Goal: Task Accomplishment & Management: Manage account settings

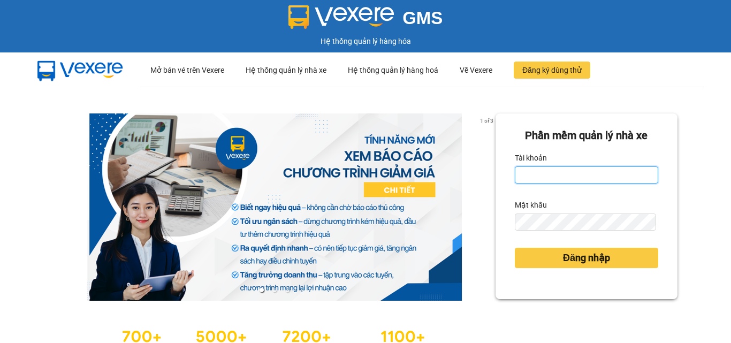
click at [552, 170] on input "Tài khoản" at bounding box center [586, 174] width 143 height 17
type input "phatbt.minhtam"
click at [515, 248] on button "Đăng nhập" at bounding box center [586, 258] width 143 height 20
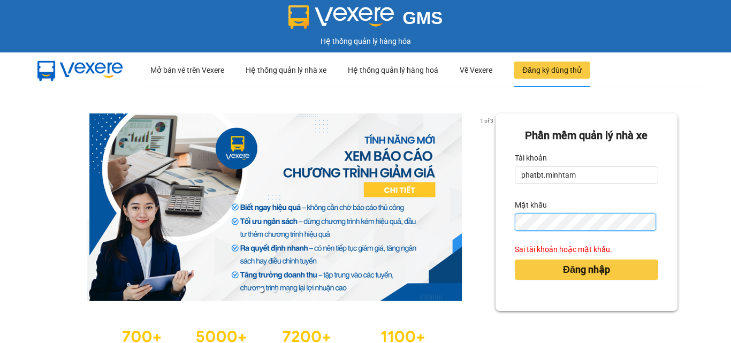
click at [515, 260] on button "Đăng nhập" at bounding box center [586, 270] width 143 height 20
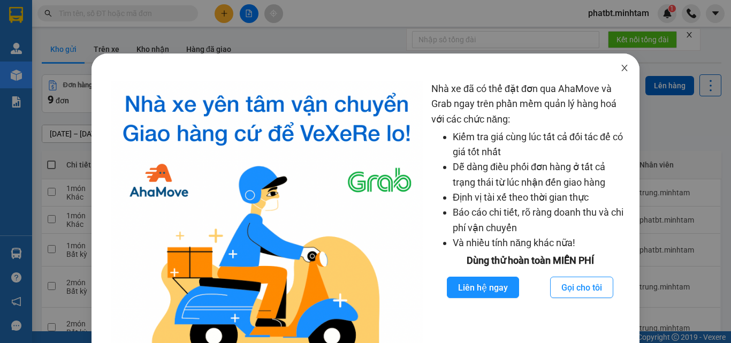
click at [614, 63] on span "Close" at bounding box center [625, 69] width 30 height 30
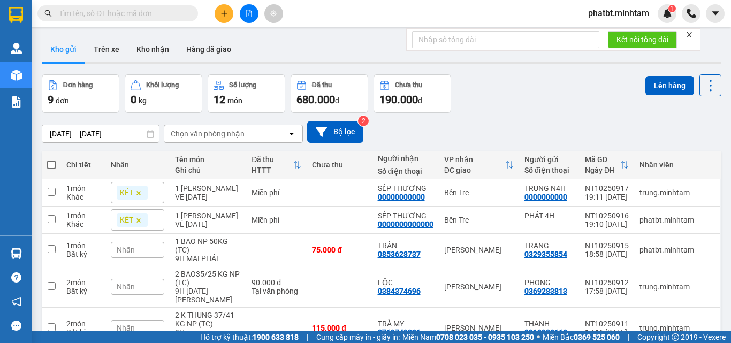
click at [222, 13] on icon "plus" at bounding box center [224, 13] width 7 height 7
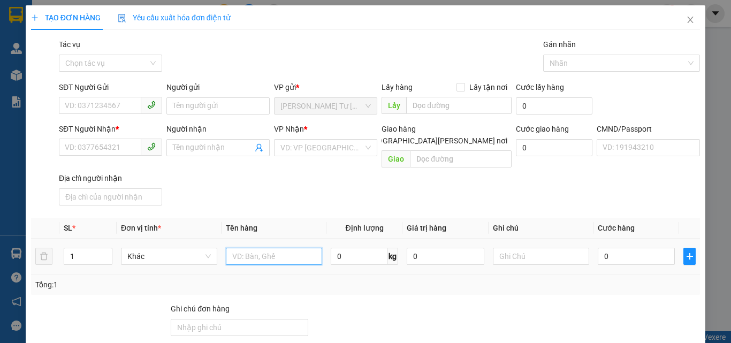
click at [246, 248] on input "text" at bounding box center [274, 256] width 96 height 17
type input "2 bao np 32/35kg (tc)"
type input "2"
click at [103, 251] on span "up" at bounding box center [106, 254] width 6 height 6
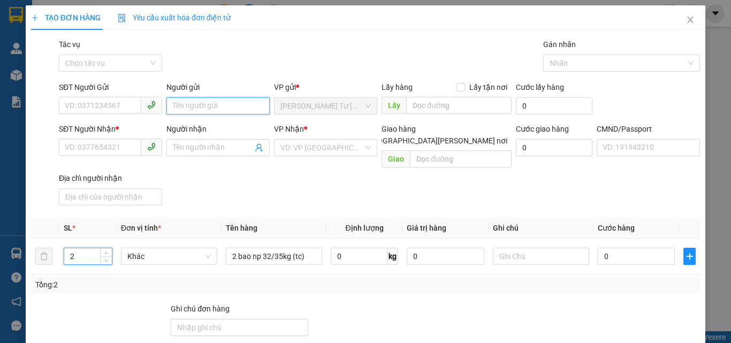
click at [185, 107] on input "Người gửi" at bounding box center [217, 105] width 103 height 17
type input "H"
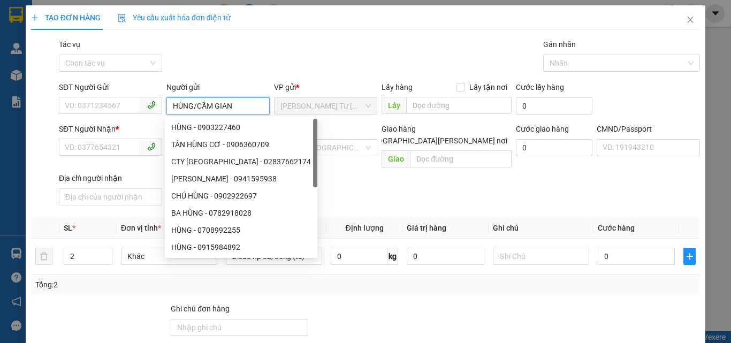
type input "HÙNG/CẨM GIANG"
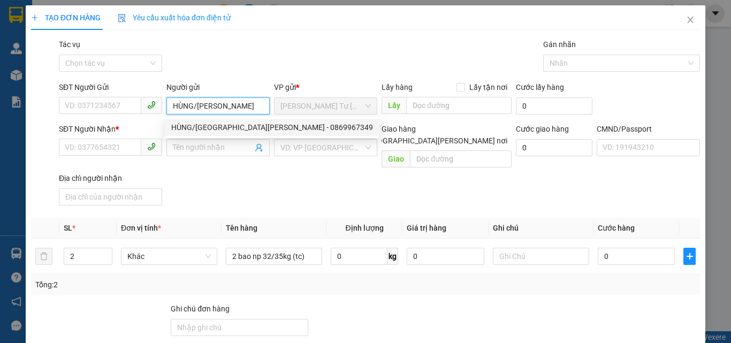
click at [239, 128] on div "HÙNG/CẨM GIANG - 0869967349" at bounding box center [272, 128] width 202 height 12
type input "0869967349"
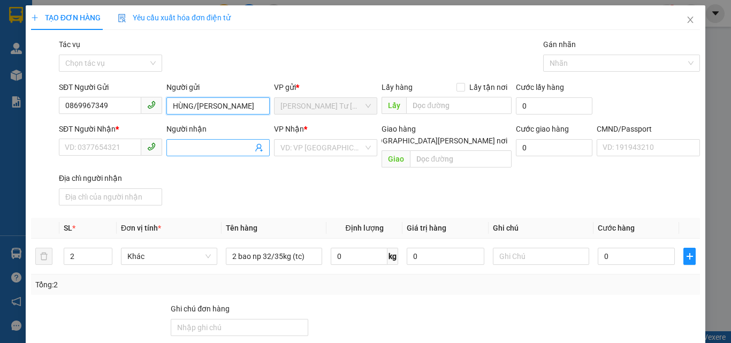
type input "HÙNG/CẨM GIANG"
click at [259, 145] on icon "user-add" at bounding box center [259, 147] width 9 height 9
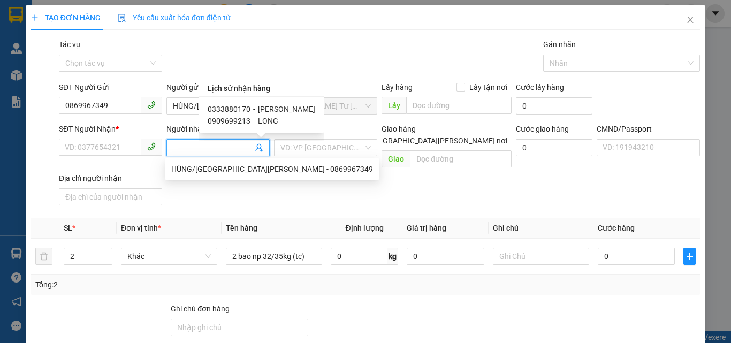
click at [273, 109] on span "CẨM GIANG" at bounding box center [286, 109] width 57 height 9
type input "0333880170"
type input "CẨM GIANG"
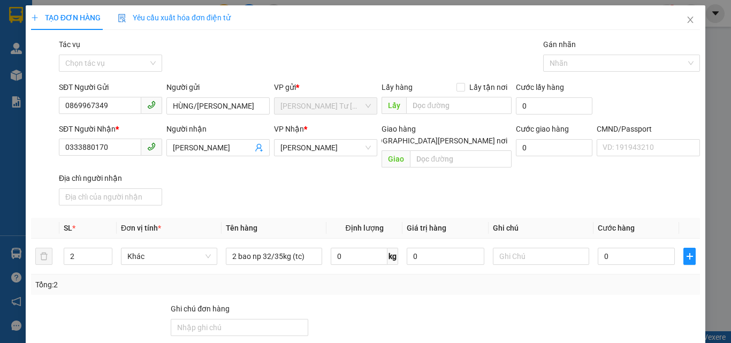
click at [309, 194] on div "SĐT Người Nhận * 0333880170 Người nhận CẨM GIANG VP Nhận * Hồ Chí Minh Giao hàn…" at bounding box center [380, 166] width 646 height 87
click at [513, 248] on input "text" at bounding box center [541, 256] width 96 height 17
type input "10H PHÁT"
click at [633, 248] on input "0" at bounding box center [636, 256] width 77 height 17
click at [627, 248] on input "0" at bounding box center [636, 256] width 77 height 17
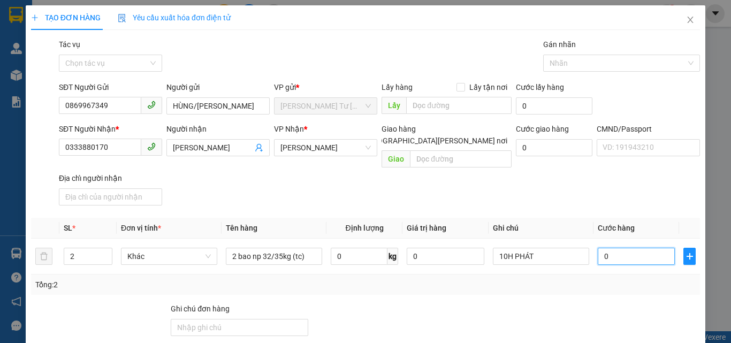
type input "09"
type input "9"
type input "095"
type input "95"
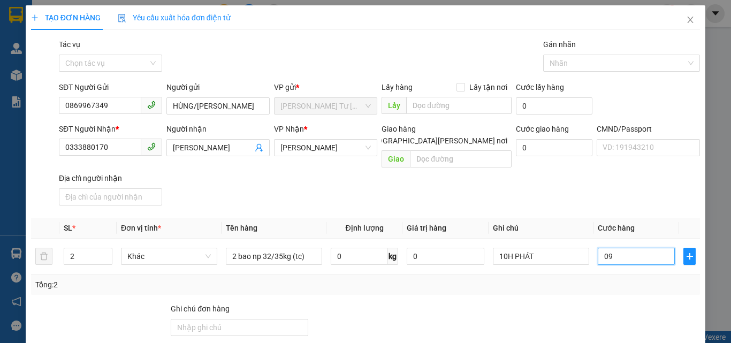
type input "95"
type input "95.000"
click at [427, 188] on div "SĐT Người Nhận * 0333880170 Người nhận CẨM GIANG VP Nhận * Hồ Chí Minh Giao hàn…" at bounding box center [380, 166] width 646 height 87
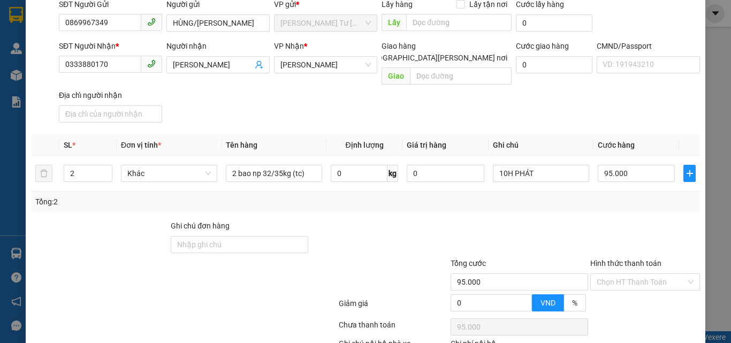
scroll to position [145, 0]
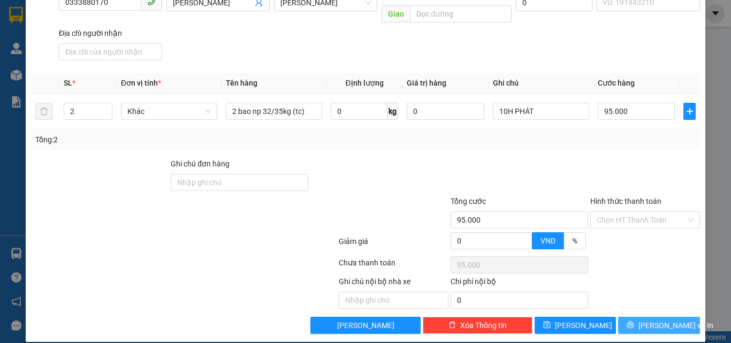
click at [639, 320] on button "[PERSON_NAME] và In" at bounding box center [659, 325] width 82 height 17
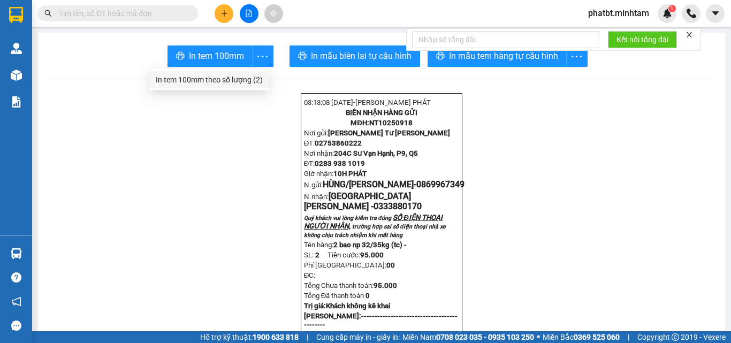
click at [246, 80] on div "In tem 100mm theo số lượng (2)" at bounding box center [209, 80] width 107 height 12
click at [251, 77] on div "In tem 100mm theo số lượng (2)" at bounding box center [209, 80] width 107 height 12
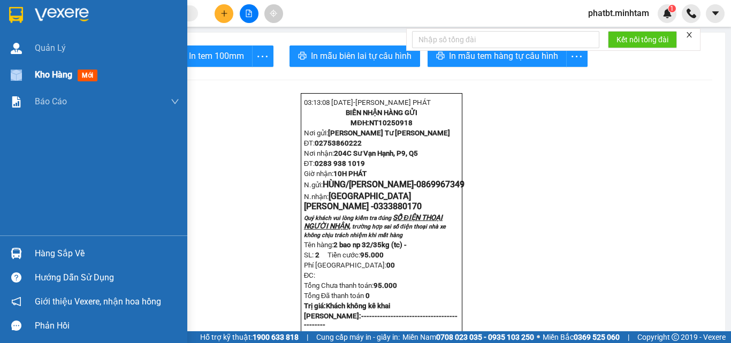
drag, startPoint x: 34, startPoint y: 71, endPoint x: 74, endPoint y: 78, distance: 40.7
click at [35, 71] on div "Kho hàng mới" at bounding box center [93, 75] width 187 height 27
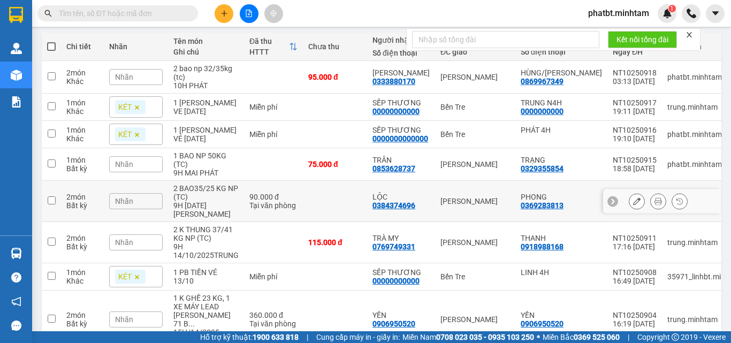
scroll to position [143, 0]
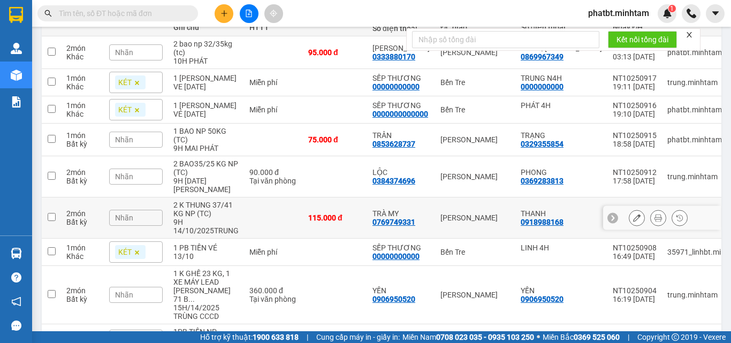
click at [242, 223] on td "2 K THUNG 37/41 KG NP (TC) 9H 14/10/2025TRUNG" at bounding box center [206, 218] width 76 height 41
checkbox input "true"
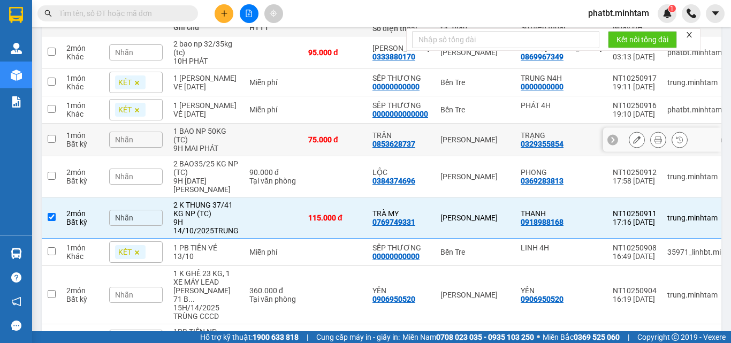
click at [222, 139] on div "1 BAO NP 50KG (TC)" at bounding box center [205, 135] width 65 height 17
checkbox input "true"
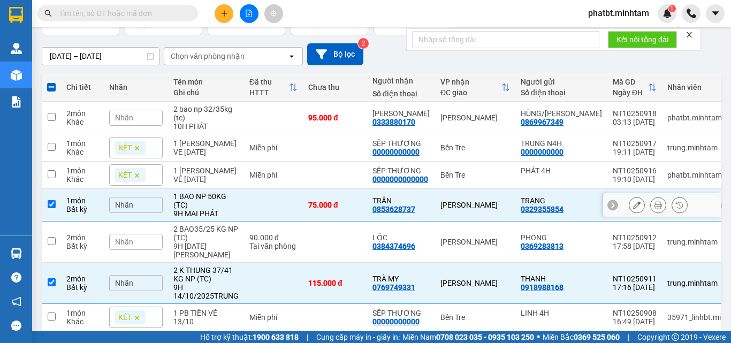
scroll to position [0, 0]
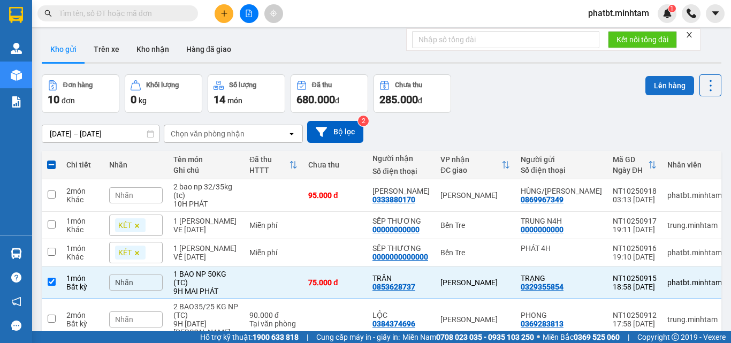
click at [646, 84] on button "Lên hàng" at bounding box center [670, 85] width 49 height 19
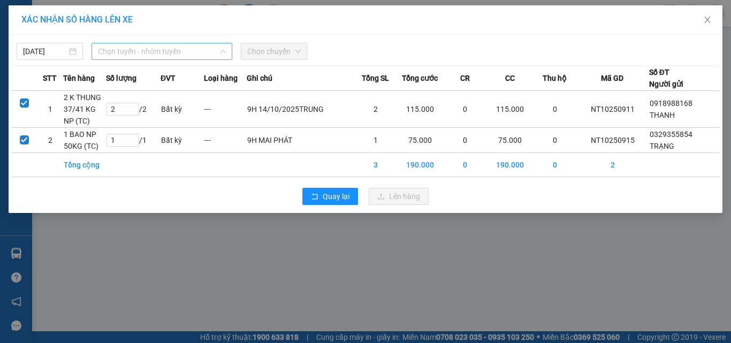
click at [184, 49] on span "Chọn tuyến - nhóm tuyến" at bounding box center [162, 51] width 128 height 16
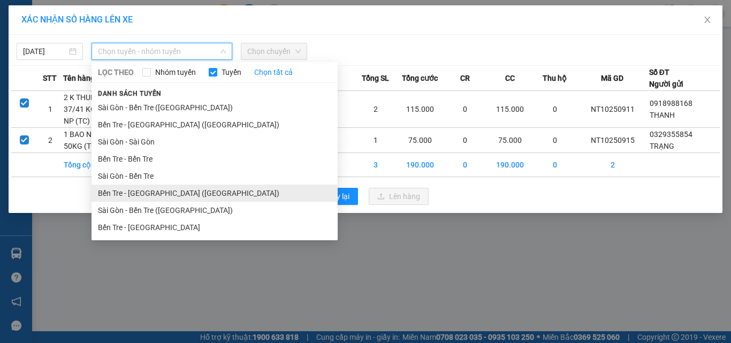
click at [156, 191] on li "Bến Tre - [GEOGRAPHIC_DATA] ([GEOGRAPHIC_DATA])" at bounding box center [215, 193] width 246 height 17
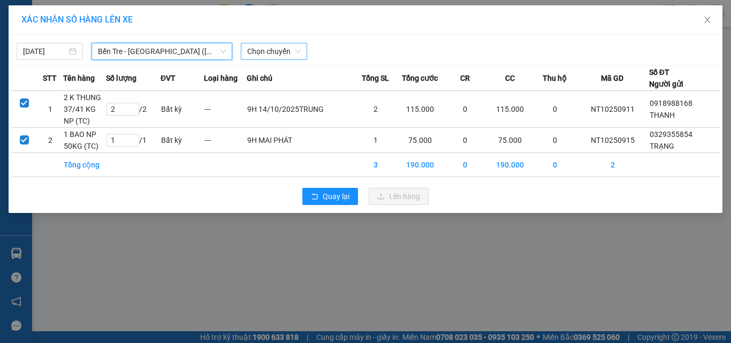
click at [260, 47] on span "Chọn chuyến" at bounding box center [274, 51] width 54 height 16
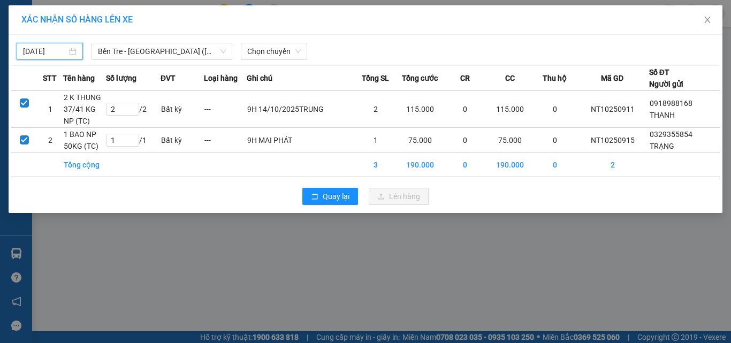
click at [60, 54] on input "[DATE]" at bounding box center [45, 51] width 44 height 12
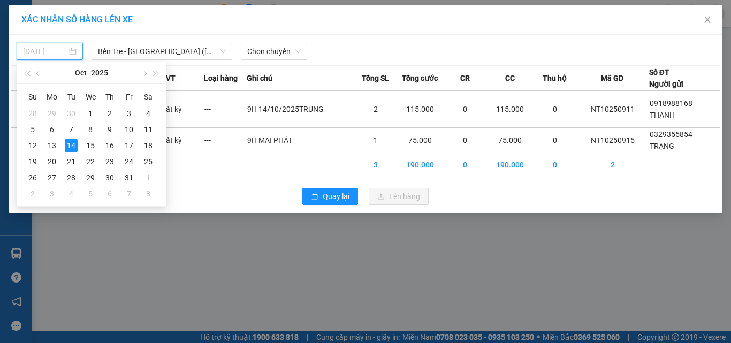
type input "[DATE]"
click at [255, 55] on span "Chọn chuyến" at bounding box center [274, 51] width 54 height 16
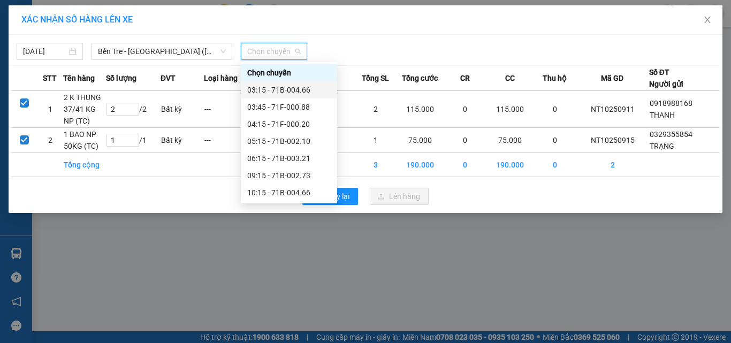
click at [297, 88] on div "03:15 - 71B-004.66" at bounding box center [289, 90] width 84 height 12
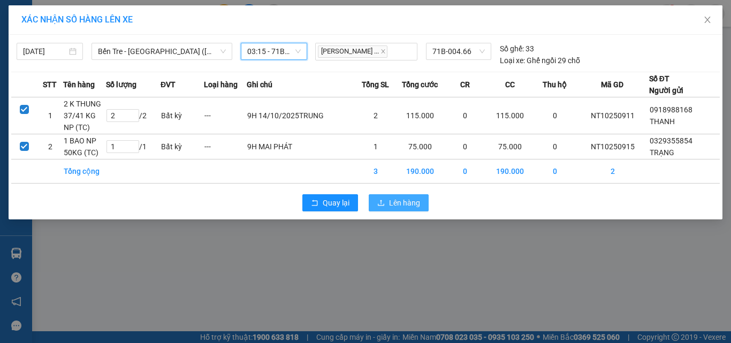
click at [389, 209] on button "Lên hàng" at bounding box center [399, 202] width 60 height 17
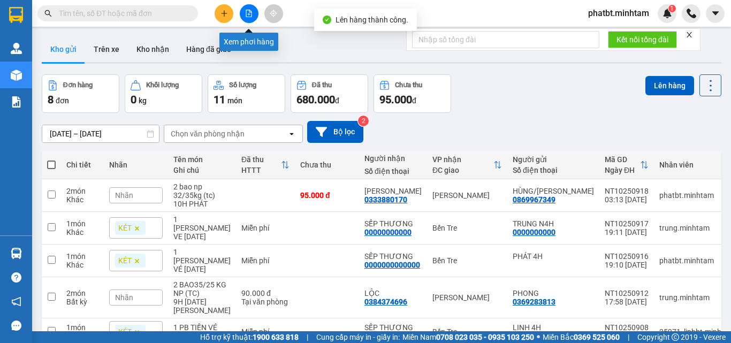
click at [250, 15] on icon "file-add" at bounding box center [248, 13] width 7 height 7
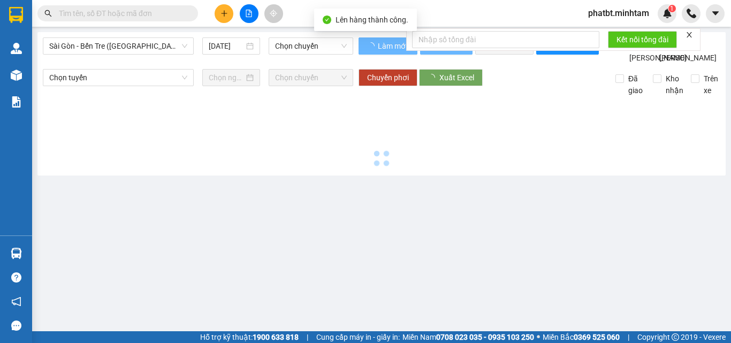
type input "[DATE]"
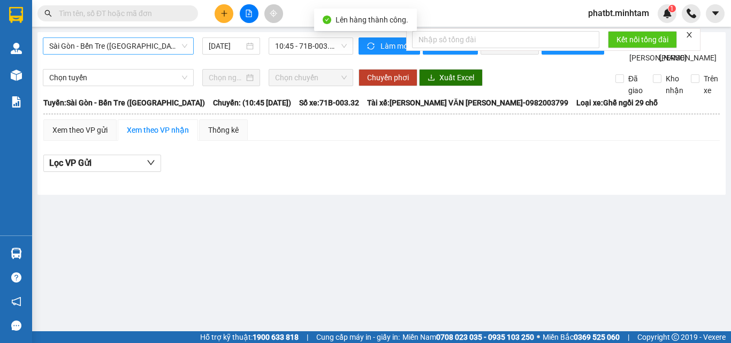
drag, startPoint x: 140, startPoint y: 43, endPoint x: 134, endPoint y: 51, distance: 10.0
click at [140, 43] on span "Sài Gòn - Bến Tre ([GEOGRAPHIC_DATA])" at bounding box center [118, 46] width 138 height 16
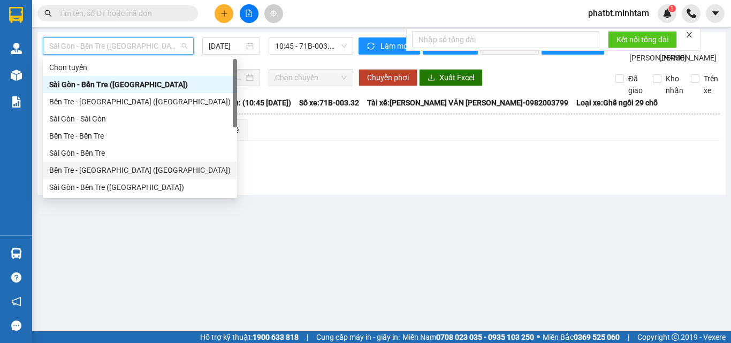
click at [100, 168] on div "Bến Tre - [GEOGRAPHIC_DATA] ([GEOGRAPHIC_DATA])" at bounding box center [139, 170] width 181 height 12
type input "[DATE]"
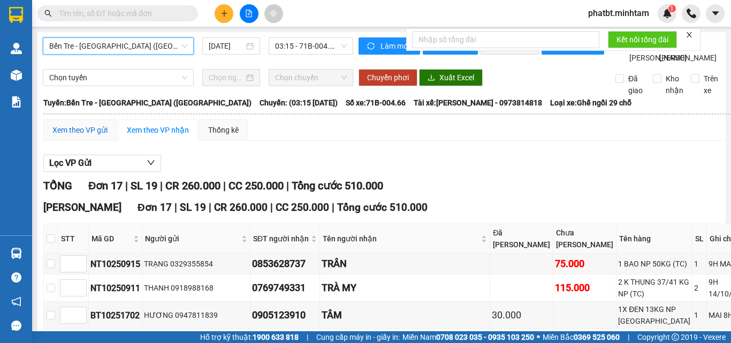
click at [70, 136] on div "Xem theo VP gửi" at bounding box center [79, 130] width 55 height 12
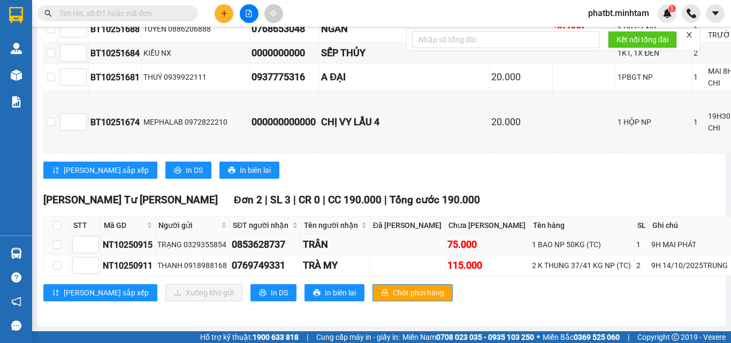
scroll to position [602, 0]
click at [271, 290] on span "In DS" at bounding box center [279, 293] width 17 height 12
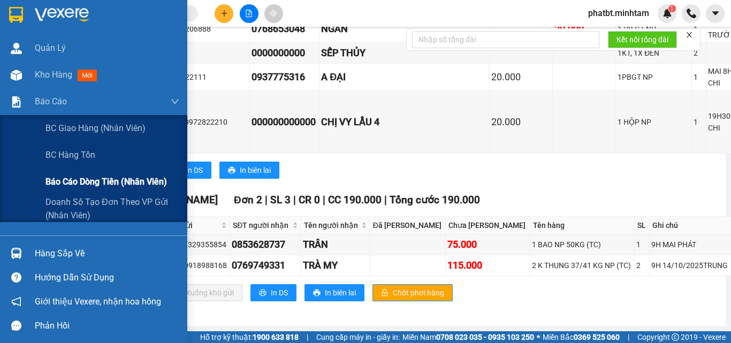
click at [76, 186] on span "Báo cáo dòng tiền (nhân viên)" at bounding box center [106, 181] width 122 height 13
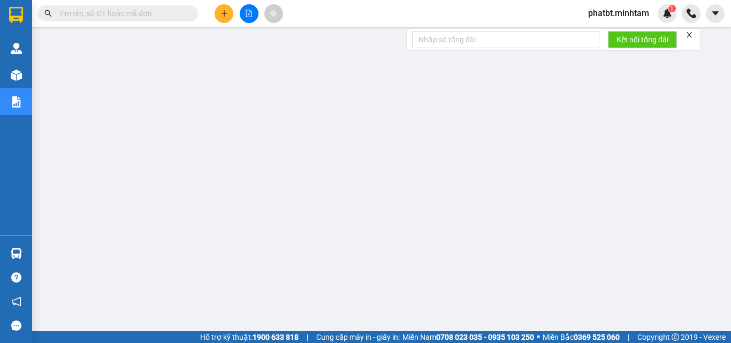
click at [171, 13] on input "text" at bounding box center [122, 13] width 126 height 12
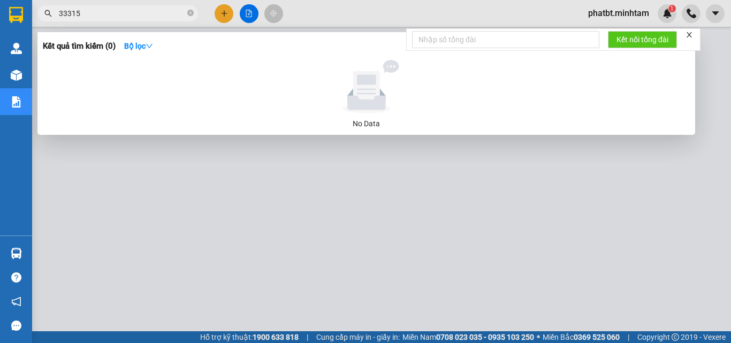
click at [64, 13] on input "33315" at bounding box center [122, 13] width 126 height 12
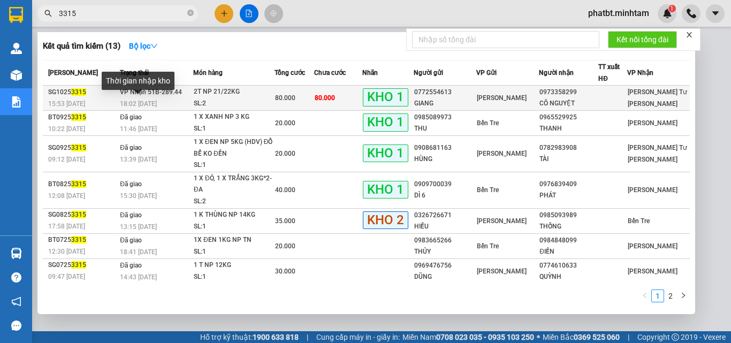
type input "3315"
click at [156, 100] on span "18:02 - 12/10" at bounding box center [138, 103] width 37 height 7
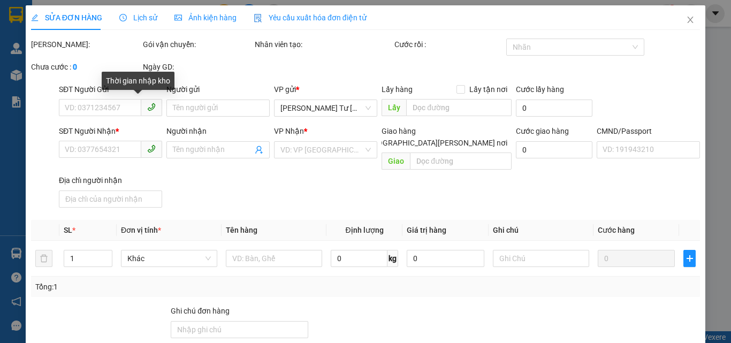
type input "0772554613"
type input "GIANG"
type input "0973358299"
type input "CÔ NGUYỆT"
type input "KG"
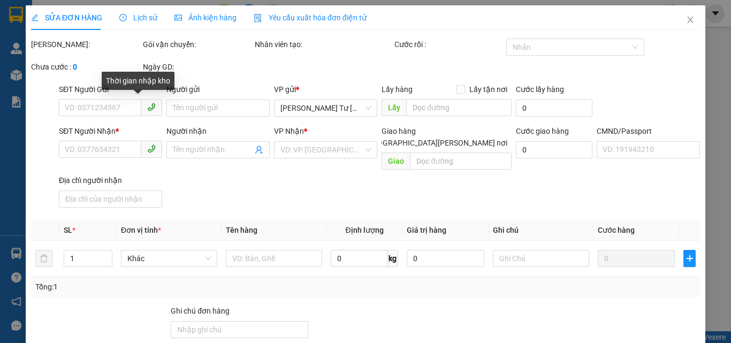
type input "80.000"
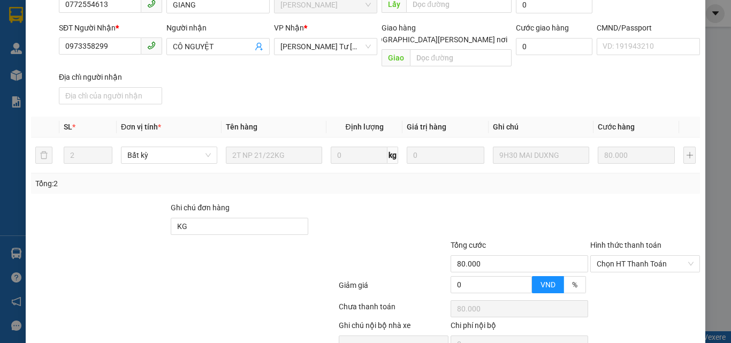
scroll to position [149, 0]
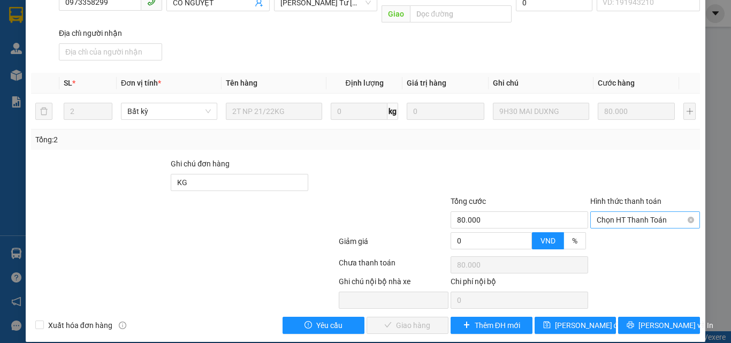
click at [606, 212] on span "Chọn HT Thanh Toán" at bounding box center [645, 220] width 97 height 16
click at [602, 230] on div "Tại văn phòng" at bounding box center [639, 230] width 96 height 12
type input "0"
click at [392, 320] on span "[PERSON_NAME] và Giao hàng" at bounding box center [459, 326] width 145 height 12
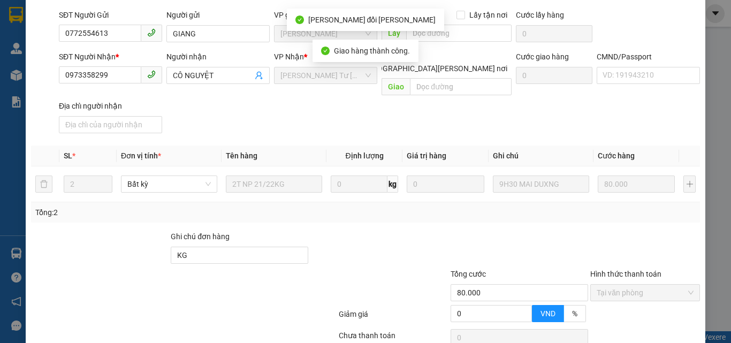
scroll to position [0, 0]
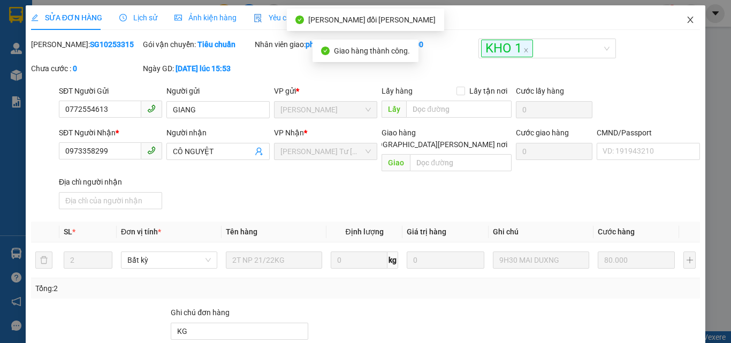
click at [686, 20] on icon "close" at bounding box center [690, 20] width 9 height 9
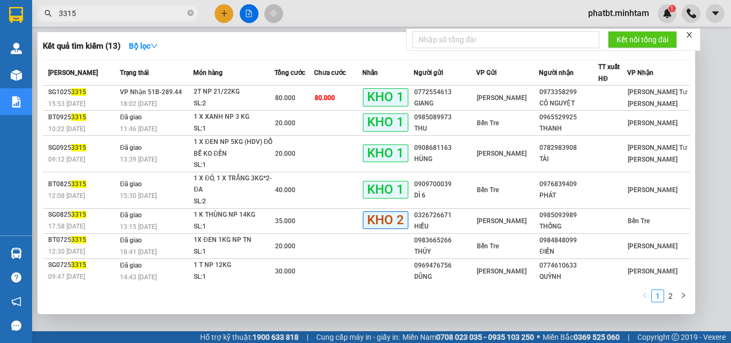
click at [107, 13] on input "3315" at bounding box center [122, 13] width 126 height 12
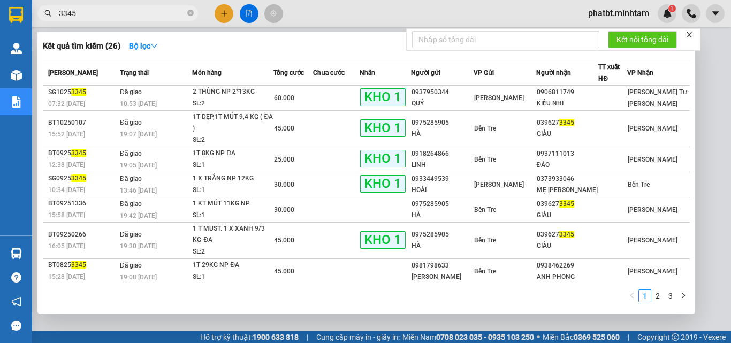
click at [67, 12] on input "3345" at bounding box center [122, 13] width 126 height 12
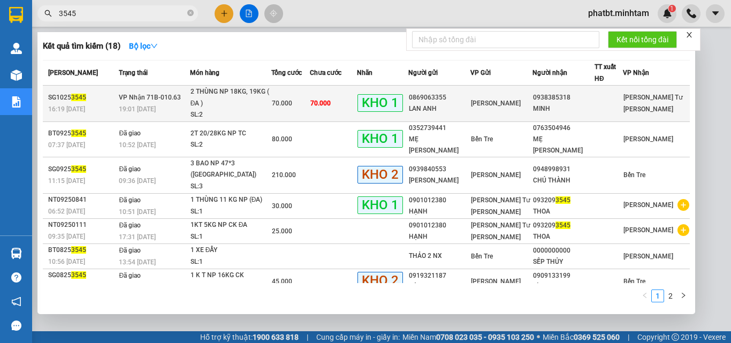
type input "3545"
click at [185, 110] on div "19:01 - 13/10" at bounding box center [154, 109] width 70 height 12
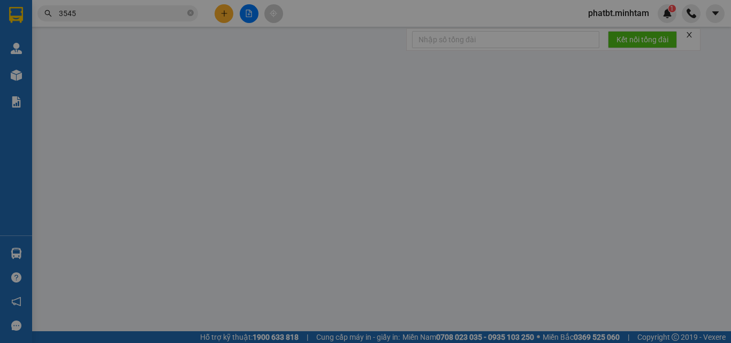
type input "0869063355"
type input "LAN ANH"
type input "0938385318"
type input "MINH"
type input "70.000"
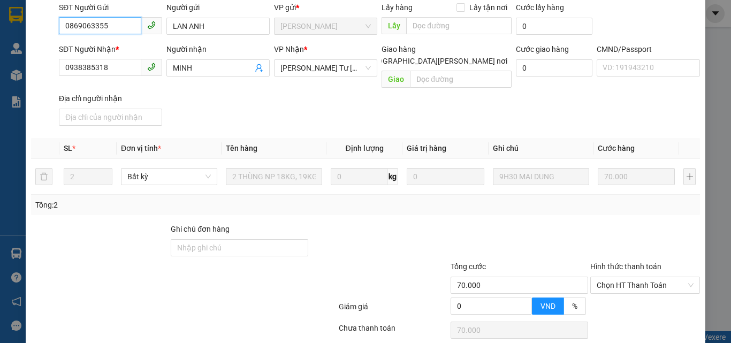
scroll to position [149, 0]
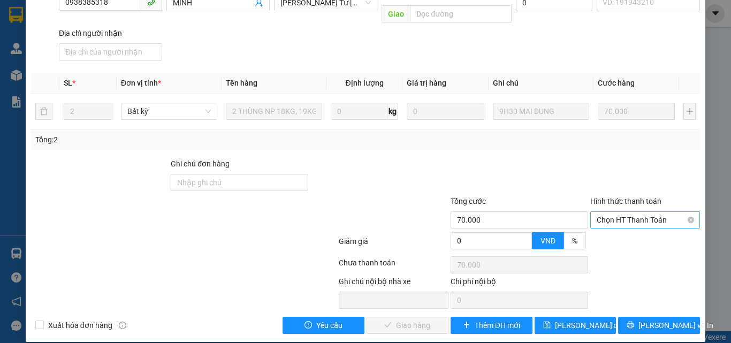
click at [605, 212] on span "Chọn HT Thanh Toán" at bounding box center [645, 220] width 97 height 16
click at [600, 229] on div "Tại văn phòng" at bounding box center [639, 230] width 96 height 12
type input "0"
click at [393, 320] on span "[PERSON_NAME] và Giao hàng" at bounding box center [459, 326] width 145 height 12
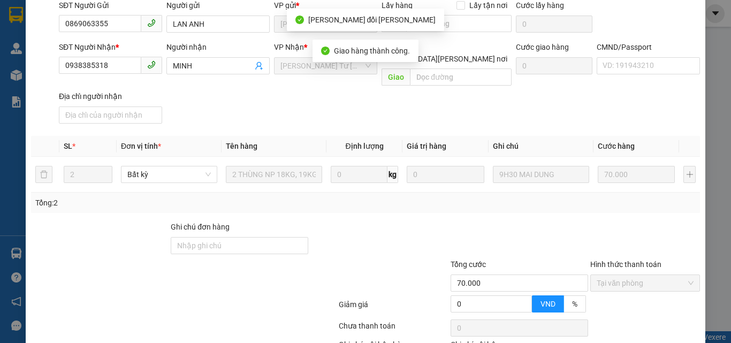
scroll to position [0, 0]
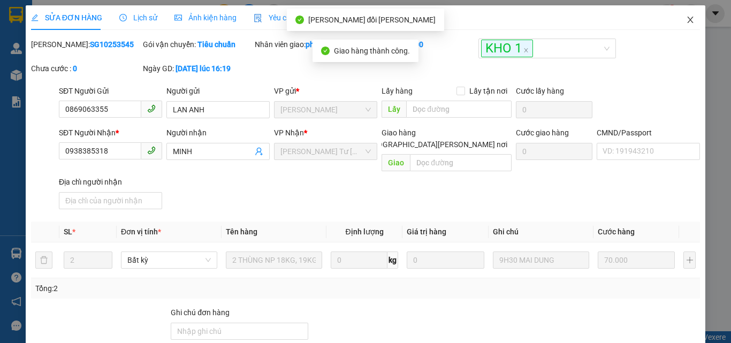
click at [686, 19] on icon "close" at bounding box center [690, 20] width 9 height 9
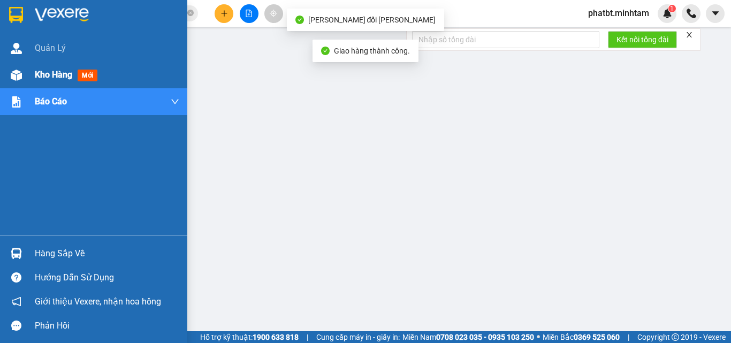
click at [37, 78] on span "Kho hàng" at bounding box center [53, 75] width 37 height 10
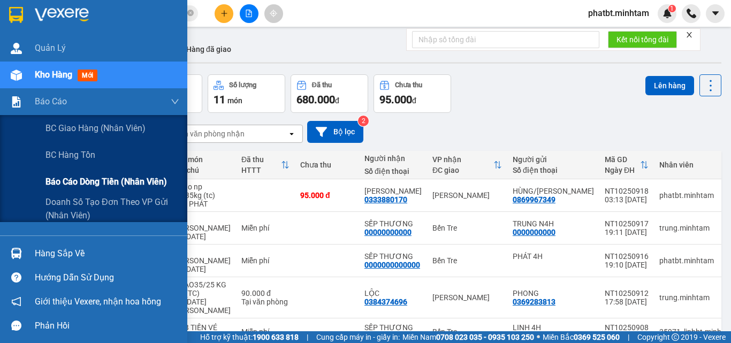
click at [74, 180] on span "Báo cáo dòng tiền (nhân viên)" at bounding box center [106, 181] width 122 height 13
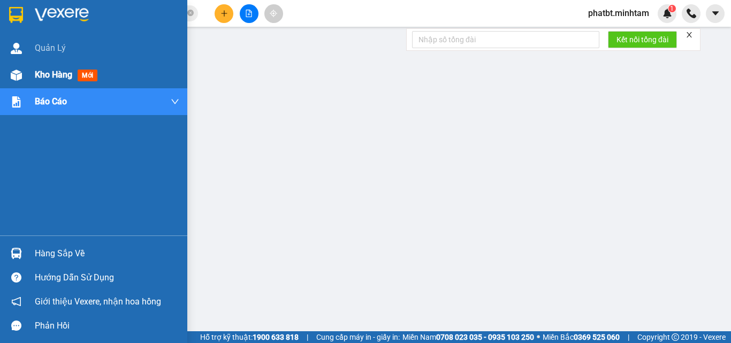
click at [45, 65] on div "Kho hàng mới" at bounding box center [107, 75] width 145 height 27
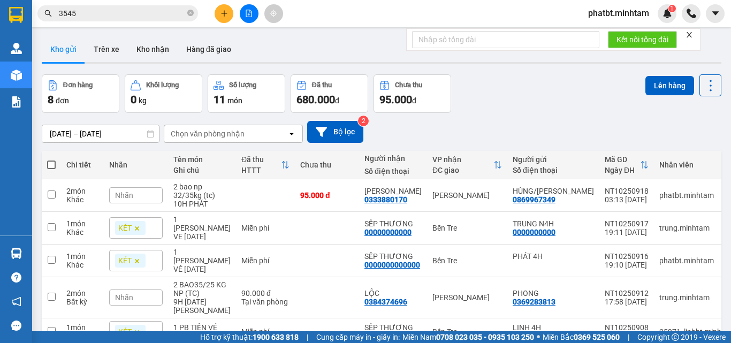
click at [254, 14] on button at bounding box center [249, 13] width 19 height 19
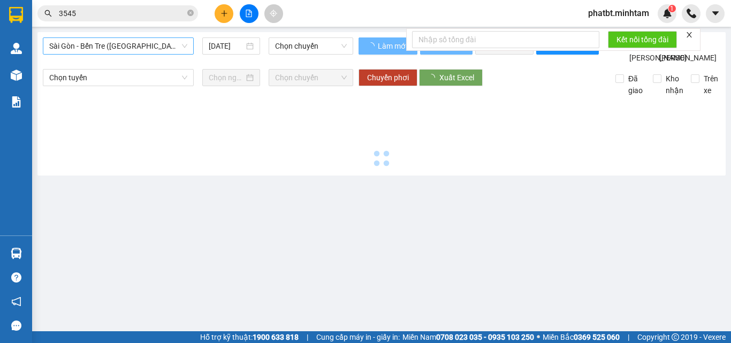
click at [95, 44] on span "Sài Gòn - Bến Tre ([GEOGRAPHIC_DATA])" at bounding box center [118, 46] width 138 height 16
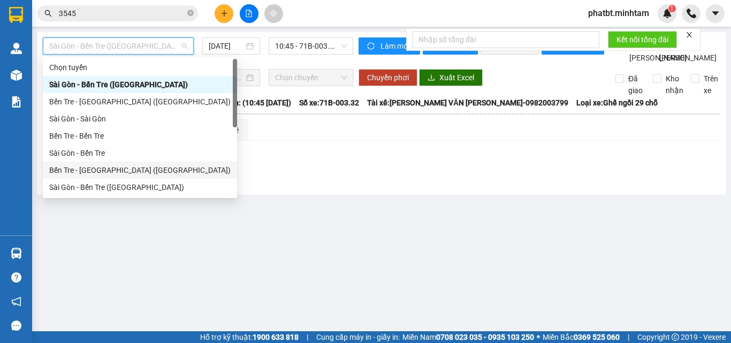
click at [97, 172] on div "Bến Tre - [GEOGRAPHIC_DATA] ([GEOGRAPHIC_DATA])" at bounding box center [139, 170] width 181 height 12
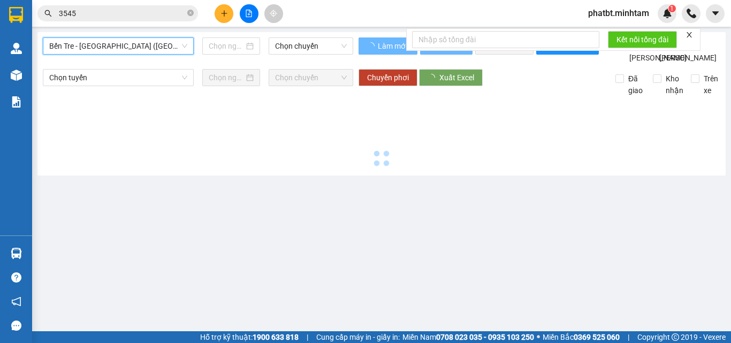
type input "[DATE]"
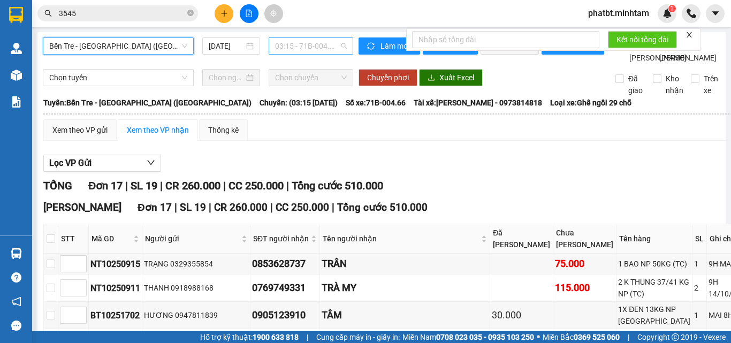
drag, startPoint x: 293, startPoint y: 47, endPoint x: 293, endPoint y: 54, distance: 7.0
click at [293, 47] on span "03:15 - 71B-004.66" at bounding box center [311, 46] width 72 height 16
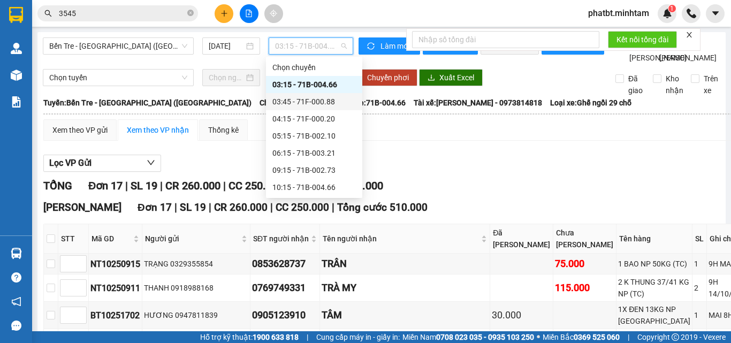
click at [305, 97] on div "03:45 - 71F-000.88" at bounding box center [314, 102] width 84 height 12
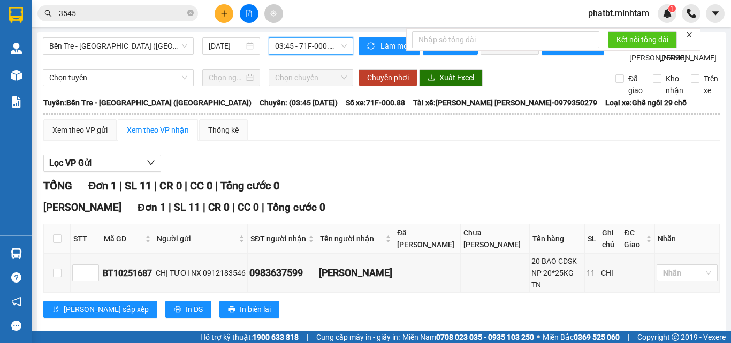
click at [305, 47] on span "03:45 - 71F-000.88" at bounding box center [311, 46] width 72 height 16
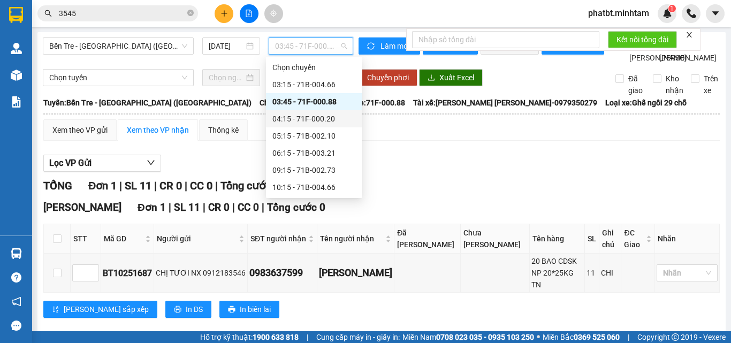
click at [301, 122] on div "04:15 - 71F-000.20" at bounding box center [314, 119] width 84 height 12
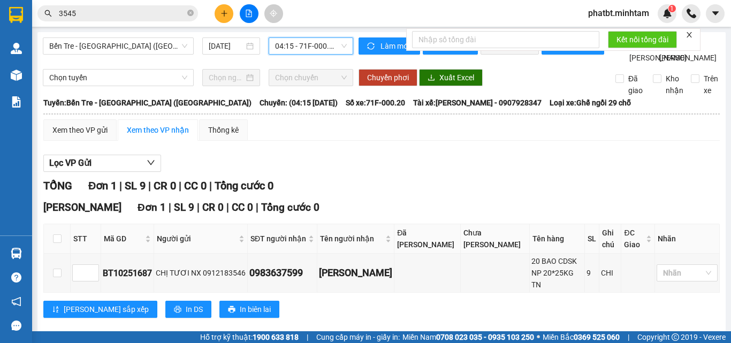
click at [289, 52] on span "04:15 - 71F-000.20" at bounding box center [311, 46] width 72 height 16
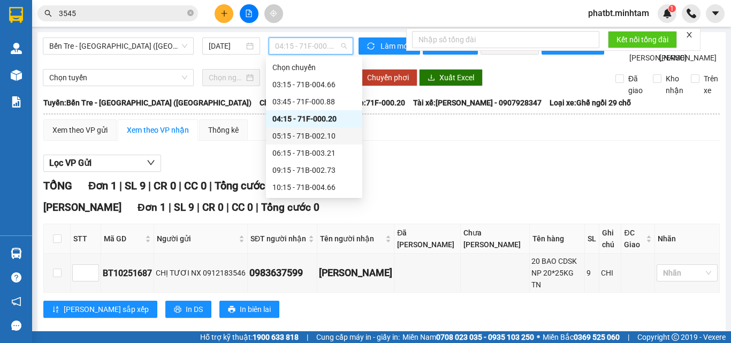
click at [292, 134] on div "05:15 - 71B-002.10" at bounding box center [314, 136] width 84 height 12
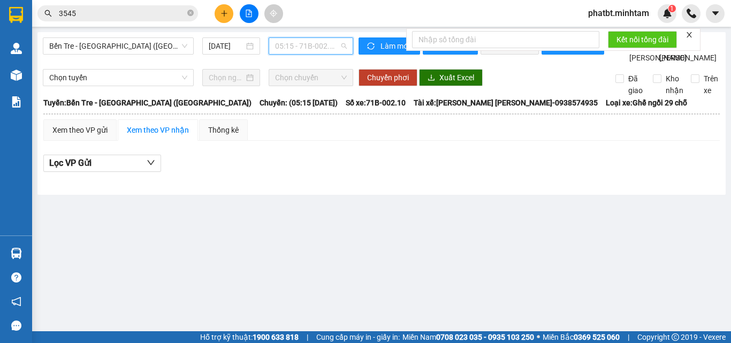
click at [309, 37] on div "05:15 - 71B-002.10" at bounding box center [311, 45] width 85 height 17
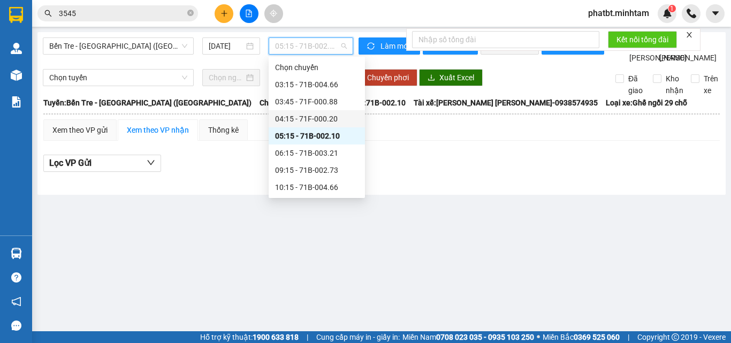
click at [307, 118] on div "04:15 - 71F-000.20" at bounding box center [317, 119] width 84 height 12
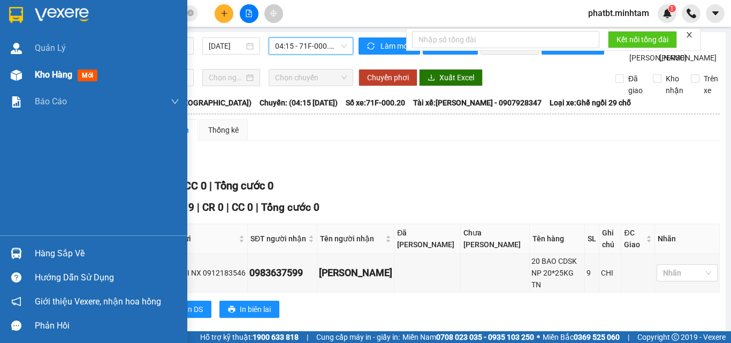
click at [26, 76] on div "Kho hàng mới" at bounding box center [93, 75] width 187 height 27
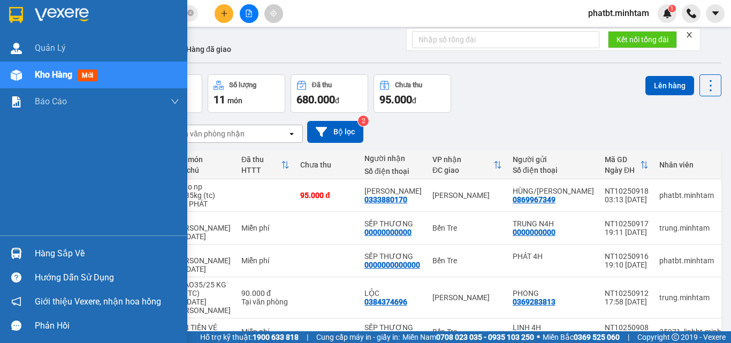
click at [20, 75] on img at bounding box center [16, 75] width 11 height 11
click at [66, 78] on span "Kho hàng" at bounding box center [53, 75] width 37 height 10
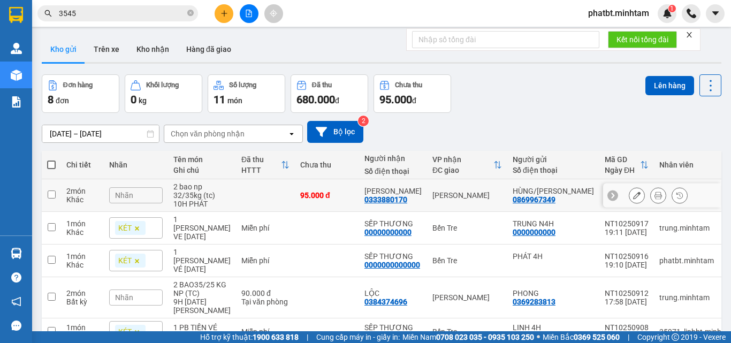
click at [189, 194] on div "2 bao np 32/35kg (tc)" at bounding box center [201, 191] width 57 height 17
checkbox input "true"
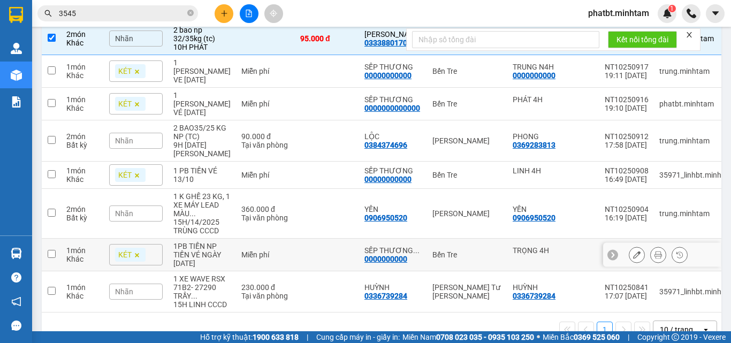
scroll to position [180, 0]
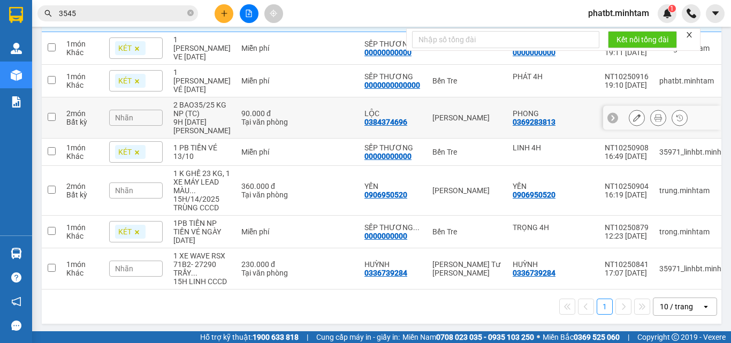
click at [231, 110] on td "2 BAO35/25 KG NP (TC) 9H 15/10/2025 TRUNG" at bounding box center [202, 117] width 68 height 41
checkbox input "true"
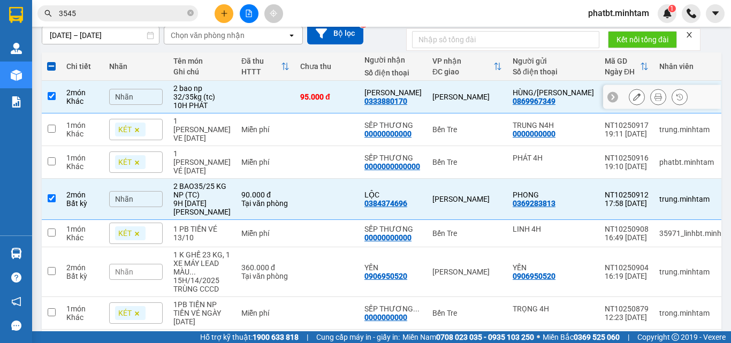
scroll to position [0, 0]
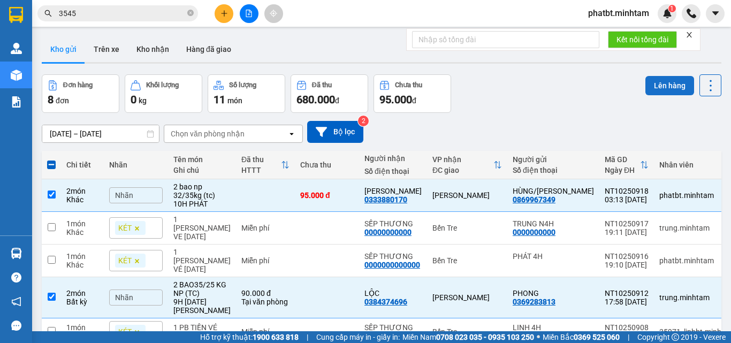
click at [669, 86] on button "Lên hàng" at bounding box center [670, 85] width 49 height 19
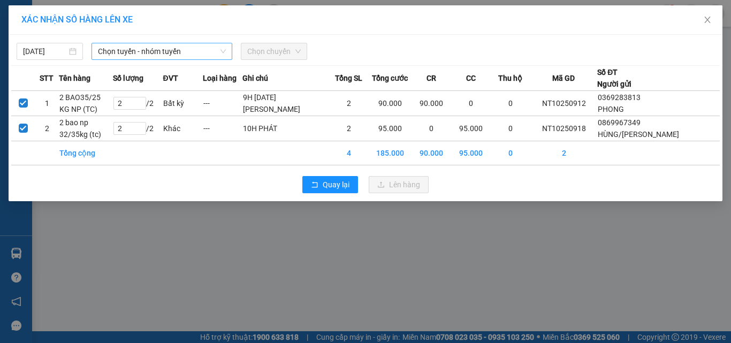
click at [156, 50] on span "Chọn tuyến - nhóm tuyến" at bounding box center [162, 51] width 128 height 16
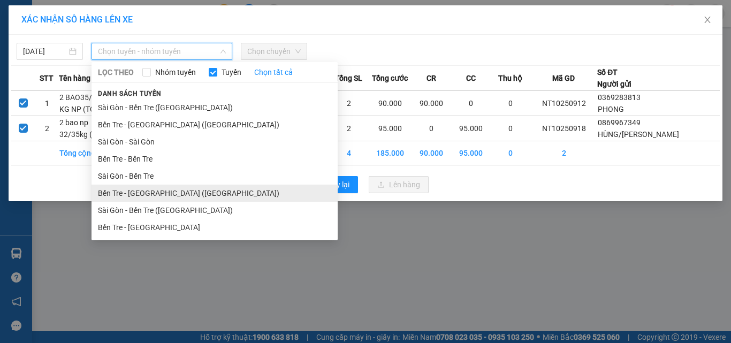
click at [152, 192] on li "Bến Tre - [GEOGRAPHIC_DATA] ([GEOGRAPHIC_DATA])" at bounding box center [215, 193] width 246 height 17
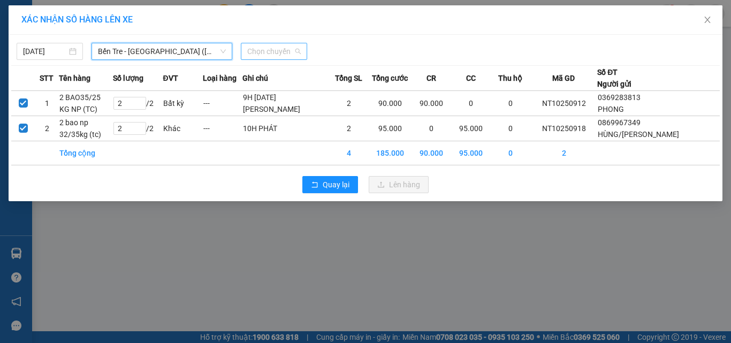
click at [256, 54] on span "Chọn chuyến" at bounding box center [274, 51] width 54 height 16
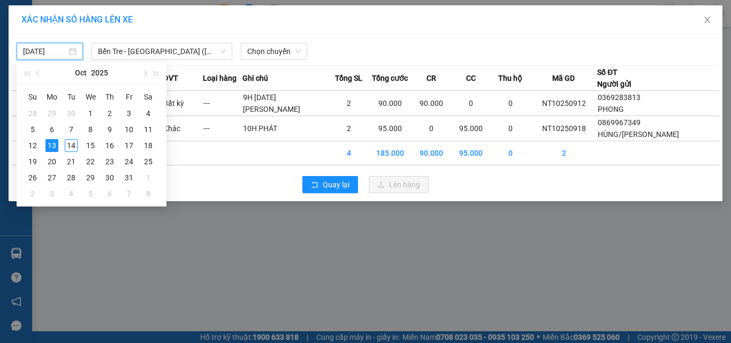
click at [47, 56] on input "13/10/2025" at bounding box center [45, 51] width 44 height 12
click at [73, 143] on div "14" at bounding box center [71, 145] width 13 height 13
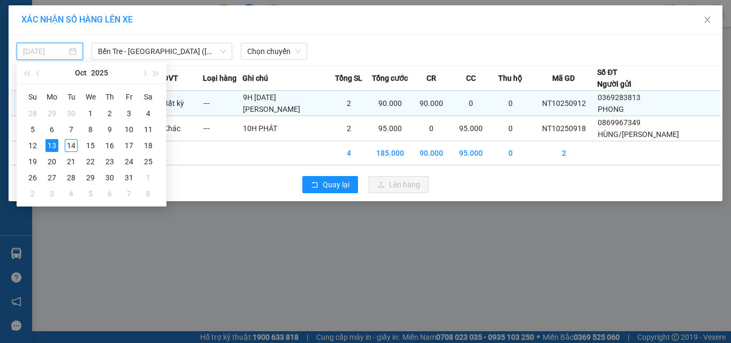
type input "[DATE]"
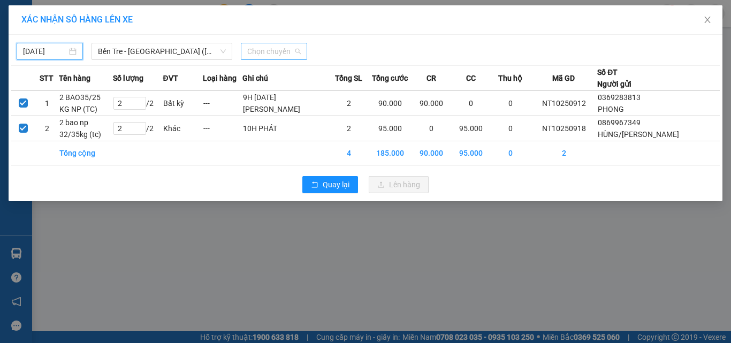
click at [255, 51] on span "Chọn chuyến" at bounding box center [274, 51] width 54 height 16
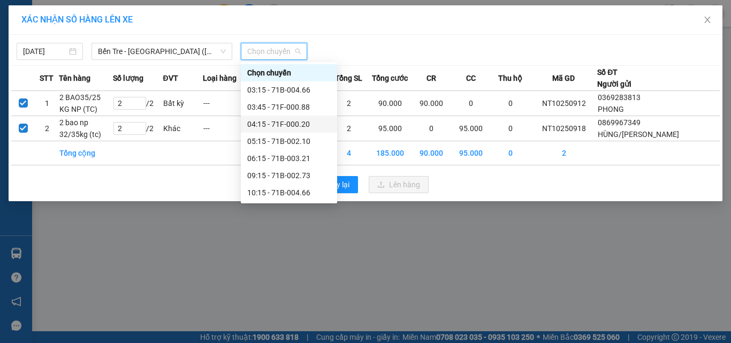
click at [304, 125] on div "04:15 - 71F-000.20" at bounding box center [289, 124] width 84 height 12
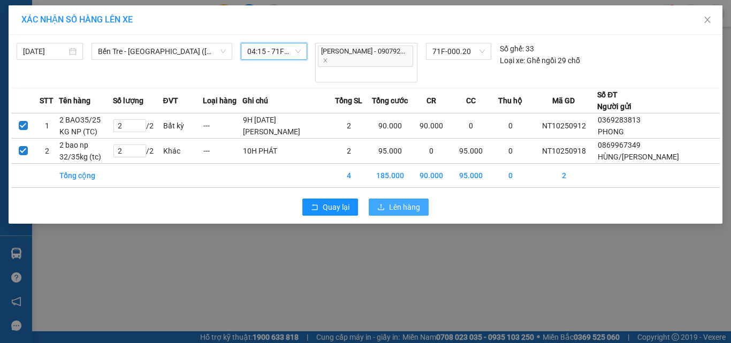
click at [396, 201] on span "Lên hàng" at bounding box center [404, 207] width 31 height 12
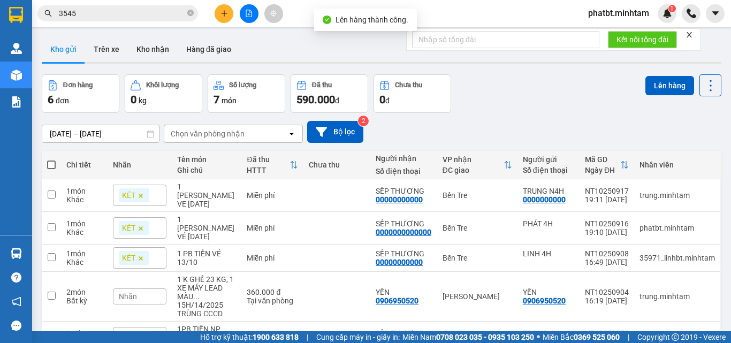
click at [249, 8] on button at bounding box center [249, 13] width 19 height 19
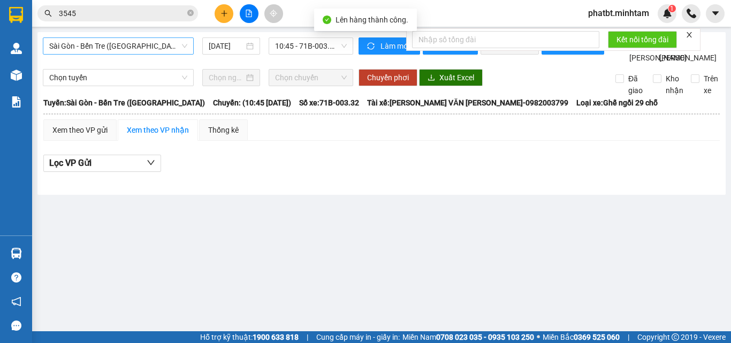
click at [128, 49] on span "Sài Gòn - Bến Tre ([GEOGRAPHIC_DATA])" at bounding box center [118, 46] width 138 height 16
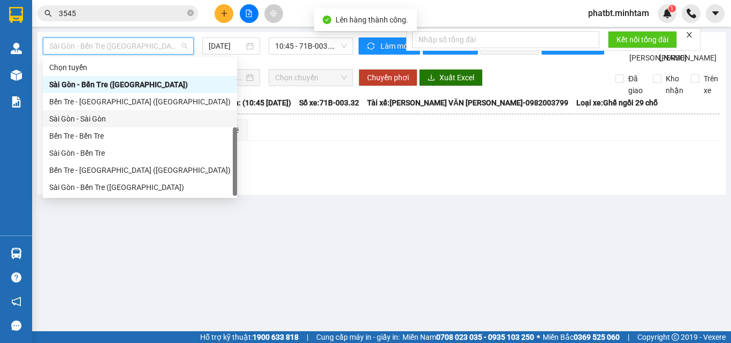
scroll to position [17, 0]
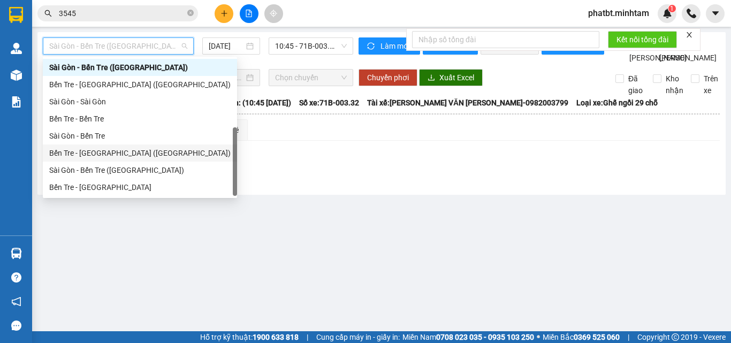
click at [103, 154] on div "Bến Tre - [GEOGRAPHIC_DATA] ([GEOGRAPHIC_DATA])" at bounding box center [139, 153] width 181 height 12
type input "[DATE]"
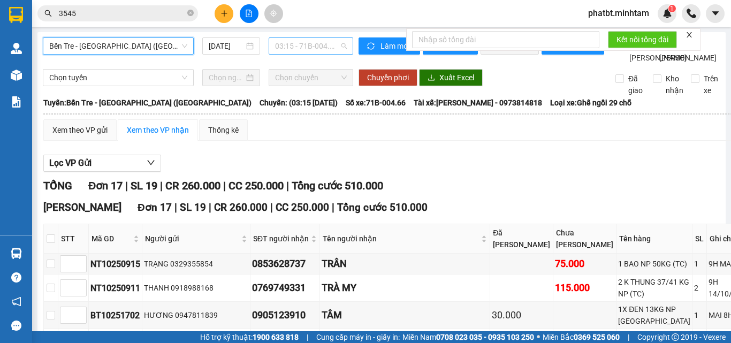
drag, startPoint x: 322, startPoint y: 44, endPoint x: 318, endPoint y: 74, distance: 30.2
click at [321, 44] on span "03:15 - 71B-004.66" at bounding box center [311, 46] width 72 height 16
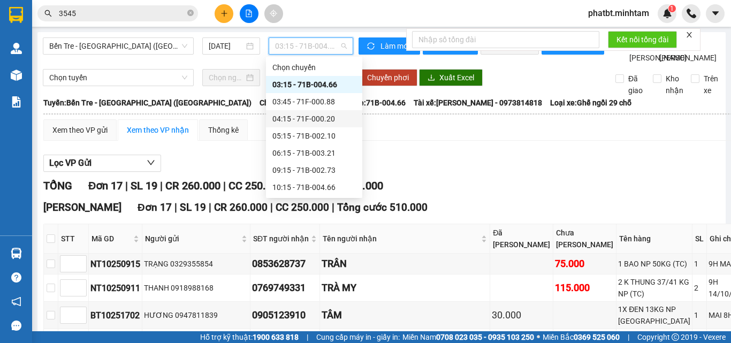
click at [322, 118] on div "04:15 - 71F-000.20" at bounding box center [314, 119] width 84 height 12
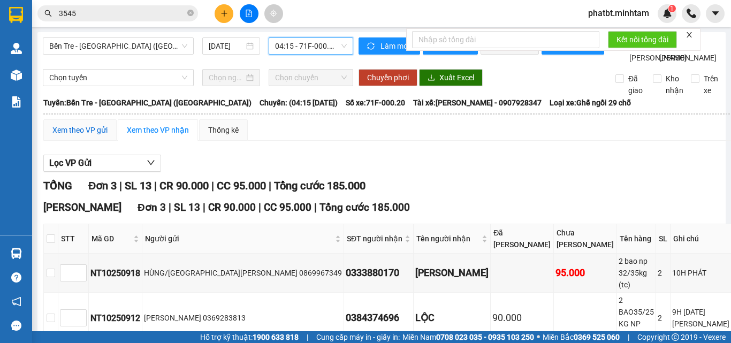
click at [82, 136] on div "Xem theo VP gửi" at bounding box center [79, 130] width 55 height 12
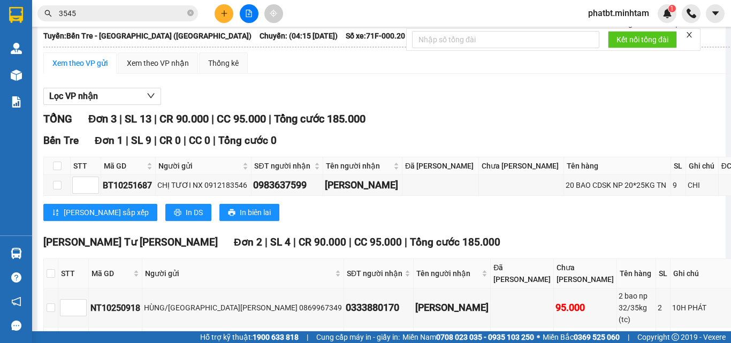
scroll to position [176, 0]
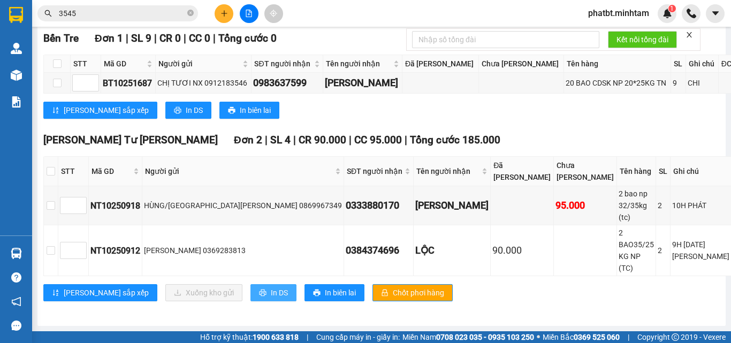
click at [271, 292] on span "In DS" at bounding box center [279, 293] width 17 height 12
click at [191, 14] on icon "close-circle" at bounding box center [190, 13] width 6 height 6
click at [154, 16] on input "text" at bounding box center [122, 13] width 126 height 12
click at [154, 17] on input "text" at bounding box center [122, 13] width 126 height 12
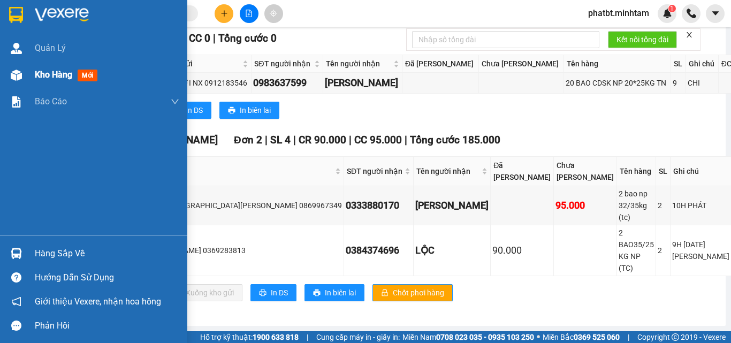
click at [24, 71] on div at bounding box center [16, 75] width 19 height 19
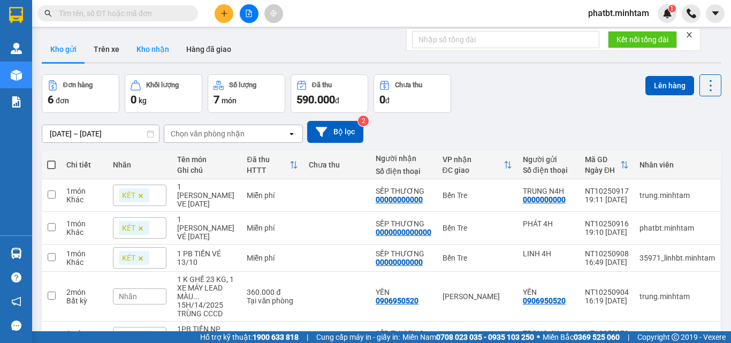
click at [155, 51] on button "Kho nhận" at bounding box center [153, 49] width 50 height 26
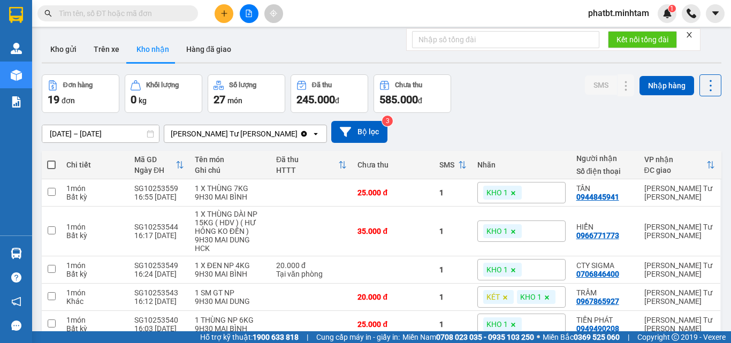
scroll to position [143, 0]
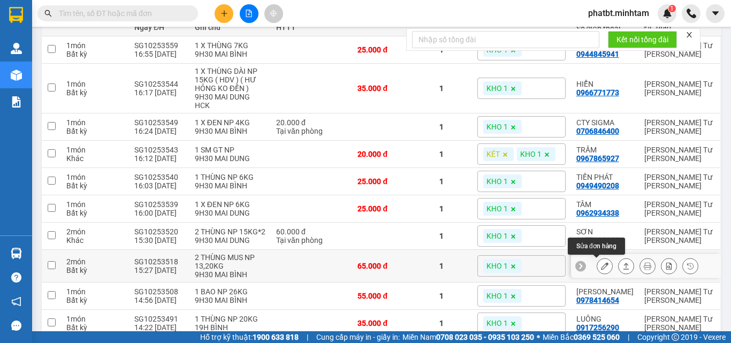
click at [601, 267] on icon at bounding box center [604, 265] width 7 height 7
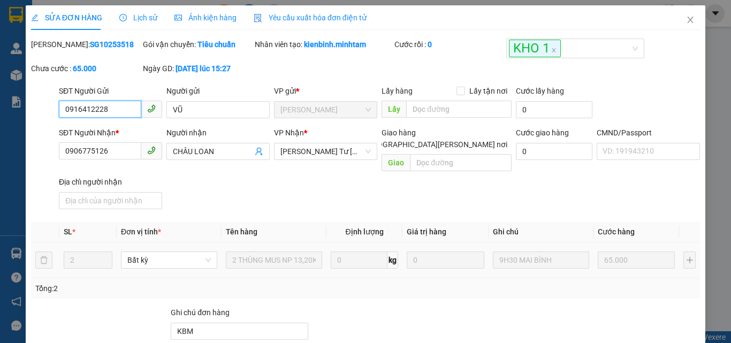
scroll to position [149, 0]
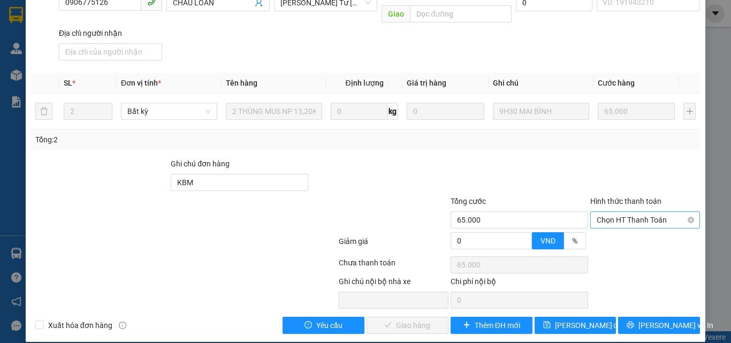
click at [607, 212] on span "Chọn HT Thanh Toán" at bounding box center [645, 220] width 97 height 16
click at [609, 230] on div "Tại văn phòng" at bounding box center [639, 230] width 96 height 12
type input "0"
click at [411, 320] on span "[PERSON_NAME] và Giao hàng" at bounding box center [459, 326] width 145 height 12
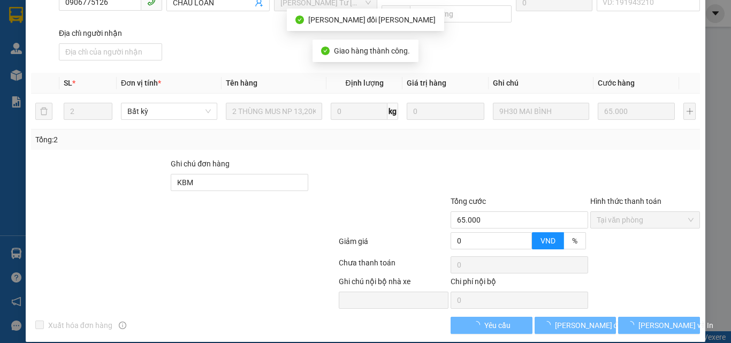
scroll to position [159, 0]
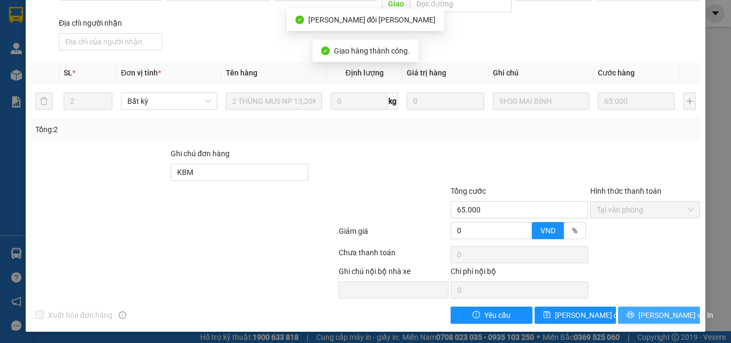
click at [651, 314] on span "[PERSON_NAME] và In" at bounding box center [676, 315] width 75 height 12
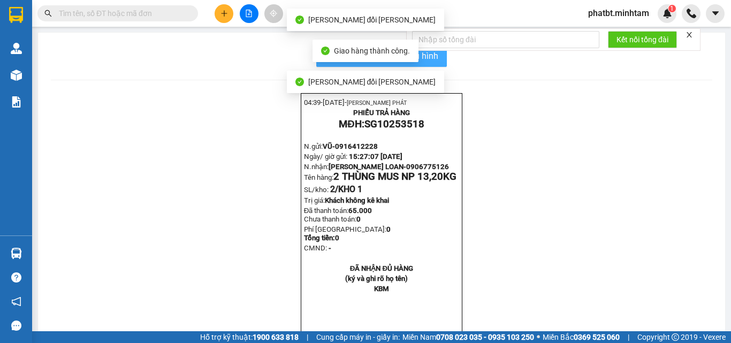
click at [437, 57] on button "In mẫu biên lai tự cấu hình" at bounding box center [381, 55] width 131 height 21
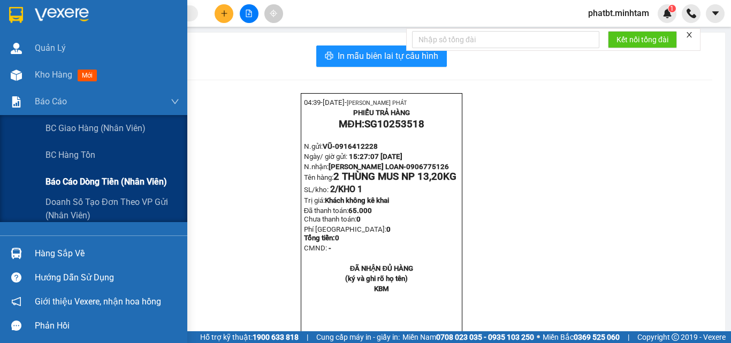
click at [77, 184] on span "Báo cáo dòng tiền (nhân viên)" at bounding box center [106, 181] width 122 height 13
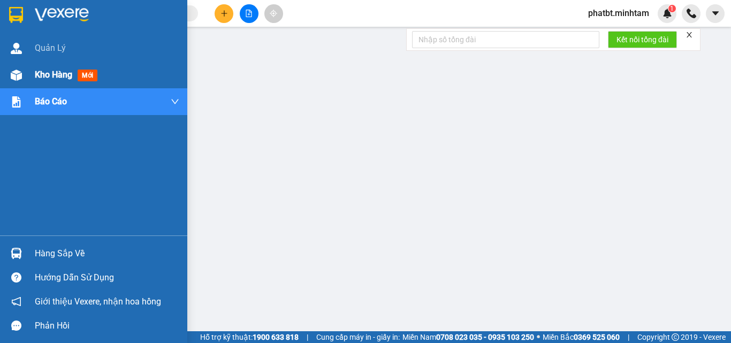
click at [33, 74] on div "Kho hàng mới" at bounding box center [93, 75] width 187 height 27
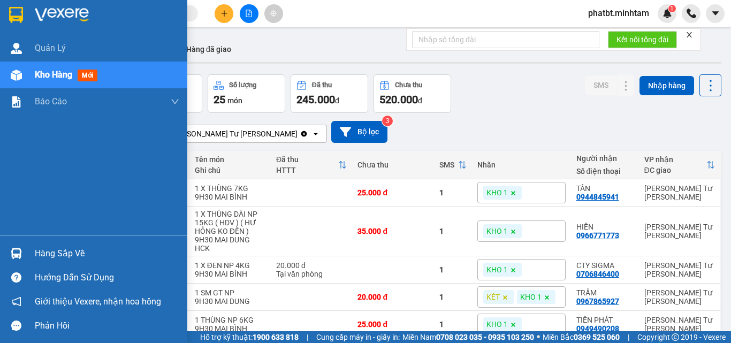
click at [24, 73] on div at bounding box center [16, 75] width 19 height 19
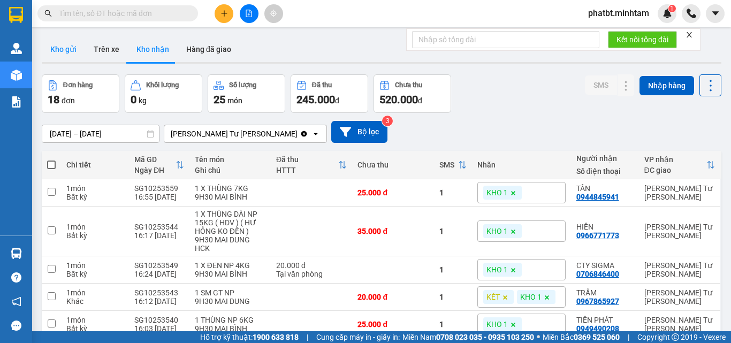
click at [75, 54] on button "Kho gửi" at bounding box center [63, 49] width 43 height 26
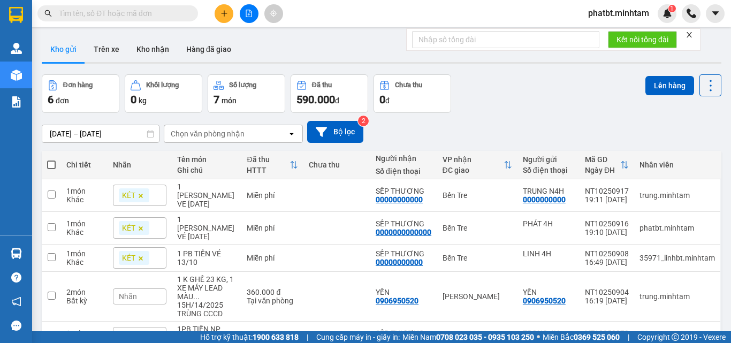
click at [250, 21] on button at bounding box center [249, 13] width 19 height 19
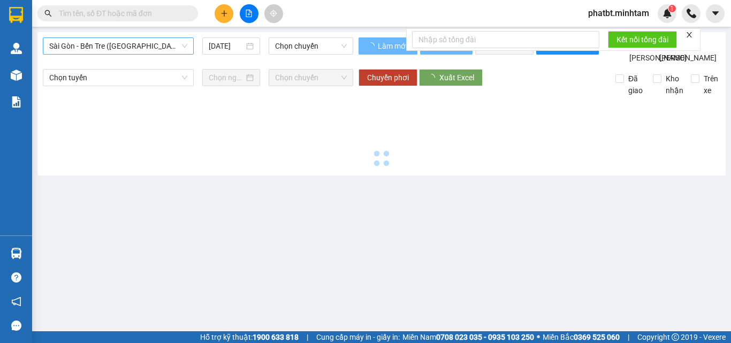
click at [147, 46] on span "Sài Gòn - Bến Tre ([GEOGRAPHIC_DATA])" at bounding box center [118, 46] width 138 height 16
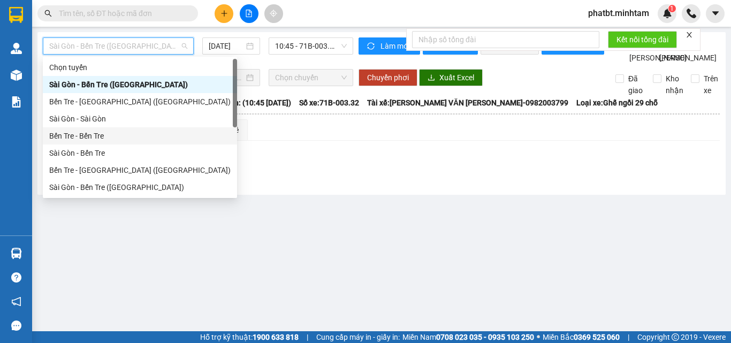
scroll to position [17, 0]
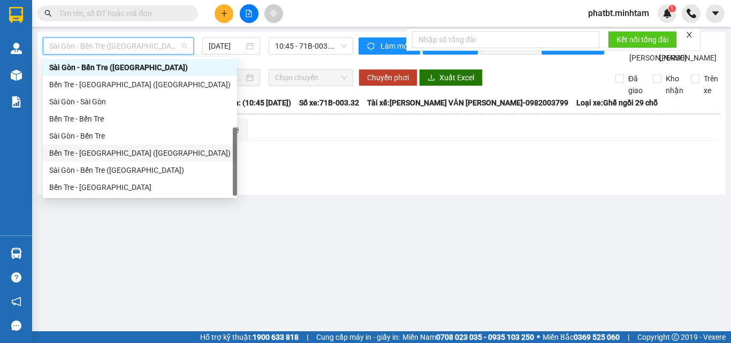
click at [112, 154] on div "Bến Tre - [GEOGRAPHIC_DATA] ([GEOGRAPHIC_DATA])" at bounding box center [139, 153] width 181 height 12
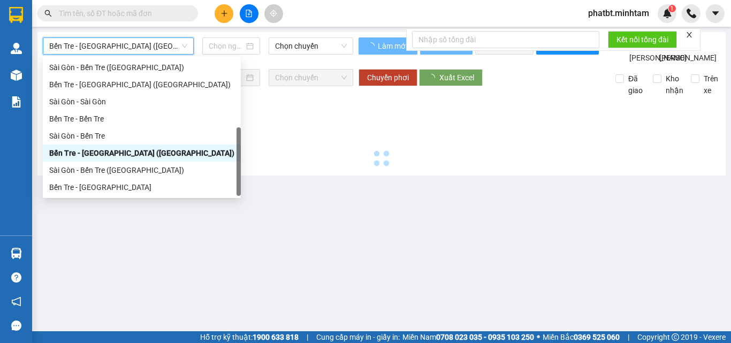
type input "[DATE]"
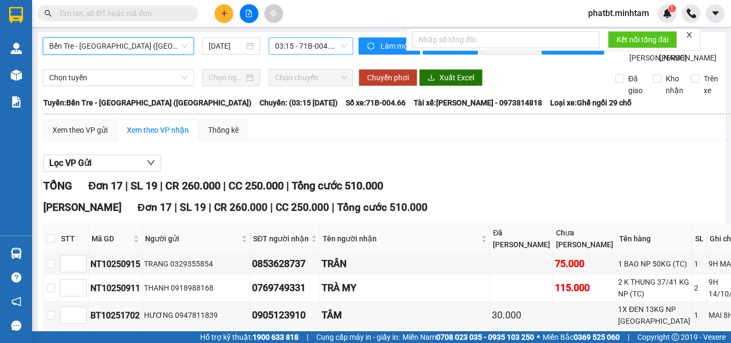
click at [287, 44] on span "03:15 - 71B-004.66" at bounding box center [311, 46] width 72 height 16
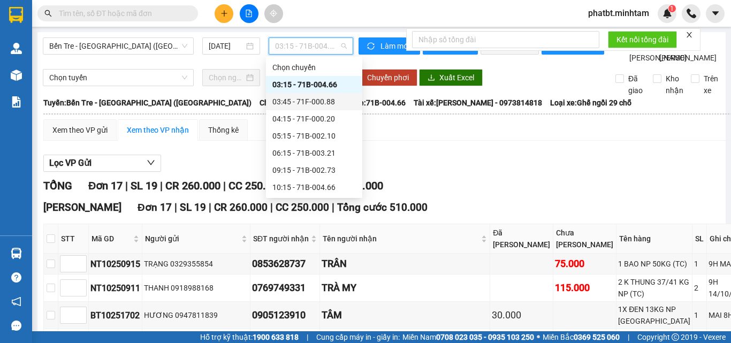
click at [320, 103] on div "03:45 - 71F-000.88" at bounding box center [314, 102] width 84 height 12
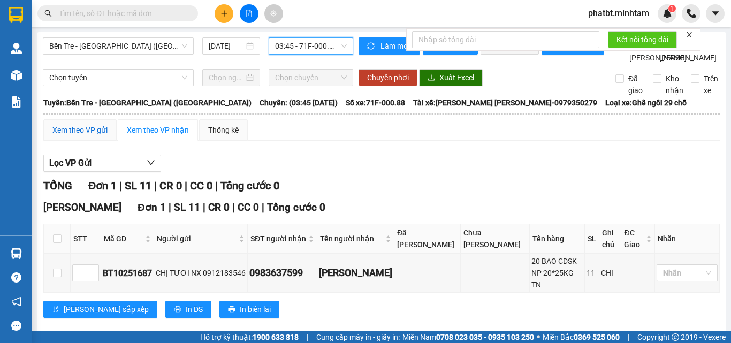
click at [89, 136] on div "Xem theo VP gửi" at bounding box center [79, 130] width 55 height 12
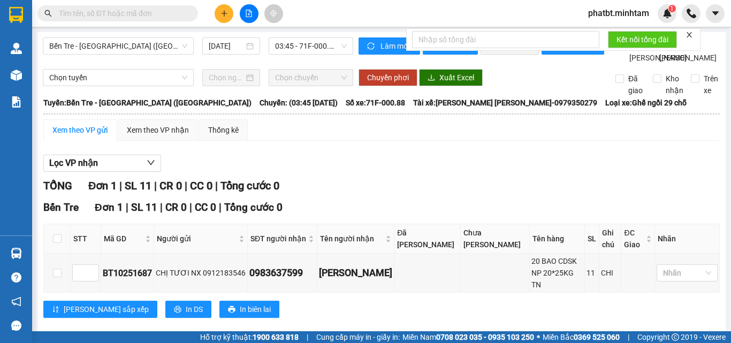
click at [143, 11] on input "text" at bounding box center [122, 13] width 126 height 12
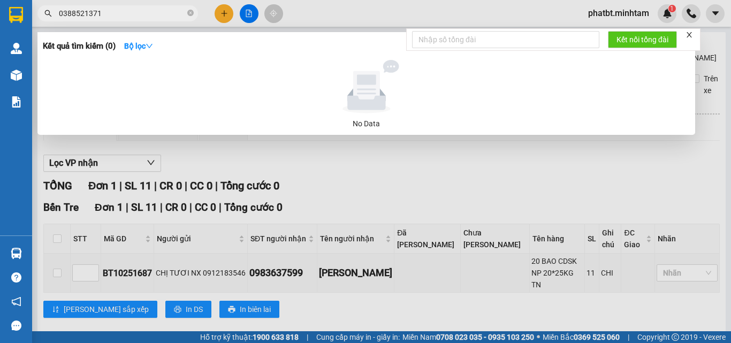
type input "0388521371"
click at [194, 14] on span "0388521371" at bounding box center [117, 13] width 161 height 16
click at [184, 14] on input "0388521371" at bounding box center [122, 13] width 126 height 12
click at [189, 14] on icon "close-circle" at bounding box center [190, 13] width 6 height 6
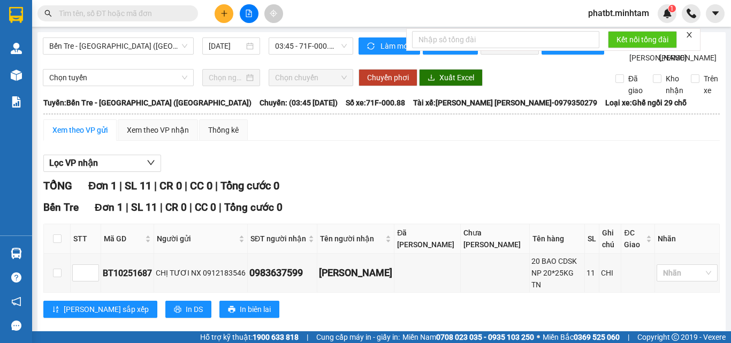
click at [131, 6] on span at bounding box center [117, 13] width 161 height 16
click at [128, 12] on input "text" at bounding box center [122, 13] width 126 height 12
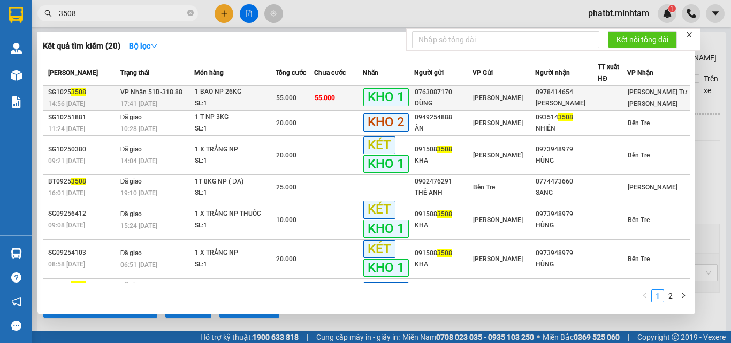
type input "3508"
click at [210, 95] on div "1 BAO NP 26KG" at bounding box center [235, 92] width 80 height 12
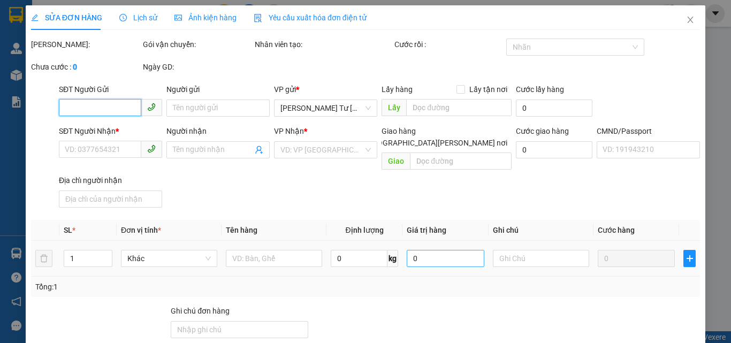
type input "0763087170"
type input "DŨNG"
type input "0978414654"
type input "NGỌC THẢO"
type input "KBM"
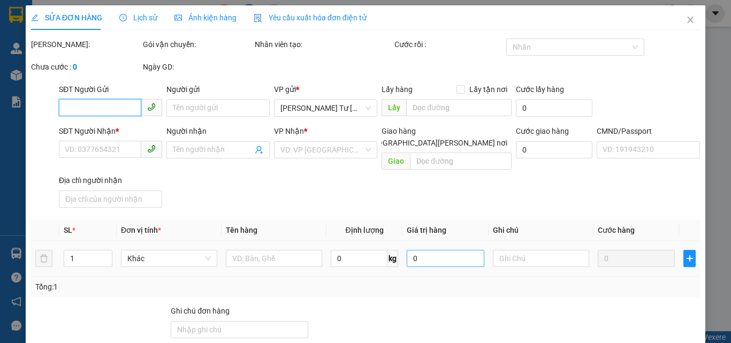
type input "55.000"
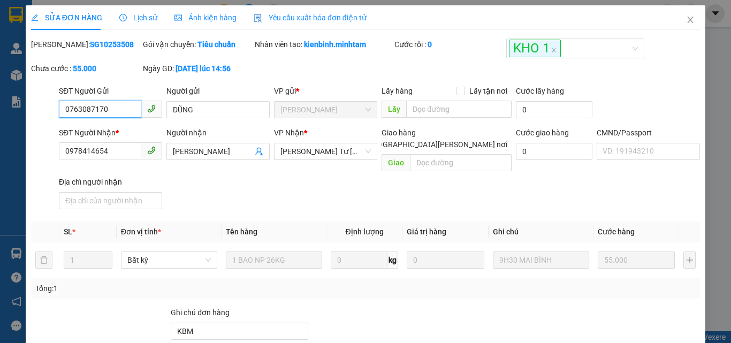
scroll to position [149, 0]
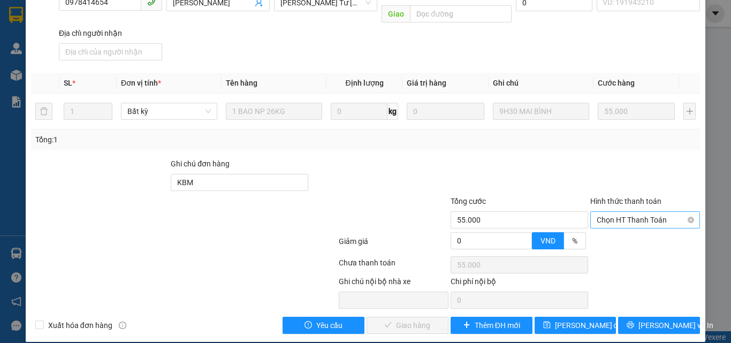
click at [620, 212] on span "Chọn HT Thanh Toán" at bounding box center [645, 220] width 97 height 16
drag, startPoint x: 598, startPoint y: 229, endPoint x: 489, endPoint y: 265, distance: 115.6
click at [598, 230] on div "Tại văn phòng" at bounding box center [639, 230] width 96 height 12
type input "0"
click at [407, 320] on span "[PERSON_NAME] và Giao hàng" at bounding box center [459, 326] width 145 height 12
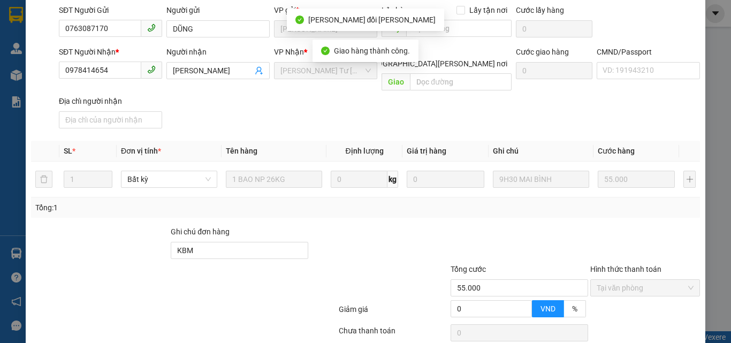
scroll to position [0, 0]
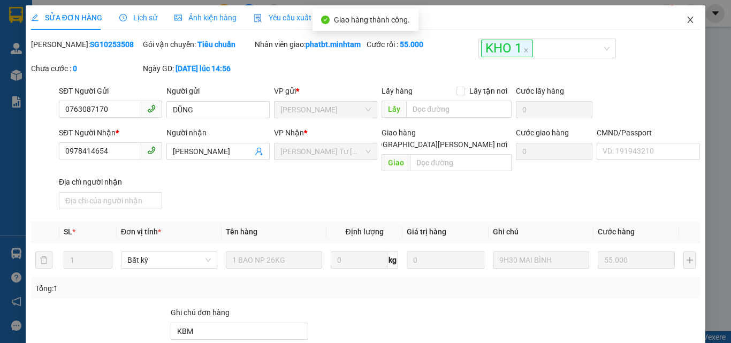
click at [686, 21] on icon "close" at bounding box center [690, 20] width 9 height 9
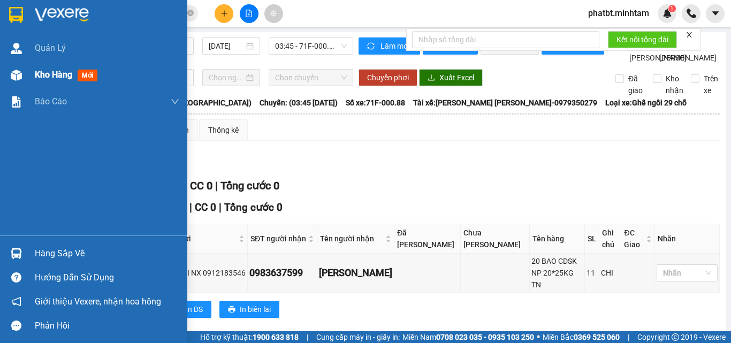
click at [29, 78] on div "Kho hàng mới" at bounding box center [93, 75] width 187 height 27
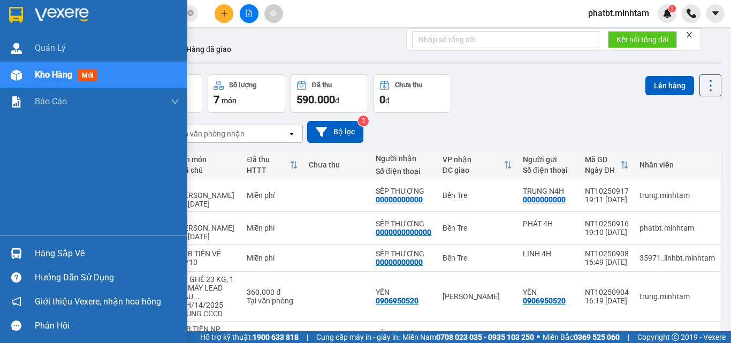
click at [24, 252] on div at bounding box center [16, 253] width 19 height 19
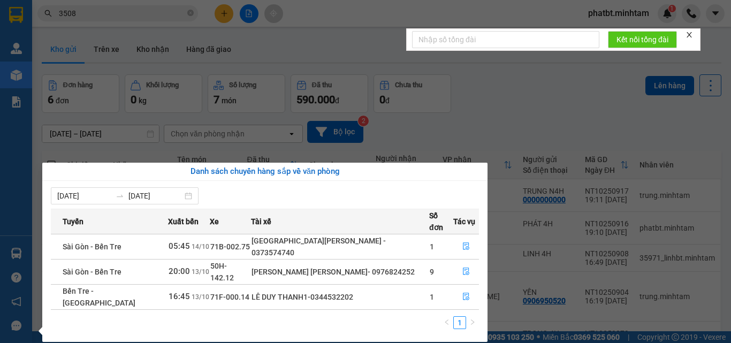
click at [444, 92] on section "Kết quả tìm kiếm ( 20 ) Bộ lọc Mã ĐH Trạng thái Món hàng Tổng cước Chưa cước Nh…" at bounding box center [365, 171] width 731 height 343
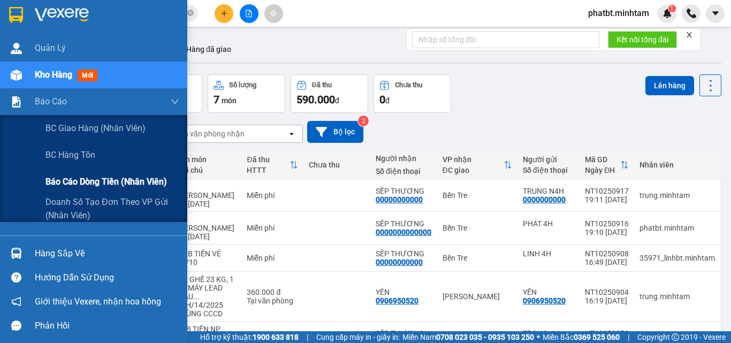
drag, startPoint x: 97, startPoint y: 178, endPoint x: 86, endPoint y: 175, distance: 11.8
click at [98, 178] on span "Báo cáo dòng tiền (nhân viên)" at bounding box center [106, 181] width 122 height 13
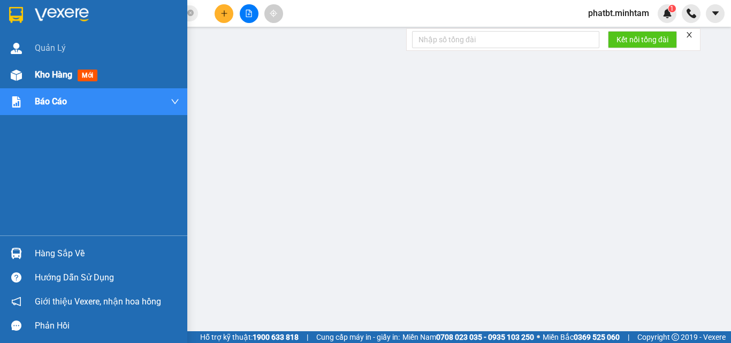
click at [22, 65] on div "Kho hàng mới" at bounding box center [93, 75] width 187 height 27
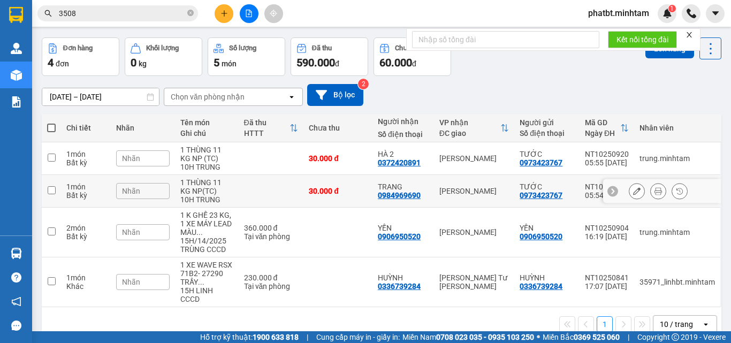
scroll to position [57, 0]
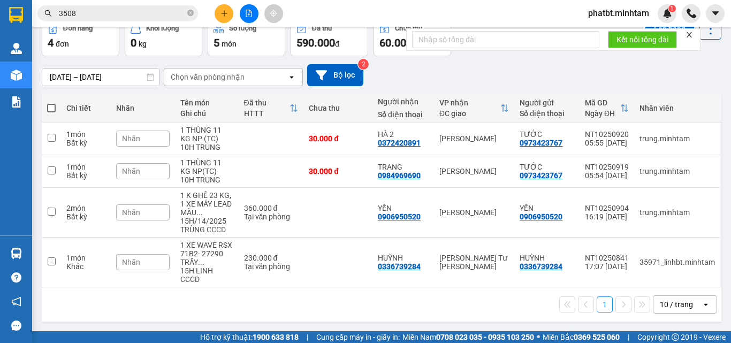
click at [669, 301] on div "10 / trang" at bounding box center [676, 304] width 33 height 11
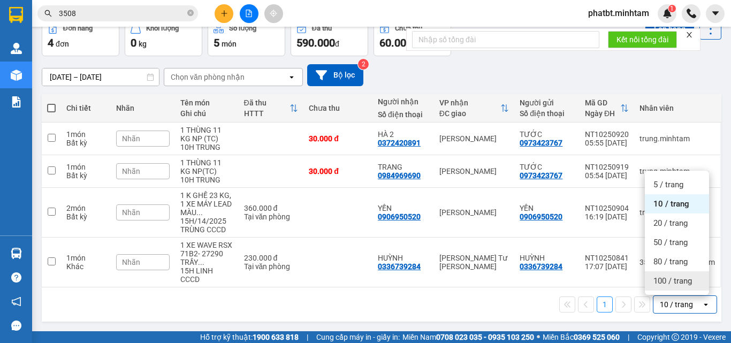
click at [666, 282] on span "100 / trang" at bounding box center [673, 281] width 39 height 11
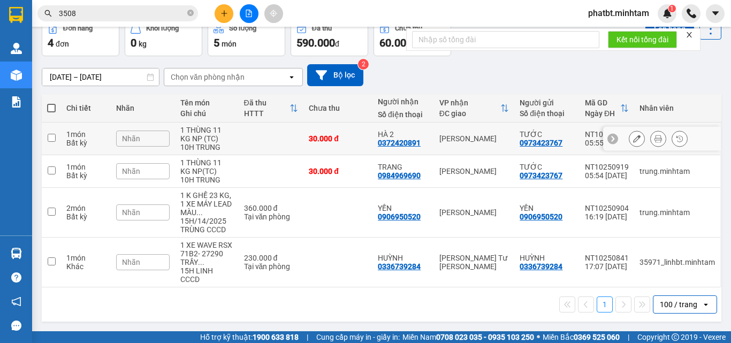
scroll to position [0, 0]
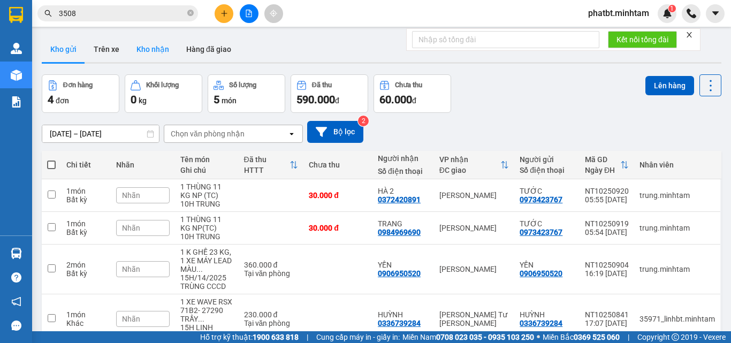
click at [146, 58] on button "Kho nhận" at bounding box center [153, 49] width 50 height 26
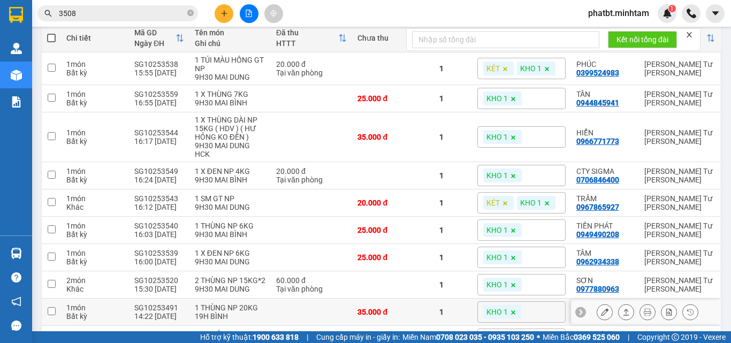
scroll to position [193, 0]
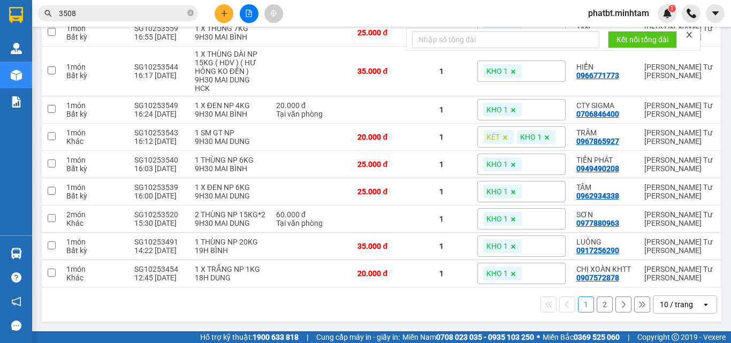
click at [676, 308] on div "10 / trang" at bounding box center [676, 304] width 33 height 11
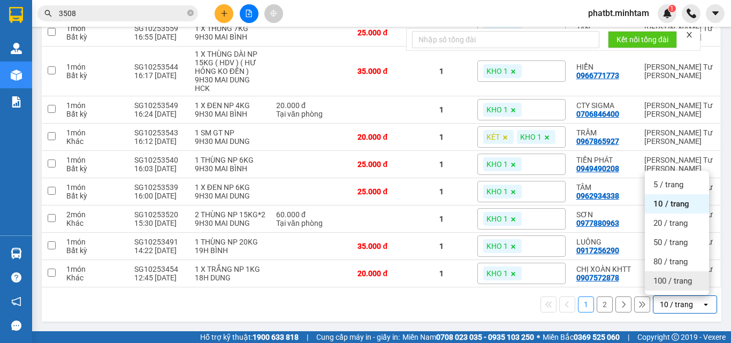
drag, startPoint x: 663, startPoint y: 287, endPoint x: 654, endPoint y: 285, distance: 9.9
click at [663, 286] on div "100 / trang" at bounding box center [677, 280] width 64 height 19
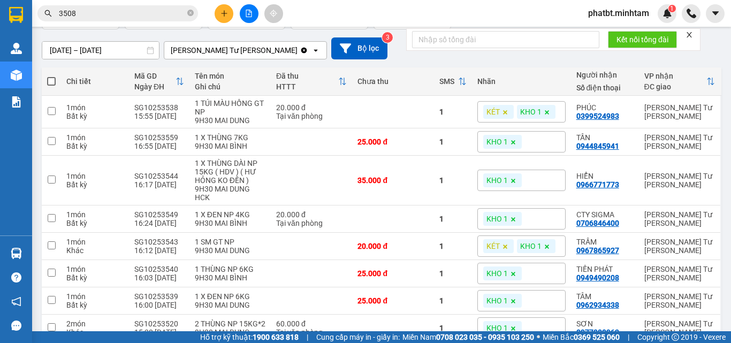
scroll to position [0, 0]
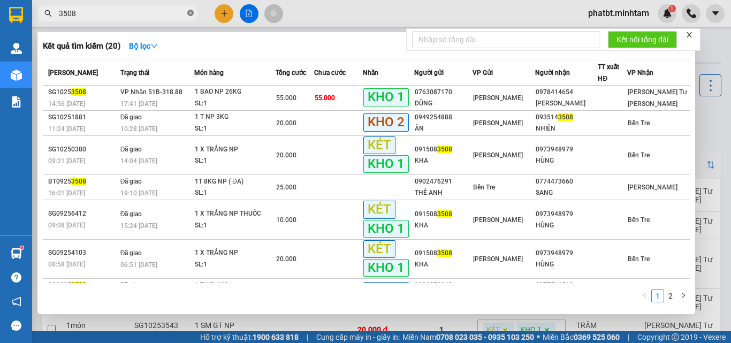
click at [191, 12] on icon "close-circle" at bounding box center [190, 13] width 6 height 6
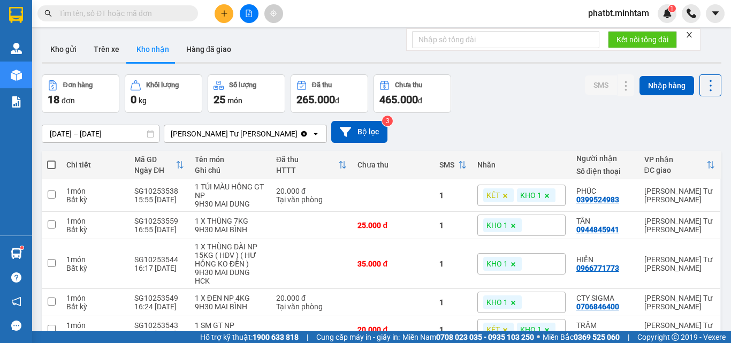
click at [175, 13] on input "text" at bounding box center [122, 13] width 126 height 12
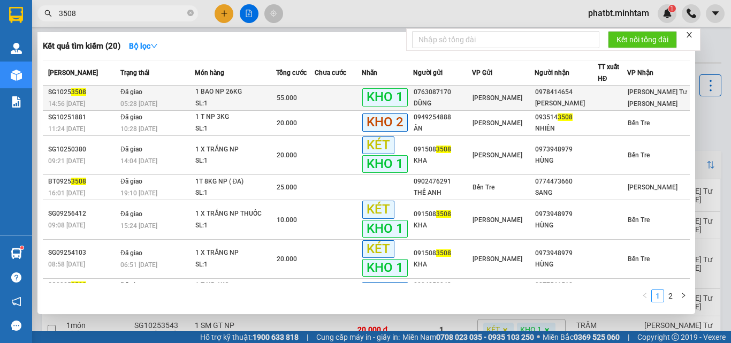
type input "3508"
click at [219, 93] on div "1 BAO NP 26KG" at bounding box center [235, 92] width 80 height 12
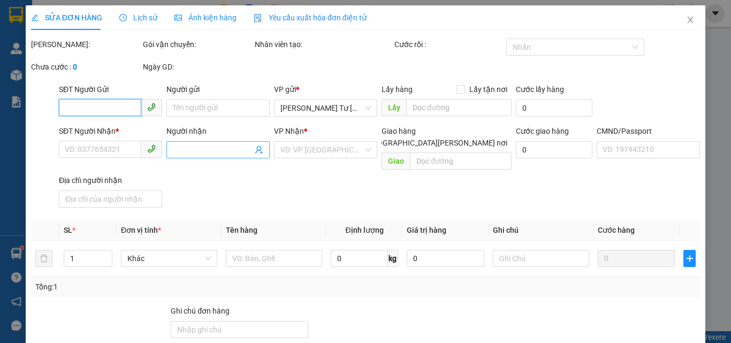
type input "0763087170"
type input "DŨNG"
type input "0978414654"
type input "NGỌC THẢO"
type input "KBM"
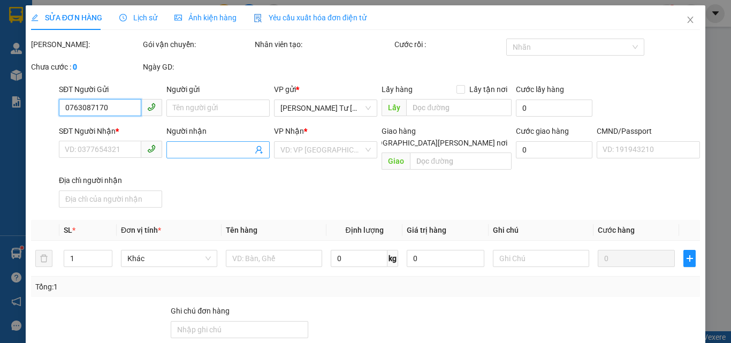
type input "55.000"
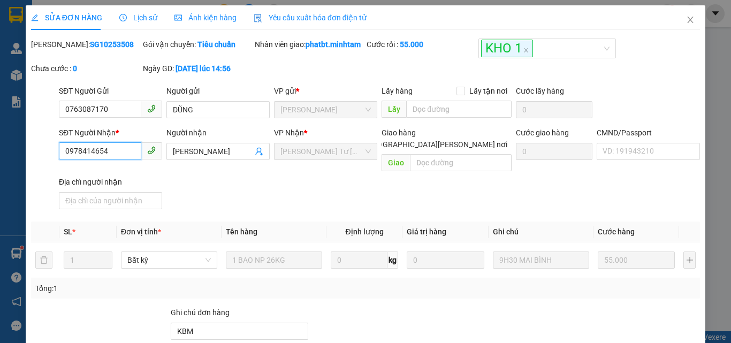
click at [120, 160] on input "0978414654" at bounding box center [100, 150] width 82 height 17
click at [686, 19] on icon "close" at bounding box center [690, 20] width 9 height 9
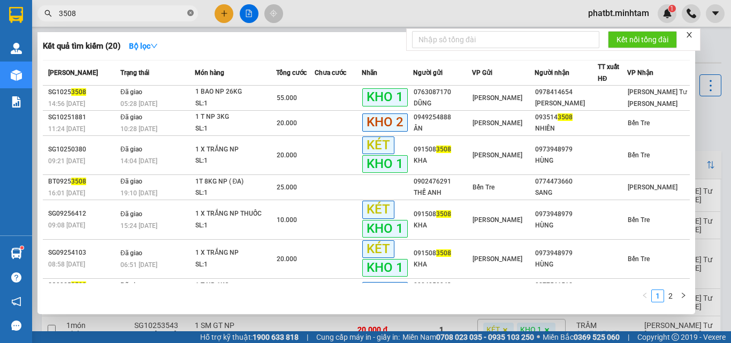
click at [193, 13] on icon "close-circle" at bounding box center [190, 13] width 6 height 6
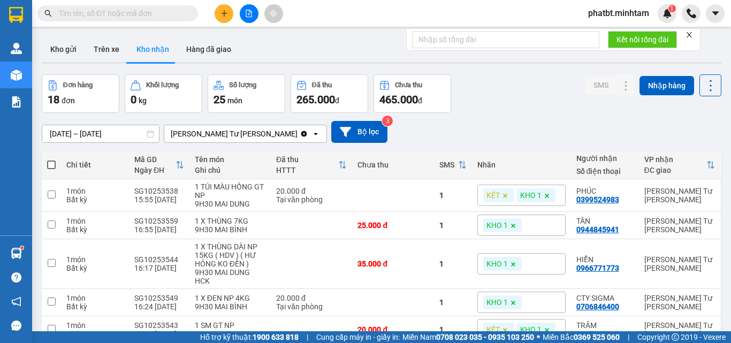
paste input "0978414654"
type input "0978414654"
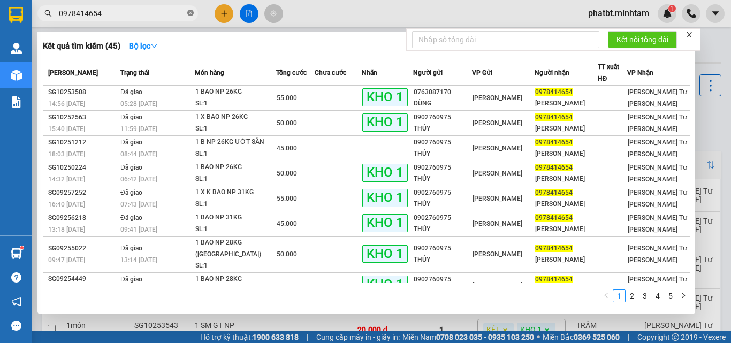
click at [188, 13] on icon "close-circle" at bounding box center [190, 13] width 6 height 6
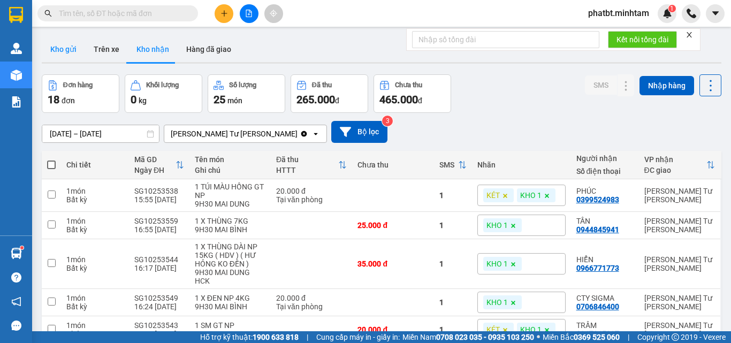
click at [62, 50] on button "Kho gửi" at bounding box center [63, 49] width 43 height 26
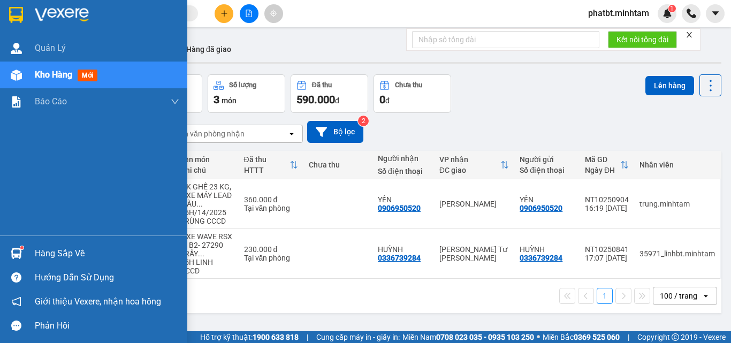
click at [64, 254] on div "Hàng sắp về" at bounding box center [107, 254] width 145 height 16
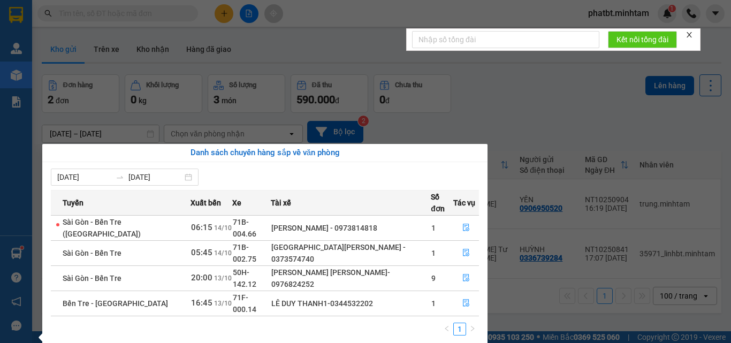
click at [491, 131] on section "Kết quả tìm kiếm ( 45 ) Bộ lọc Mã ĐH Trạng thái Món hàng Tổng cước Chưa cước Nh…" at bounding box center [365, 171] width 731 height 343
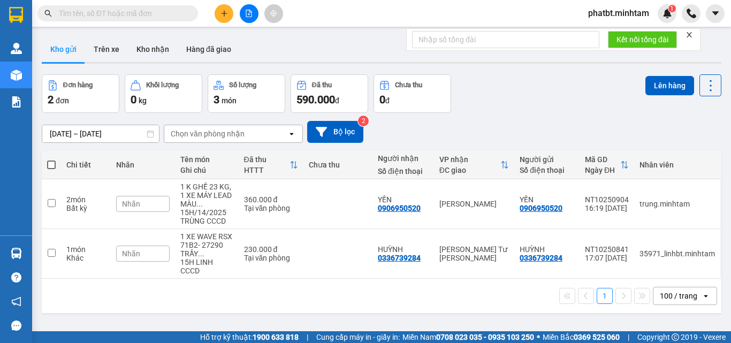
click at [124, 14] on input "text" at bounding box center [122, 13] width 126 height 12
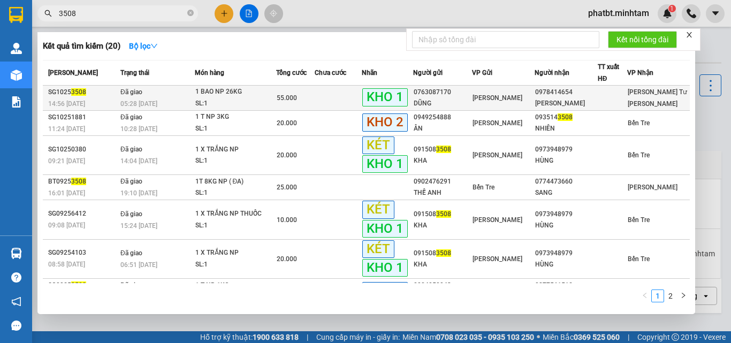
type input "3508"
click at [177, 90] on td "Đã giao 05:28 - 14/10" at bounding box center [156, 98] width 77 height 25
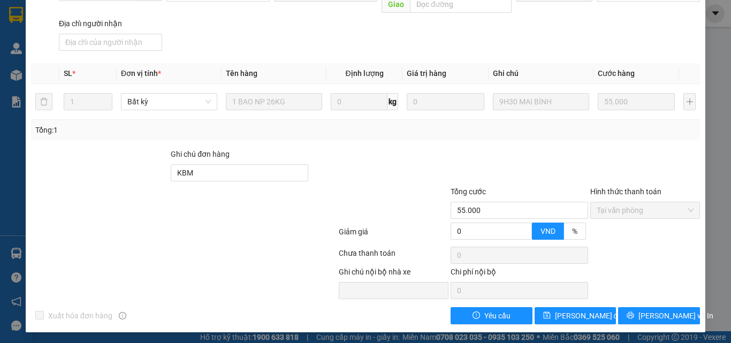
scroll to position [159, 0]
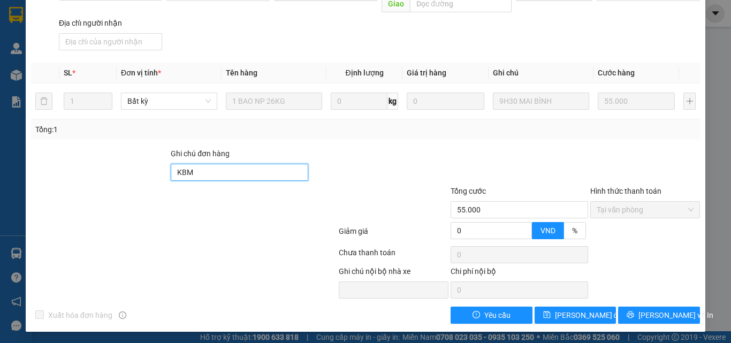
click at [219, 178] on input "KBM" at bounding box center [240, 172] width 138 height 17
type input "KBM XE BUS 3635"
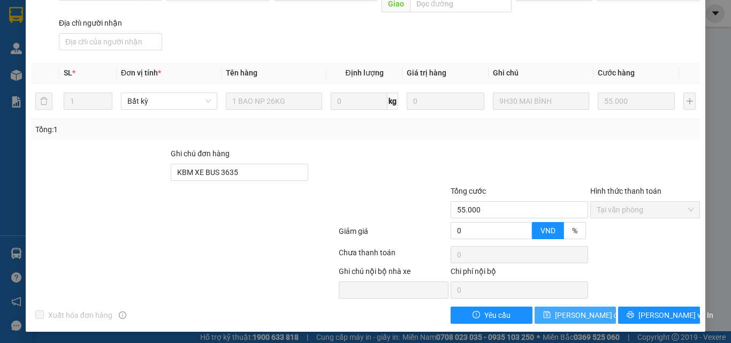
click at [590, 313] on span "[PERSON_NAME] thay đổi" at bounding box center [589, 315] width 69 height 12
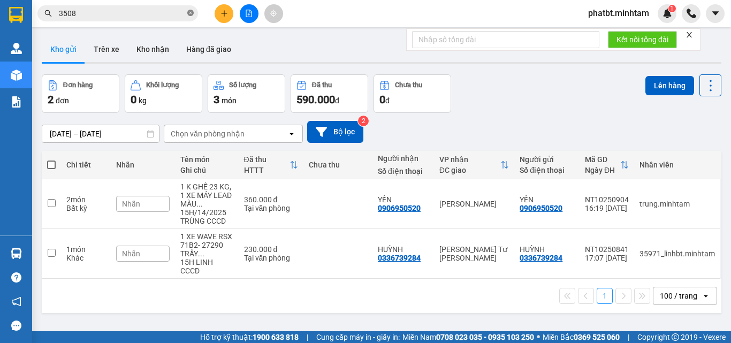
click at [192, 13] on icon "close-circle" at bounding box center [190, 13] width 6 height 6
click at [165, 12] on input "text" at bounding box center [122, 13] width 126 height 12
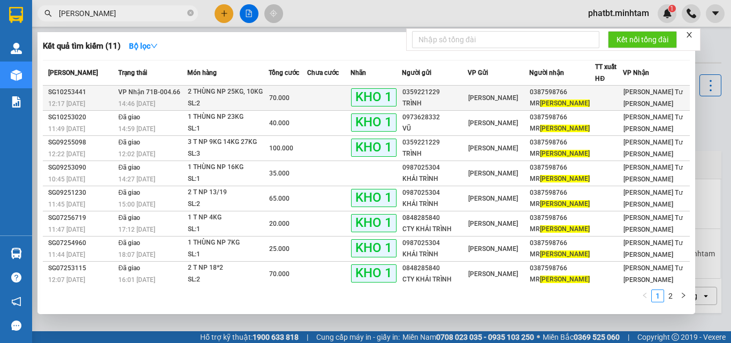
type input "ANDY"
click at [201, 95] on div "2 THÙNG NP 25KG, 10KG" at bounding box center [228, 92] width 80 height 12
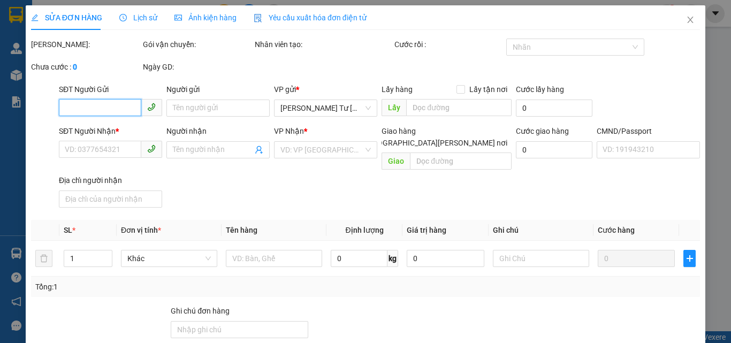
type input "0359221229"
type input "TRÌNH"
type input "0387598766"
type input "MR ANDY"
type input "BM"
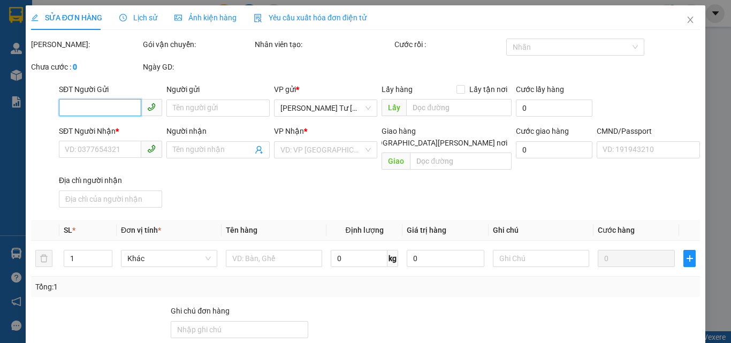
type input "70.000"
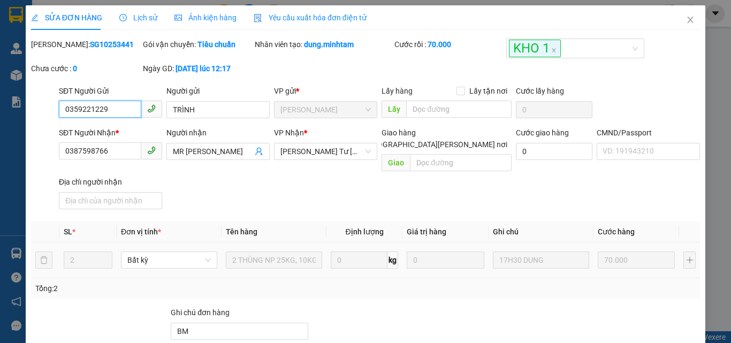
scroll to position [149, 0]
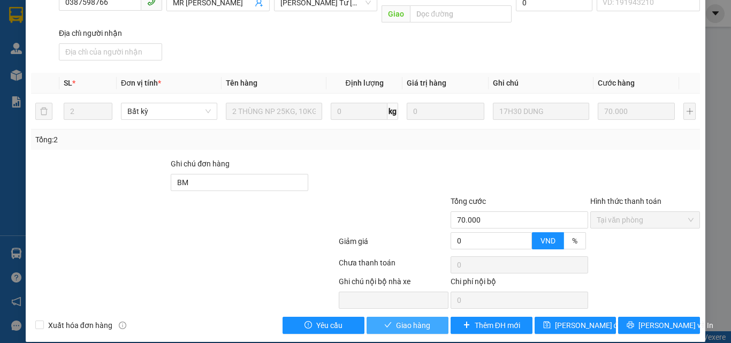
click at [405, 320] on span "Giao hàng" at bounding box center [413, 326] width 34 height 12
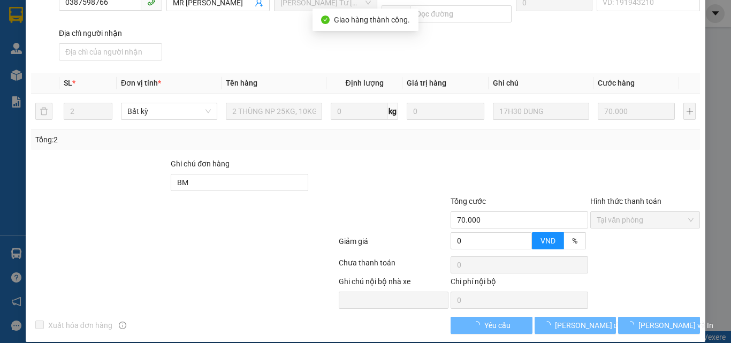
scroll to position [159, 0]
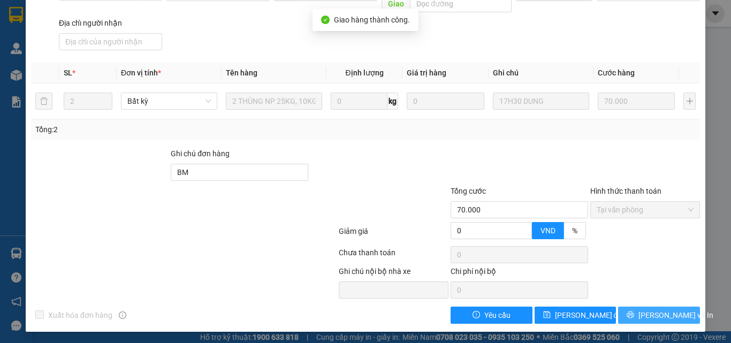
click at [626, 315] on button "[PERSON_NAME] và In" at bounding box center [659, 315] width 82 height 17
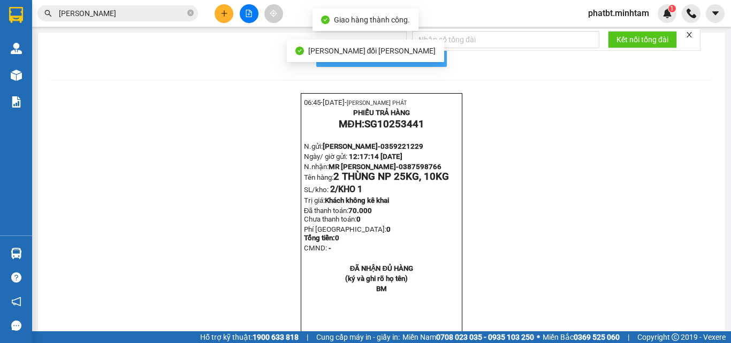
click at [435, 62] on button "In mẫu biên lai tự cấu hình" at bounding box center [381, 55] width 131 height 21
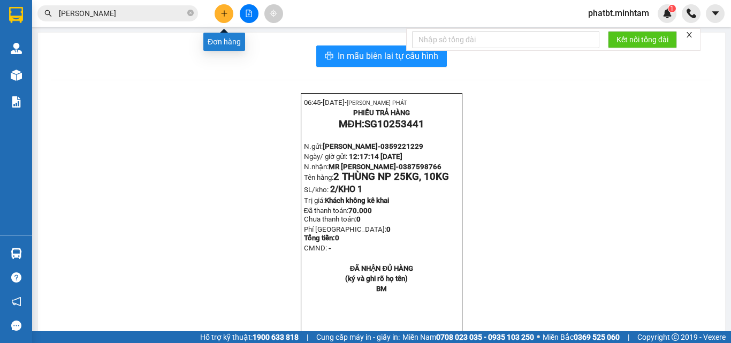
click at [221, 16] on icon "plus" at bounding box center [224, 13] width 7 height 7
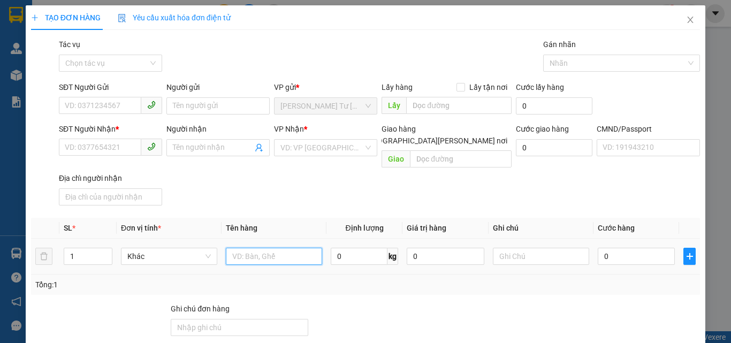
click at [253, 248] on input "text" at bounding box center [274, 256] width 96 height 17
type input "1 GIỎ VẢI NP 3KG (HDV)"
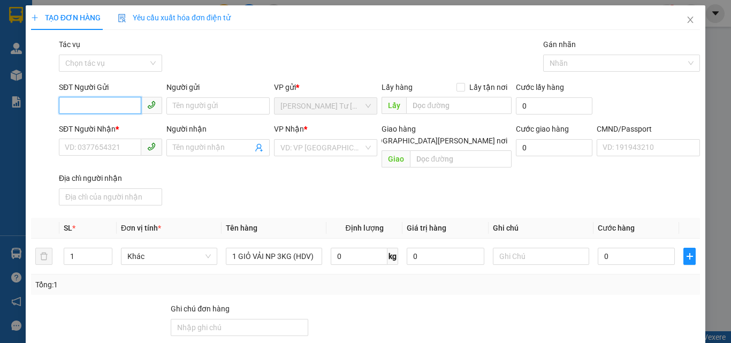
click at [122, 106] on input "SĐT Người Gửi" at bounding box center [100, 105] width 82 height 17
type input "0902697679"
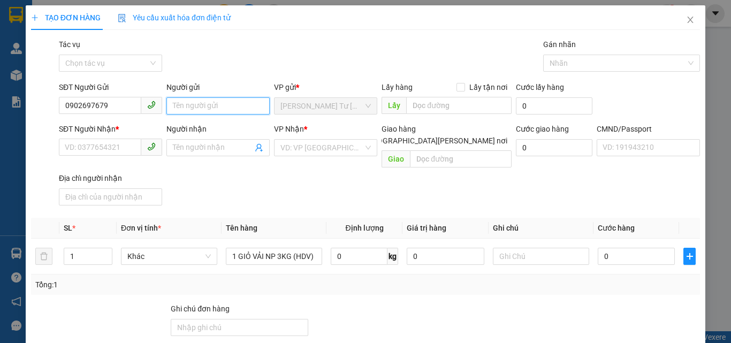
click at [175, 106] on input "Người gửi" at bounding box center [217, 105] width 103 height 17
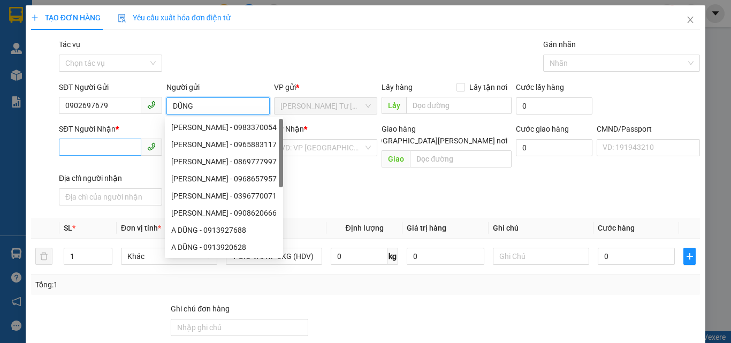
type input "DŨNG"
click at [112, 147] on input "SĐT Người Nhận *" at bounding box center [100, 147] width 82 height 17
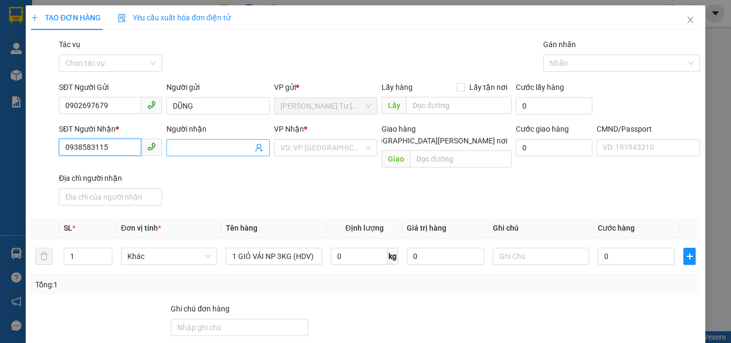
type input "0938583115"
click at [173, 146] on input "Người nhận" at bounding box center [213, 148] width 80 height 12
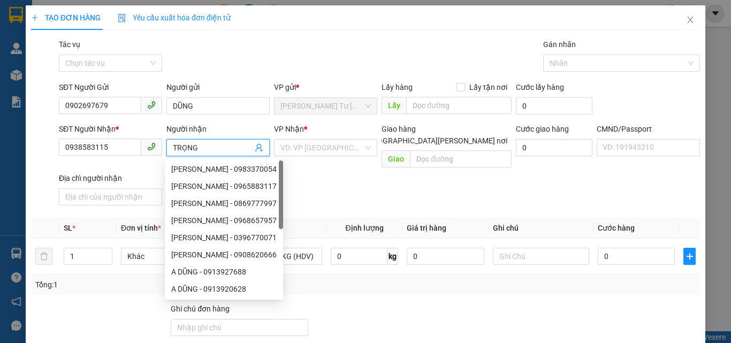
type input "TRỌNG"
drag, startPoint x: 213, startPoint y: 69, endPoint x: 219, endPoint y: 66, distance: 7.7
click at [219, 66] on div "Gói vận chuyển * Tiêu chuẩn Tác vụ Chọn tác vụ Gán nhãn Nhãn" at bounding box center [380, 57] width 646 height 37
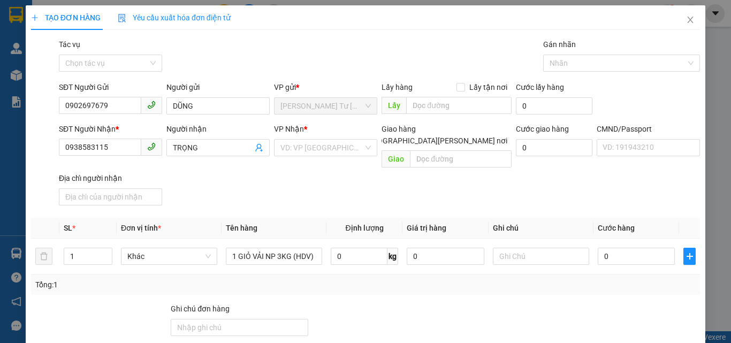
click at [227, 202] on div "Transit Pickup Surcharge Ids Transit Deliver Surcharge Ids Transit Deliver Surc…" at bounding box center [365, 259] width 669 height 441
click at [510, 248] on input "text" at bounding box center [541, 256] width 96 height 17
click at [324, 154] on input "search" at bounding box center [321, 148] width 83 height 16
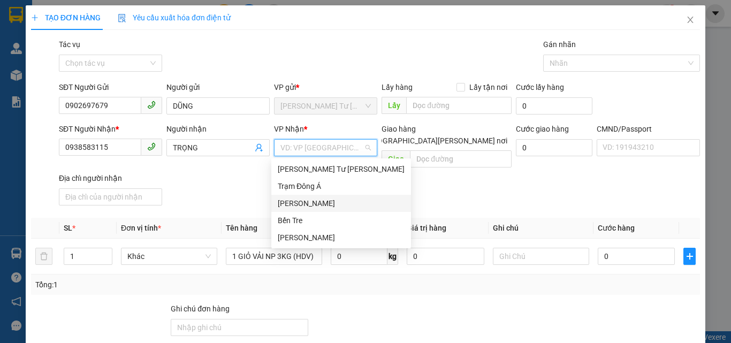
click at [313, 202] on div "[PERSON_NAME]" at bounding box center [341, 204] width 127 height 12
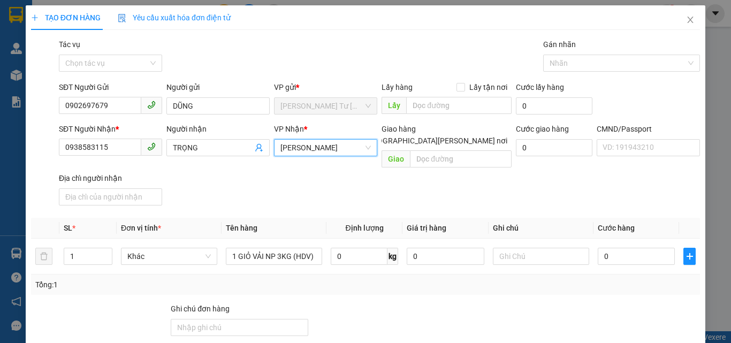
click at [430, 177] on div "SĐT Người Nhận * 0938583115 Người nhận TRỌNG VP Nhận * Hồ Chí Minh Hồ Chí Minh …" at bounding box center [380, 166] width 646 height 87
click at [544, 248] on input "text" at bounding box center [541, 256] width 96 height 17
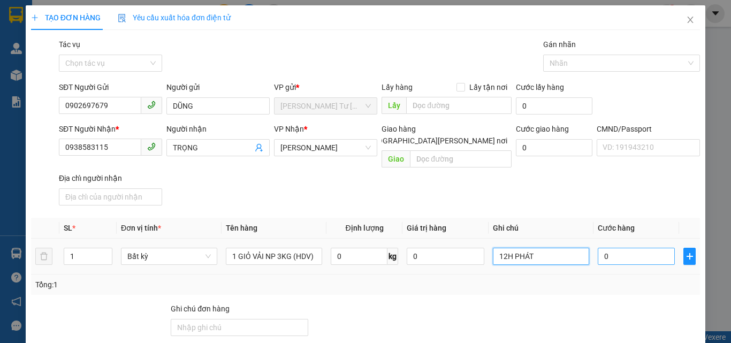
type input "12H PHÁT"
click at [612, 248] on input "0" at bounding box center [636, 256] width 77 height 17
type input "2"
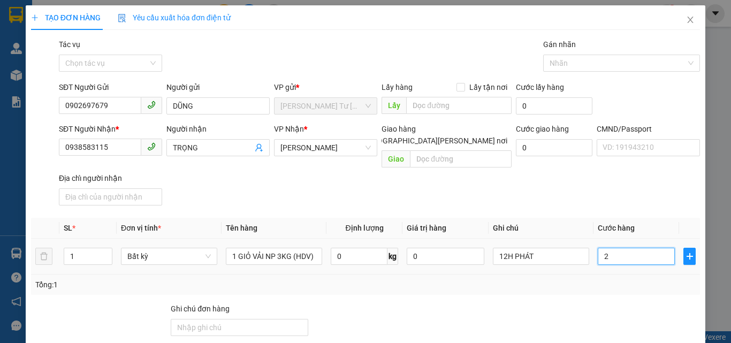
type input "20"
type input "20.000"
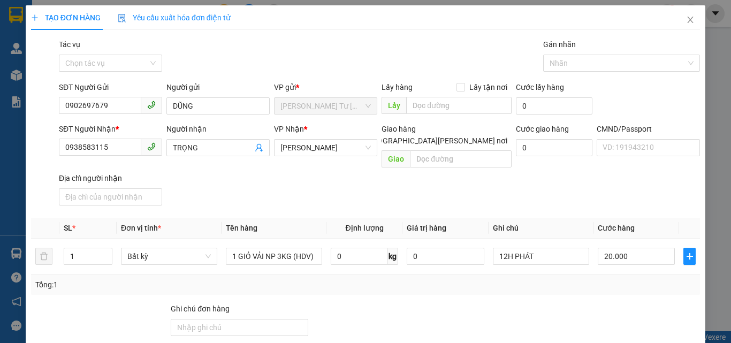
click at [598, 197] on div "SĐT Người Nhận * 0938583115 Người nhận TRỌNG VP Nhận * Hồ Chí Minh Giao hàng Gi…" at bounding box center [380, 166] width 646 height 87
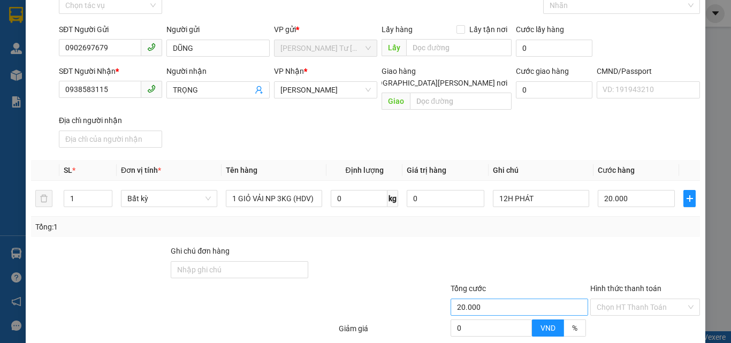
scroll to position [145, 0]
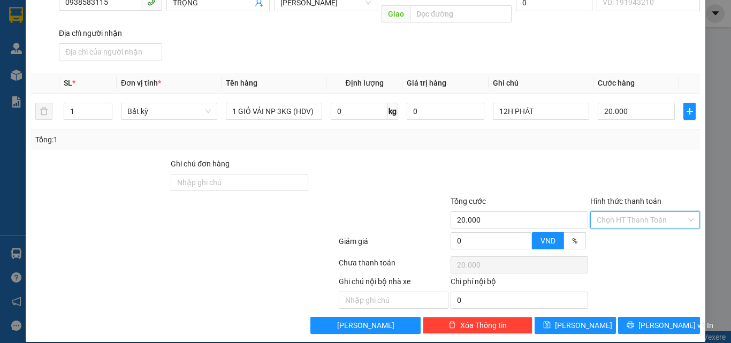
click at [609, 213] on input "Hình thức thanh toán" at bounding box center [641, 220] width 89 height 16
click at [606, 225] on div "Tại văn phòng" at bounding box center [639, 230] width 96 height 12
type input "0"
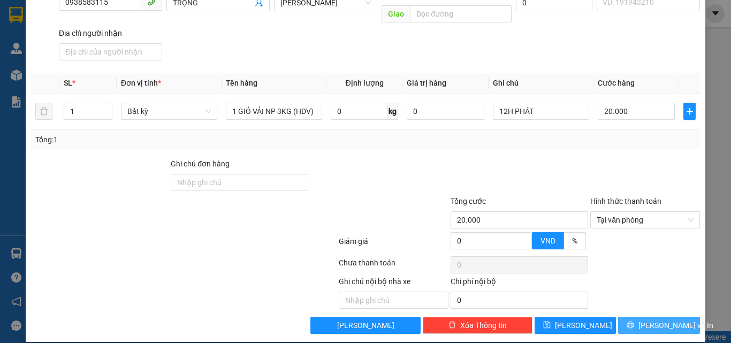
click at [630, 317] on button "[PERSON_NAME] và In" at bounding box center [659, 325] width 82 height 17
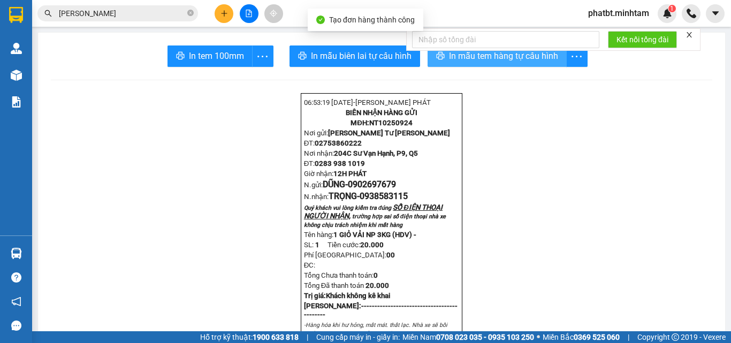
click at [449, 54] on span "In mẫu tem hàng tự cấu hình" at bounding box center [503, 55] width 109 height 13
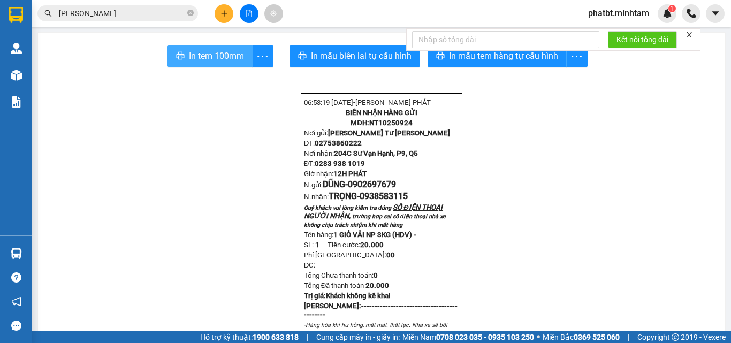
click at [195, 55] on span "In tem 100mm" at bounding box center [216, 55] width 55 height 13
click at [224, 11] on icon "plus" at bounding box center [224, 13] width 7 height 7
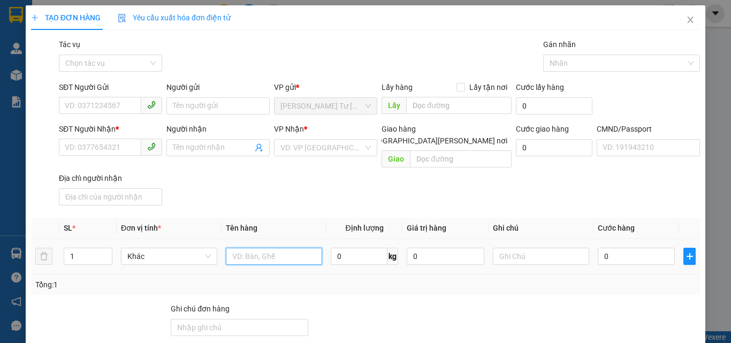
click at [279, 248] on input "text" at bounding box center [274, 256] width 96 height 17
type input "1 T NP 5KG (ĐA)"
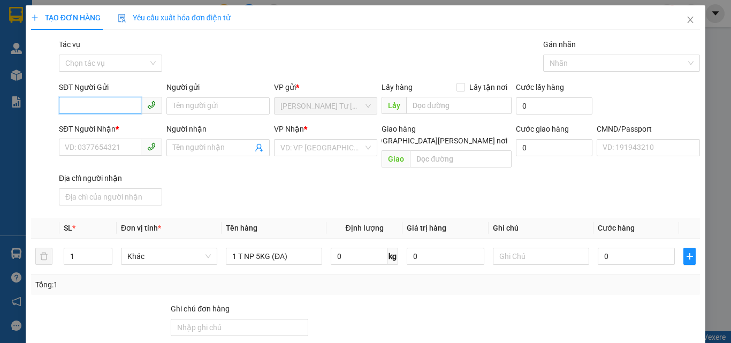
click at [92, 100] on input "SĐT Người Gửi" at bounding box center [100, 105] width 82 height 17
type input "0395878849"
click at [100, 123] on div "0395878849 - THUẬN" at bounding box center [117, 128] width 105 height 12
type input "THUẬN"
type input "0918415006"
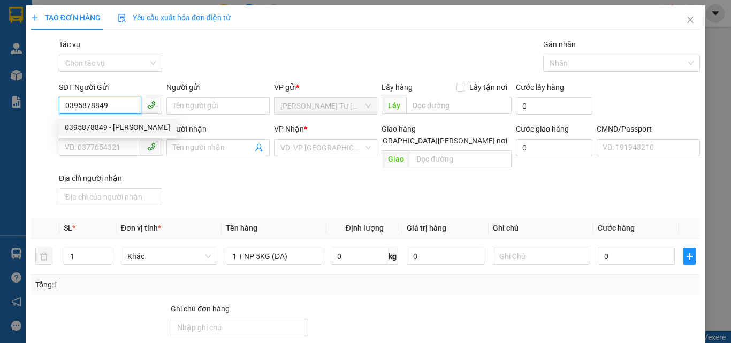
type input "HIỀN"
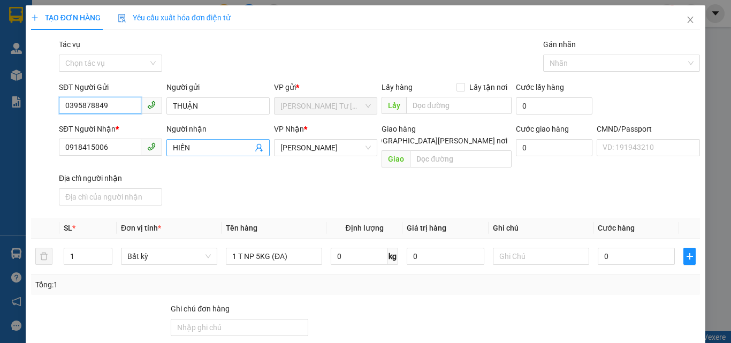
type input "0395878849"
click at [255, 145] on icon "user-add" at bounding box center [258, 148] width 7 height 8
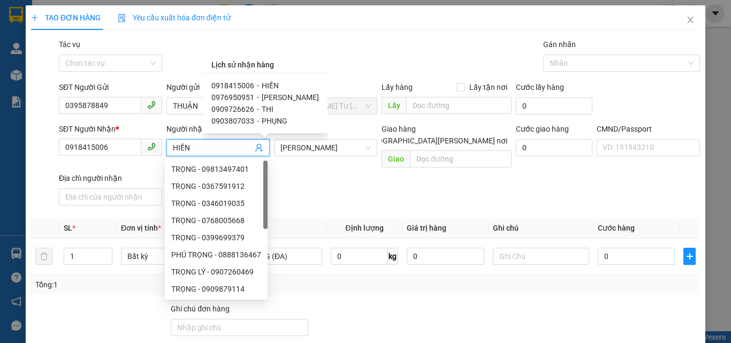
click at [263, 110] on span "THI" at bounding box center [268, 109] width 12 height 9
type input "0909726626"
type input "THI"
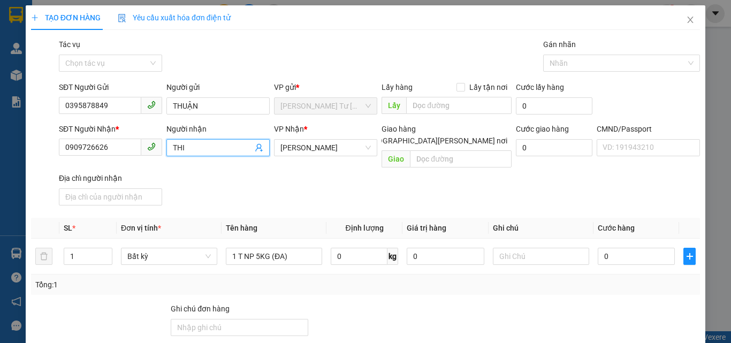
click at [286, 181] on div "SĐT Người Nhận * 0909726626 Người nhận THI THI VP Nhận * Hồ Chí Minh Giao hàng …" at bounding box center [380, 166] width 646 height 87
click at [511, 248] on input "text" at bounding box center [541, 256] width 96 height 17
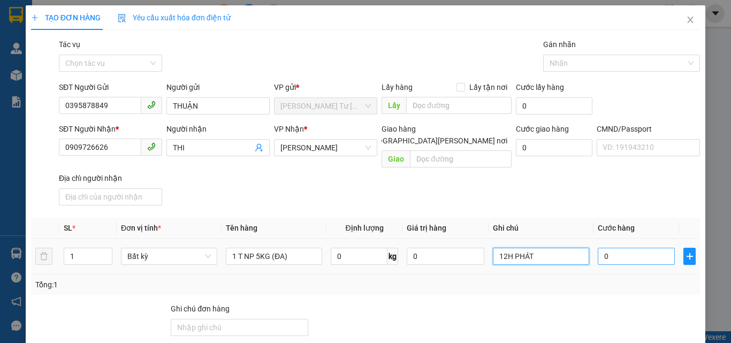
type input "12H PHÁT"
click at [636, 248] on input "0" at bounding box center [636, 256] width 77 height 17
type input "2"
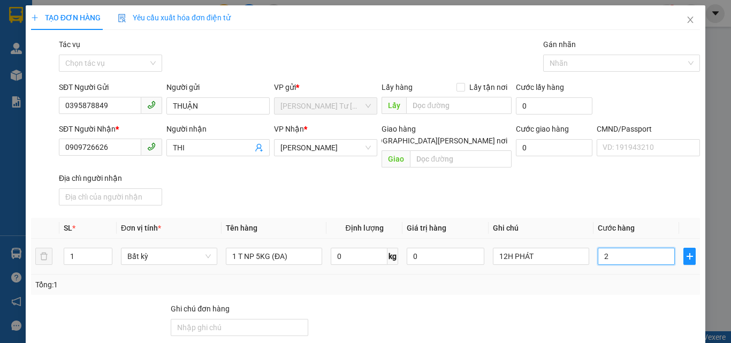
type input "20"
type input "20.000"
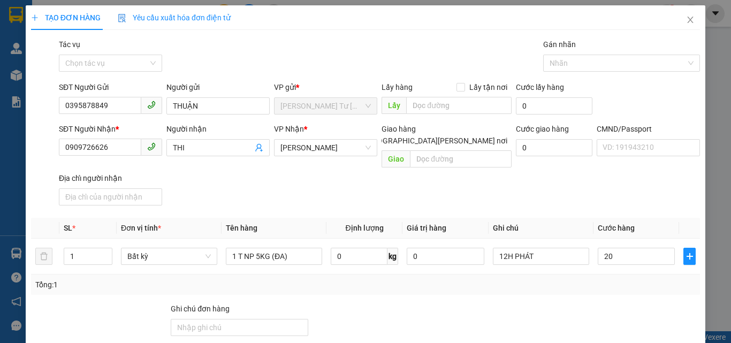
type input "20.000"
click at [602, 197] on div "SĐT Người Nhận * 0909726626 Người nhận THI VP Nhận * Hồ Chí Minh Giao hàng Giao…" at bounding box center [380, 166] width 646 height 87
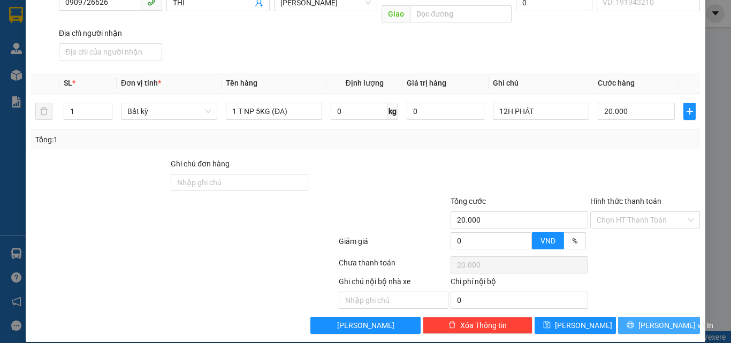
click at [628, 317] on button "[PERSON_NAME] và In" at bounding box center [659, 325] width 82 height 17
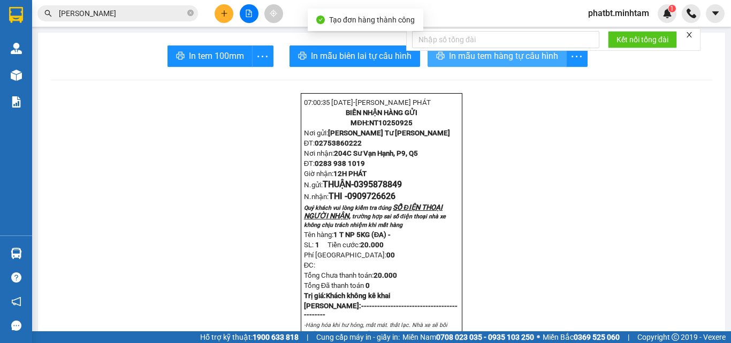
click at [464, 58] on span "In mẫu tem hàng tự cấu hình" at bounding box center [503, 55] width 109 height 13
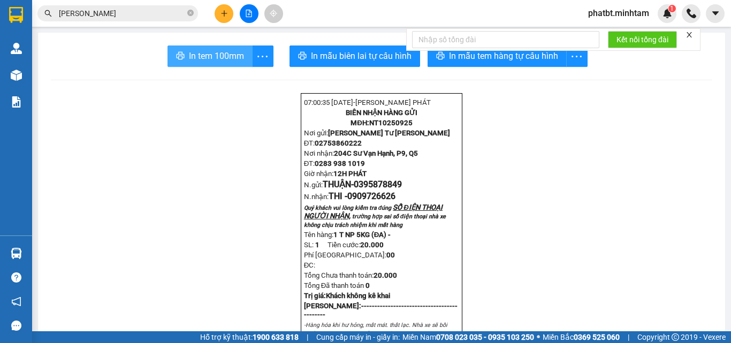
click at [233, 55] on span "In tem 100mm" at bounding box center [216, 55] width 55 height 13
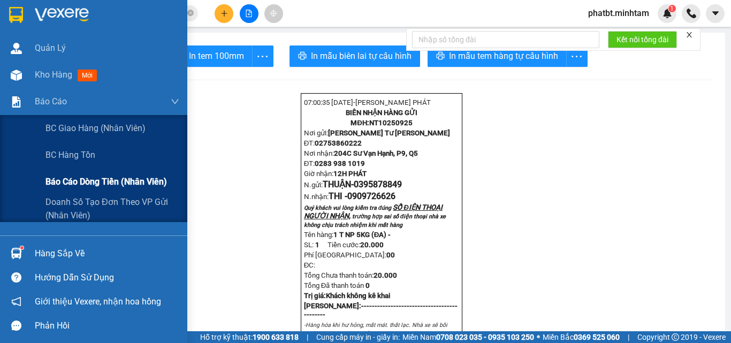
click at [50, 177] on span "Báo cáo dòng tiền (nhân viên)" at bounding box center [106, 181] width 122 height 13
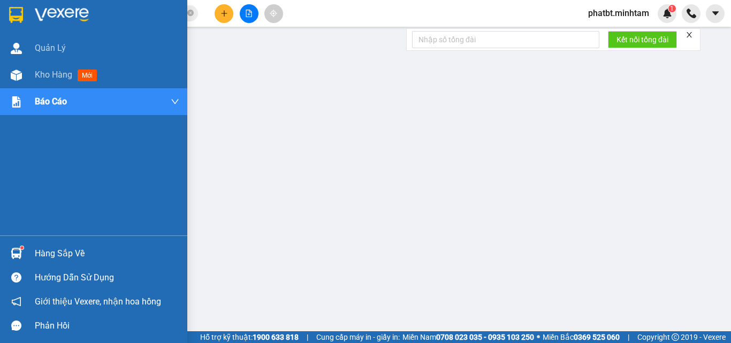
click at [42, 248] on div "Hàng sắp về" at bounding box center [107, 254] width 145 height 16
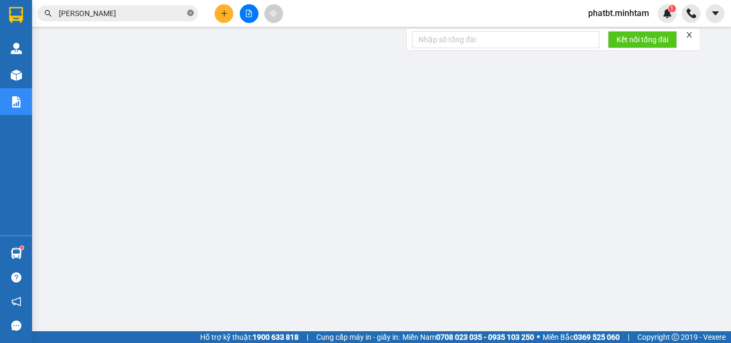
click at [190, 10] on icon "close-circle" at bounding box center [190, 13] width 6 height 6
click at [166, 14] on input "text" at bounding box center [122, 13] width 126 height 12
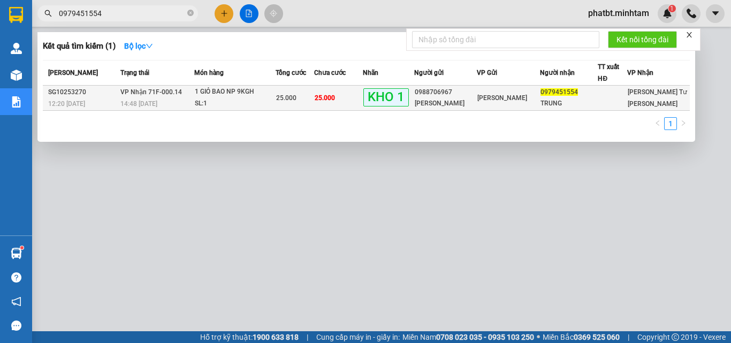
type input "0979451554"
click at [256, 103] on div "SL: 1" at bounding box center [235, 104] width 80 height 12
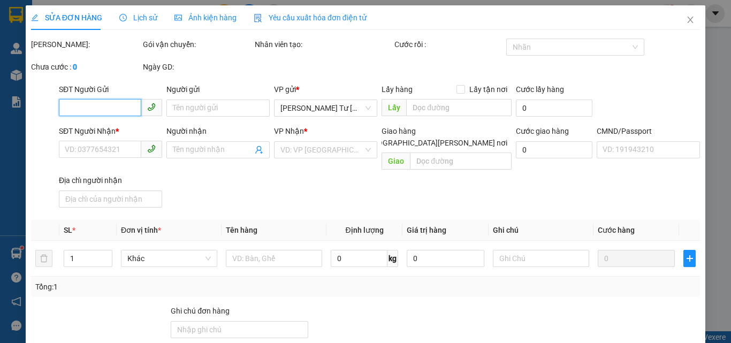
type input "0988706967"
type input "NGỌC HUỆ"
type input "0979451554"
type input "TRUNG"
type input "BM"
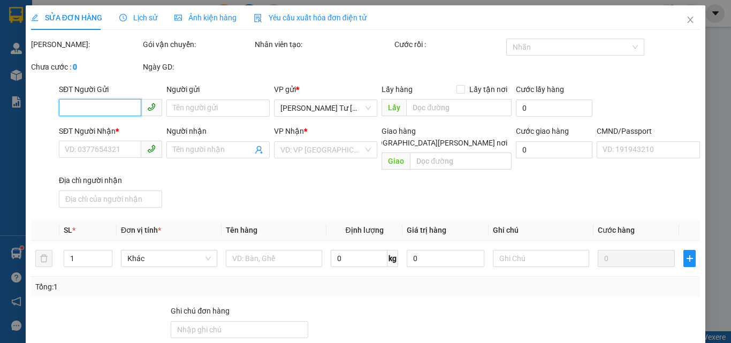
type input "25.000"
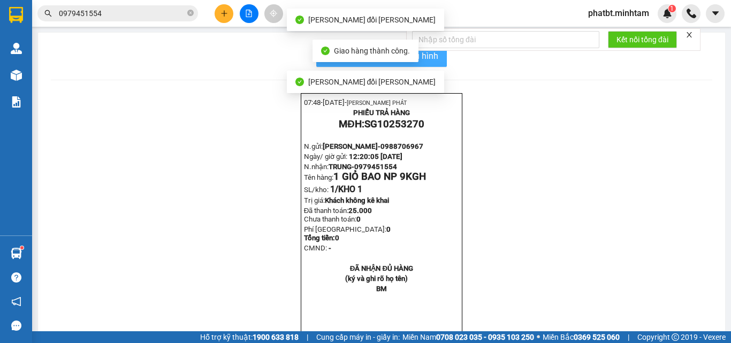
click at [438, 59] on button "In mẫu biên lai tự cấu hình" at bounding box center [381, 55] width 131 height 21
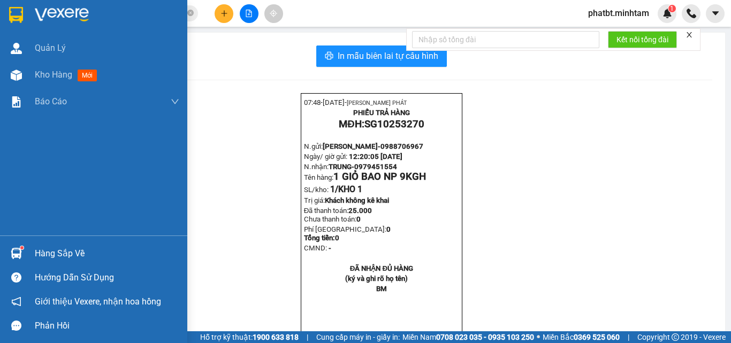
click at [39, 251] on div "Hàng sắp về" at bounding box center [107, 254] width 145 height 16
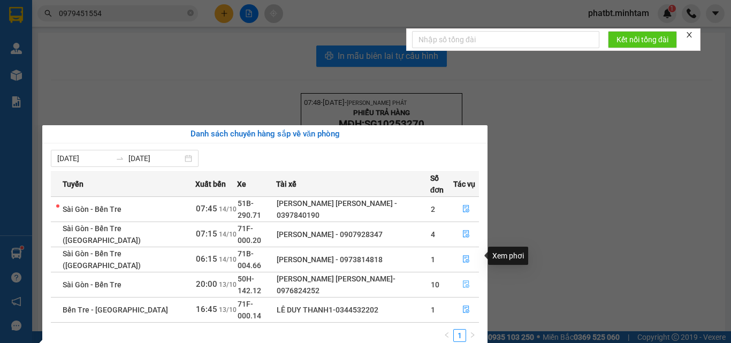
click at [464, 280] on icon "file-done" at bounding box center [465, 283] width 7 height 7
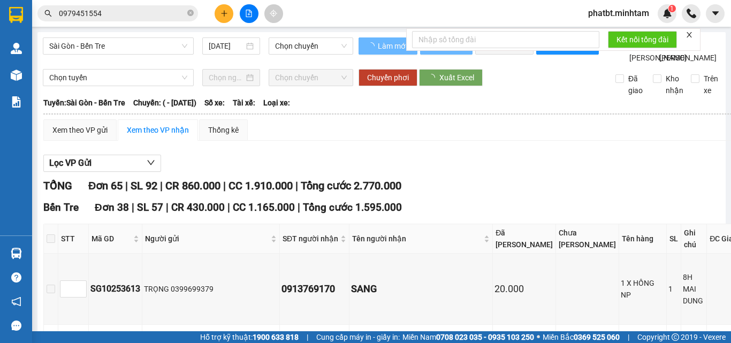
type input "13/10/2025"
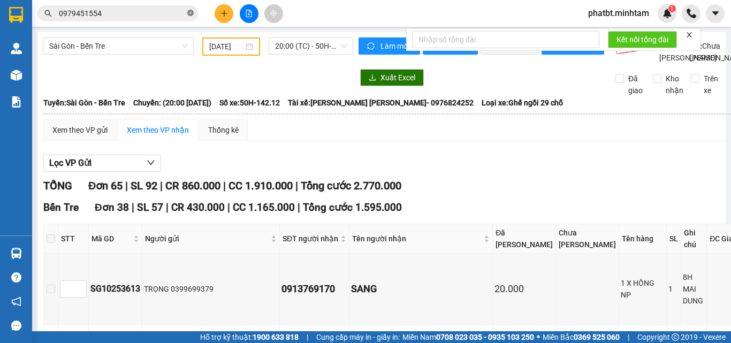
click at [191, 14] on icon "close-circle" at bounding box center [190, 13] width 6 height 6
click at [155, 14] on input "text" at bounding box center [122, 13] width 126 height 12
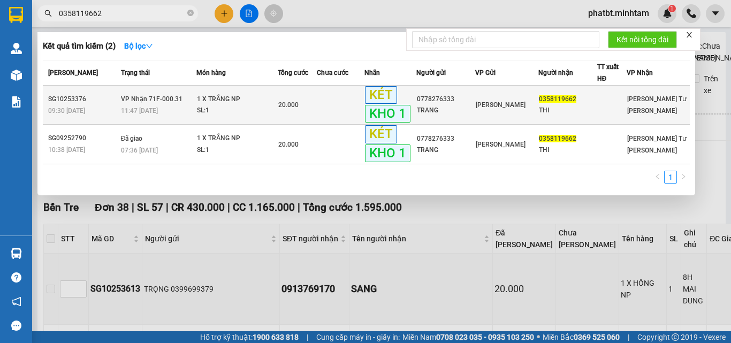
type input "0358119662"
click at [166, 93] on td "VP Nhận 71F-000.31 11:47 - 13/10" at bounding box center [157, 105] width 78 height 39
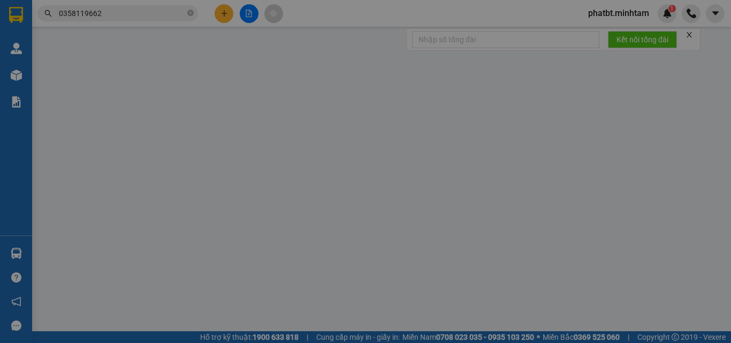
type input "0778276333"
type input "TRANG"
type input "0358119662"
type input "THI"
type input "KBM"
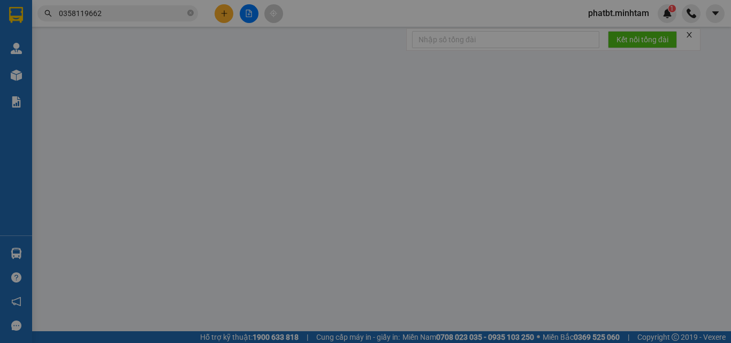
type input "20.000"
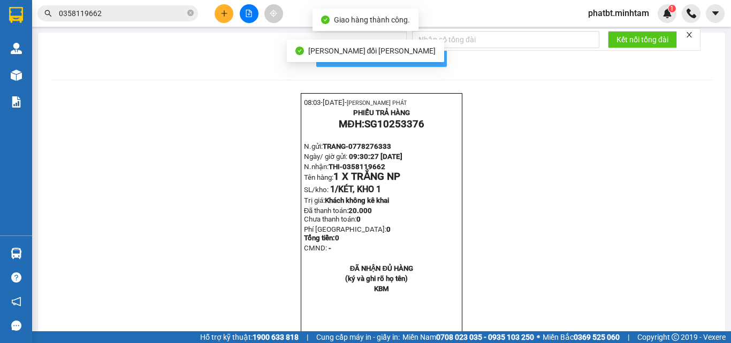
click at [437, 63] on button "In mẫu biên lai tự cấu hình" at bounding box center [381, 55] width 131 height 21
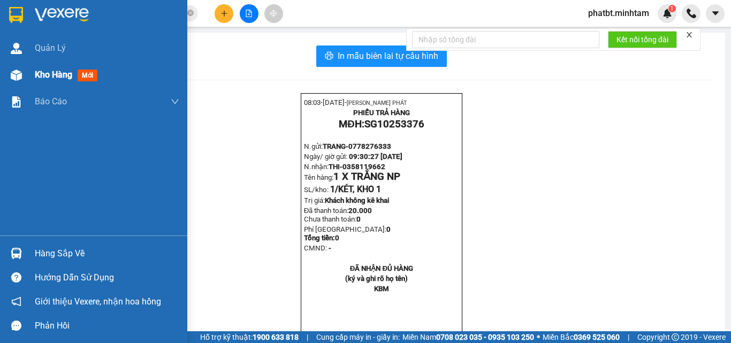
click at [20, 76] on img at bounding box center [16, 75] width 11 height 11
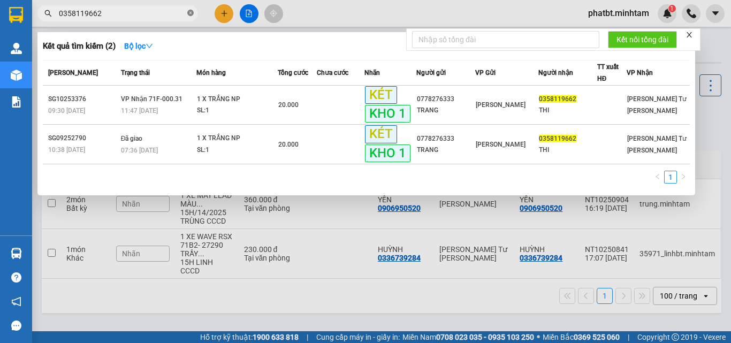
click at [189, 11] on icon "close-circle" at bounding box center [190, 13] width 6 height 6
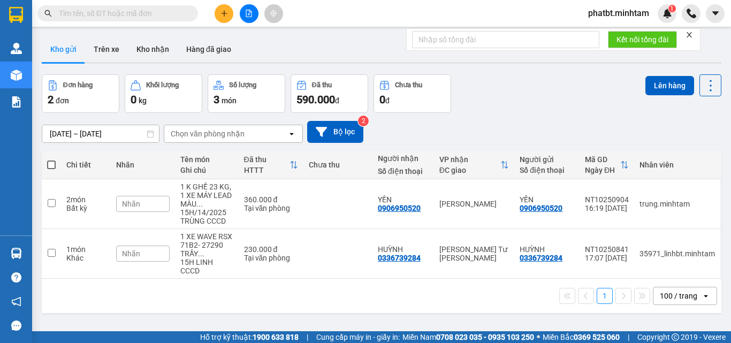
click at [161, 15] on input "text" at bounding box center [122, 13] width 126 height 12
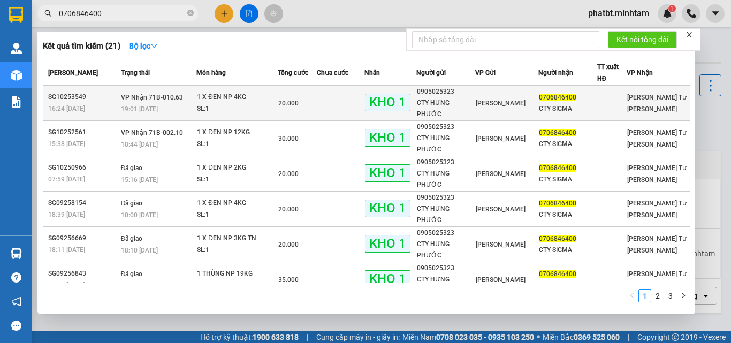
type input "0706846400"
click at [203, 103] on div "SL: 1" at bounding box center [237, 109] width 80 height 12
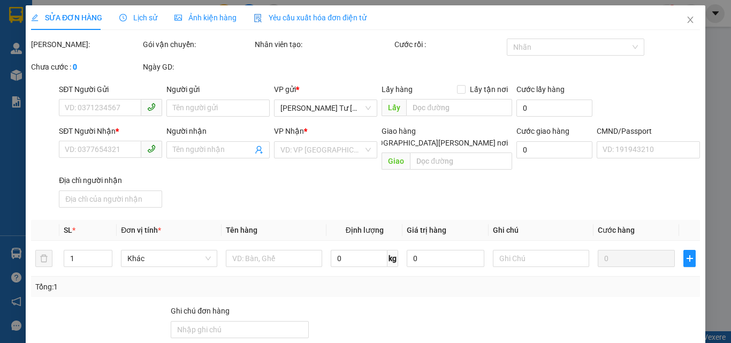
type input "0905025323"
type input "CTY HƯNG PHƯỚC"
type input "0706846400"
type input "CTY SIGMA"
type input "20.000"
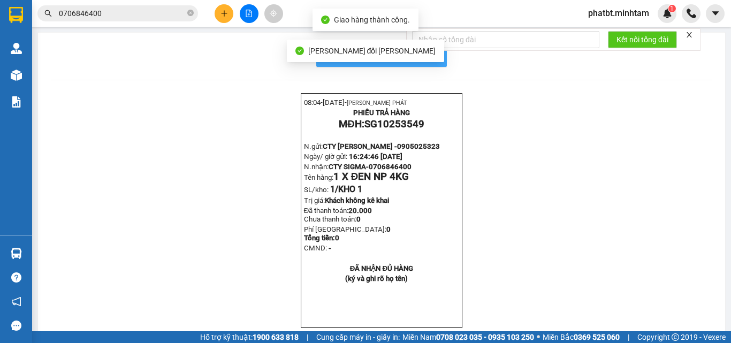
click at [439, 60] on button "In mẫu biên lai tự cấu hình" at bounding box center [381, 55] width 131 height 21
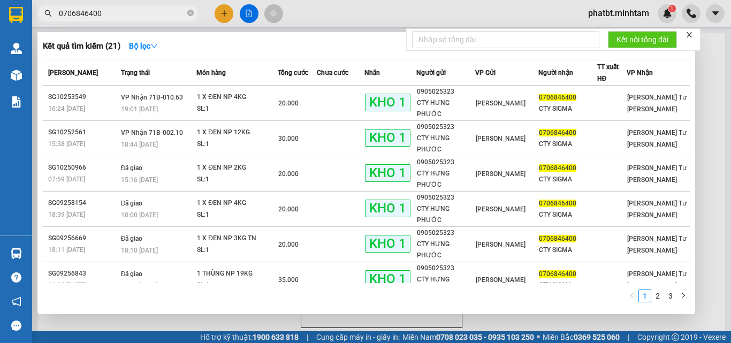
click at [149, 13] on input "0706846400" at bounding box center [122, 13] width 126 height 12
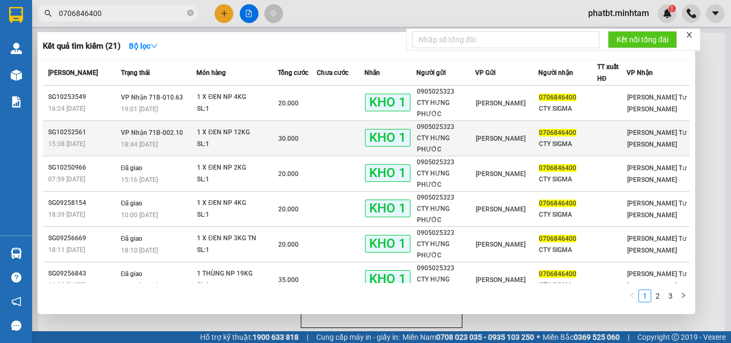
click at [229, 127] on div "1 X ĐEN NP 12KG" at bounding box center [237, 133] width 80 height 12
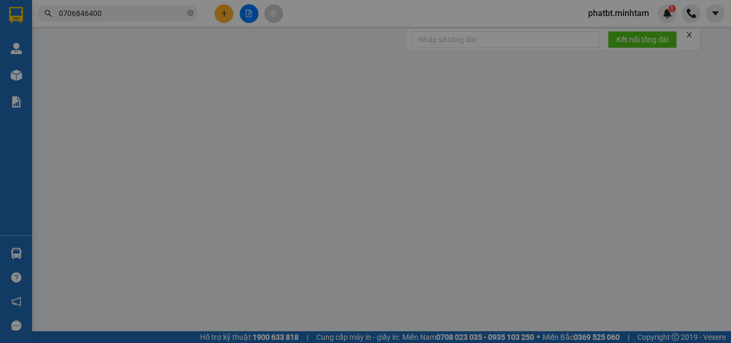
type input "0905025323"
type input "CTY HƯNG PHƯỚC"
type input "0706846400"
type input "CTY SIGMA"
type input "DG"
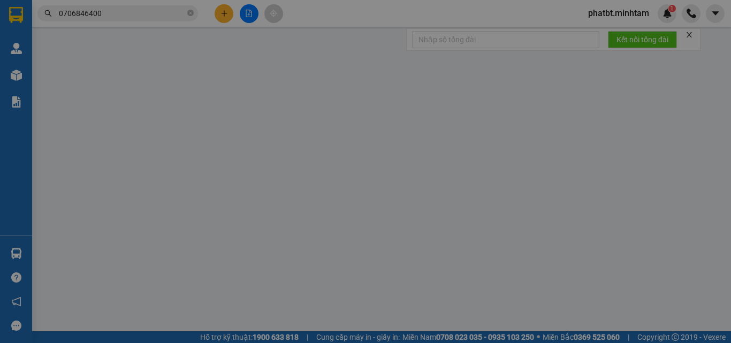
type input "30.000"
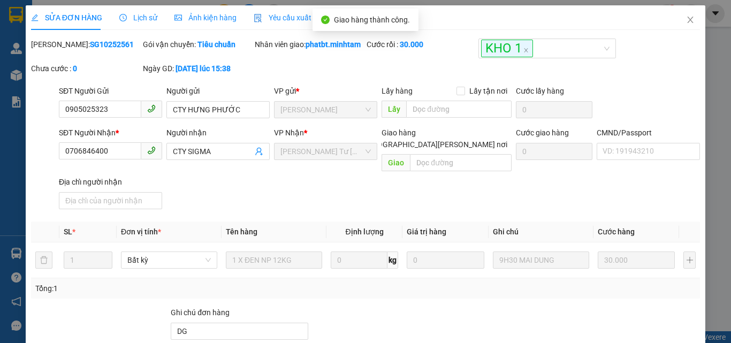
drag, startPoint x: 651, startPoint y: 313, endPoint x: 644, endPoint y: 308, distance: 8.2
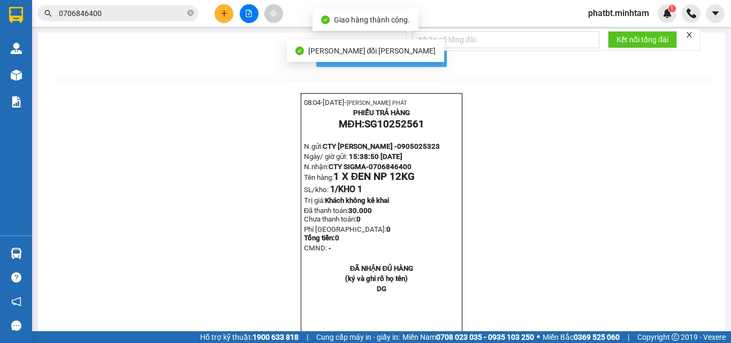
click at [426, 60] on span "In mẫu biên lai tự cấu hình" at bounding box center [388, 55] width 101 height 13
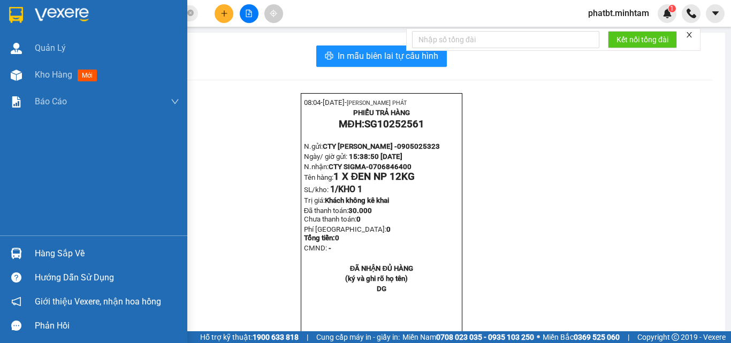
click at [40, 251] on div "Hàng sắp về" at bounding box center [107, 254] width 145 height 16
drag, startPoint x: 45, startPoint y: 246, endPoint x: 52, endPoint y: 250, distance: 8.6
click at [52, 251] on div "In mẫu biên lai tự cấu hình 08:09- 14-10-2025- NGUYỄN THỊNH PHÁT PHIẾU TRẢ HÀNG…" at bounding box center [381, 205] width 687 height 345
click at [31, 249] on div "Hàng sắp về" at bounding box center [93, 253] width 187 height 24
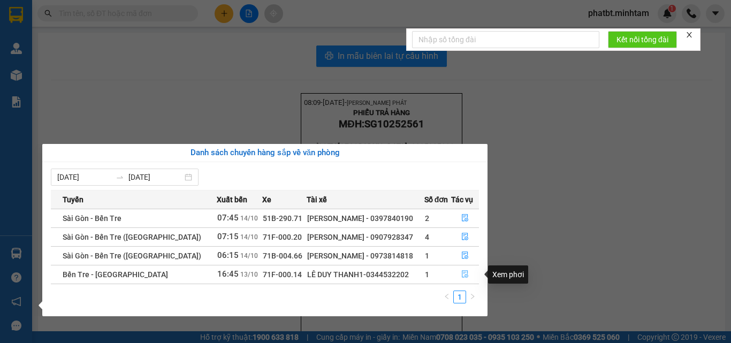
click at [461, 276] on icon "file-done" at bounding box center [464, 273] width 7 height 7
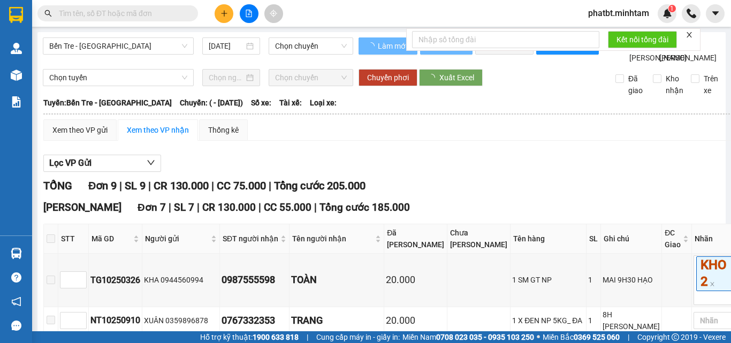
type input "13/10/2025"
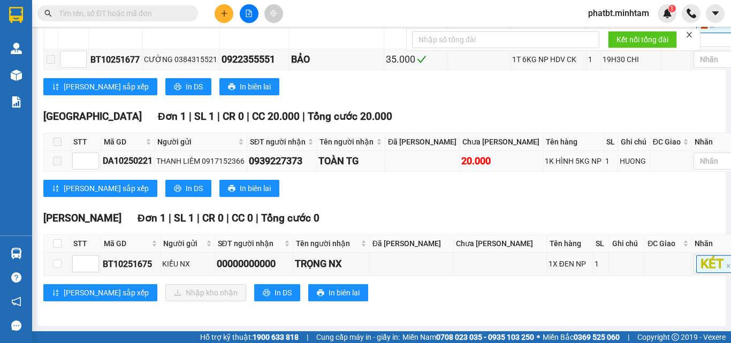
scroll to position [486, 0]
click at [53, 240] on input "checkbox" at bounding box center [57, 243] width 9 height 9
checkbox input "true"
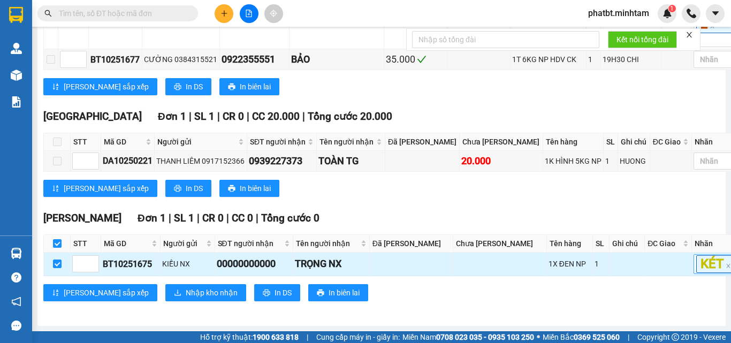
click at [731, 263] on input "search" at bounding box center [738, 263] width 2 height 13
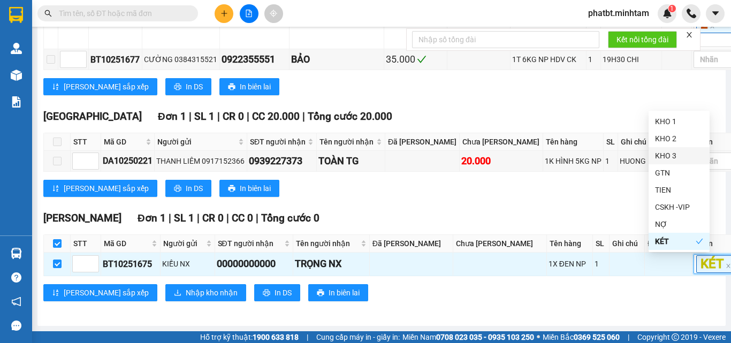
click at [671, 157] on div "KHO 3" at bounding box center [679, 156] width 48 height 12
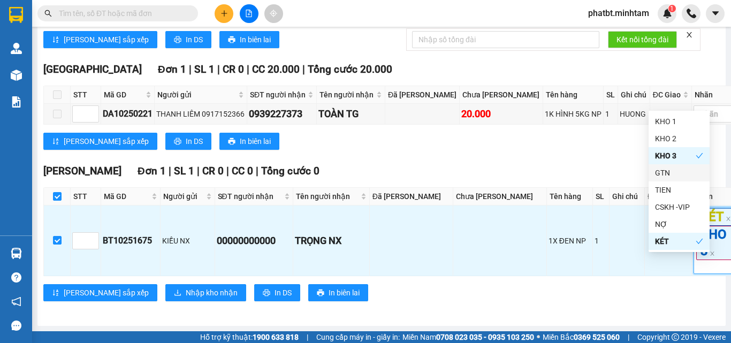
click at [398, 206] on th "Đã [PERSON_NAME]" at bounding box center [412, 197] width 84 height 18
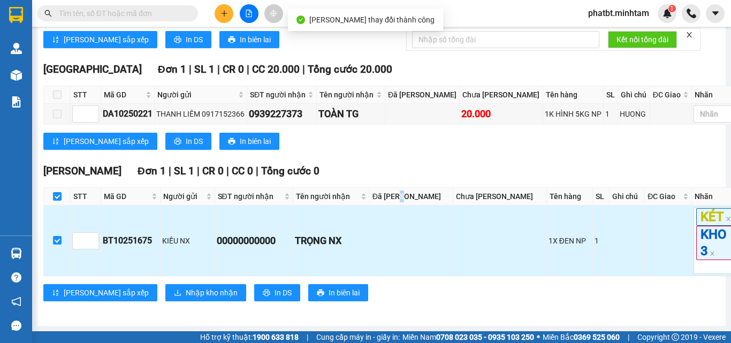
scroll to position [533, 0]
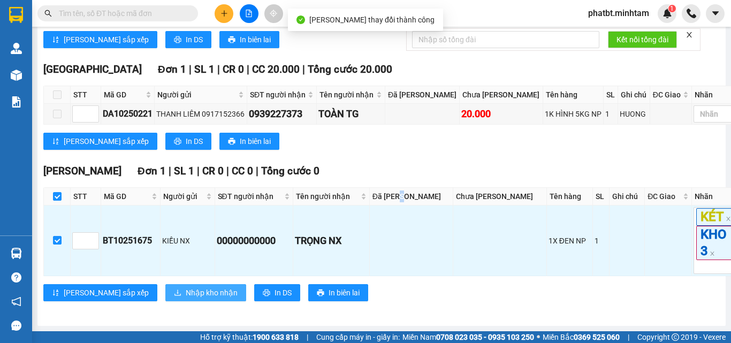
click at [186, 290] on span "Nhập kho nhận" at bounding box center [212, 293] width 52 height 12
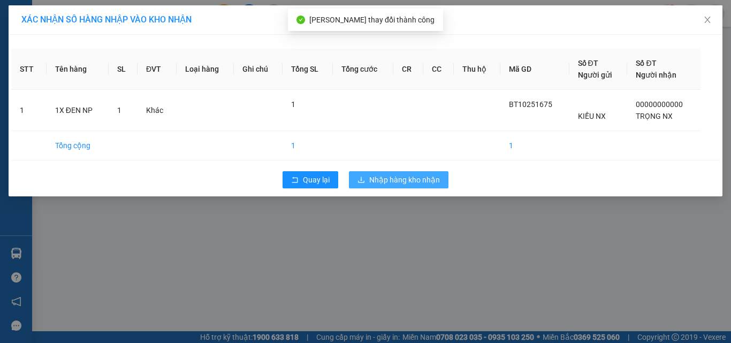
click at [408, 183] on span "Nhập hàng kho nhận" at bounding box center [404, 180] width 71 height 12
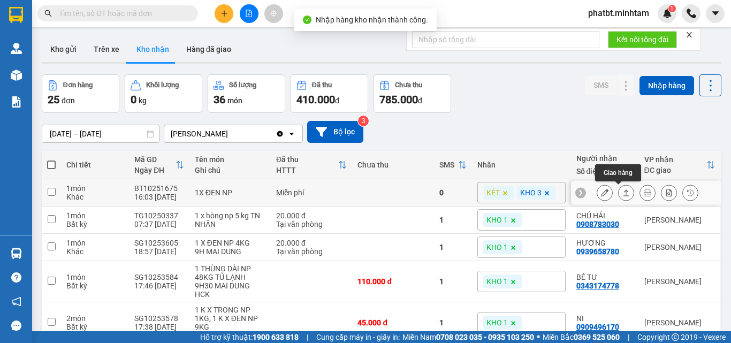
click at [601, 194] on icon at bounding box center [604, 192] width 7 height 7
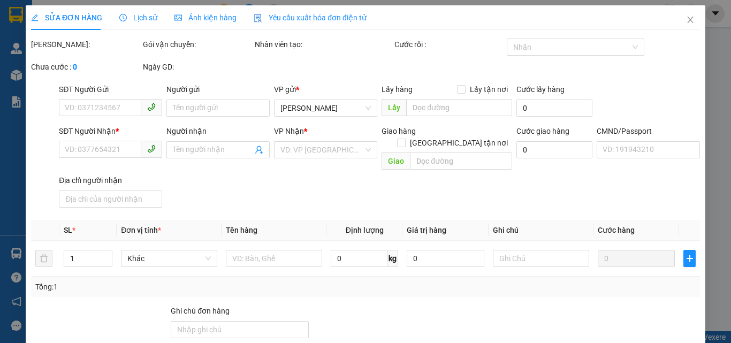
type input "KIỀU NX"
type input "00000000000"
type input "TRỌNG NX"
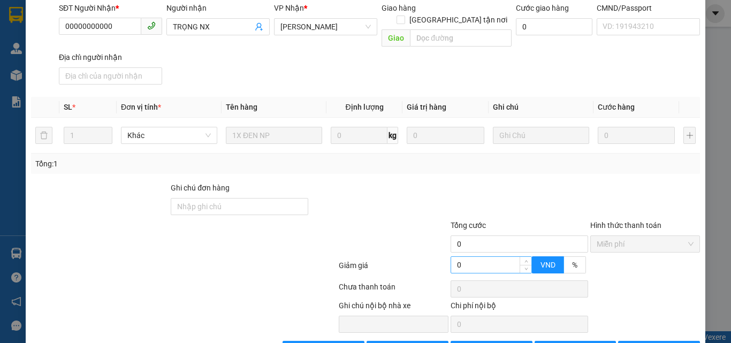
scroll to position [149, 0]
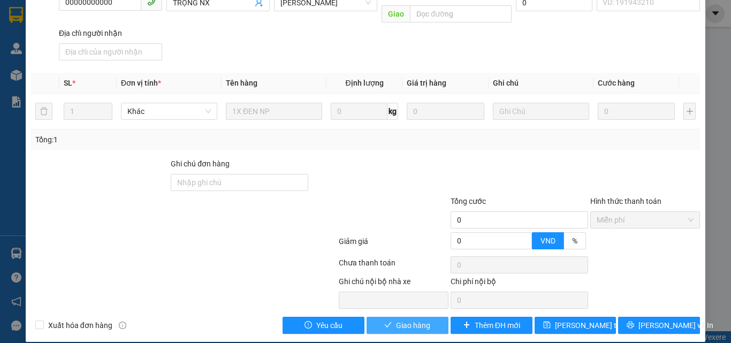
click at [419, 320] on span "Giao hàng" at bounding box center [413, 326] width 34 height 12
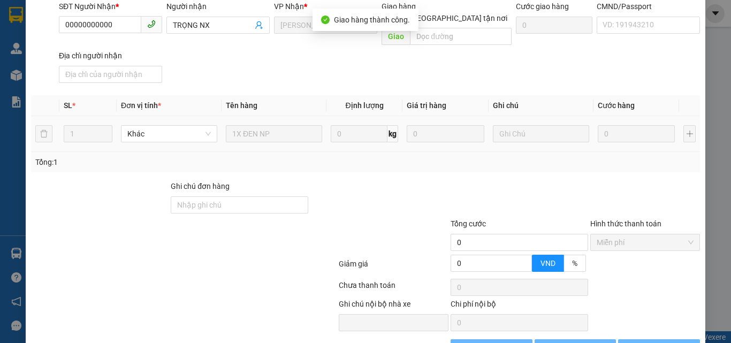
scroll to position [0, 0]
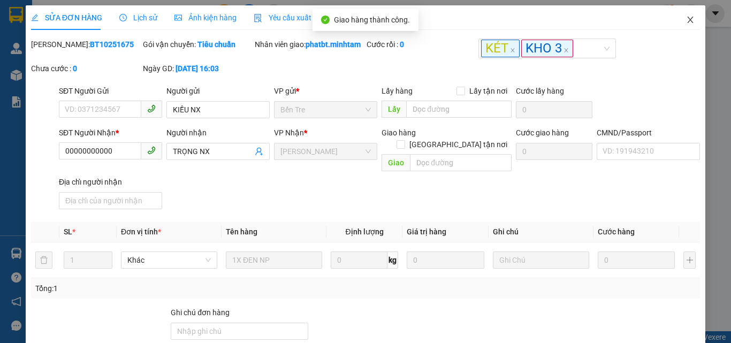
click at [680, 16] on span "Close" at bounding box center [691, 20] width 30 height 30
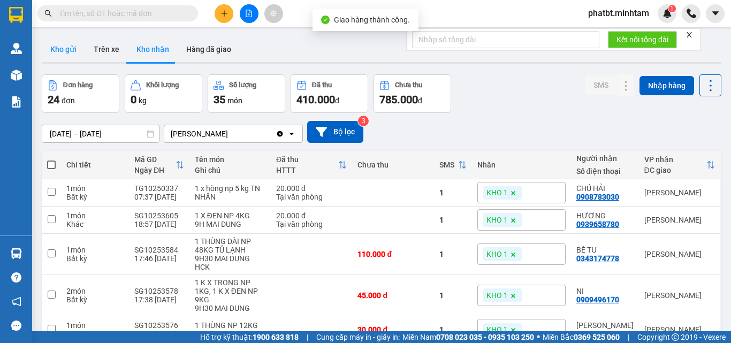
click at [78, 50] on button "Kho gửi" at bounding box center [63, 49] width 43 height 26
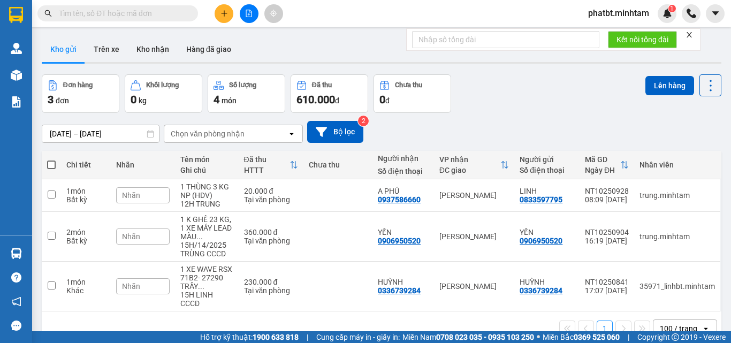
click at [131, 12] on input "text" at bounding box center [122, 13] width 126 height 12
click at [221, 17] on icon "plus" at bounding box center [224, 13] width 7 height 7
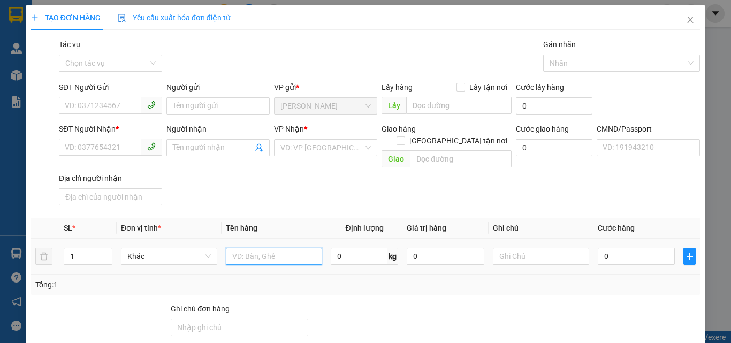
click at [265, 248] on input "text" at bounding box center [274, 256] width 96 height 17
type input "2 KT NP 16/22KG (ĐL)"
type input "2"
click at [103, 251] on span "up" at bounding box center [106, 254] width 6 height 6
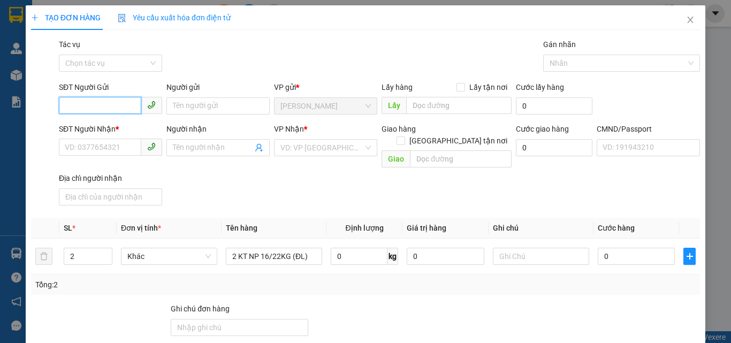
click at [77, 103] on input "SĐT Người Gửi" at bounding box center [100, 105] width 82 height 17
type input "0395344736"
click at [118, 128] on div "0395344736 - NN THIÊN NHIÊN" at bounding box center [118, 128] width 106 height 12
type input "NN THIÊN NHIÊN"
type input "0768808709"
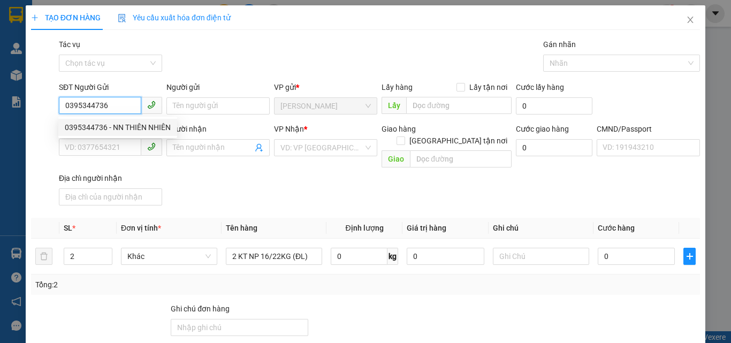
type input "MỸ AN"
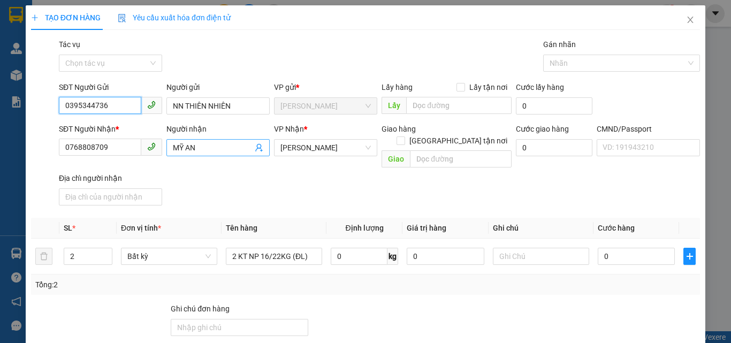
type input "0395344736"
click at [257, 149] on icon "user-add" at bounding box center [258, 148] width 7 height 8
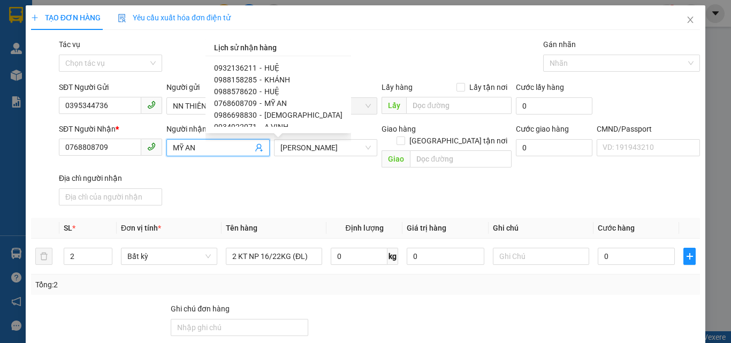
scroll to position [18, 0]
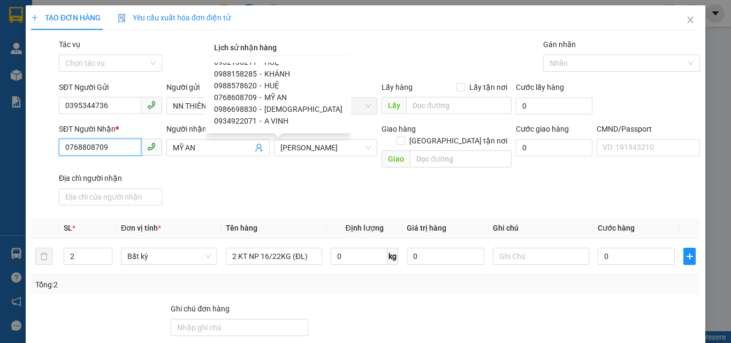
click at [110, 145] on input "0768808709" at bounding box center [100, 147] width 82 height 17
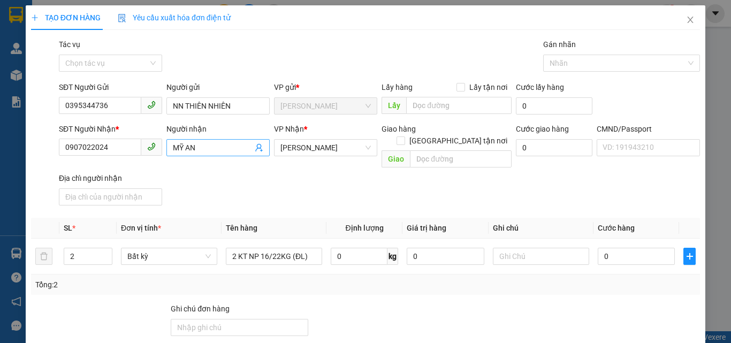
click at [205, 139] on span "MỸ AN" at bounding box center [217, 147] width 103 height 17
click at [205, 141] on span "MỸ AN" at bounding box center [217, 147] width 103 height 17
click at [205, 142] on span "MỸ AN" at bounding box center [217, 147] width 103 height 17
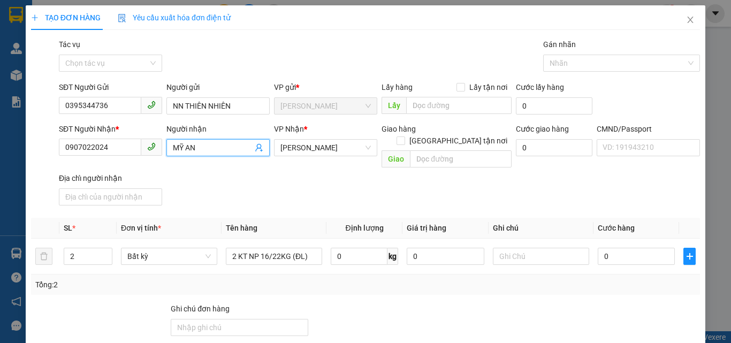
click at [205, 142] on input "MỸ AN" at bounding box center [213, 148] width 80 height 12
click at [97, 145] on input "0907022024" at bounding box center [100, 147] width 82 height 17
type input "0907022524"
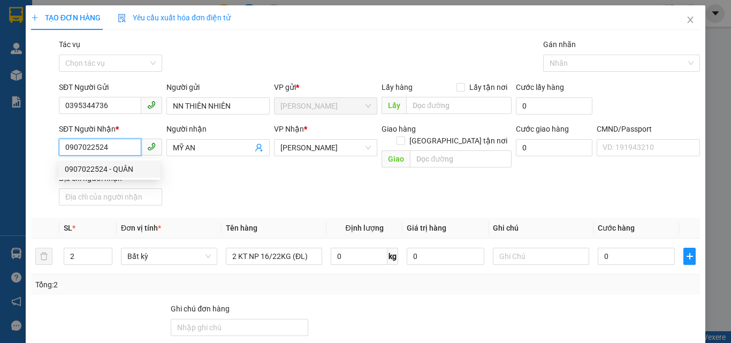
click at [117, 166] on div "0907022524 - QUÂN" at bounding box center [109, 169] width 89 height 12
type input "QUÂN"
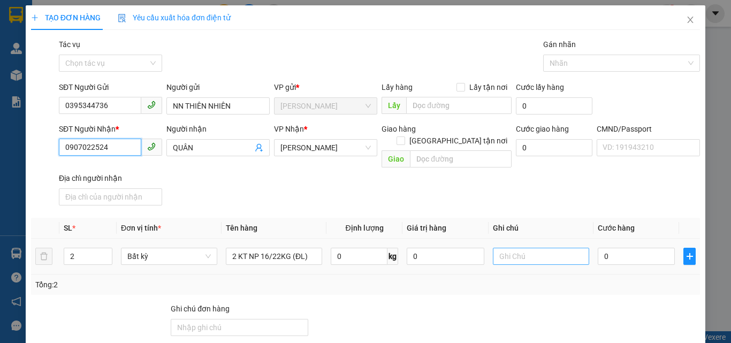
type input "0907022524"
click at [532, 248] on input "text" at bounding box center [541, 256] width 96 height 17
type input "14H PHÁT"
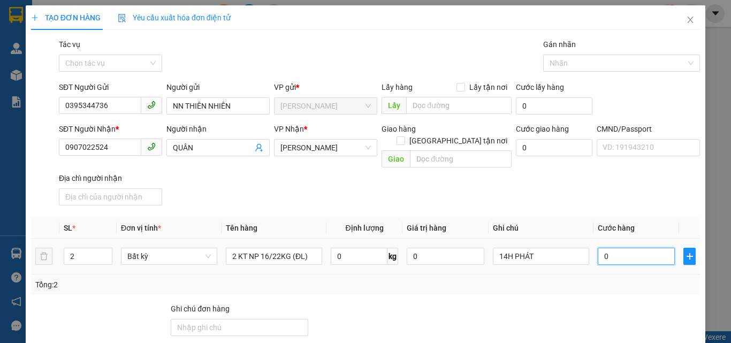
click at [598, 248] on input "0" at bounding box center [636, 256] width 77 height 17
click at [625, 248] on input "0" at bounding box center [636, 256] width 77 height 17
click at [614, 248] on input "0" at bounding box center [636, 256] width 77 height 17
type input "07"
type input "7"
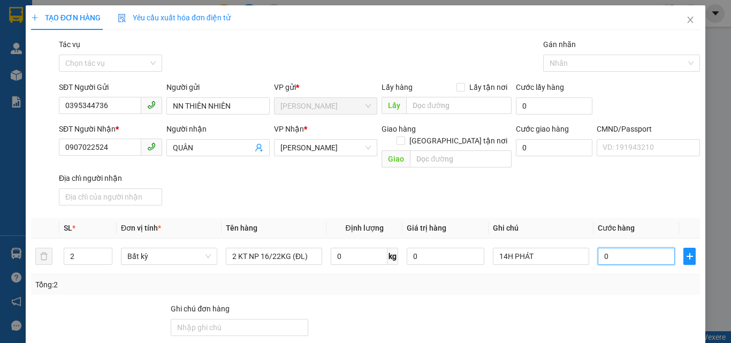
type input "7"
type input "075"
type input "75"
type input "75.000"
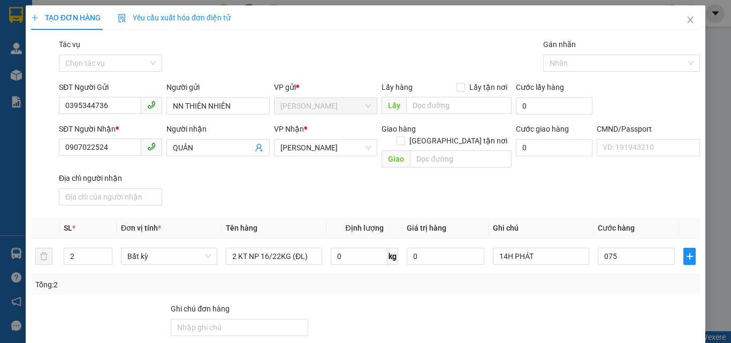
type input "75.000"
click at [584, 180] on div "SĐT Người Nhận * 0907022524 Người nhận QUÂN VP Nhận * Hồ Chí Minh Giao hàng Gia…" at bounding box center [380, 166] width 646 height 87
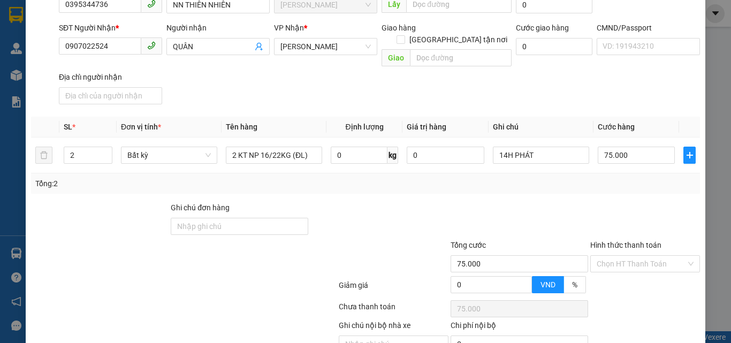
scroll to position [145, 0]
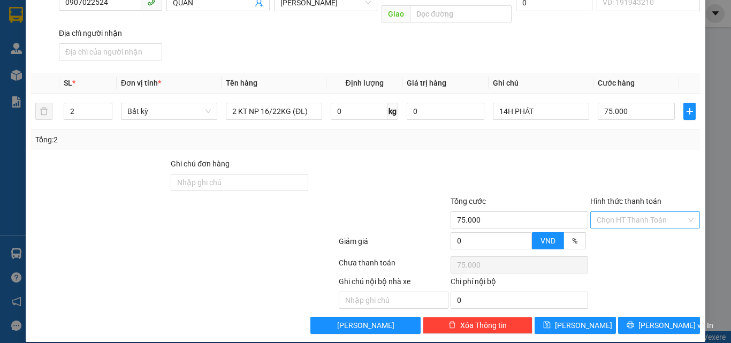
click at [609, 215] on input "Hình thức thanh toán" at bounding box center [641, 220] width 89 height 16
click at [609, 226] on div "Tại văn phòng" at bounding box center [639, 230] width 96 height 12
type input "0"
drag, startPoint x: 577, startPoint y: 163, endPoint x: 590, endPoint y: 216, distance: 55.2
click at [578, 166] on div at bounding box center [520, 176] width 140 height 37
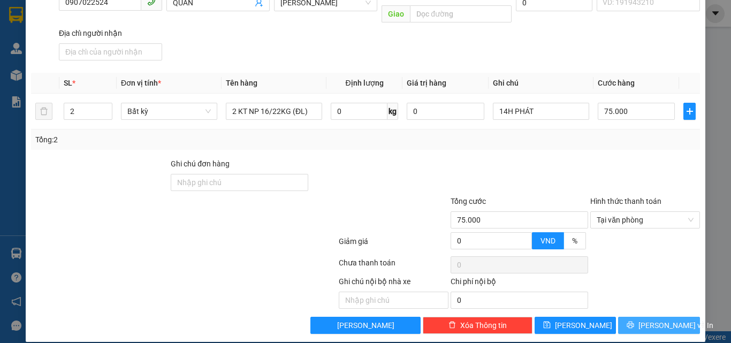
click at [634, 317] on button "[PERSON_NAME] và In" at bounding box center [659, 325] width 82 height 17
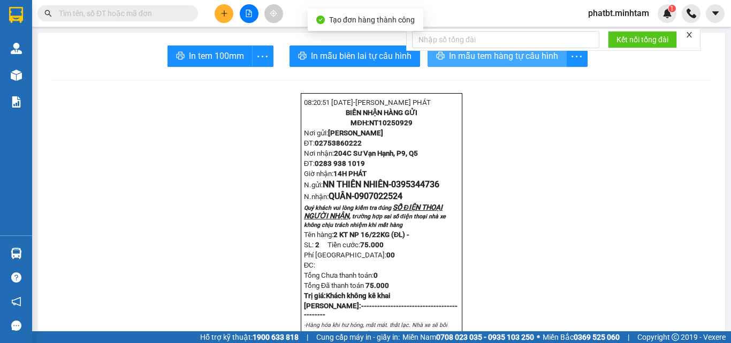
click at [490, 60] on span "In mẫu tem hàng tự cấu hình" at bounding box center [503, 55] width 109 height 13
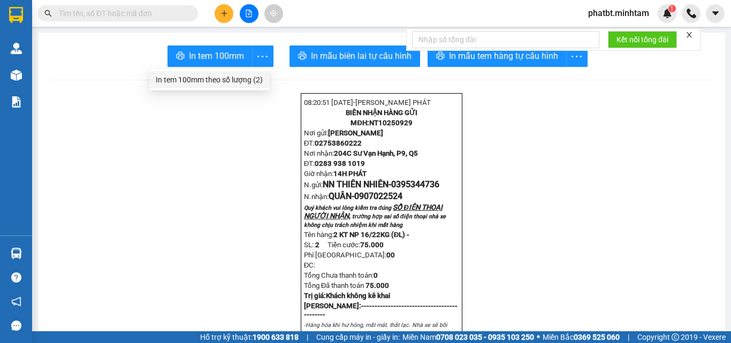
click at [247, 79] on div "In tem 100mm theo số lượng (2)" at bounding box center [209, 80] width 107 height 12
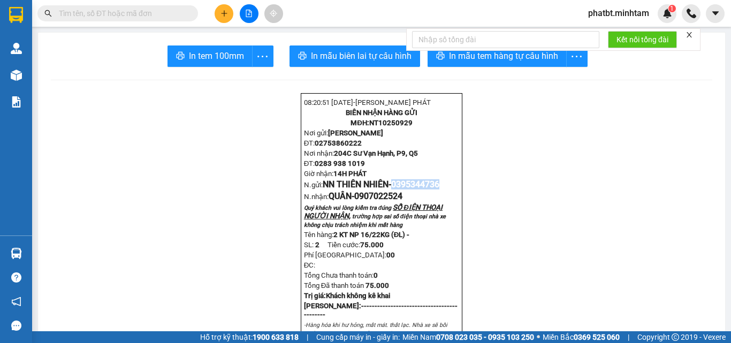
drag, startPoint x: 396, startPoint y: 199, endPoint x: 443, endPoint y: 199, distance: 47.6
click at [439, 189] on span "0395344736" at bounding box center [415, 184] width 48 height 10
copy span "0395344736"
click at [109, 14] on input "text" at bounding box center [122, 13] width 126 height 12
paste input "0395344736"
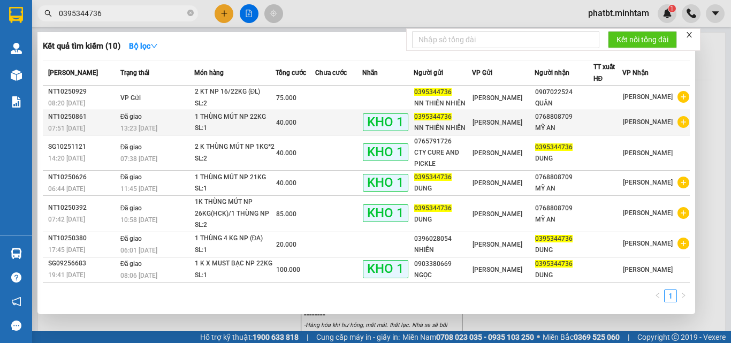
type input "0395344736"
click at [172, 125] on div "13:23 - 13/10" at bounding box center [156, 129] width 73 height 12
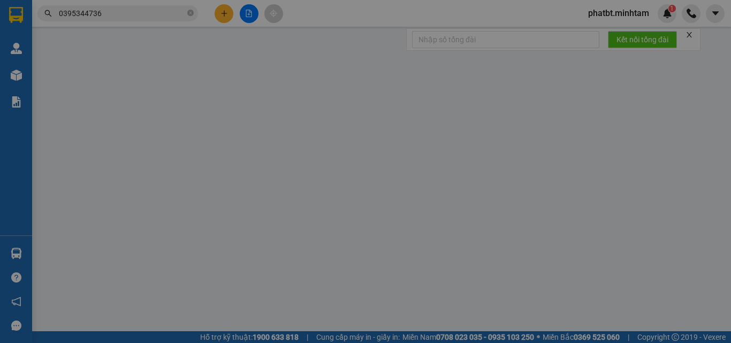
type input "0395344736"
type input "NN THIÊN NHIÊN"
type input "0768808709"
type input "MỸ AN"
type input "R"
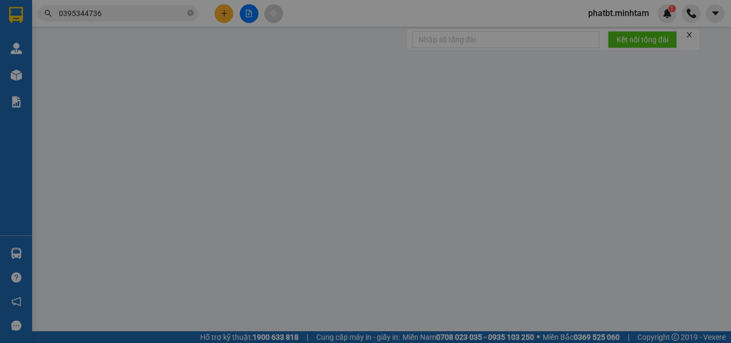
type input "40.000"
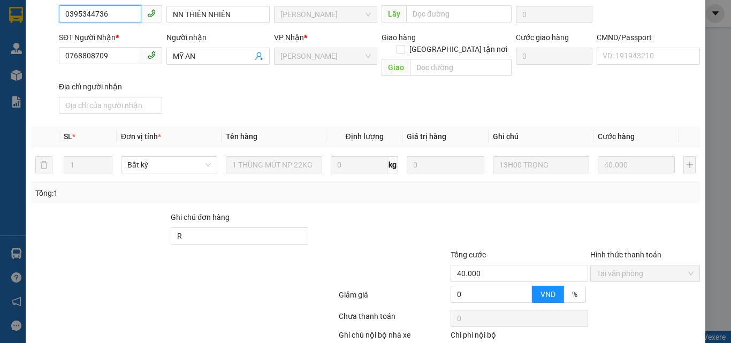
scroll to position [149, 0]
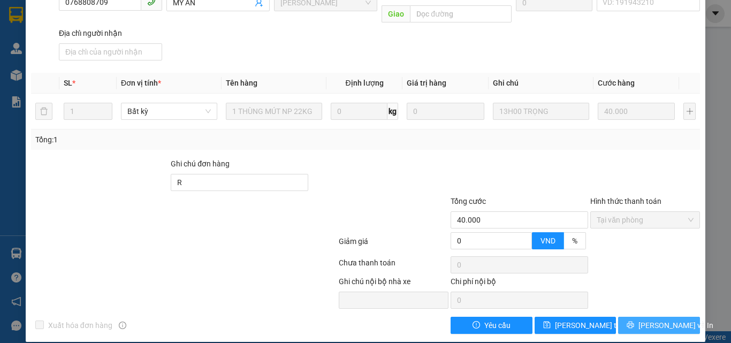
click at [625, 317] on button "[PERSON_NAME] và In" at bounding box center [659, 325] width 82 height 17
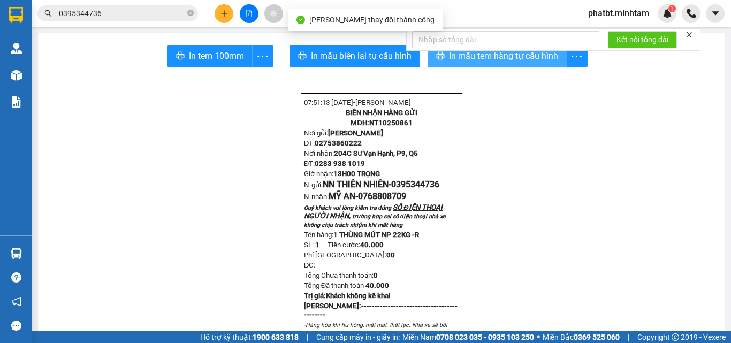
click at [463, 60] on span "In mẫu tem hàng tự cấu hình" at bounding box center [503, 55] width 109 height 13
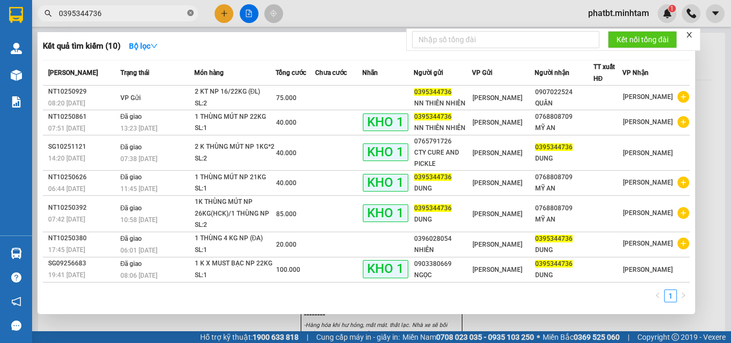
click at [193, 13] on icon "close-circle" at bounding box center [190, 13] width 6 height 6
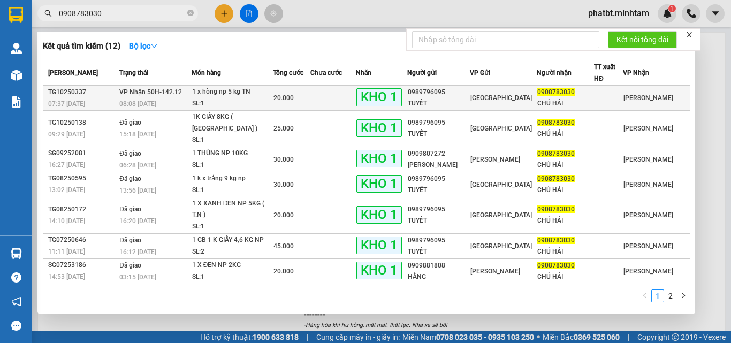
type input "0908783030"
click at [211, 94] on div "1 x hòng np 5 kg TN" at bounding box center [232, 92] width 80 height 12
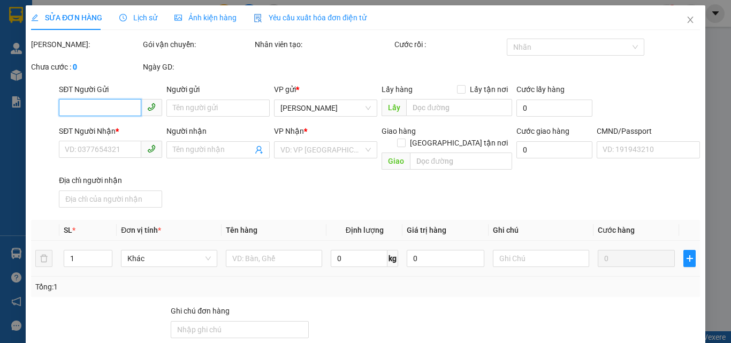
type input "0989796095"
type input "TUYẾT"
type input "0908783030"
type input "CHÚ HẢI"
type input "BM"
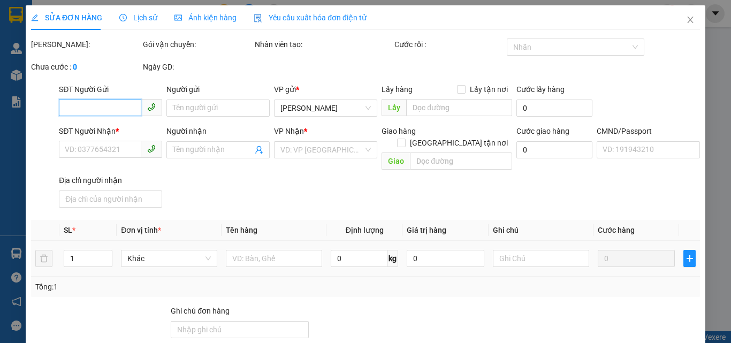
type input "20.000"
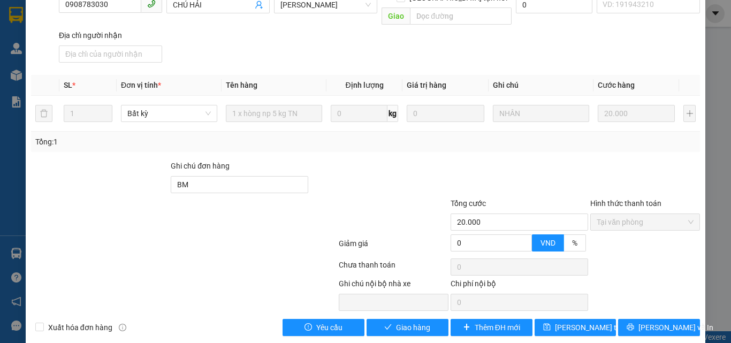
scroll to position [149, 0]
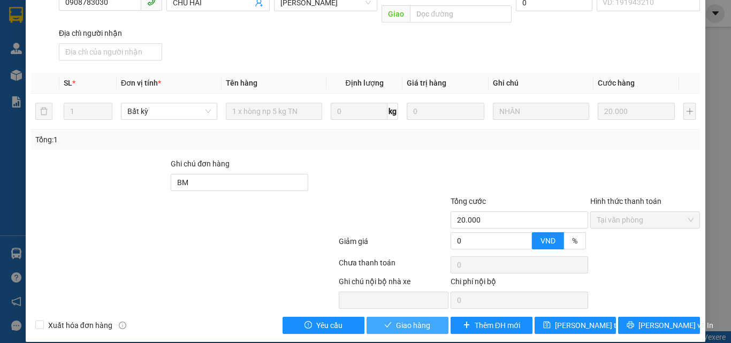
click at [398, 320] on span "Giao hàng" at bounding box center [413, 326] width 34 height 12
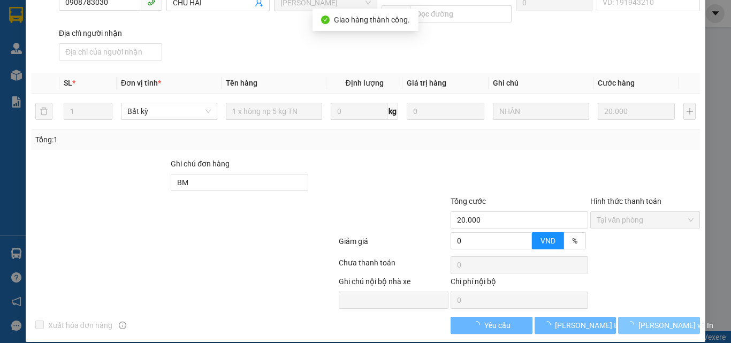
scroll to position [159, 0]
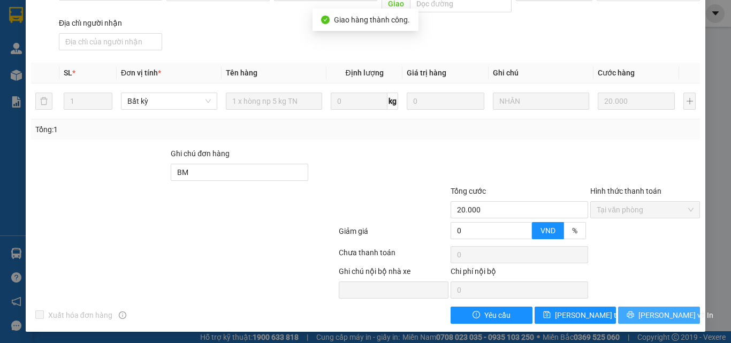
click at [634, 315] on icon "printer" at bounding box center [630, 314] width 7 height 7
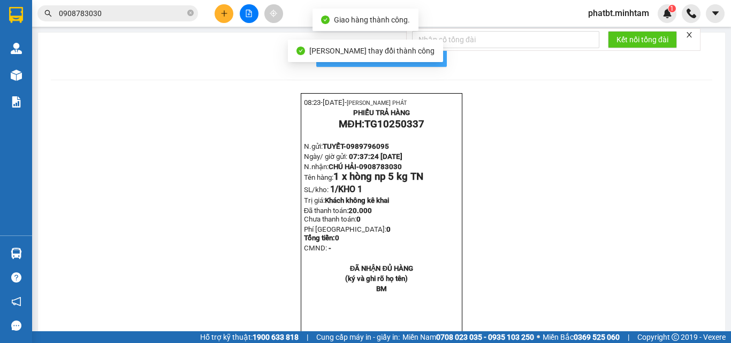
click at [427, 60] on span "In mẫu biên lai tự cấu hình" at bounding box center [388, 55] width 101 height 13
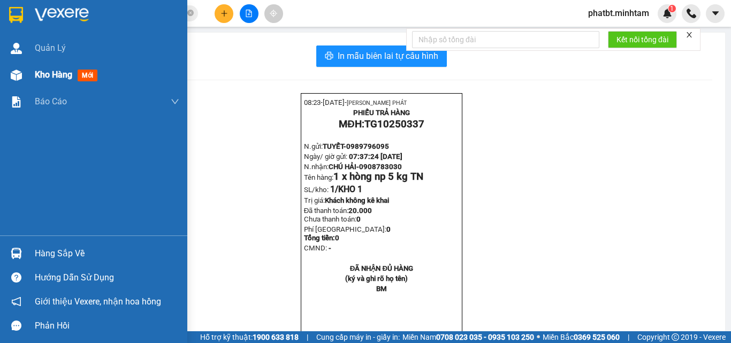
click at [59, 65] on div "Kho hàng mới" at bounding box center [107, 75] width 145 height 27
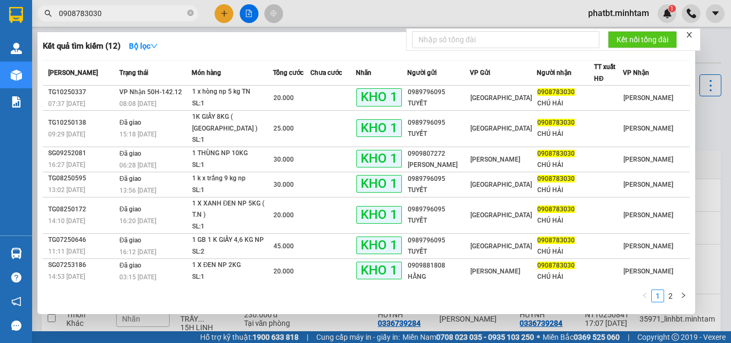
click at [194, 12] on span "0908783030" at bounding box center [117, 13] width 161 height 16
click at [190, 12] on icon "close-circle" at bounding box center [190, 13] width 6 height 6
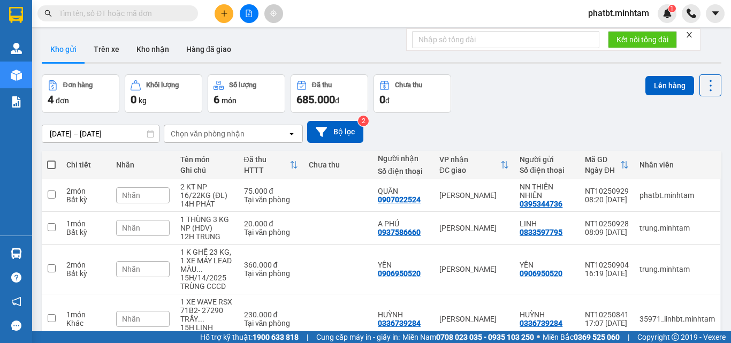
click at [180, 11] on input "text" at bounding box center [122, 13] width 126 height 12
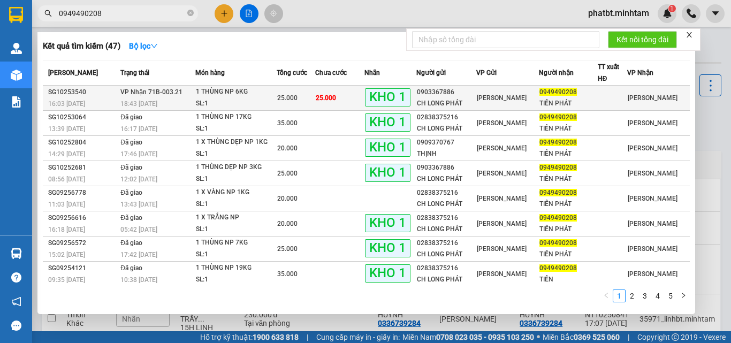
type input "0949490208"
click at [215, 90] on div "1 THÙNG NP 6KG" at bounding box center [236, 92] width 80 height 12
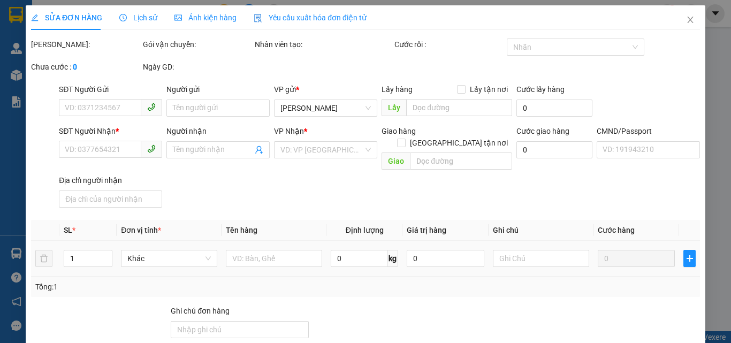
type input "0903367886"
type input "CH LONG PHÁT"
type input "0949490208"
type input "TIẾN PHÁT"
type input "BM"
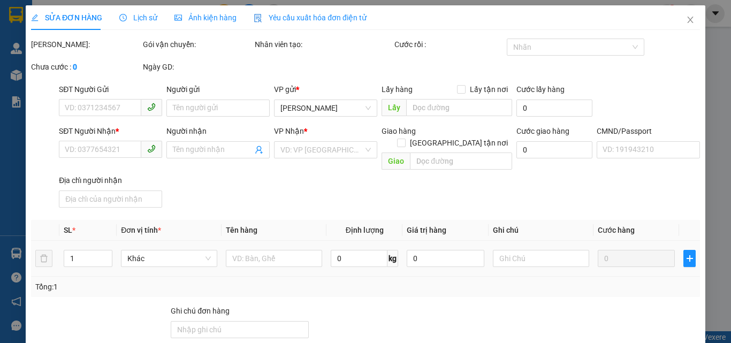
type input "25.000"
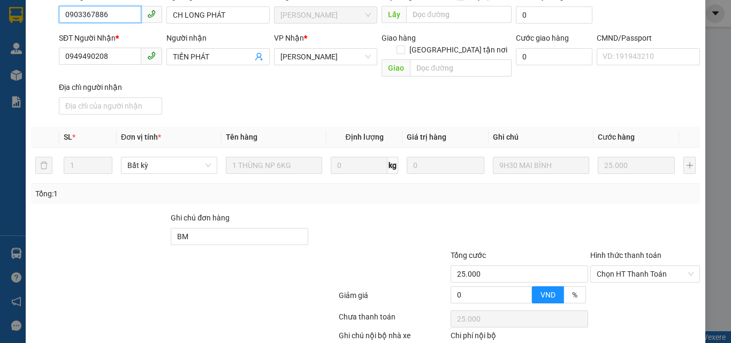
scroll to position [149, 0]
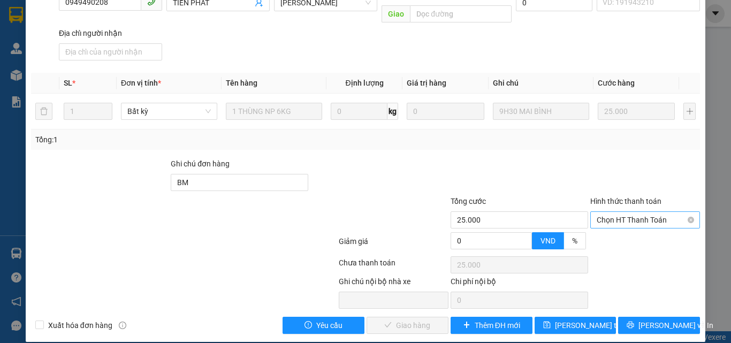
drag, startPoint x: 618, startPoint y: 213, endPoint x: 609, endPoint y: 216, distance: 9.1
click at [617, 213] on span "Chọn HT Thanh Toán" at bounding box center [645, 220] width 97 height 16
drag, startPoint x: 605, startPoint y: 231, endPoint x: 497, endPoint y: 276, distance: 116.9
click at [604, 232] on div "Tại văn phòng" at bounding box center [639, 230] width 96 height 12
type input "0"
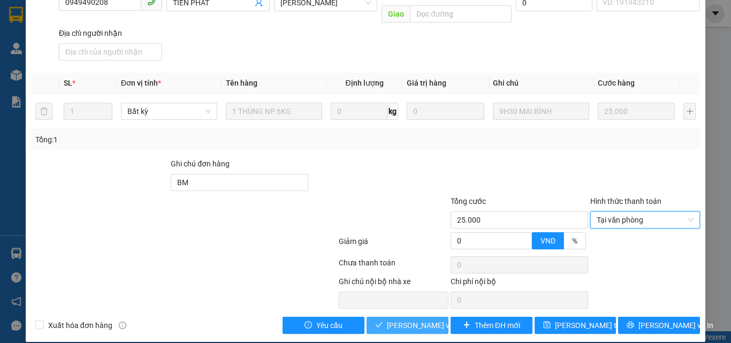
click at [385, 320] on button "[PERSON_NAME] và Giao hàng" at bounding box center [408, 325] width 82 height 17
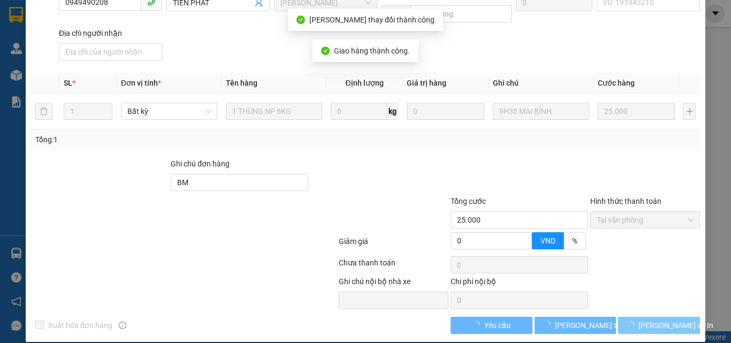
scroll to position [159, 0]
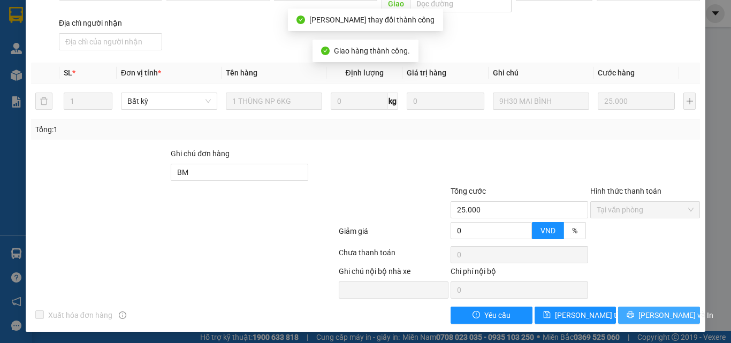
click at [648, 314] on span "[PERSON_NAME] và In" at bounding box center [676, 315] width 75 height 12
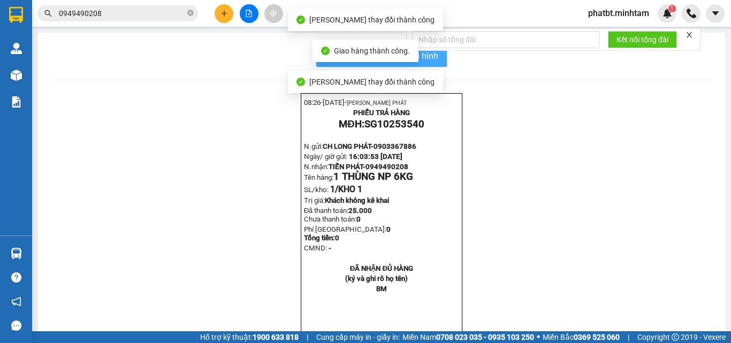
click at [438, 58] on button "In mẫu biên lai tự cấu hình" at bounding box center [381, 55] width 131 height 21
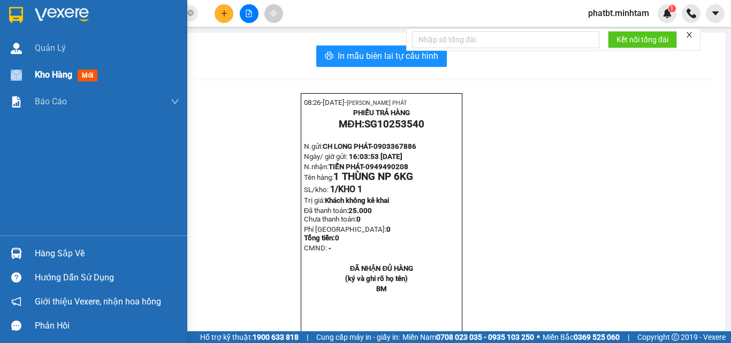
click at [22, 77] on div at bounding box center [16, 75] width 19 height 19
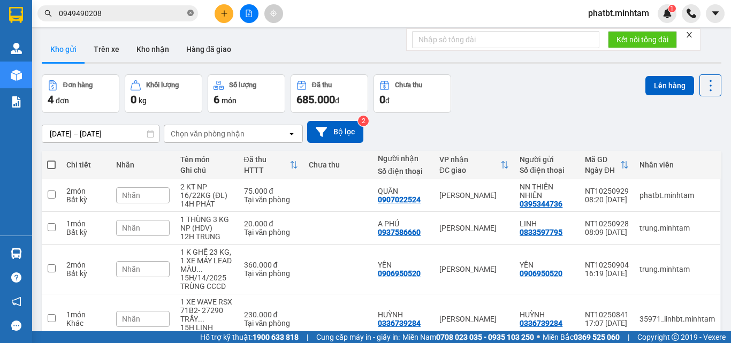
click at [191, 11] on icon "close-circle" at bounding box center [190, 13] width 6 height 6
click at [168, 17] on input "text" at bounding box center [122, 13] width 126 height 12
paste input "0972436331"
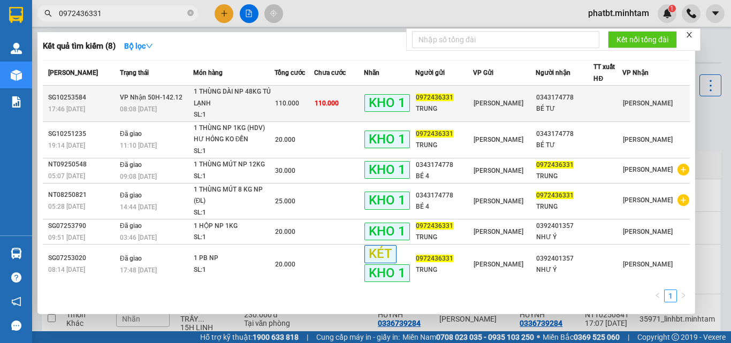
type input "0972436331"
click at [239, 113] on div "SL: 1" at bounding box center [234, 115] width 80 height 12
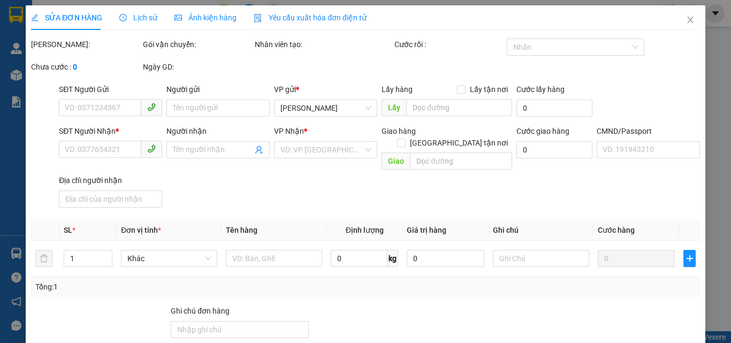
type input "0972436331"
type input "TRUNG"
type input "0343174778"
type input "BÉ TƯ"
type input "083098010962"
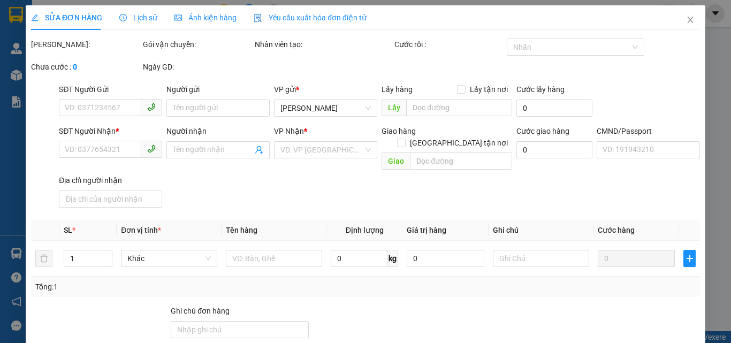
type input "KBM"
type input "110.000"
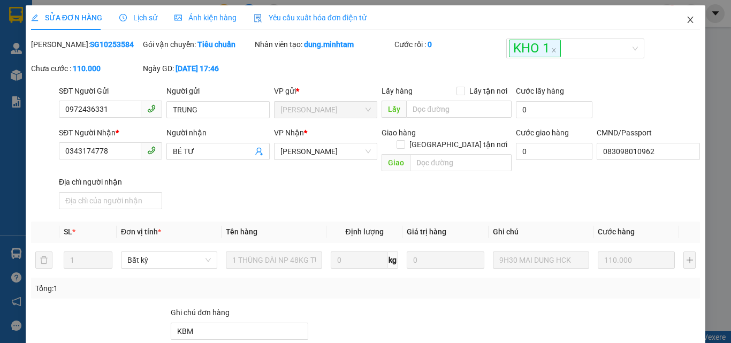
click at [676, 18] on span "Close" at bounding box center [691, 20] width 30 height 30
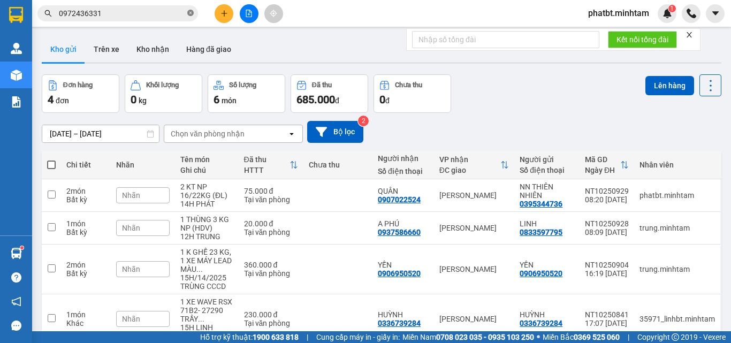
click at [189, 15] on icon "close-circle" at bounding box center [190, 13] width 6 height 6
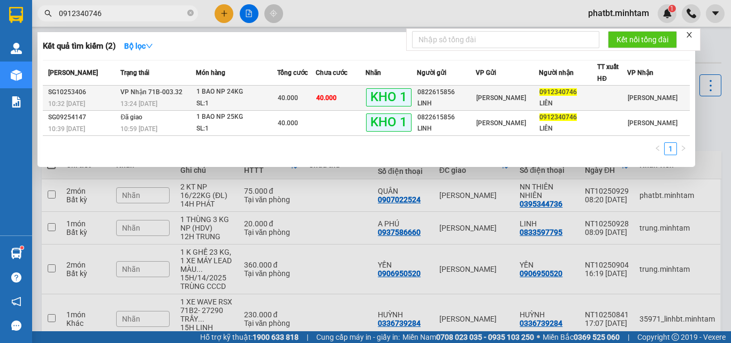
type input "0912340746"
click at [210, 94] on div "1 BAO NP 24KG" at bounding box center [236, 92] width 80 height 12
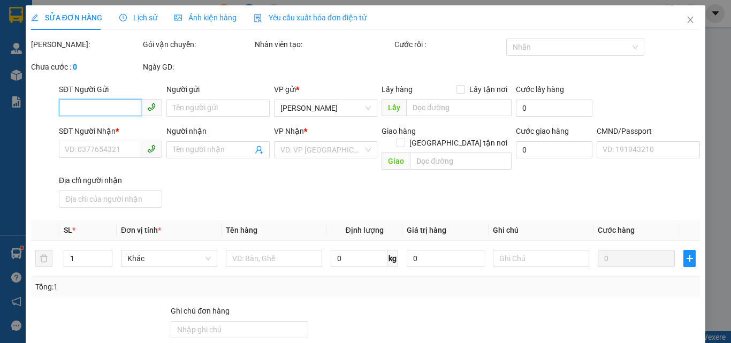
type input "0822615856"
type input "LINH"
type input "0912340746"
type input "LIÊN"
type input "BM"
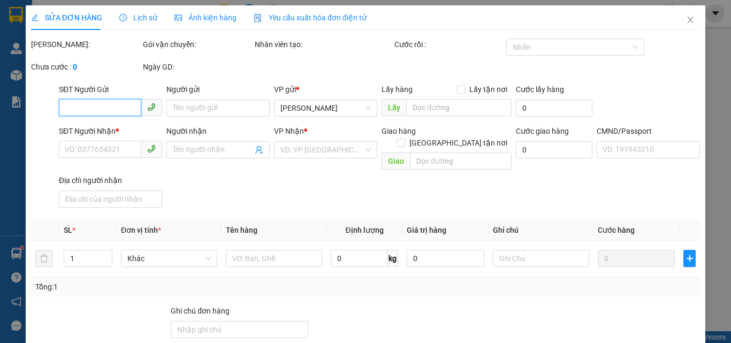
type input "40.000"
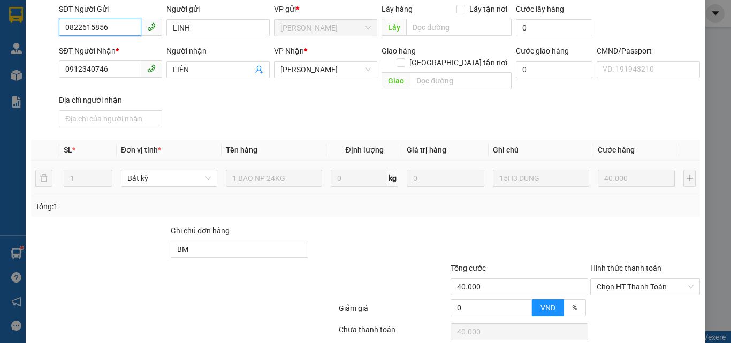
scroll to position [149, 0]
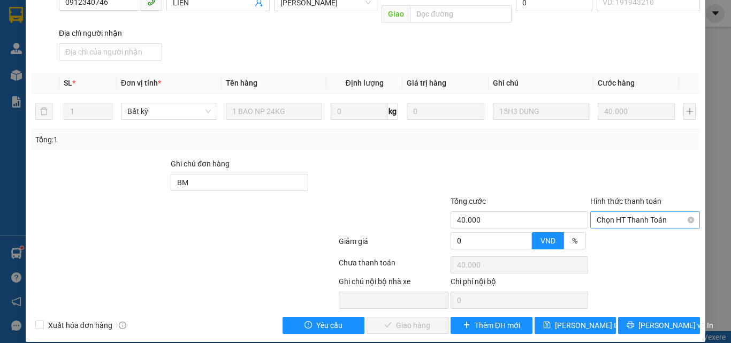
click at [617, 212] on span "Chọn HT Thanh Toán" at bounding box center [645, 220] width 97 height 16
click at [601, 225] on div "Tại văn phòng" at bounding box center [639, 230] width 96 height 12
type input "0"
click at [416, 320] on span "[PERSON_NAME] và Giao hàng" at bounding box center [438, 326] width 103 height 12
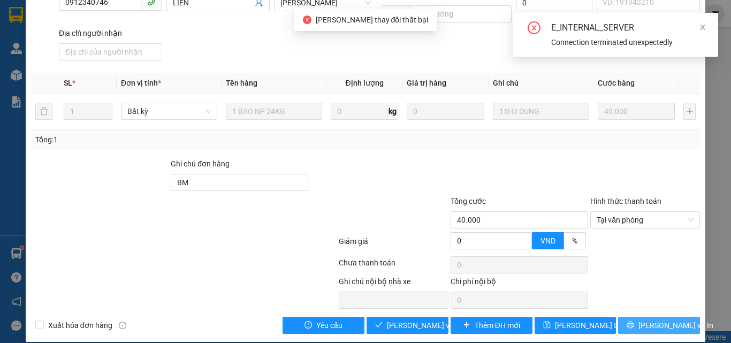
click at [644, 320] on span "[PERSON_NAME] và In" at bounding box center [676, 326] width 75 height 12
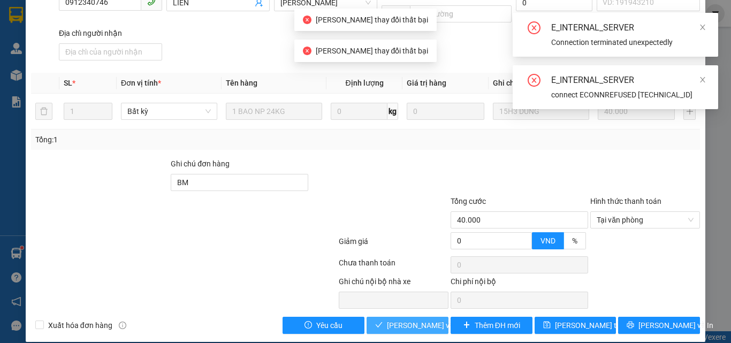
click at [423, 320] on span "[PERSON_NAME] và Giao hàng" at bounding box center [438, 326] width 103 height 12
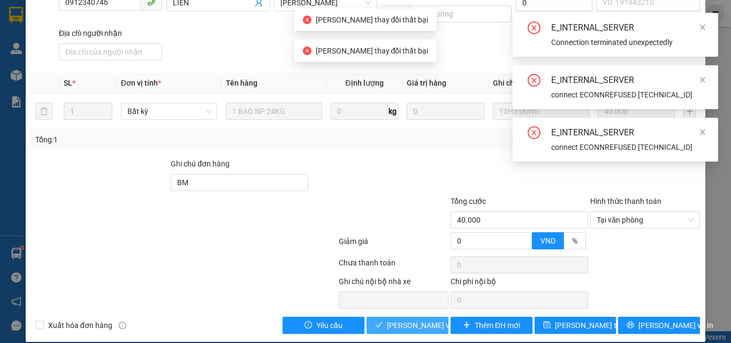
click at [418, 320] on span "[PERSON_NAME] và Giao hàng" at bounding box center [438, 326] width 103 height 12
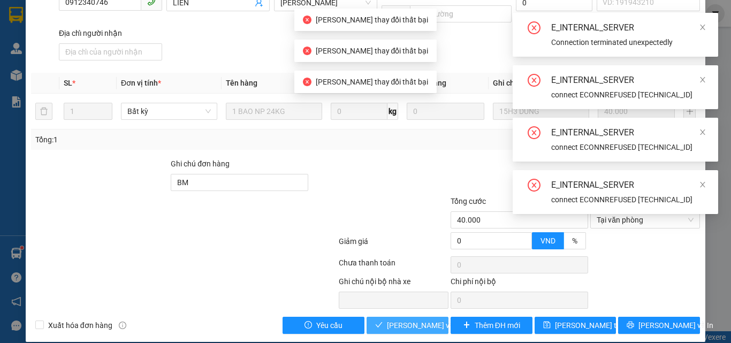
click at [418, 320] on span "[PERSON_NAME] và Giao hàng" at bounding box center [438, 326] width 103 height 12
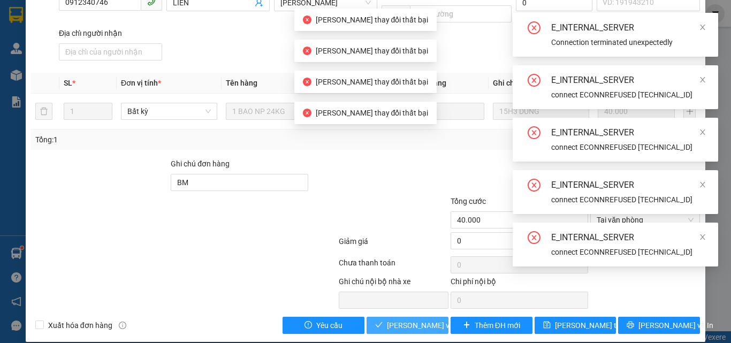
click at [418, 320] on span "[PERSON_NAME] và Giao hàng" at bounding box center [438, 326] width 103 height 12
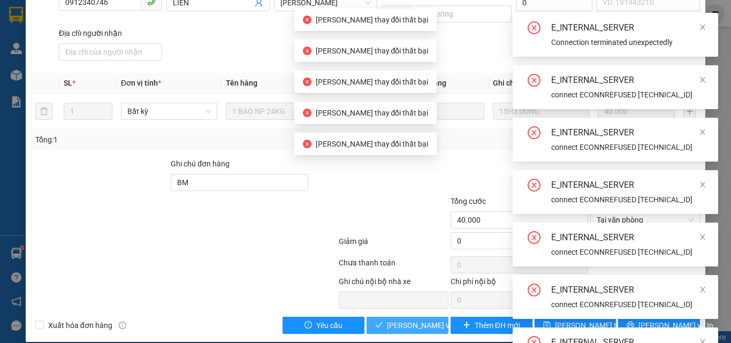
click at [418, 320] on span "[PERSON_NAME] và Giao hàng" at bounding box center [438, 326] width 103 height 12
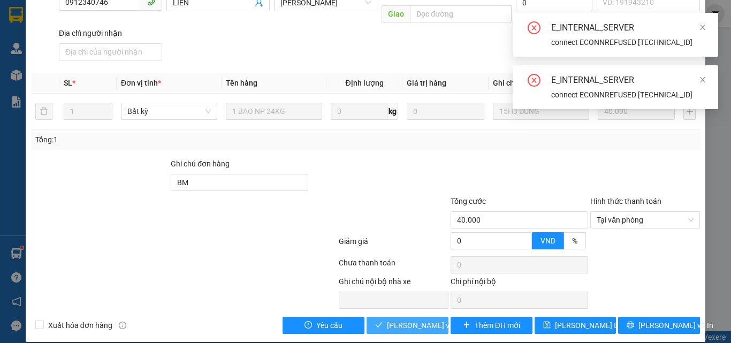
click at [405, 320] on span "[PERSON_NAME] và Giao hàng" at bounding box center [438, 326] width 103 height 12
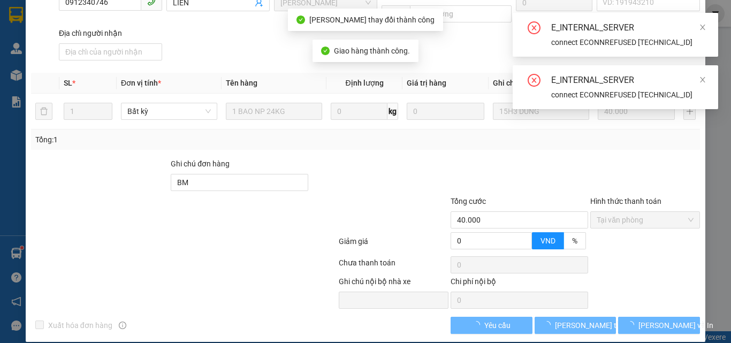
scroll to position [159, 0]
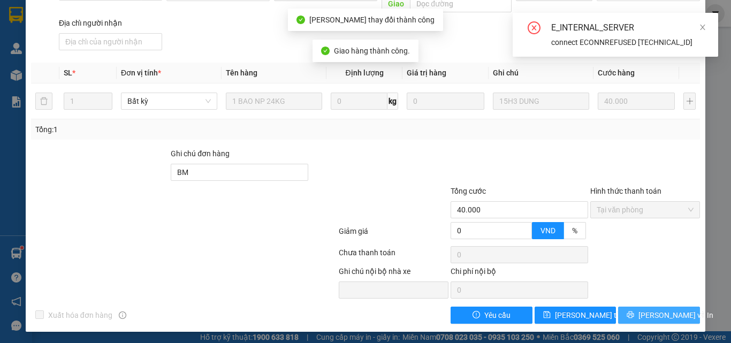
click at [650, 315] on span "[PERSON_NAME] và In" at bounding box center [676, 315] width 75 height 12
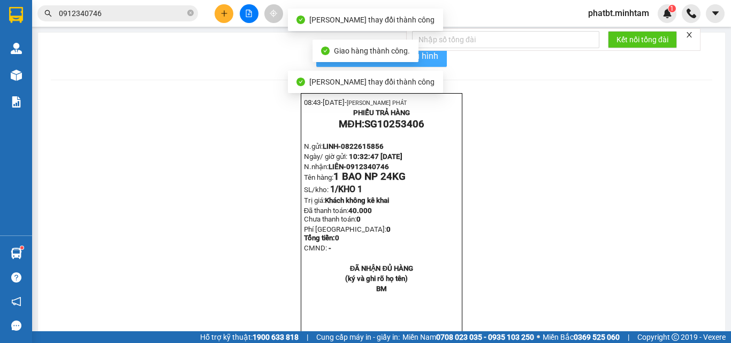
click at [433, 59] on span "In mẫu biên lai tự cấu hình" at bounding box center [388, 55] width 101 height 13
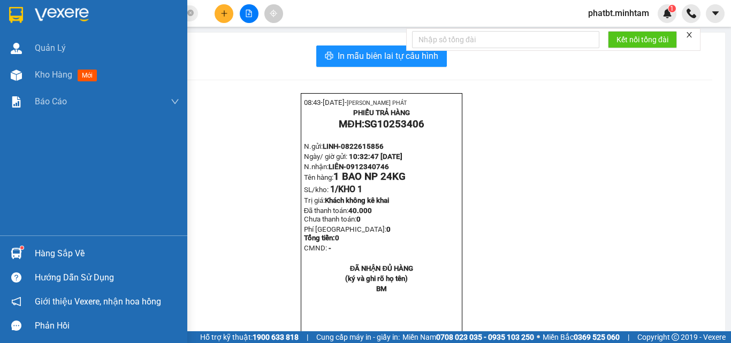
click at [33, 247] on div "Hàng sắp về" at bounding box center [93, 253] width 187 height 24
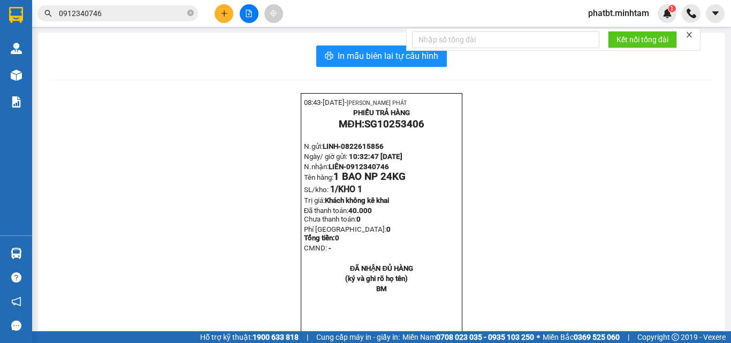
click at [563, 234] on section "Kết quả tìm kiếm ( 2 ) Bộ lọc Mã ĐH Trạng thái Món hàng Tổng cước Chưa cước Nhã…" at bounding box center [365, 171] width 731 height 343
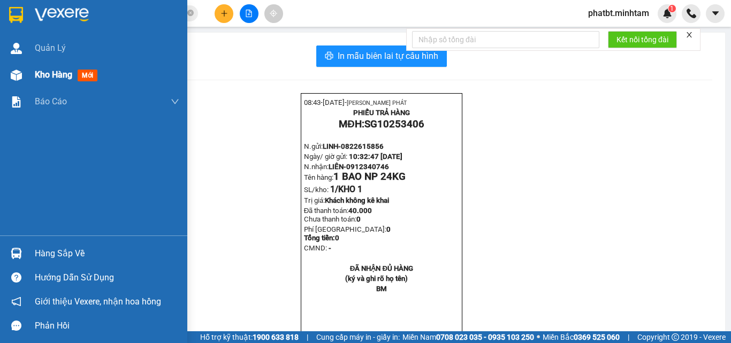
click at [34, 68] on div "Kho hàng mới" at bounding box center [93, 75] width 187 height 27
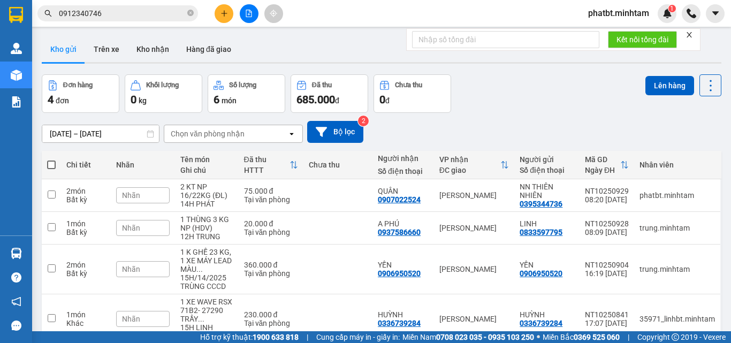
click at [53, 161] on span at bounding box center [51, 165] width 9 height 9
click at [51, 160] on input "checkbox" at bounding box center [51, 160] width 0 height 0
checkbox input "true"
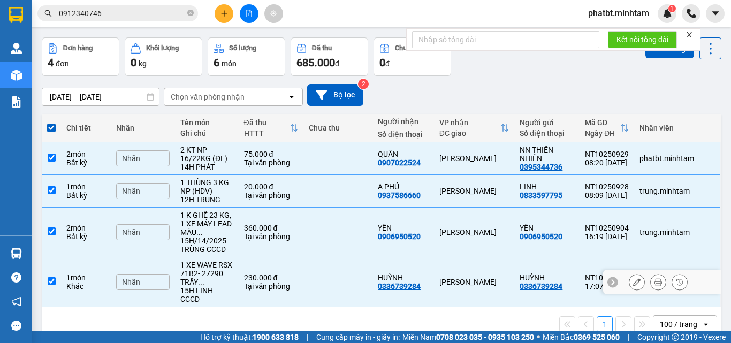
scroll to position [57, 0]
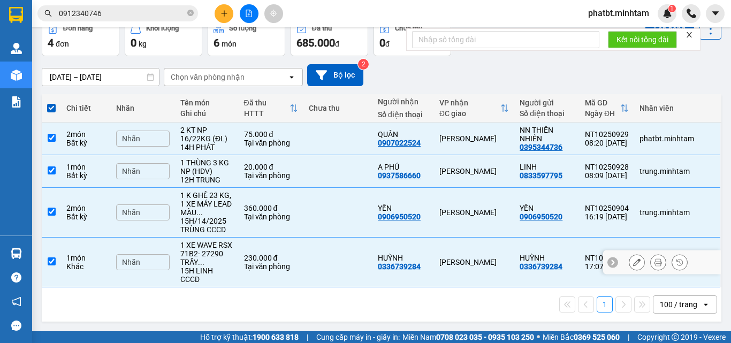
drag, startPoint x: 222, startPoint y: 268, endPoint x: 221, endPoint y: 236, distance: 32.1
click at [222, 267] on td "1 XE WAVE RSX 71B2- 27290 TRẦY ... 15H LINH CCCD" at bounding box center [207, 263] width 64 height 50
checkbox input "false"
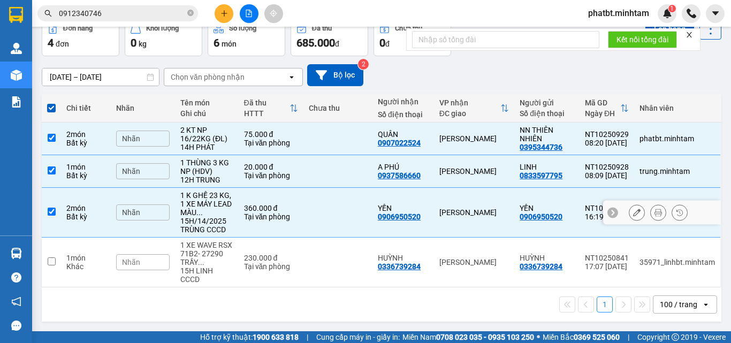
click at [221, 227] on div "15H/14/2025 TRÙNG CCCD" at bounding box center [206, 225] width 53 height 17
checkbox input "false"
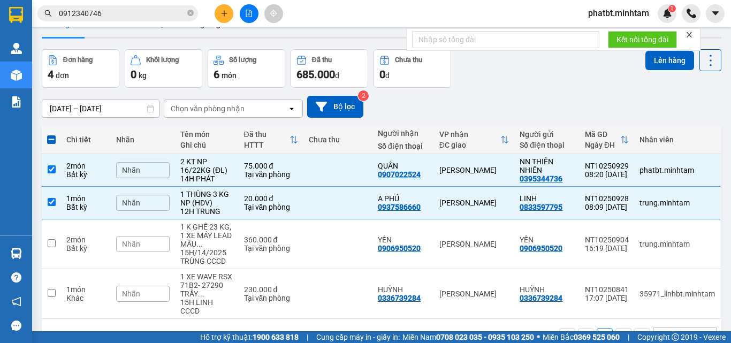
scroll to position [0, 0]
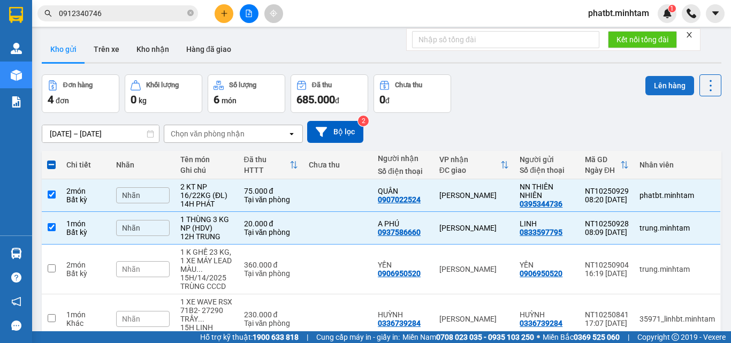
click at [654, 82] on button "Lên hàng" at bounding box center [670, 85] width 49 height 19
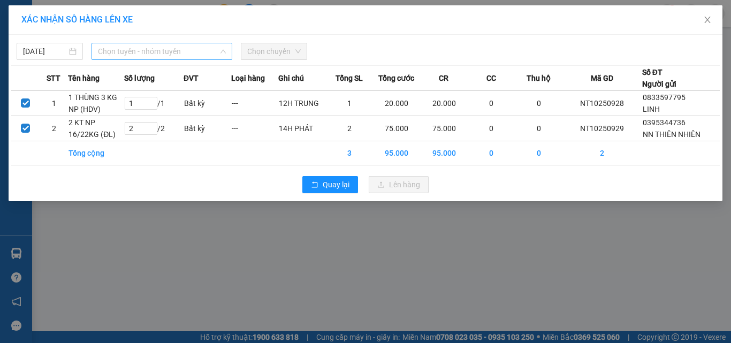
drag, startPoint x: 145, startPoint y: 51, endPoint x: 157, endPoint y: 143, distance: 93.0
click at [145, 53] on span "Chọn tuyến - nhóm tuyến" at bounding box center [162, 51] width 128 height 16
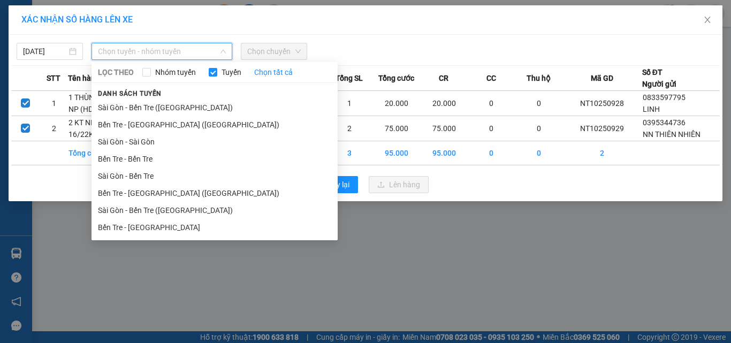
click at [147, 223] on li "Bến Tre - [GEOGRAPHIC_DATA]" at bounding box center [215, 227] width 246 height 17
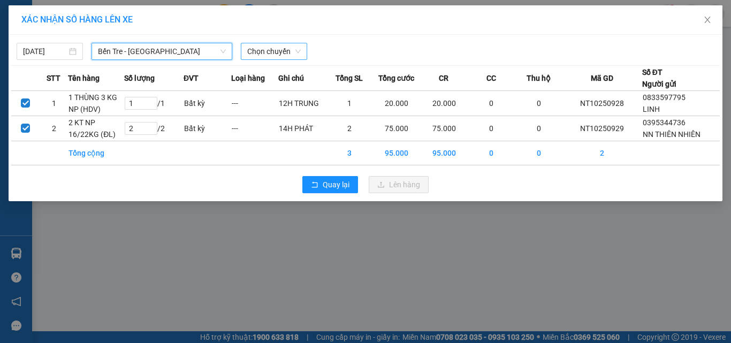
click at [285, 52] on span "Chọn chuyến" at bounding box center [274, 51] width 54 height 16
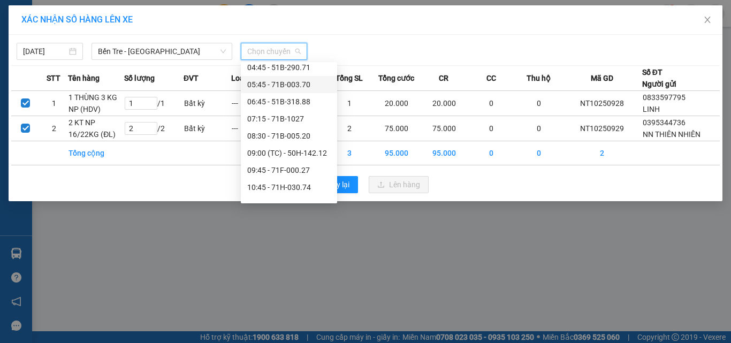
scroll to position [34, 0]
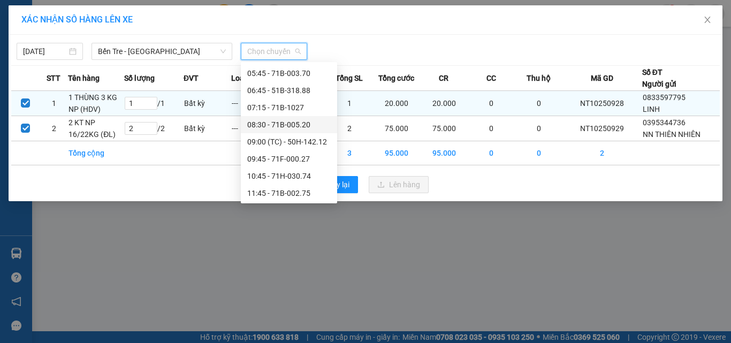
click at [308, 116] on div "07:15 - 71B-1027" at bounding box center [289, 107] width 96 height 17
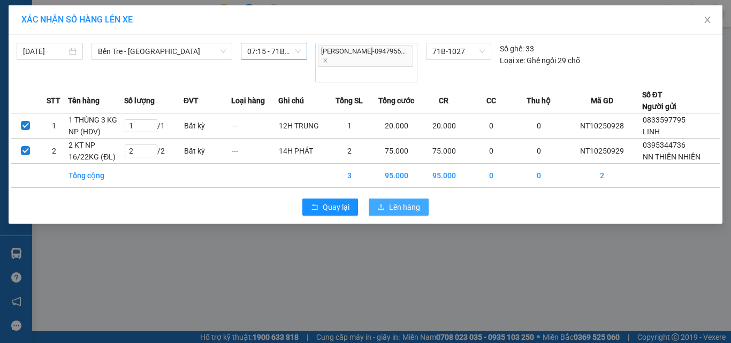
drag, startPoint x: 390, startPoint y: 185, endPoint x: 266, endPoint y: 50, distance: 183.0
click at [272, 55] on div "14/10/2025 Bến Tre - Sài Gòn LỌC THEO Nhóm tuyến Tuyến Chọn tất cả Danh sách tu…" at bounding box center [366, 129] width 714 height 189
click at [266, 50] on span "07:15 - 71B-1027" at bounding box center [274, 51] width 54 height 16
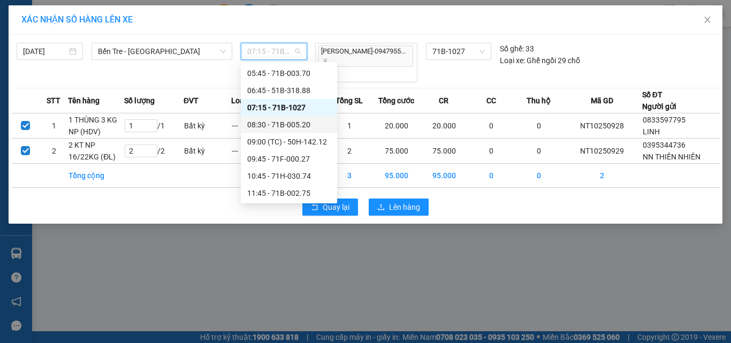
click at [279, 120] on div "08:30 - 71B-005.20" at bounding box center [289, 125] width 84 height 12
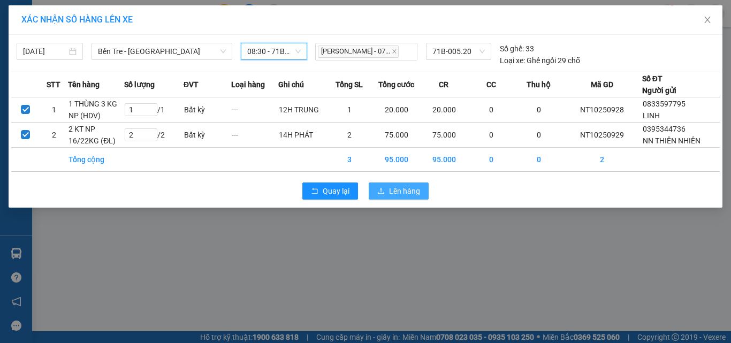
click at [384, 192] on button "Lên hàng" at bounding box center [399, 191] width 60 height 17
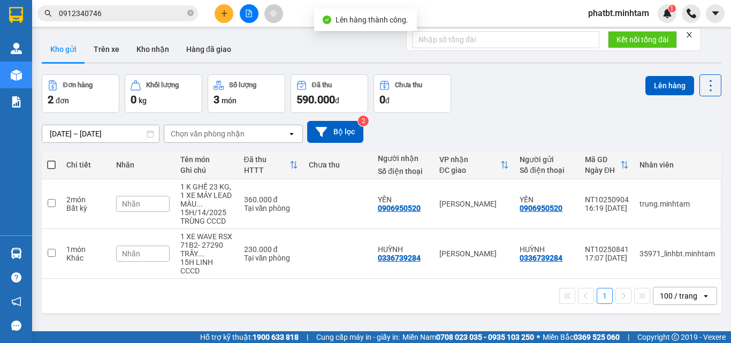
click at [247, 17] on icon "file-add" at bounding box center [249, 13] width 6 height 7
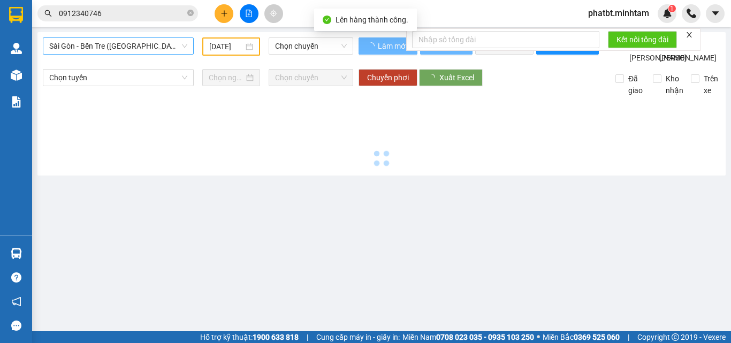
type input "[DATE]"
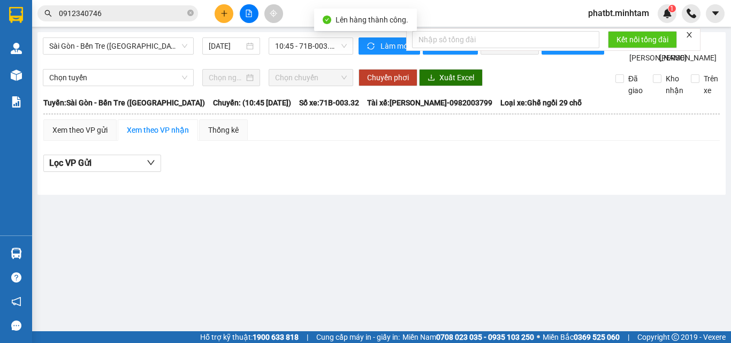
drag, startPoint x: 148, startPoint y: 47, endPoint x: 139, endPoint y: 55, distance: 12.5
click at [147, 47] on span "Sài Gòn - Bến Tre ([GEOGRAPHIC_DATA])" at bounding box center [118, 46] width 138 height 16
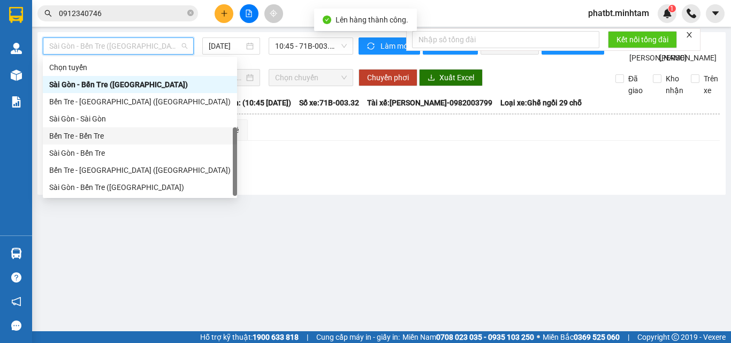
scroll to position [17, 0]
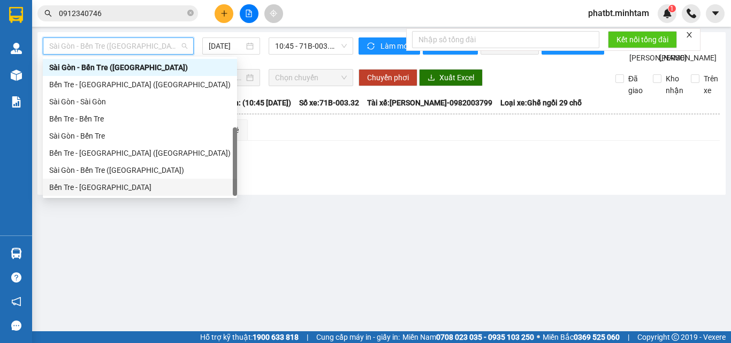
click at [92, 188] on div "Bến Tre - Sài Gòn" at bounding box center [139, 187] width 181 height 12
type input "[DATE]"
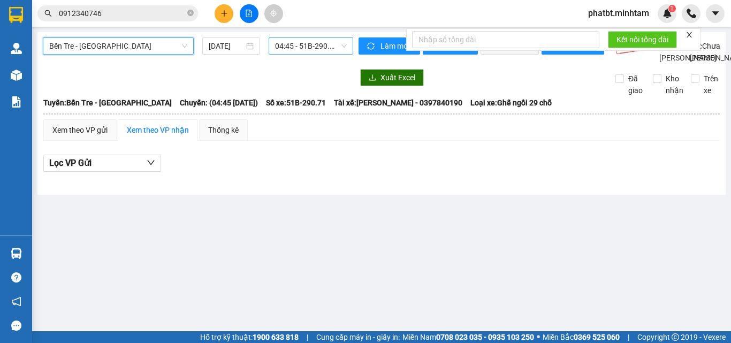
click at [280, 46] on span "04:45 - 51B-290.71" at bounding box center [311, 46] width 72 height 16
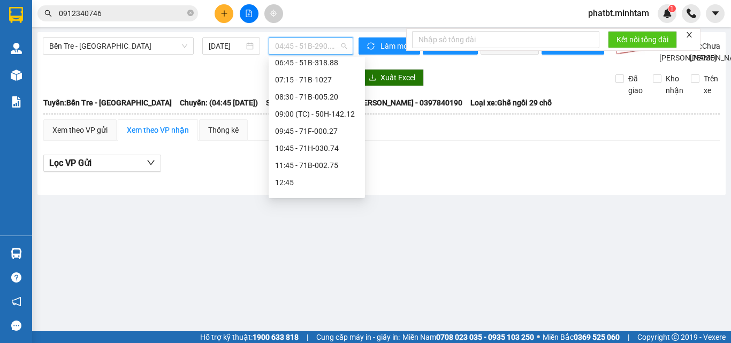
scroll to position [54, 0]
click at [340, 103] on div "08:30 - 71B-005.20" at bounding box center [317, 100] width 84 height 12
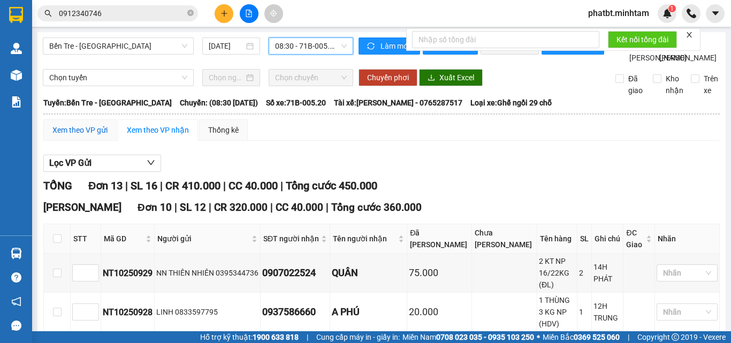
click at [89, 136] on div "Xem theo VP gửi" at bounding box center [79, 130] width 55 height 12
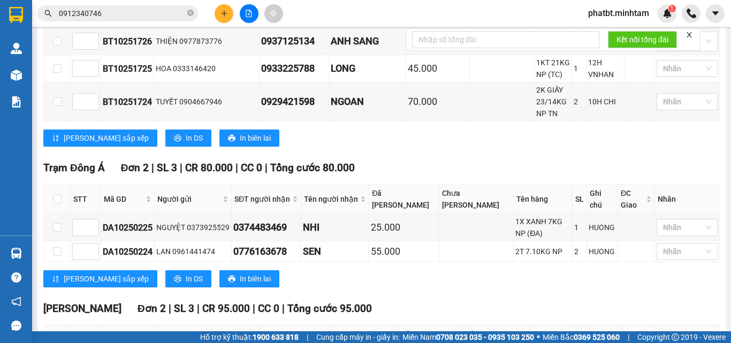
scroll to position [499, 0]
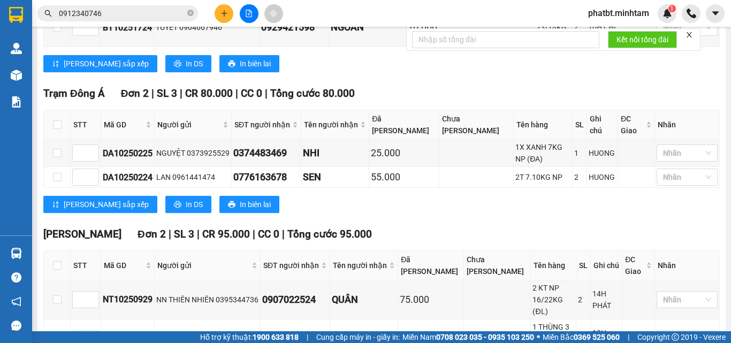
click at [220, 5] on div at bounding box center [249, 13] width 80 height 19
click at [222, 9] on button at bounding box center [224, 13] width 19 height 19
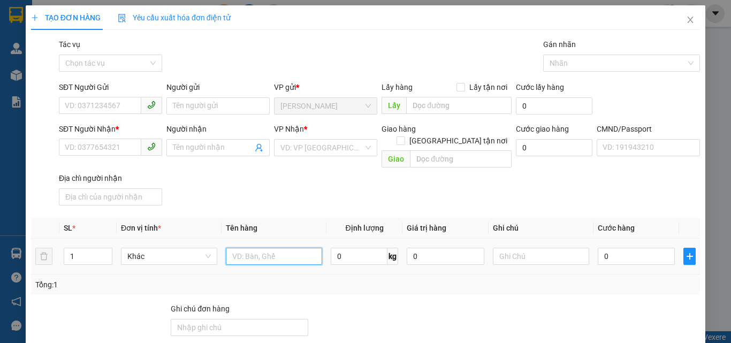
click at [277, 249] on input "text" at bounding box center [274, 256] width 96 height 17
type input "1 T NP 5KG (HDV)"
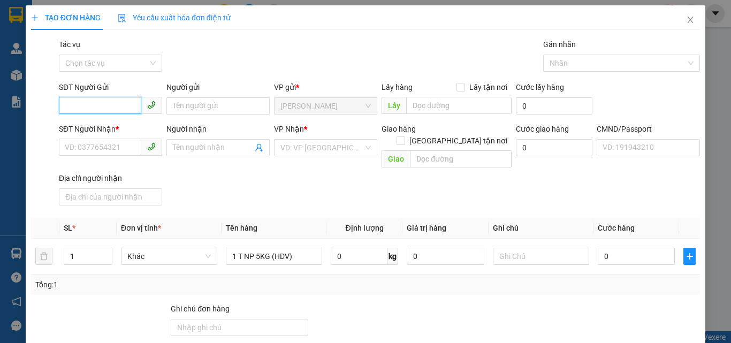
click at [103, 107] on input "SĐT Người Gửi" at bounding box center [100, 105] width 82 height 17
type input "0973592600"
click at [117, 125] on div "0973592600 - ĐỨC" at bounding box center [125, 128] width 120 height 12
type input "ĐỨC"
type input "0348944869"
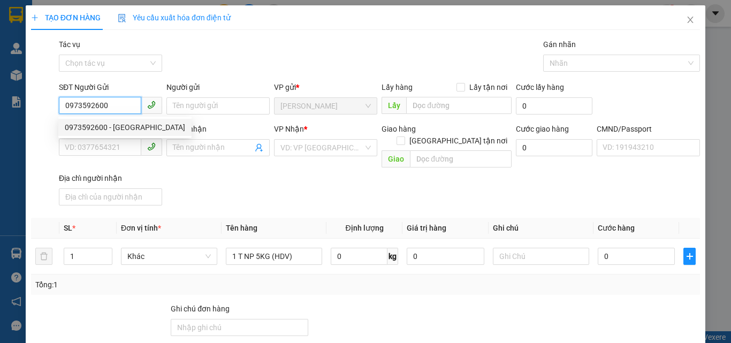
type input "LINH"
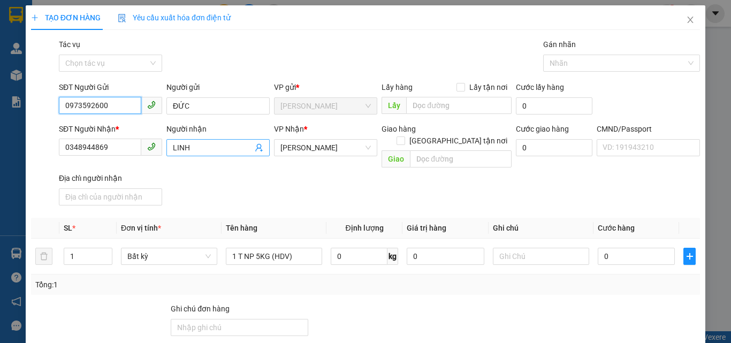
type input "0973592600"
click at [257, 148] on icon "user-add" at bounding box center [259, 147] width 9 height 9
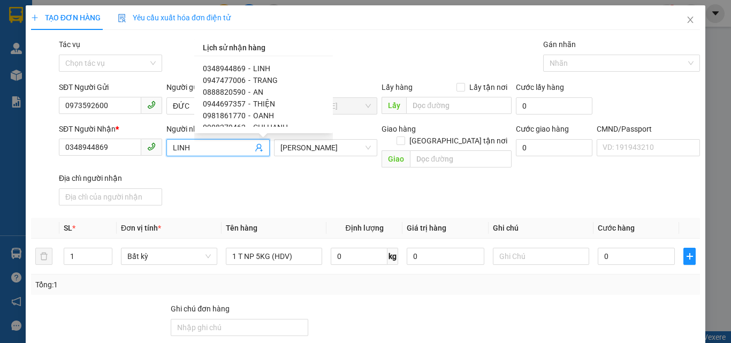
click at [237, 92] on span "0888820590" at bounding box center [224, 92] width 43 height 9
type input "0888820590"
type input "AN"
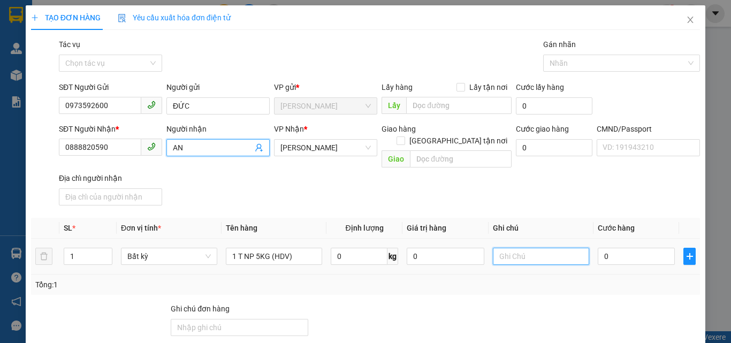
click at [527, 248] on input "text" at bounding box center [541, 256] width 96 height 17
type input "15H PHÁT"
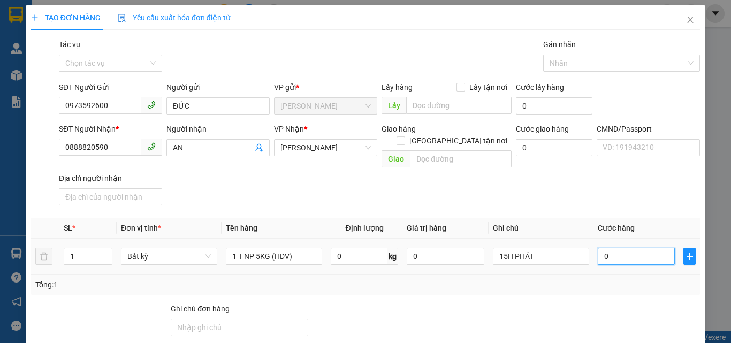
click at [627, 252] on input "0" at bounding box center [636, 256] width 77 height 17
type input "2"
type input "20"
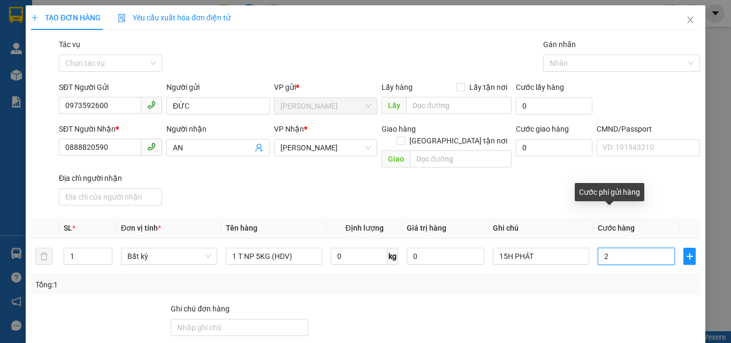
type input "20"
type input "20.000"
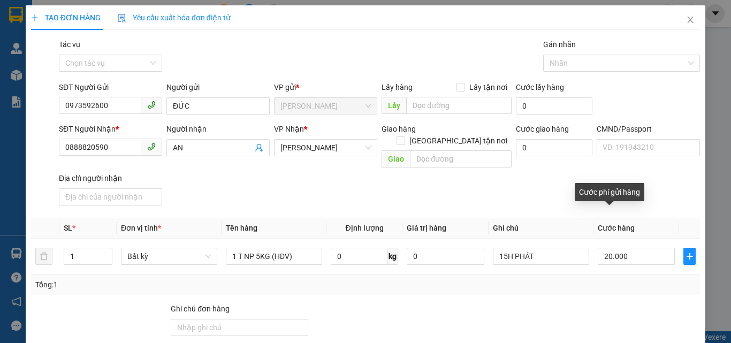
click at [570, 175] on div "SĐT Người Nhận * 0888820590 Người nhận AN VP Nhận * Hồ Chí Minh Giao hàng Giao …" at bounding box center [380, 166] width 646 height 87
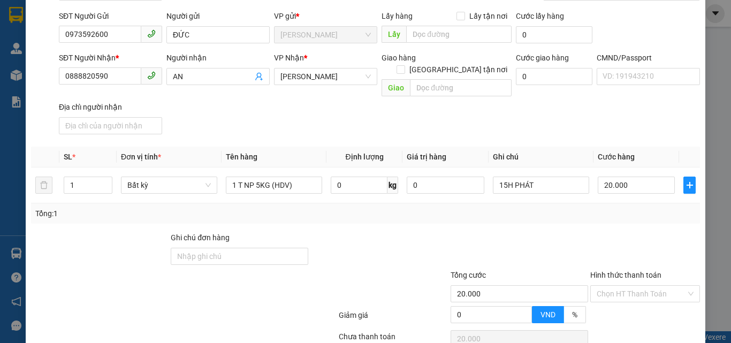
scroll to position [145, 0]
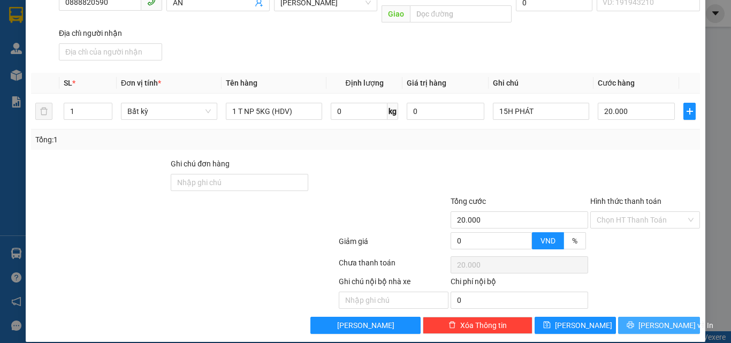
click at [628, 317] on button "Lưu và In" at bounding box center [659, 325] width 82 height 17
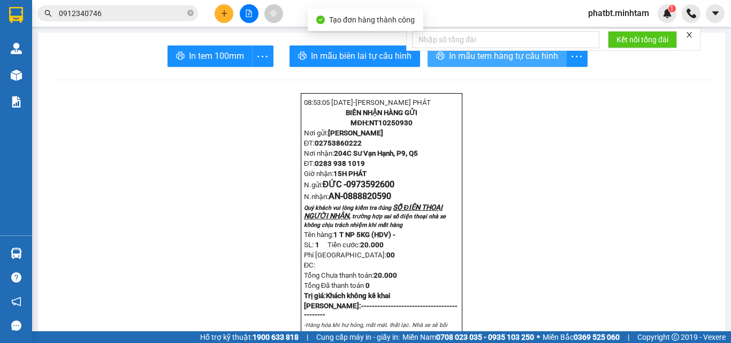
click at [491, 58] on span "In mẫu tem hàng tự cấu hình" at bounding box center [503, 55] width 109 height 13
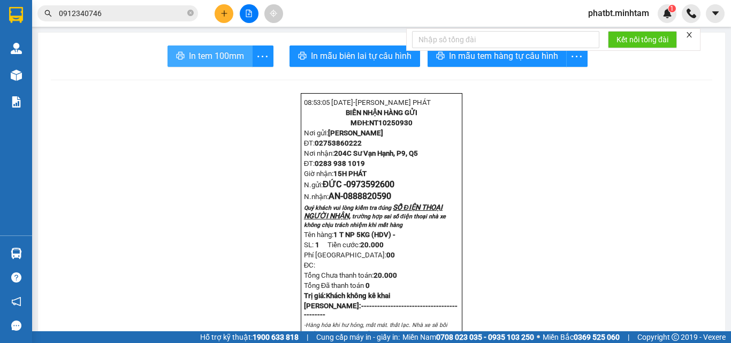
click at [226, 57] on span "In tem 100mm" at bounding box center [216, 55] width 55 height 13
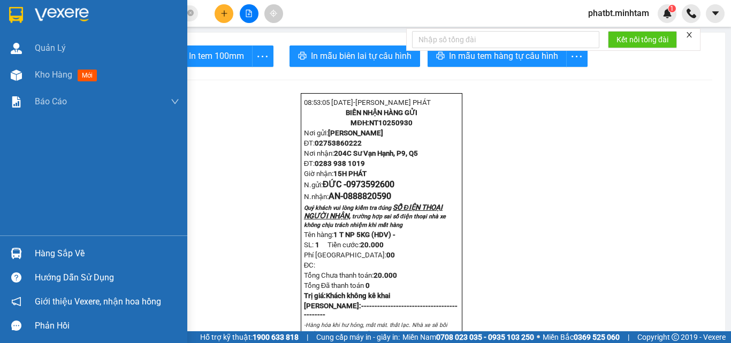
click at [39, 249] on div "Hàng sắp về" at bounding box center [107, 254] width 145 height 16
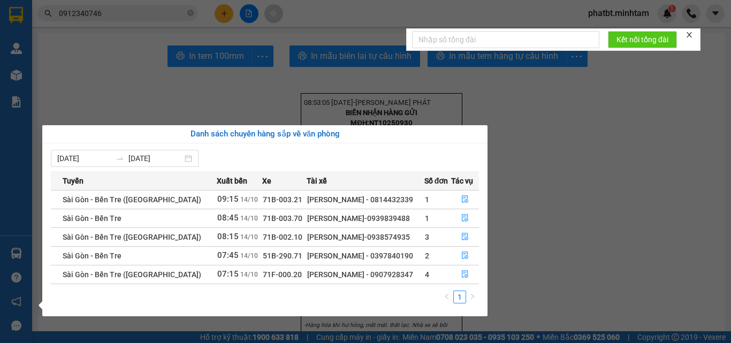
click at [531, 232] on section "Kết quả tìm kiếm ( 2 ) Bộ lọc Mã ĐH Trạng thái Món hàng Tổng cước Chưa cước Nhã…" at bounding box center [365, 171] width 731 height 343
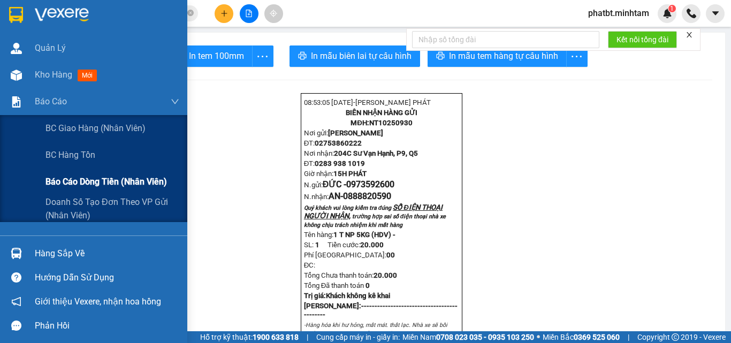
click at [73, 187] on span "Báo cáo dòng tiền (nhân viên)" at bounding box center [106, 181] width 122 height 13
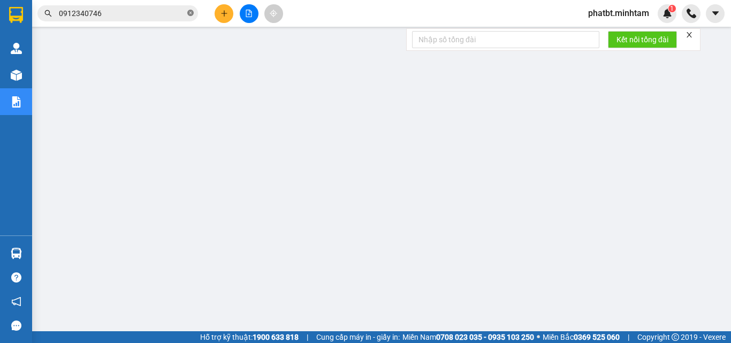
click at [191, 13] on icon "close-circle" at bounding box center [190, 13] width 6 height 6
click at [173, 12] on input "text" at bounding box center [122, 13] width 126 height 12
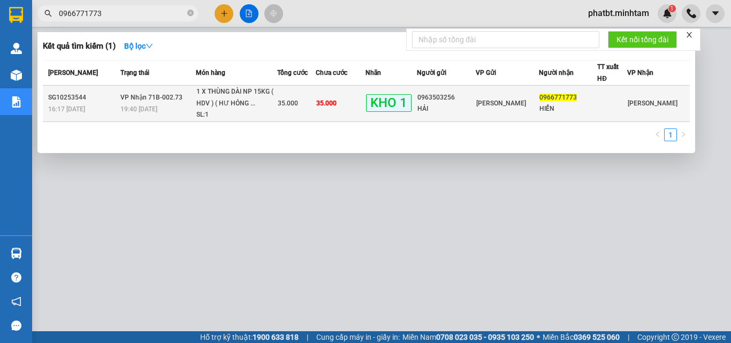
type input "0966771773"
click at [245, 107] on div "1 X THÙNG DÀI NP 15KG ( HDV ) ( HƯ HỎNG ..." at bounding box center [236, 97] width 80 height 23
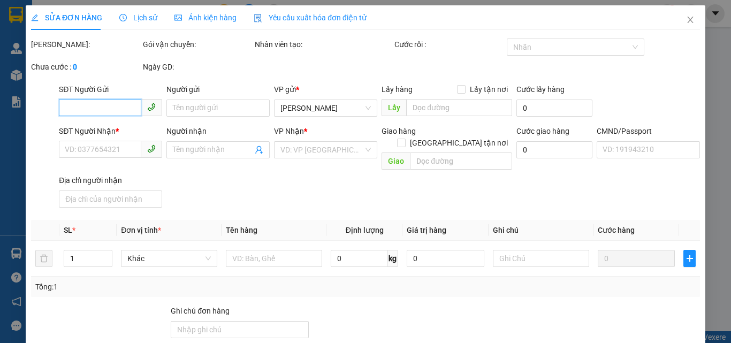
type input "0963503256"
type input "HẢI"
type input "0966771773"
type input "HIỂN"
type input "KBM"
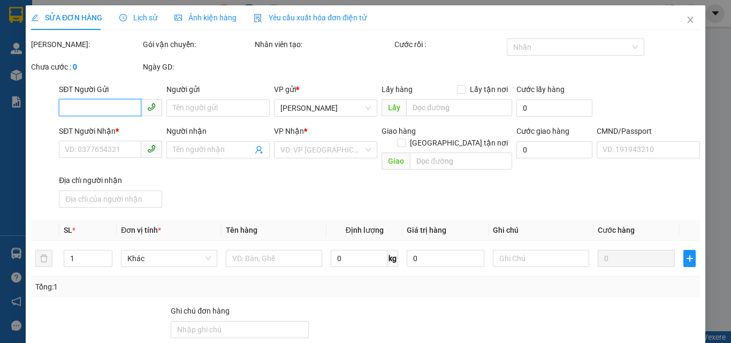
type input "35.000"
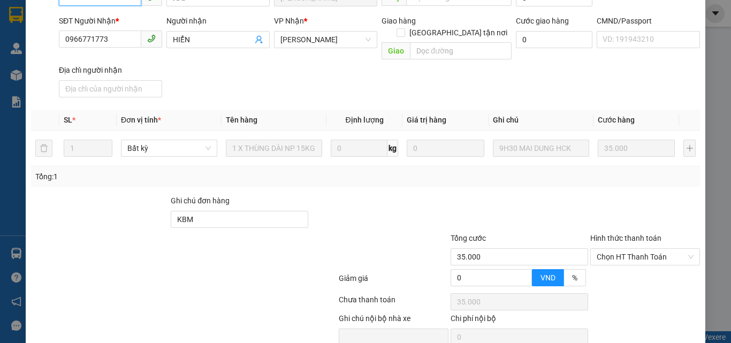
scroll to position [149, 0]
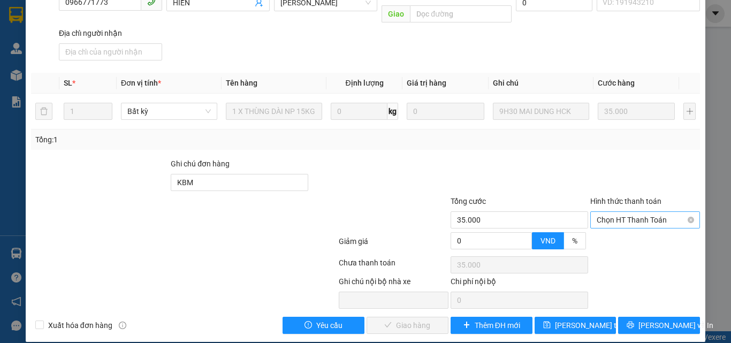
click at [632, 212] on span "Chọn HT Thanh Toán" at bounding box center [645, 220] width 97 height 16
click at [609, 233] on div "Tại văn phòng" at bounding box center [639, 230] width 96 height 12
type input "0"
click at [397, 320] on span "Lưu và Giao hàng" at bounding box center [438, 326] width 103 height 12
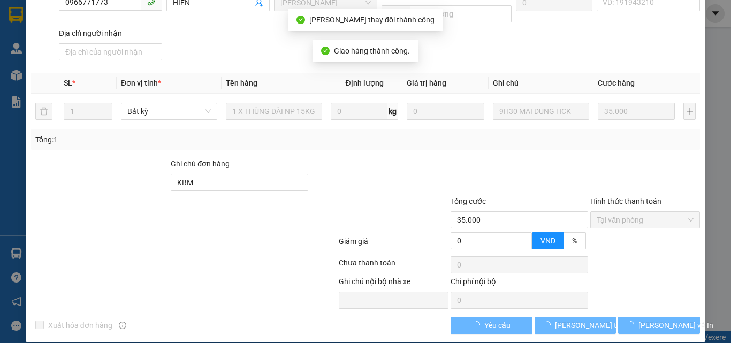
scroll to position [159, 0]
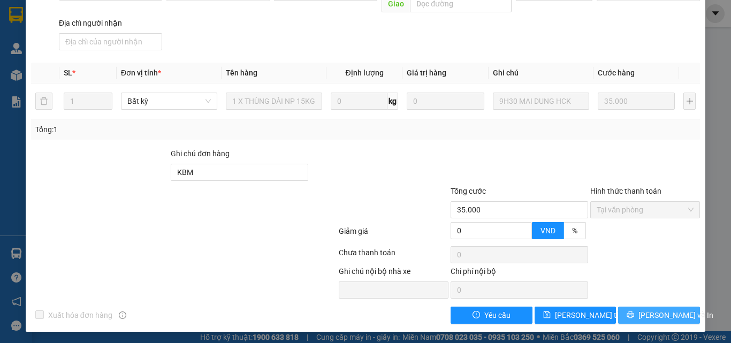
click at [674, 313] on button "Lưu và In" at bounding box center [659, 315] width 82 height 17
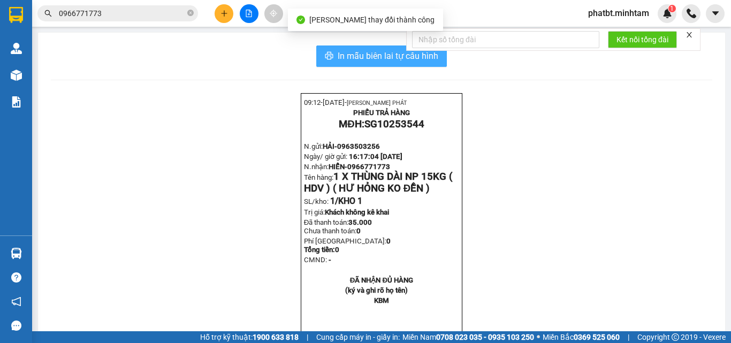
click at [408, 57] on span "In mẫu biên lai tự cấu hình" at bounding box center [388, 55] width 101 height 13
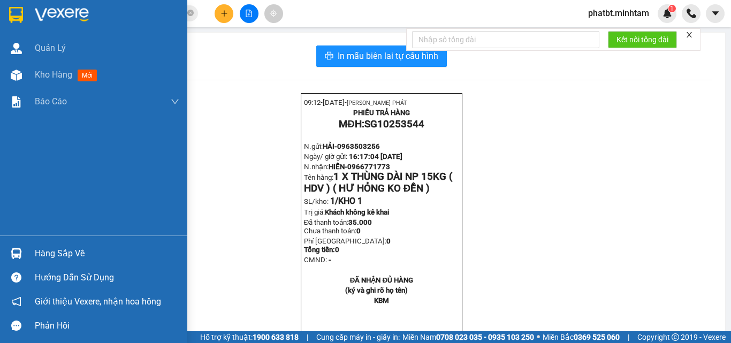
click at [52, 258] on div "Hàng sắp về" at bounding box center [107, 254] width 145 height 16
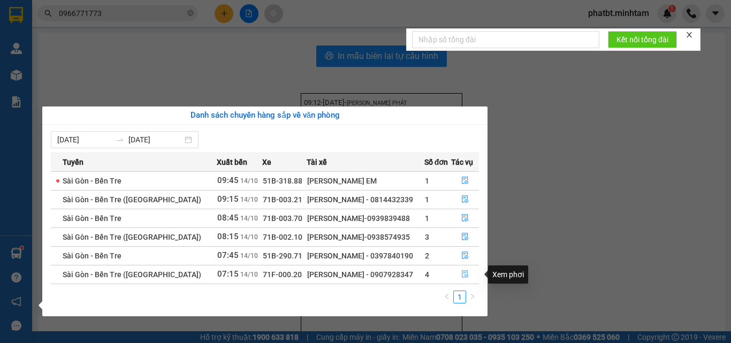
click at [465, 277] on icon "file-done" at bounding box center [465, 274] width 6 height 7
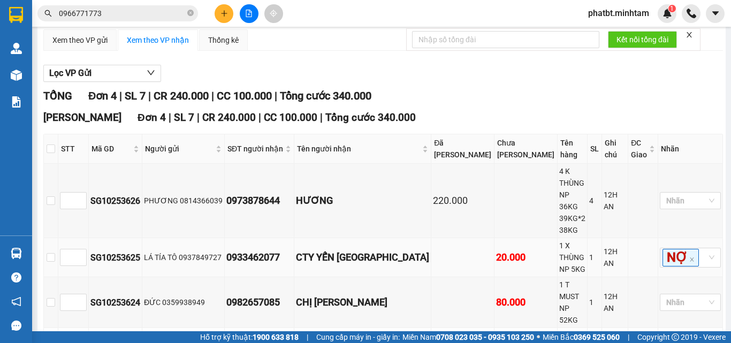
scroll to position [100, 0]
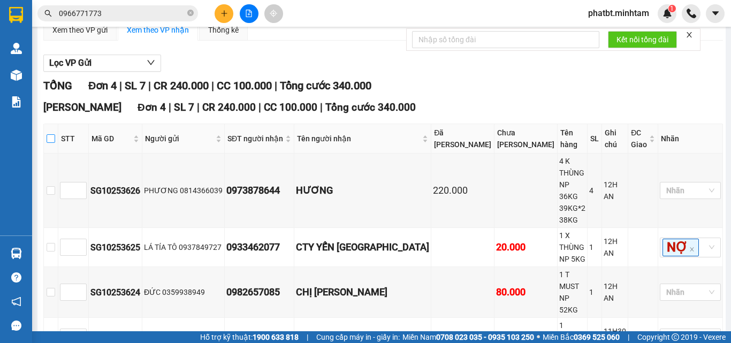
click at [55, 143] on input "checkbox" at bounding box center [51, 138] width 9 height 9
checkbox input "true"
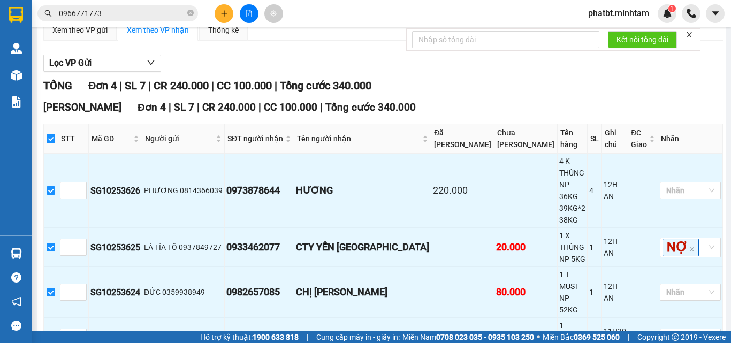
checkbox input "true"
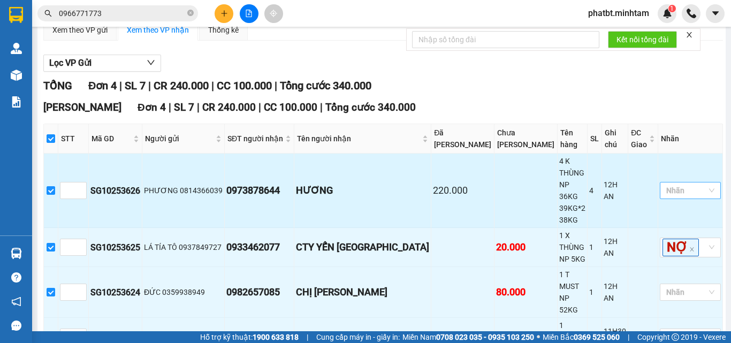
click at [668, 194] on div at bounding box center [685, 190] width 45 height 13
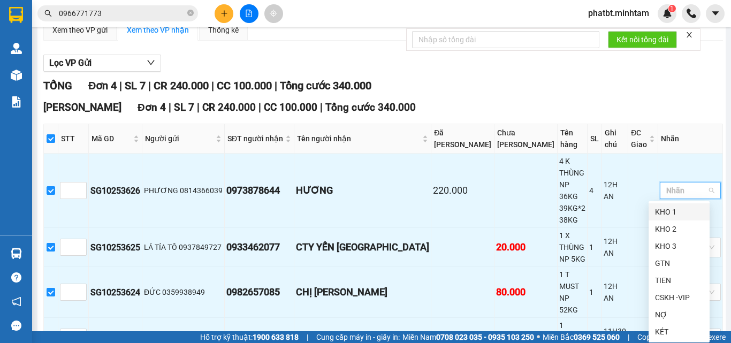
click at [665, 212] on div "KHO 1" at bounding box center [679, 212] width 48 height 12
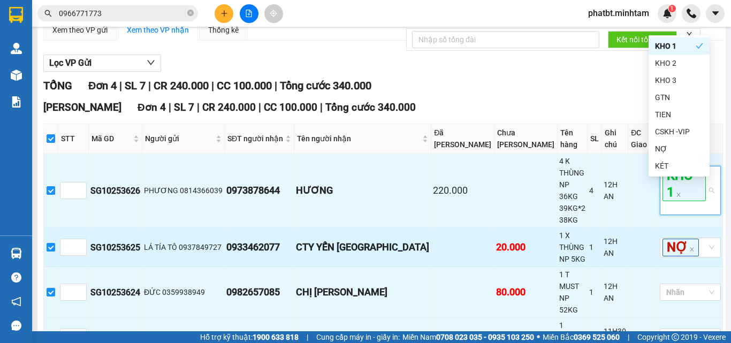
click at [604, 233] on tbody "SG10253626 PHƯƠNG 0814366039 0973878644 HƯƠNG 220.000 4 K THÙNG NP 36KG 39KG*2 …" at bounding box center [383, 255] width 679 height 203
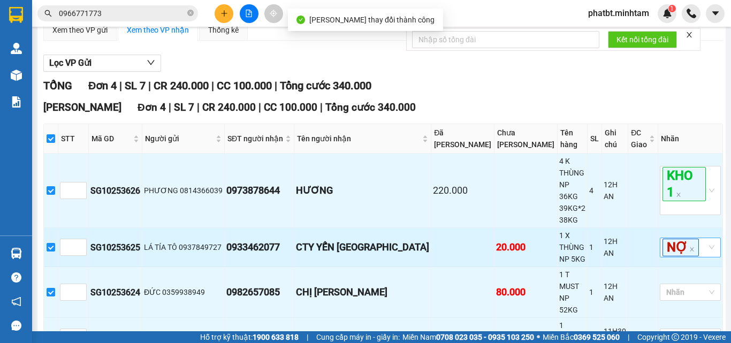
click at [693, 245] on div "NỢ" at bounding box center [685, 248] width 45 height 18
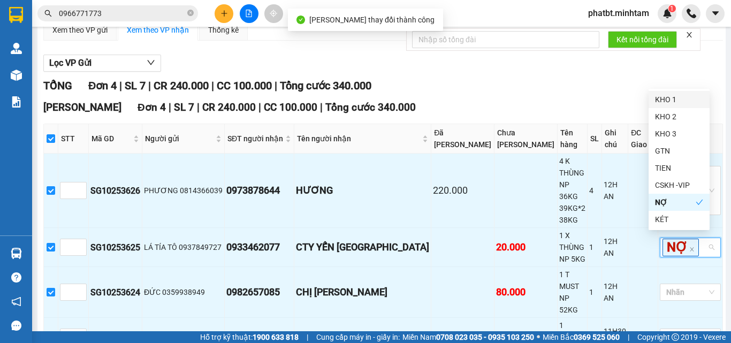
click at [670, 101] on div "KHO 1" at bounding box center [679, 100] width 48 height 12
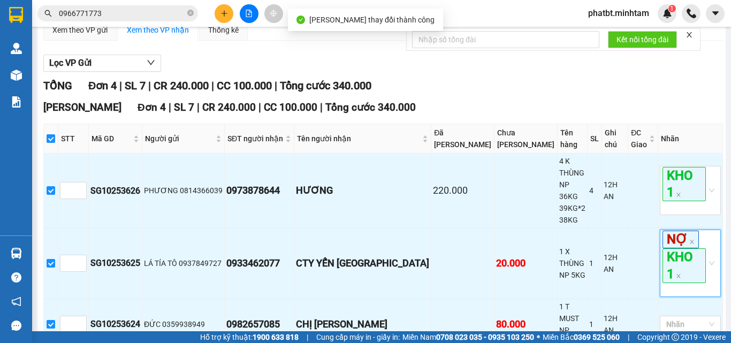
drag, startPoint x: 556, startPoint y: 128, endPoint x: 553, endPoint y: 161, distance: 32.2
click at [556, 116] on div "Ngã Tư Huyện Đơn 4 | SL 7 | CR 240.000 | CC 100.000 | Tổng cước 340.000" at bounding box center [383, 108] width 680 height 16
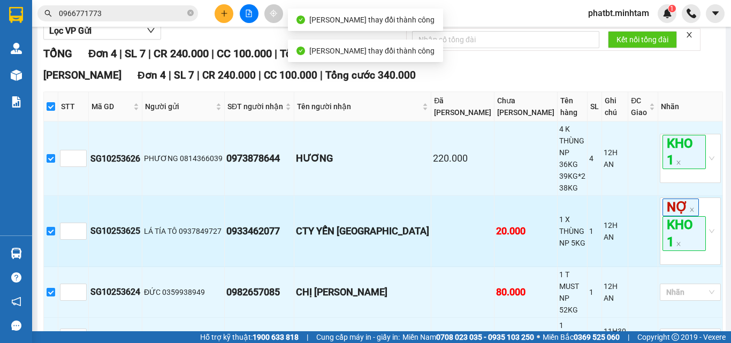
scroll to position [173, 0]
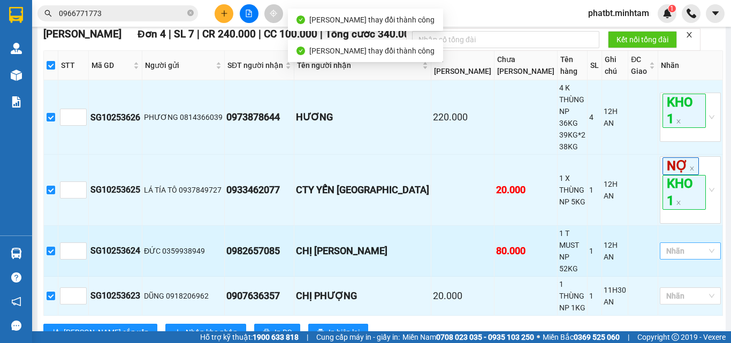
click at [667, 245] on div at bounding box center [685, 251] width 45 height 13
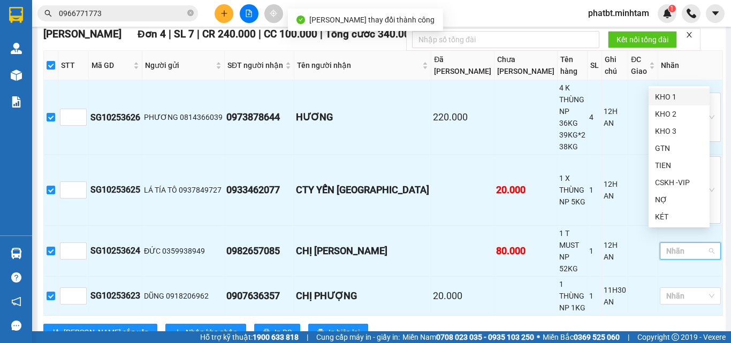
click at [665, 93] on div "KHO 1" at bounding box center [679, 97] width 48 height 12
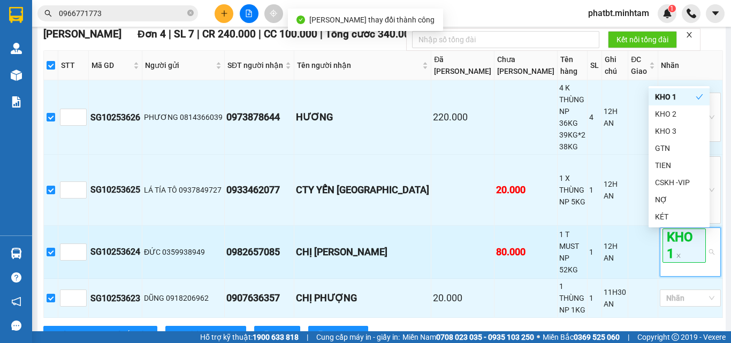
drag, startPoint x: 532, startPoint y: 179, endPoint x: 596, endPoint y: 277, distance: 116.7
click at [558, 182] on td "1 X THÙNG NP 5KG" at bounding box center [573, 190] width 30 height 71
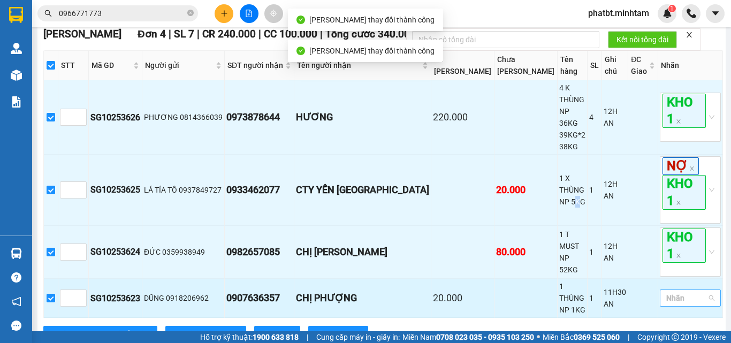
click at [670, 293] on div at bounding box center [685, 298] width 45 height 13
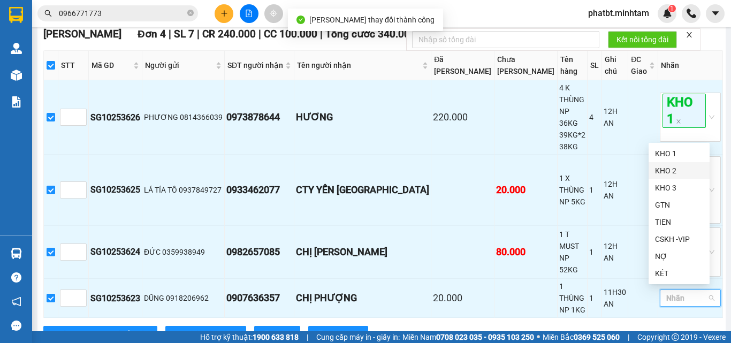
click at [674, 154] on div "KHO 1" at bounding box center [679, 154] width 48 height 12
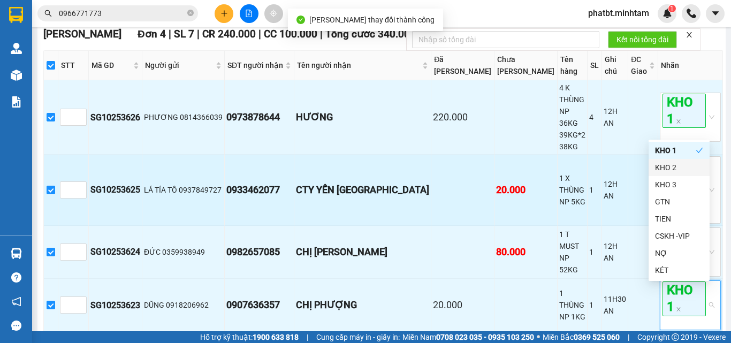
click at [154, 216] on tr "SG10253625 LÁ TÍA TÔ 0937849727 0933462077 CTY YẾN NGA 20.000 1 X THÙNG NP 5KG …" at bounding box center [383, 190] width 679 height 71
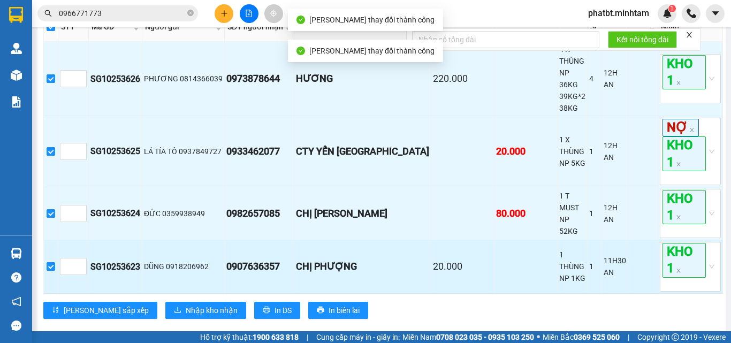
scroll to position [232, 0]
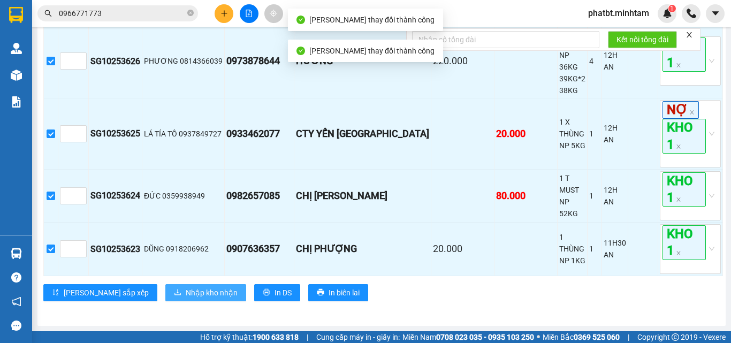
click at [186, 291] on span "Nhập kho nhận" at bounding box center [212, 293] width 52 height 12
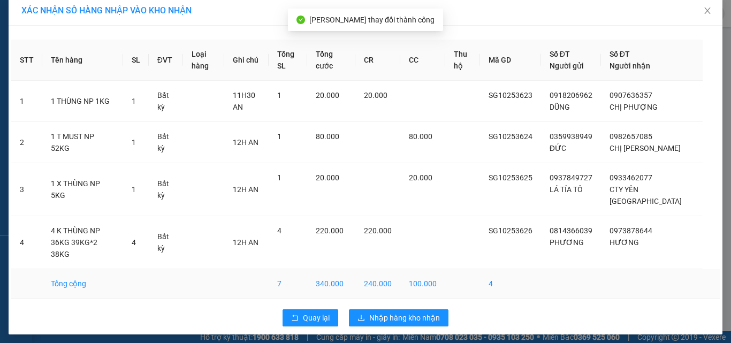
scroll to position [13, 0]
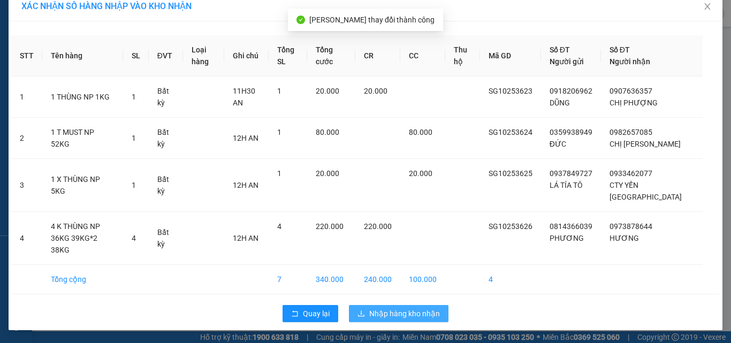
click at [386, 309] on span "Nhập hàng kho nhận" at bounding box center [404, 314] width 71 height 12
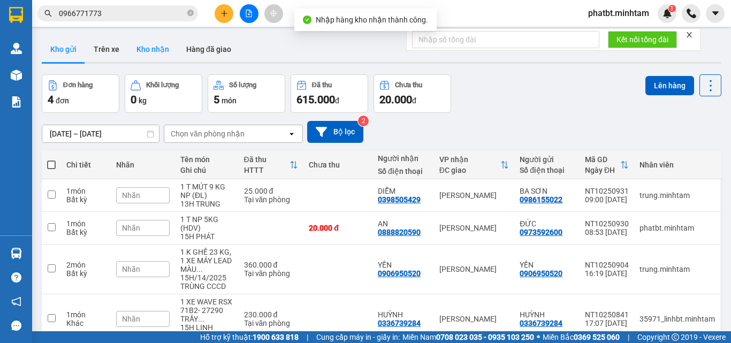
click at [145, 39] on button "Kho nhận" at bounding box center [153, 49] width 50 height 26
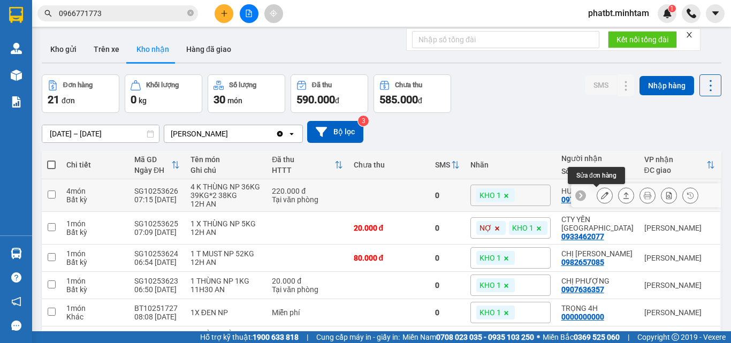
click at [601, 194] on icon at bounding box center [604, 195] width 7 height 7
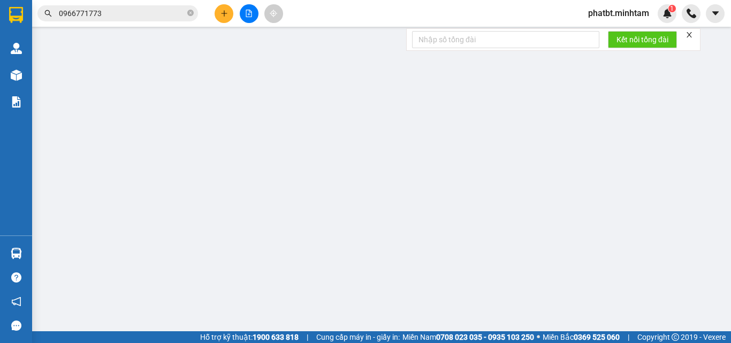
type input "0814366039"
type input "PHƯƠNG"
type input "0973878644"
type input "HƯƠNG"
type input "220.000"
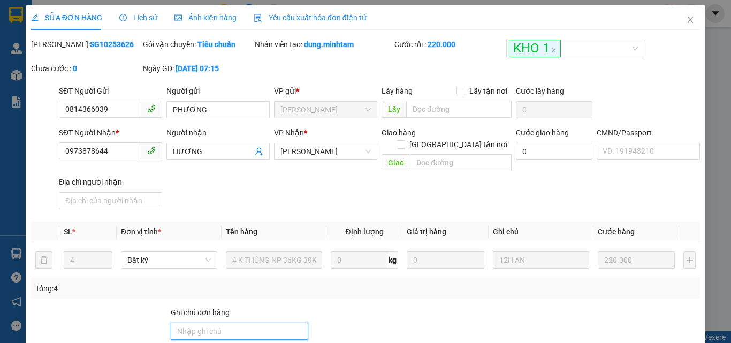
click at [219, 323] on input "Ghi chú đơn hàng" at bounding box center [240, 331] width 138 height 17
type input "KNM"
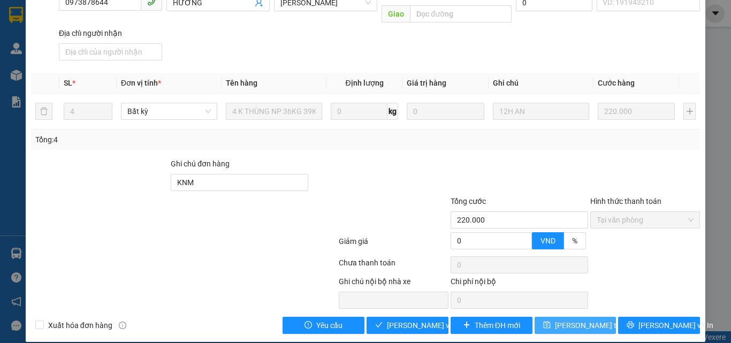
click at [575, 320] on span "Lưu thay đổi" at bounding box center [598, 326] width 86 height 12
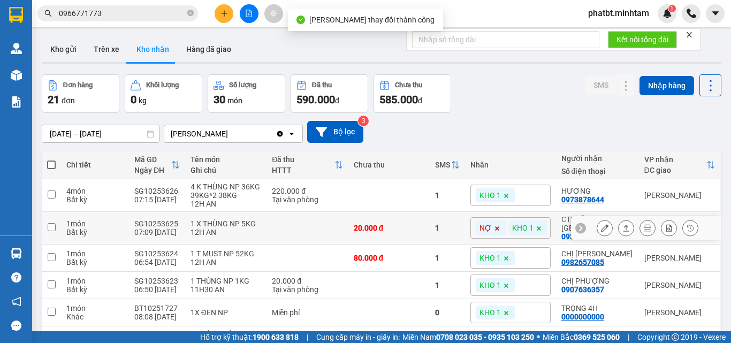
click at [601, 228] on icon at bounding box center [604, 227] width 7 height 7
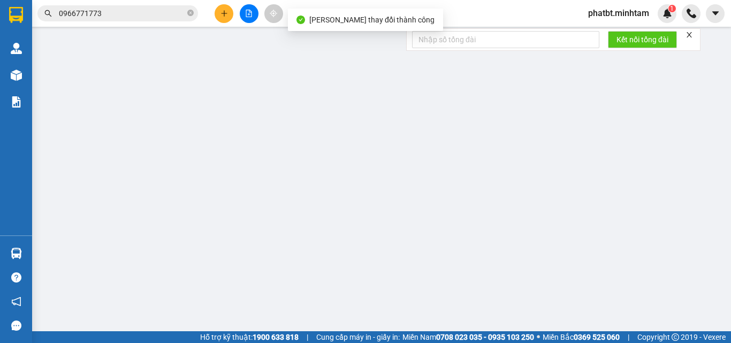
type input "0937849727"
type input "LÁ TÍA TÔ"
type input "0933462077"
type input "CTY YẾN [GEOGRAPHIC_DATA]"
type input "20.000"
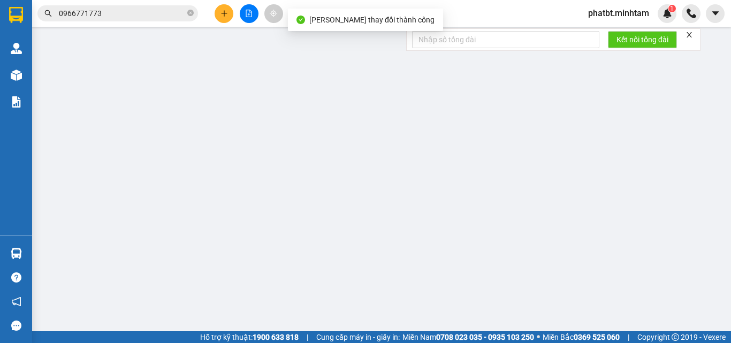
type input "20.000"
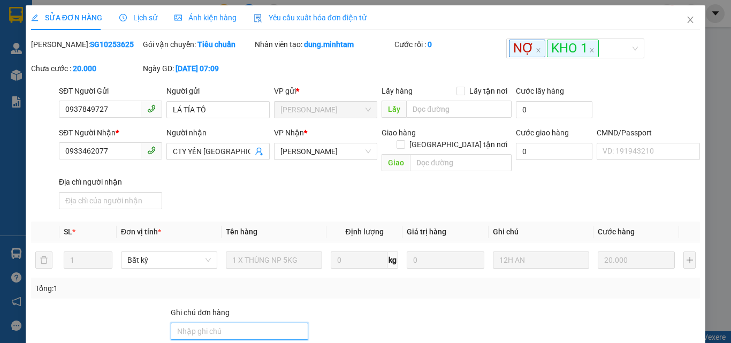
drag, startPoint x: 216, startPoint y: 328, endPoint x: 218, endPoint y: 320, distance: 8.2
click at [216, 328] on input "Ghi chú đơn hàng" at bounding box center [240, 331] width 138 height 17
type input "ĐG"
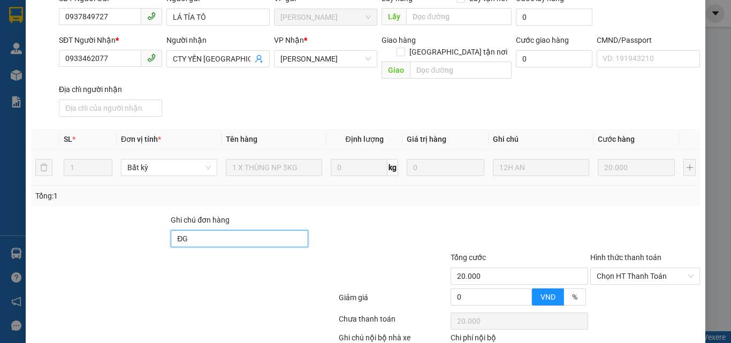
scroll to position [143, 0]
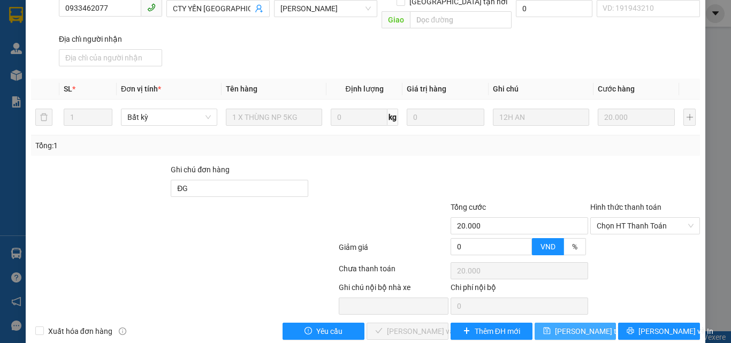
click at [556, 325] on span "Lưu thay đổi" at bounding box center [598, 331] width 86 height 12
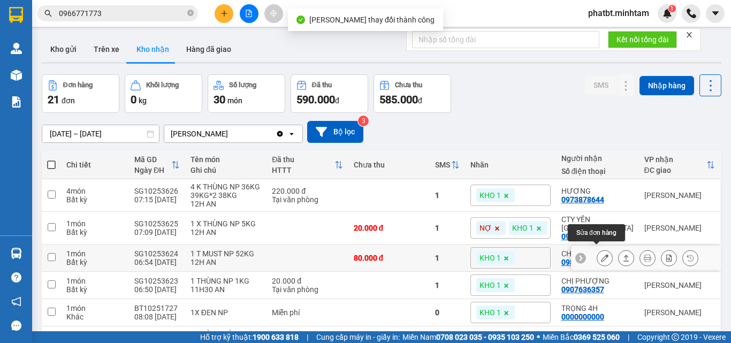
click at [601, 254] on icon at bounding box center [604, 257] width 7 height 7
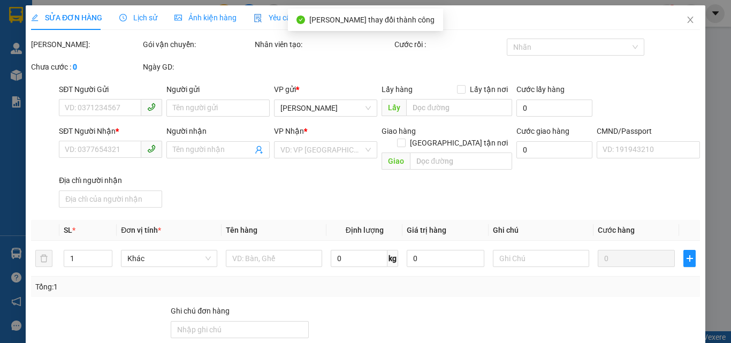
type input "0359938949"
type input "ĐỨC"
type input "0982657085"
type input "CHỊ THẠCH"
type input "80.000"
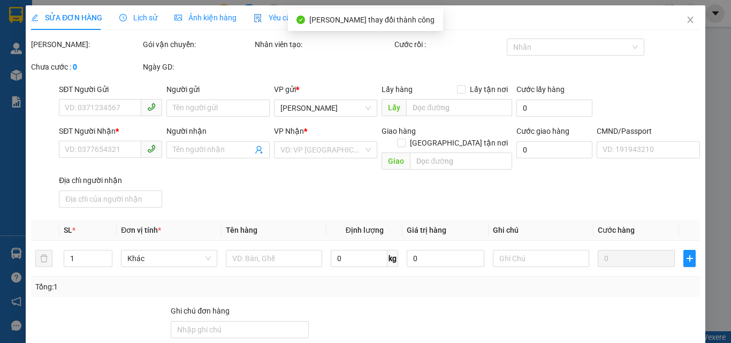
type input "80.000"
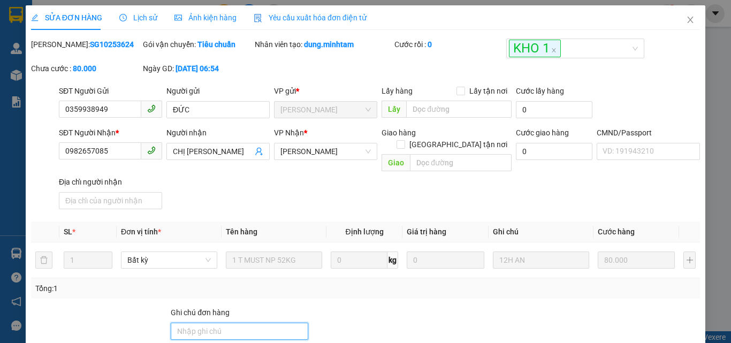
click at [264, 323] on input "Ghi chú đơn hàng" at bounding box center [240, 331] width 138 height 17
type input "ĐG"
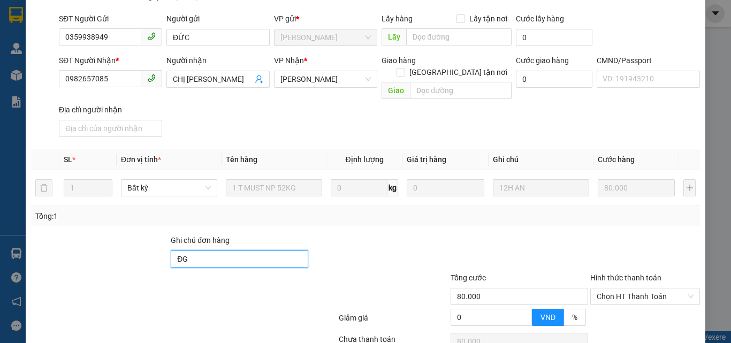
scroll to position [149, 0]
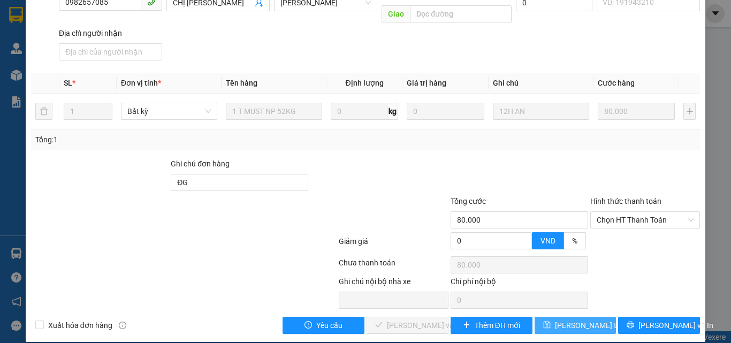
click at [544, 321] on icon "save" at bounding box center [546, 324] width 7 height 7
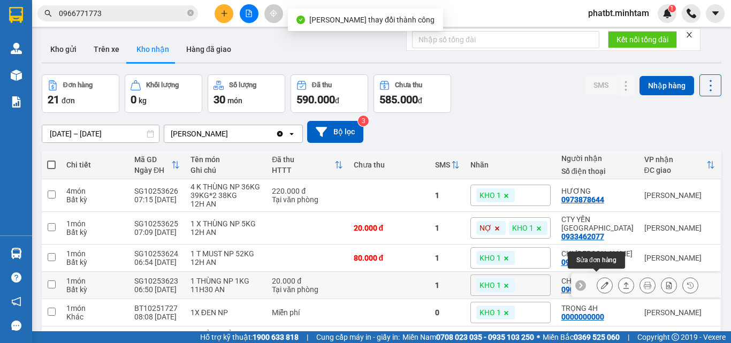
click at [601, 282] on icon at bounding box center [604, 285] width 7 height 7
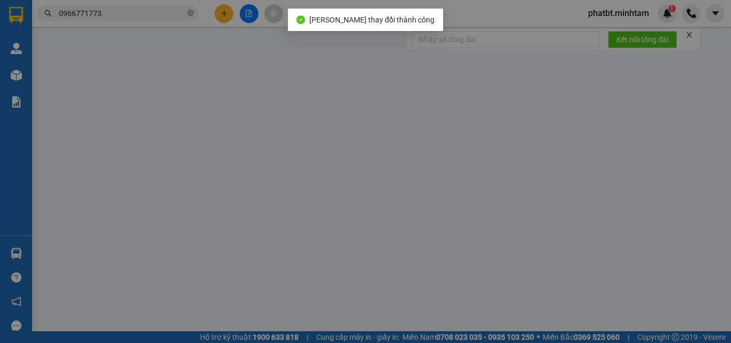
type input "0918206962"
type input "DŨNG"
type input "0907636357"
type input "CHỊ PHƯỢNG"
type input "20.000"
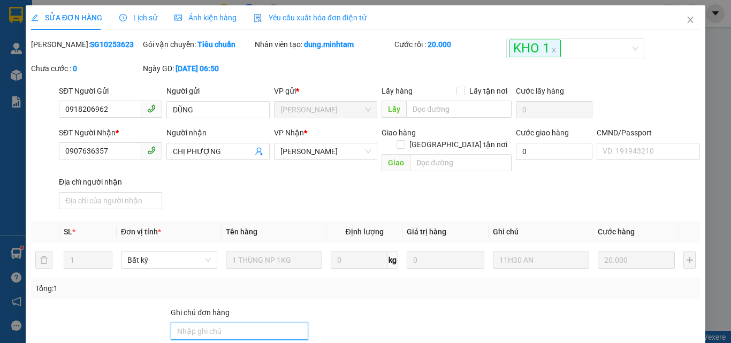
click at [179, 323] on input "Ghi chú đơn hàng" at bounding box center [240, 331] width 138 height 17
type input "KNM"
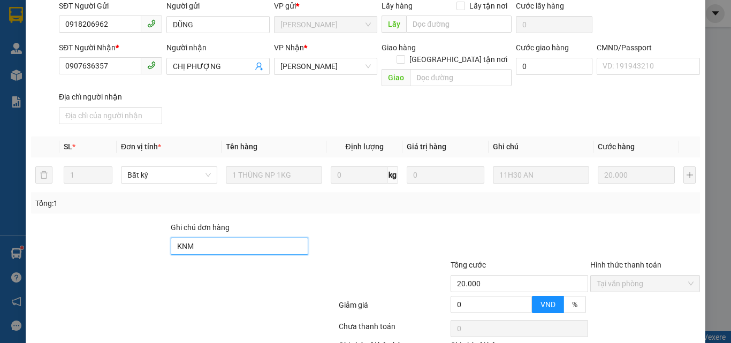
scroll to position [149, 0]
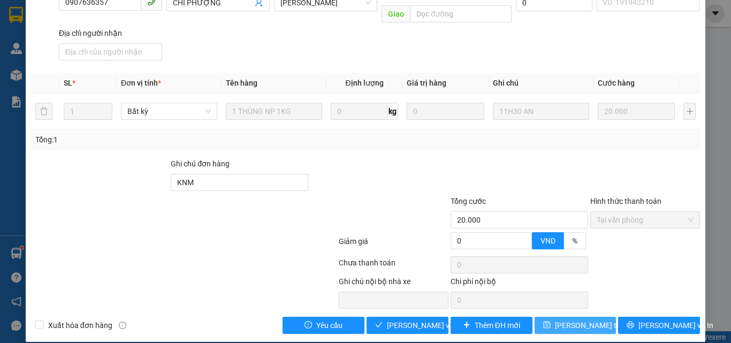
click at [582, 320] on span "Lưu thay đổi" at bounding box center [598, 326] width 86 height 12
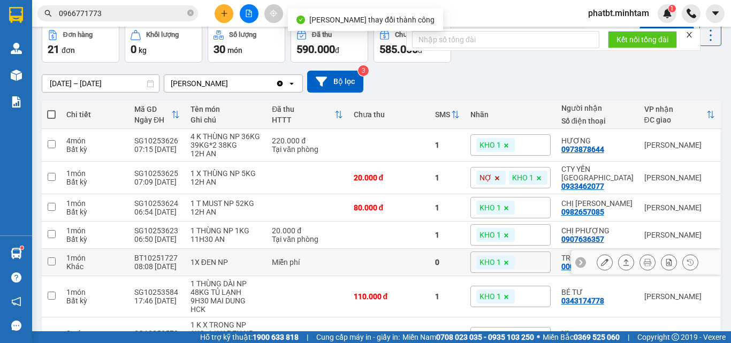
scroll to position [71, 0]
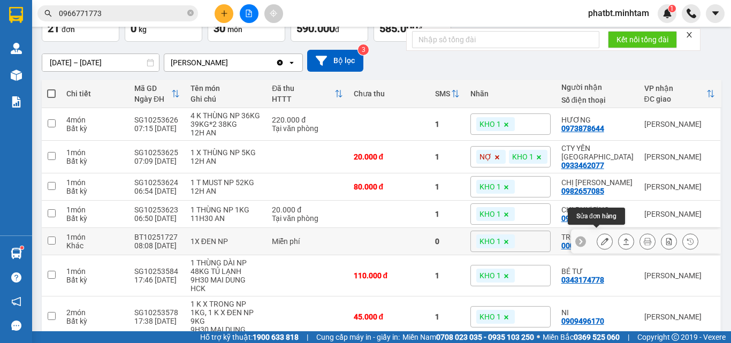
click at [601, 238] on icon at bounding box center [604, 241] width 7 height 7
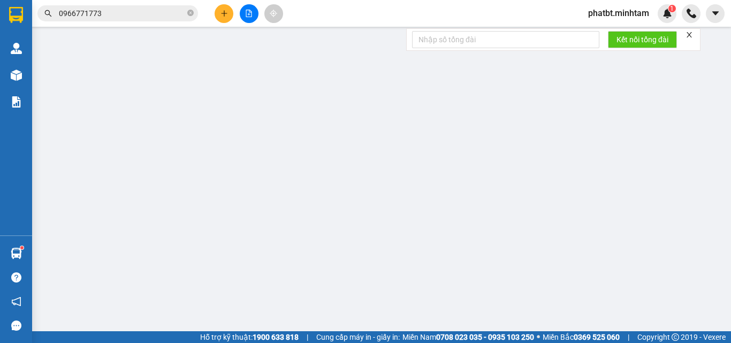
type input "C GẤM NX"
type input "0000000000"
type input "TRỌNG 4H"
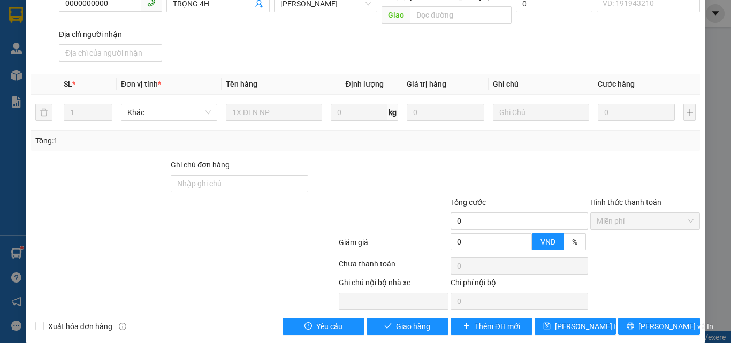
scroll to position [149, 0]
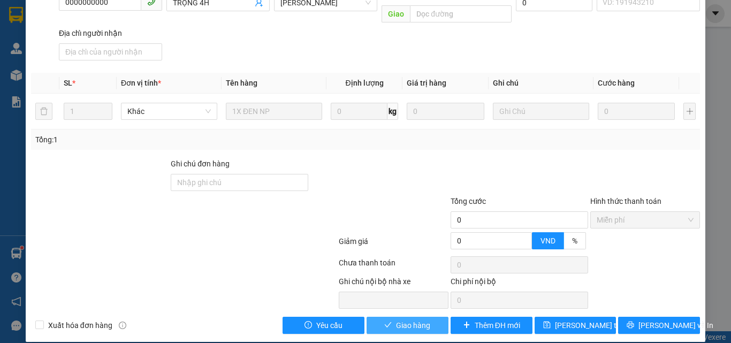
click at [415, 320] on span "Giao hàng" at bounding box center [413, 326] width 34 height 12
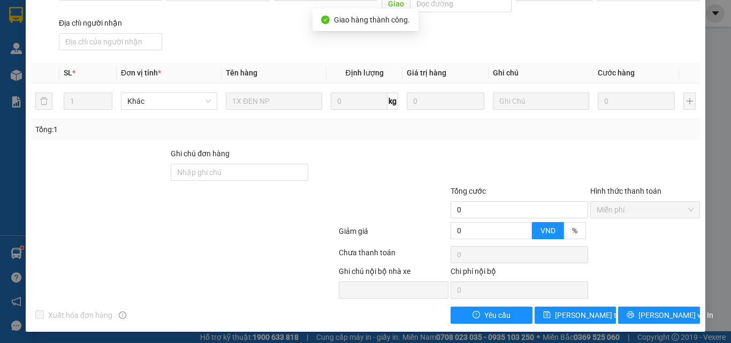
scroll to position [0, 0]
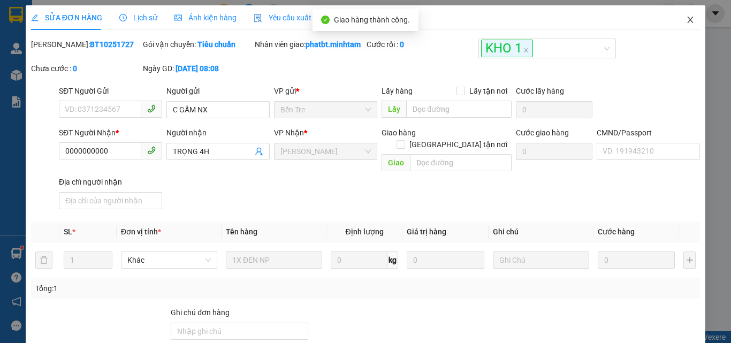
click at [686, 17] on icon "close" at bounding box center [690, 20] width 9 height 9
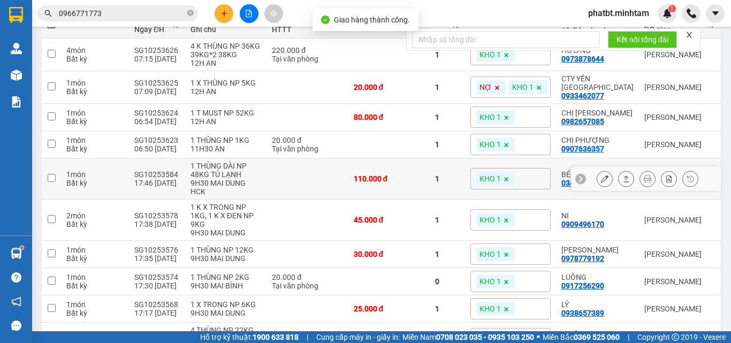
scroll to position [143, 0]
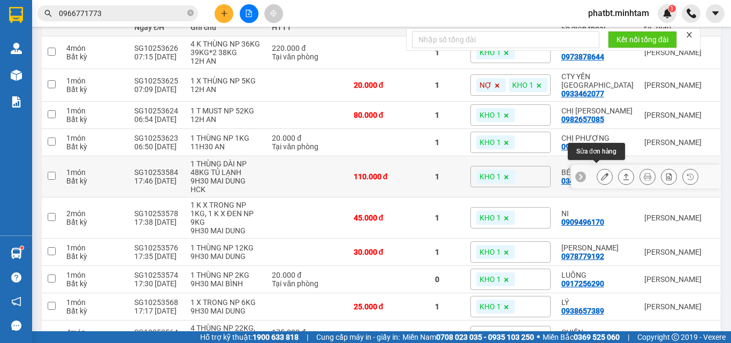
click at [601, 173] on icon at bounding box center [604, 176] width 7 height 7
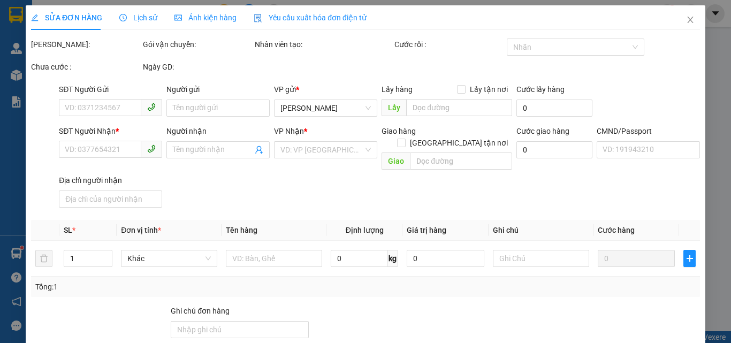
type input "0972436331"
type input "TRUNG"
type input "0343174778"
type input "BÉ TƯ"
type input "083098010962"
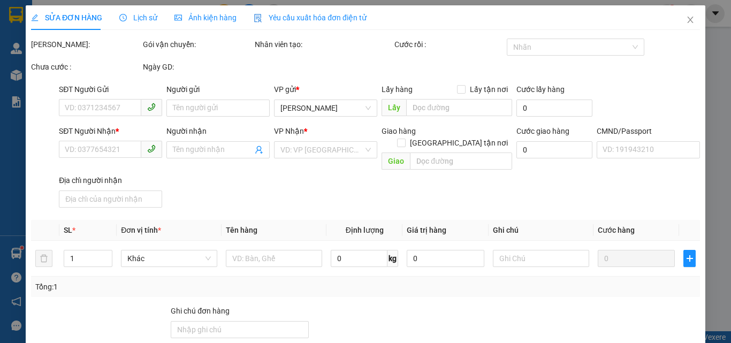
type input "KBM"
type input "110.000"
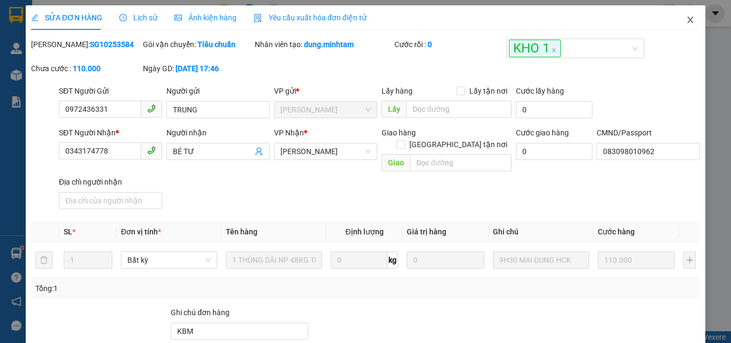
click at [687, 20] on span "Close" at bounding box center [691, 20] width 30 height 30
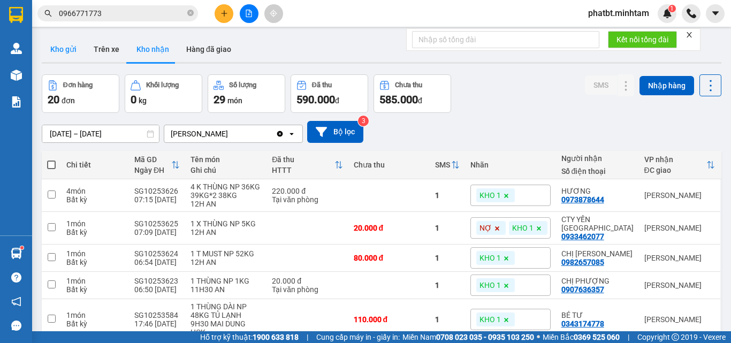
click at [70, 51] on button "Kho gửi" at bounding box center [63, 49] width 43 height 26
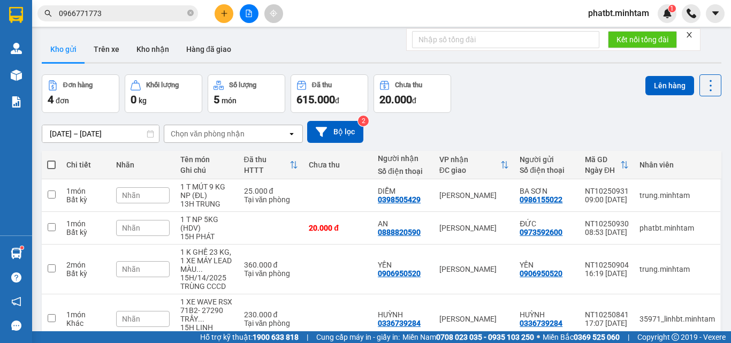
click at [50, 164] on span at bounding box center [51, 165] width 9 height 9
click at [51, 160] on input "checkbox" at bounding box center [51, 160] width 0 height 0
checkbox input "true"
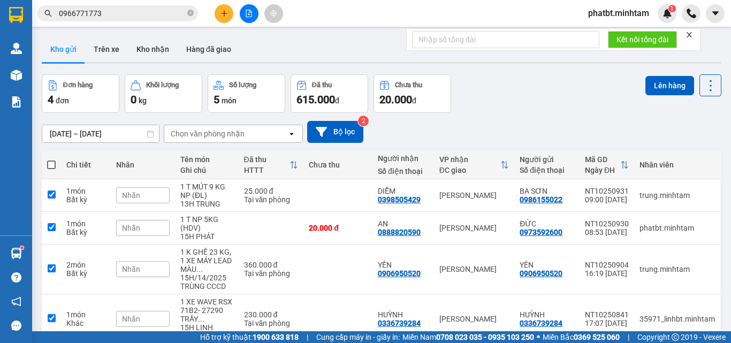
checkbox input "true"
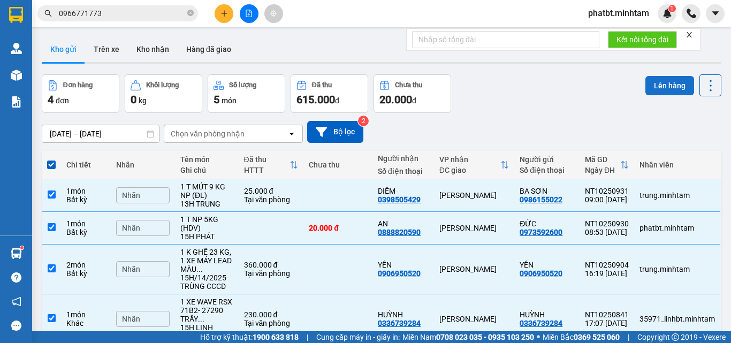
click at [646, 81] on button "Lên hàng" at bounding box center [670, 85] width 49 height 19
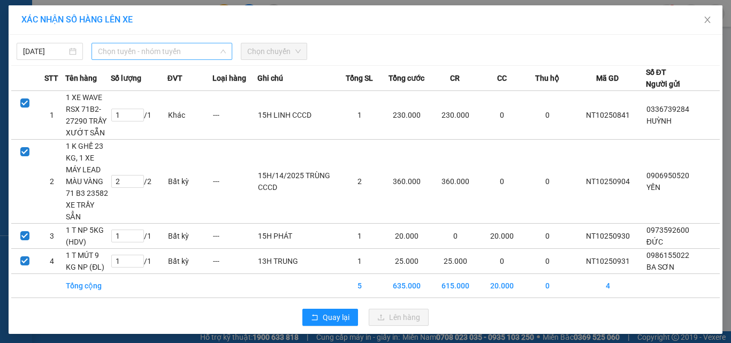
click at [158, 55] on span "Chọn tuyến - nhóm tuyến" at bounding box center [162, 51] width 128 height 16
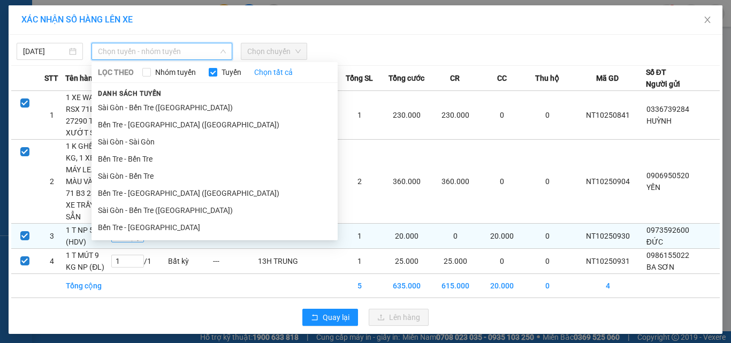
click at [140, 223] on li "Bến Tre - Sài Gòn" at bounding box center [215, 227] width 246 height 17
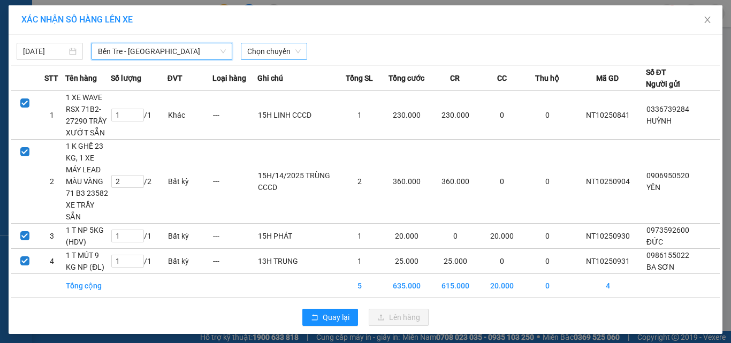
click at [269, 52] on span "Chọn chuyến" at bounding box center [274, 51] width 54 height 16
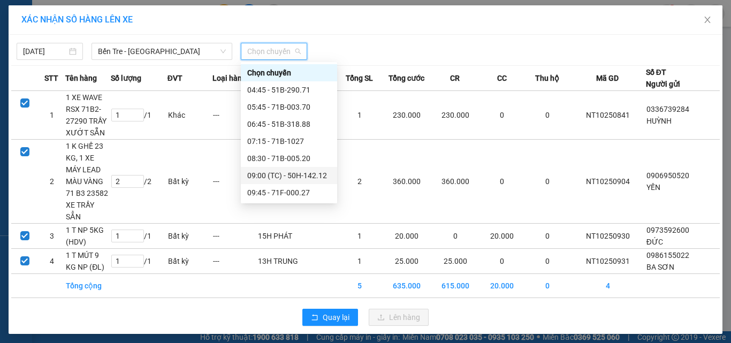
click at [300, 174] on div "09:00 (TC) - 50H-142.12" at bounding box center [289, 176] width 84 height 12
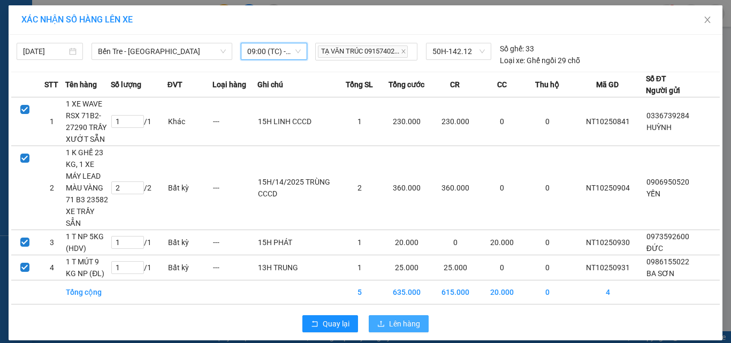
click at [384, 320] on icon "upload" at bounding box center [380, 323] width 7 height 7
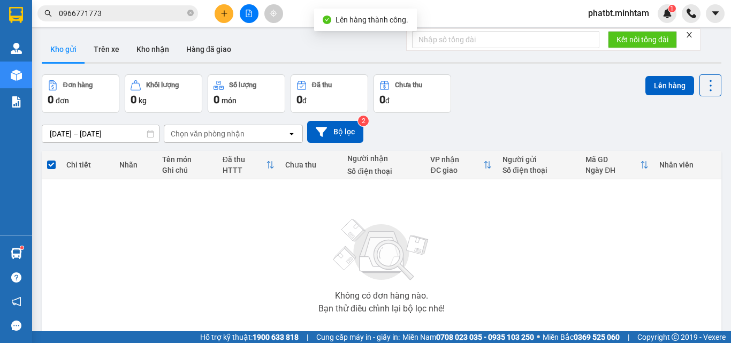
click at [247, 14] on icon "file-add" at bounding box center [248, 13] width 7 height 7
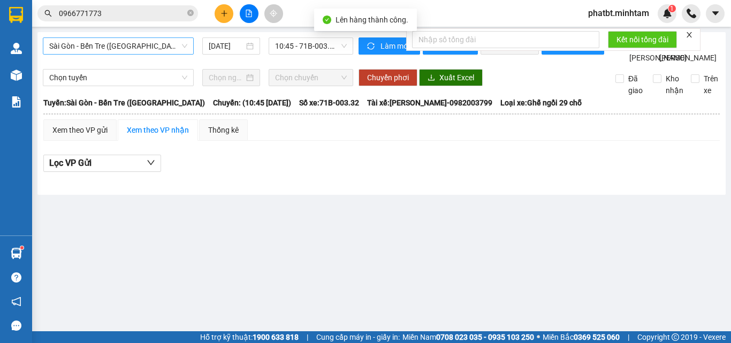
click at [97, 52] on span "Sài Gòn - Bến Tre ([GEOGRAPHIC_DATA])" at bounding box center [118, 46] width 138 height 16
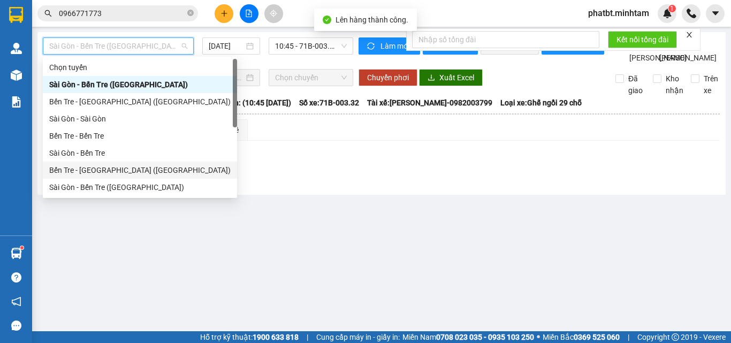
scroll to position [17, 0]
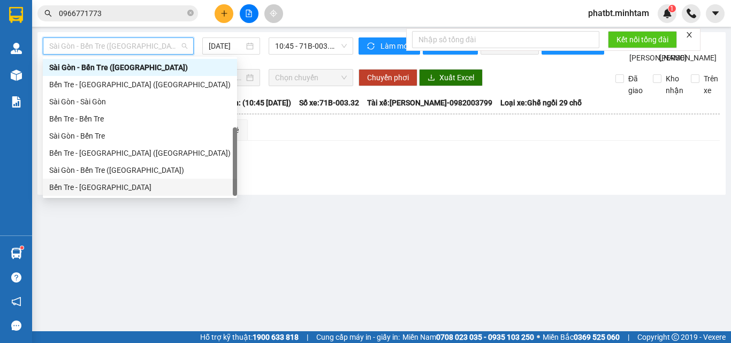
click at [85, 182] on div "Bến Tre - Sài Gòn" at bounding box center [139, 187] width 181 height 12
type input "[DATE]"
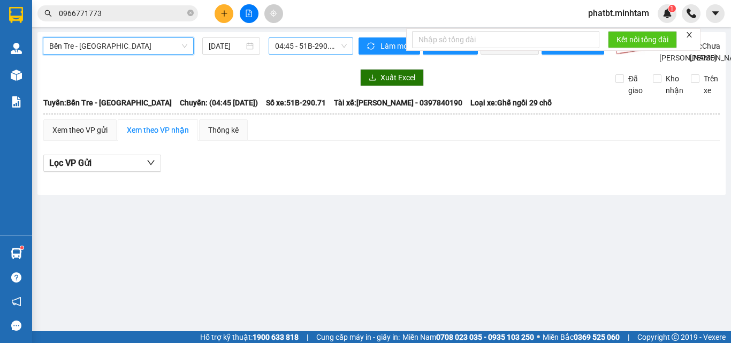
click at [285, 48] on span "04:45 - 51B-290.71" at bounding box center [311, 46] width 72 height 16
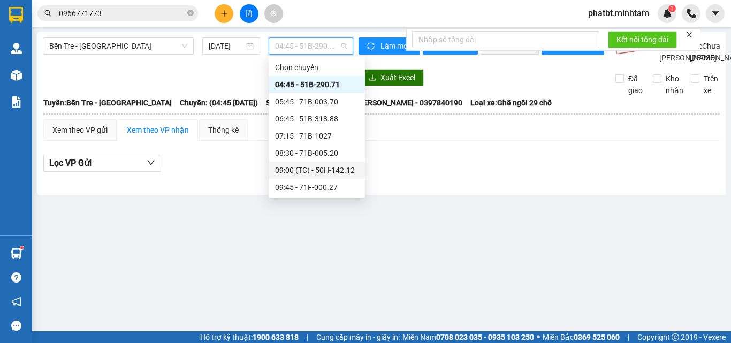
click at [326, 169] on div "09:00 (TC) - 50H-142.12" at bounding box center [317, 170] width 84 height 12
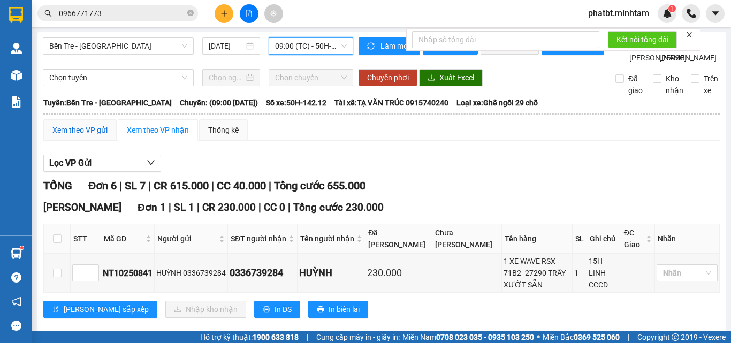
click at [103, 136] on div "Xem theo VP gửi" at bounding box center [79, 130] width 55 height 12
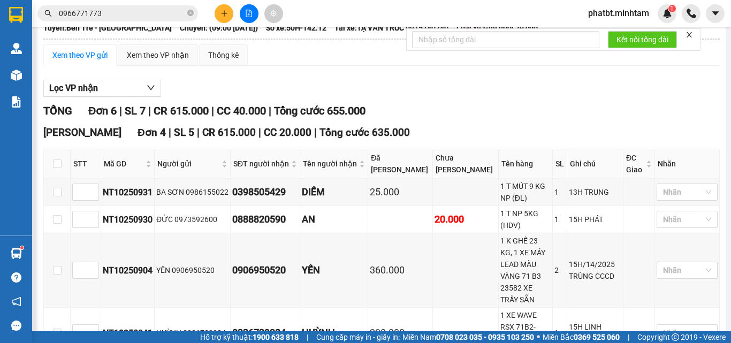
scroll to position [249, 0]
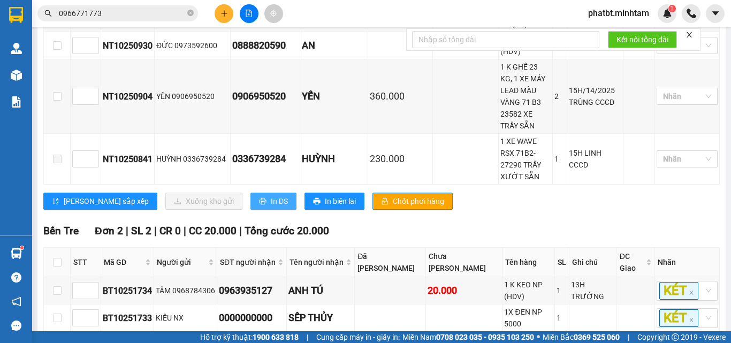
click at [259, 198] on icon "printer" at bounding box center [262, 201] width 7 height 7
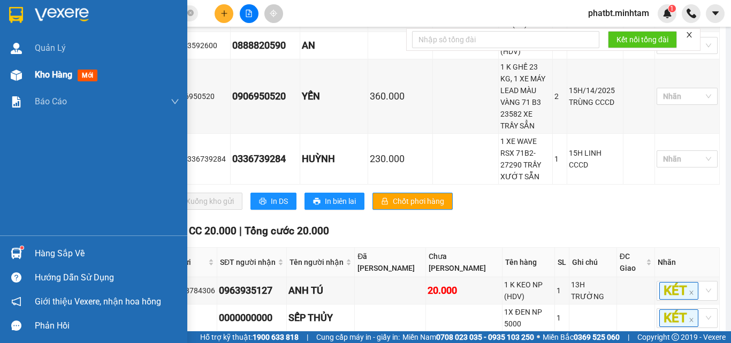
click at [34, 77] on div "Kho hàng mới" at bounding box center [93, 75] width 187 height 27
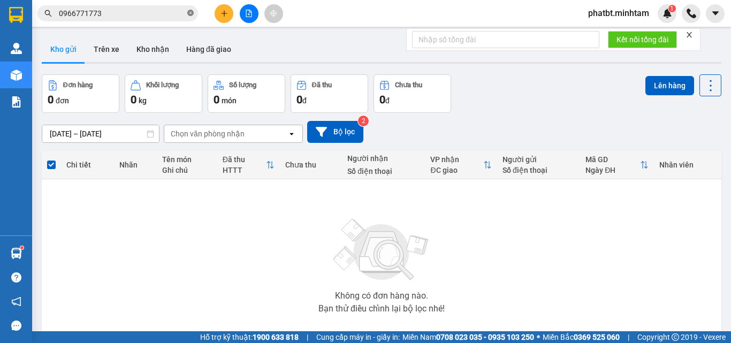
click at [189, 12] on icon "close-circle" at bounding box center [190, 13] width 6 height 6
click at [166, 19] on input "text" at bounding box center [122, 13] width 126 height 12
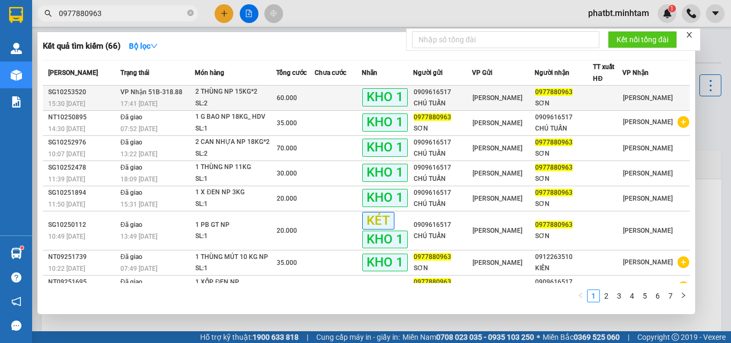
type input "0977880963"
click at [186, 96] on td "VP Nhận 51B-318.88 17:41 - 13/10" at bounding box center [156, 98] width 77 height 25
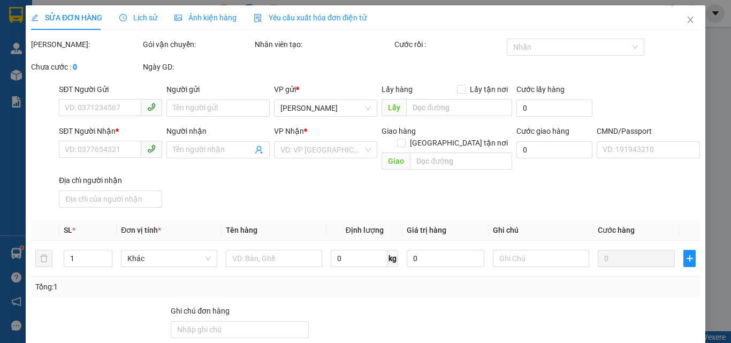
type input "0909616517"
type input "CHÚ TUẤN"
type input "0977880963"
type input "SƠN"
type input "KBM"
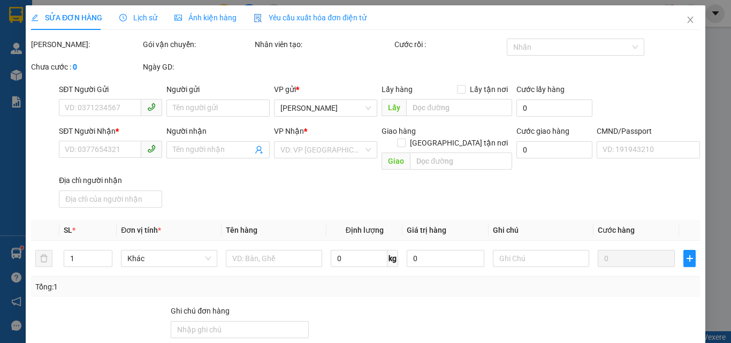
type input "60.000"
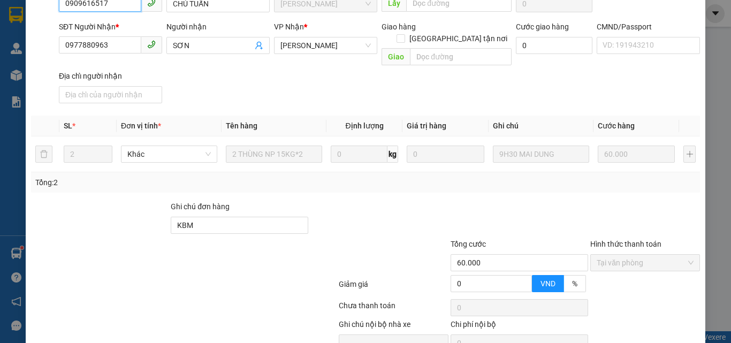
scroll to position [149, 0]
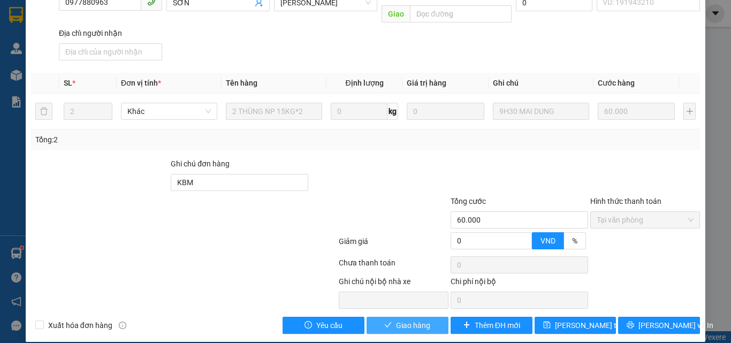
click at [390, 317] on button "Giao hàng" at bounding box center [408, 325] width 82 height 17
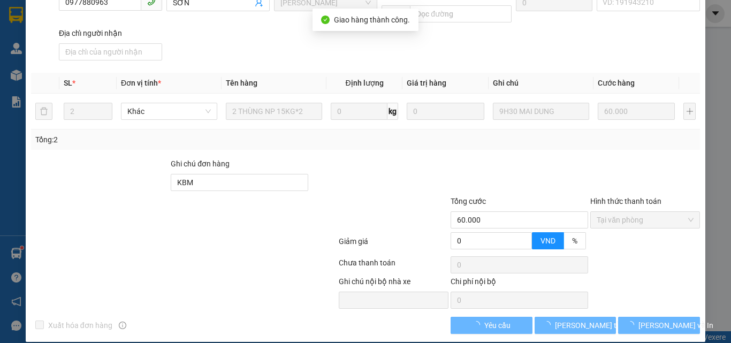
scroll to position [159, 0]
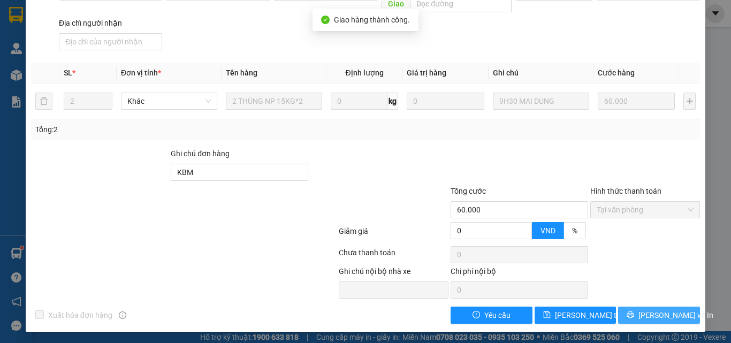
click at [657, 322] on button "Lưu và In" at bounding box center [659, 315] width 82 height 17
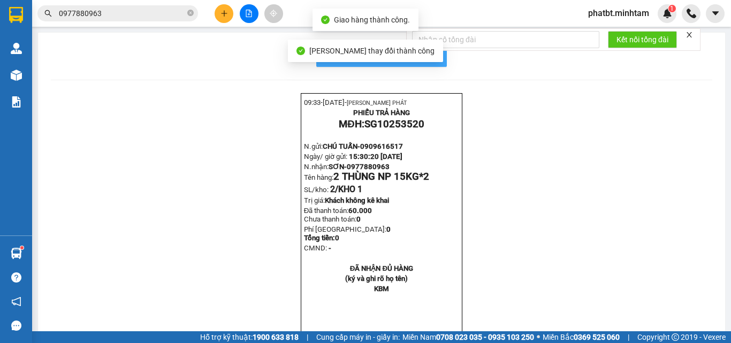
click at [435, 53] on button "In mẫu biên lai tự cấu hình" at bounding box center [381, 55] width 131 height 21
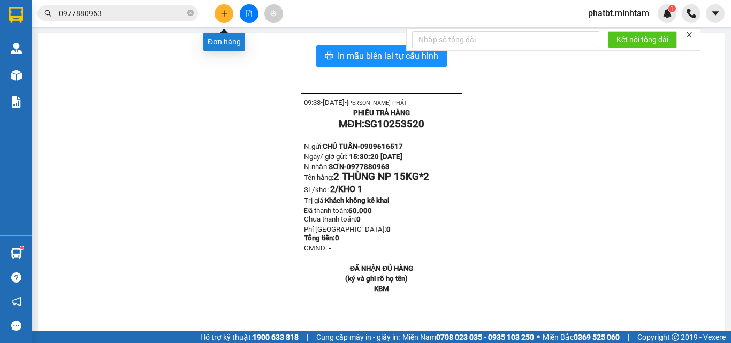
click at [227, 11] on icon "plus" at bounding box center [224, 13] width 7 height 7
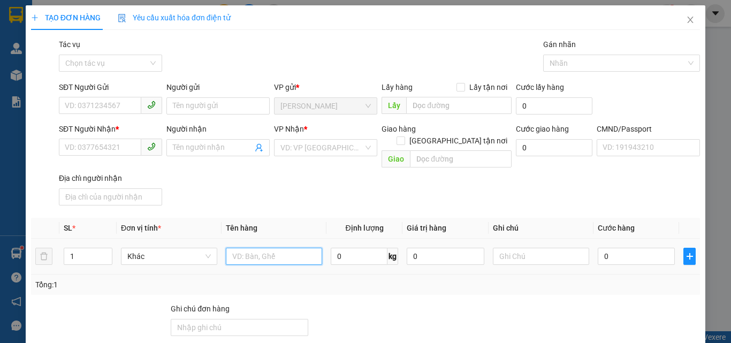
click at [259, 250] on input "text" at bounding box center [274, 256] width 96 height 17
type input "1 GB NP 20KG (ĐA)"
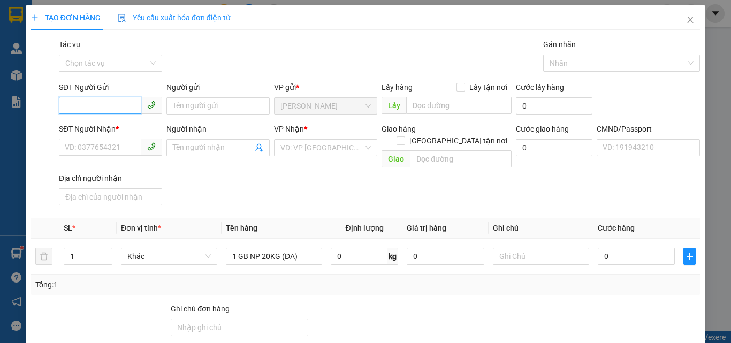
drag, startPoint x: 105, startPoint y: 106, endPoint x: 110, endPoint y: 57, distance: 49.0
click at [105, 106] on input "SĐT Người Gửi" at bounding box center [100, 105] width 82 height 17
click at [97, 124] on div "0826145615 - MỸ" at bounding box center [125, 128] width 120 height 12
type input "0826145615"
type input "MỸ"
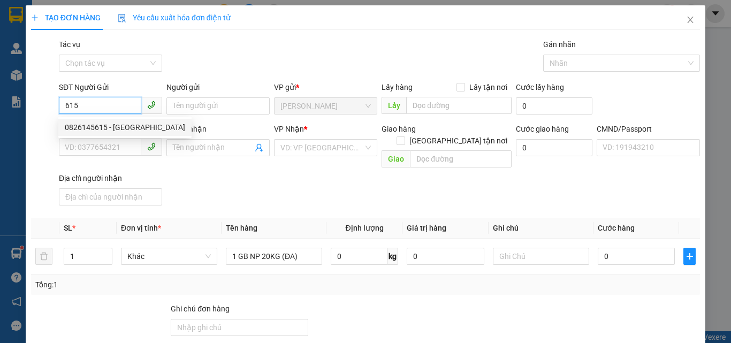
type input "0389018717"
type input "PHƯƠNG"
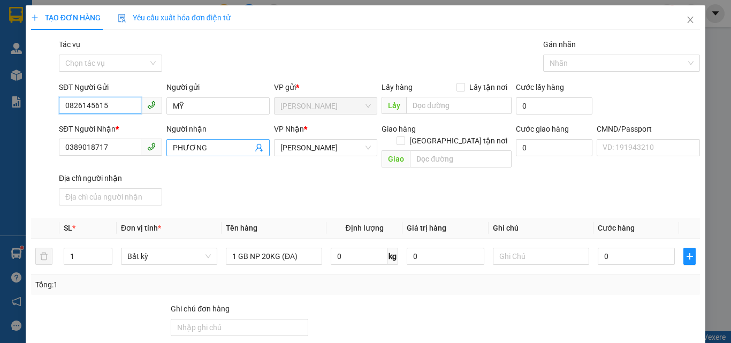
type input "0826145615"
click at [256, 149] on icon "user-add" at bounding box center [259, 147] width 9 height 9
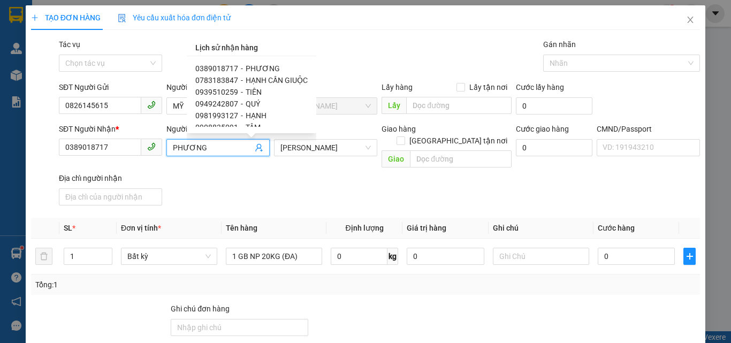
click at [269, 74] on div "0389018717 - PHƯƠNG" at bounding box center [251, 69] width 112 height 12
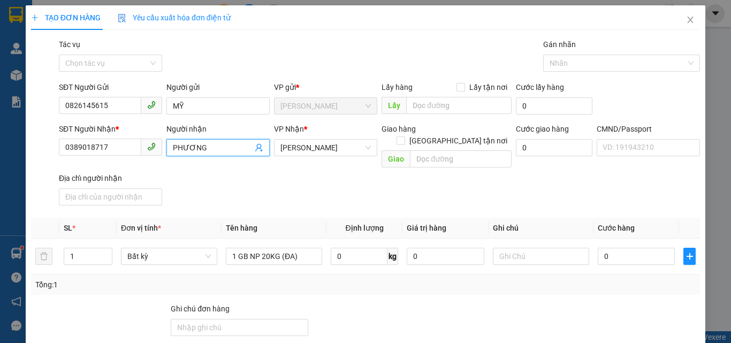
click at [259, 149] on icon "user-add" at bounding box center [259, 147] width 9 height 9
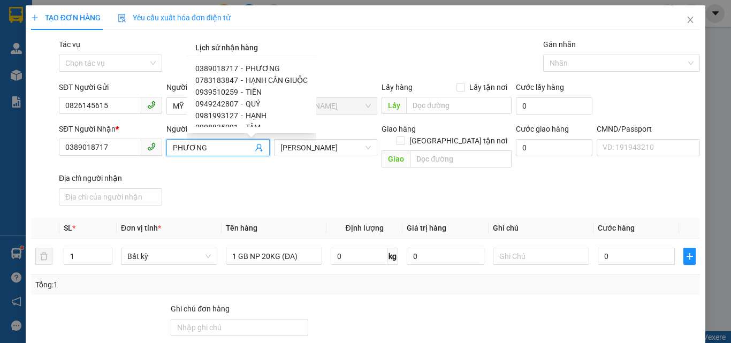
click at [283, 82] on span "HẠNH CẦN GIUỘC" at bounding box center [277, 80] width 62 height 9
type input "0783183847"
type input "HẠNH CẦN GIUỘC"
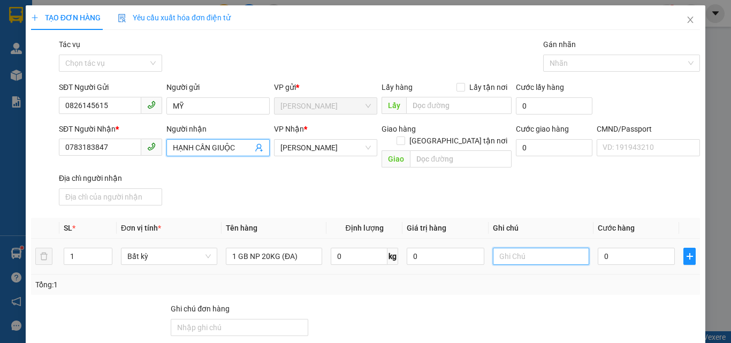
click at [531, 248] on input "text" at bounding box center [541, 256] width 96 height 17
type input "15H PHÁT"
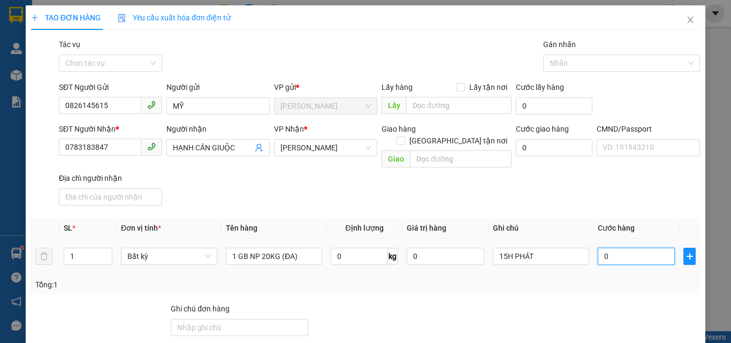
click at [630, 248] on input "0" at bounding box center [636, 256] width 77 height 17
click at [628, 248] on input "0" at bounding box center [636, 256] width 77 height 17
type input "03"
type input "3"
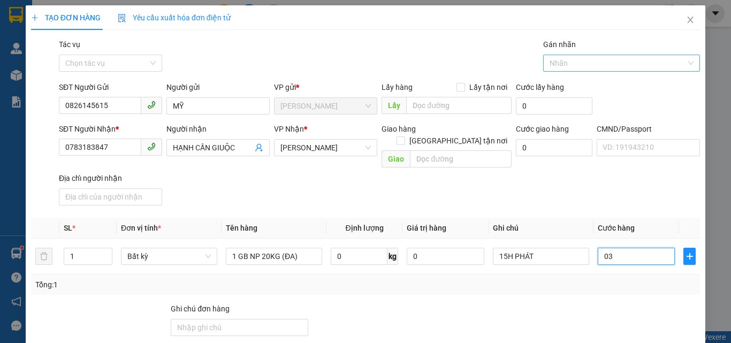
type input "035"
type input "35"
type input "35.000"
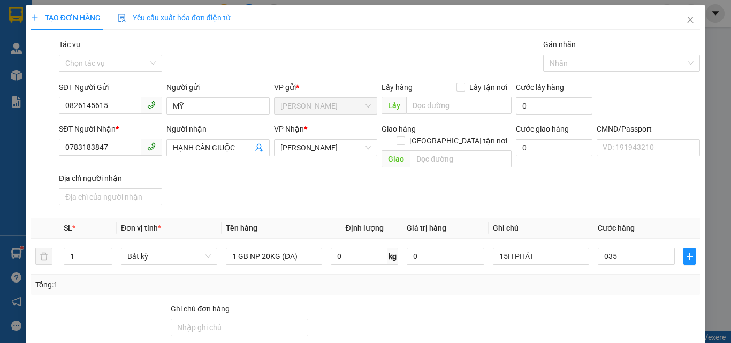
type input "35.000"
drag, startPoint x: 502, startPoint y: 168, endPoint x: 487, endPoint y: 194, distance: 29.7
click at [503, 171] on div "SĐT Người Nhận * 0783183847 Người nhận HẠNH CẦN GIUỘC VP Nhận * Hồ Chí Minh Gia…" at bounding box center [380, 166] width 646 height 87
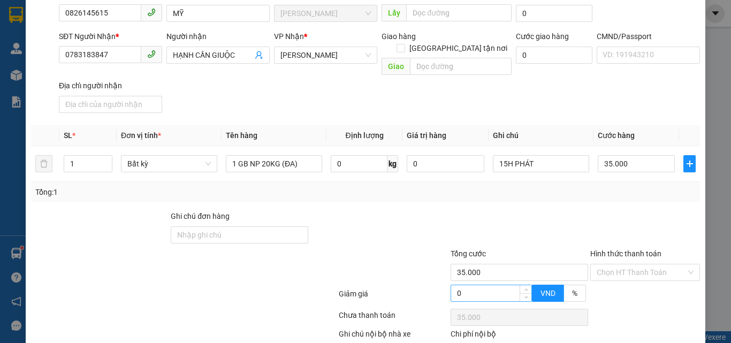
scroll to position [145, 0]
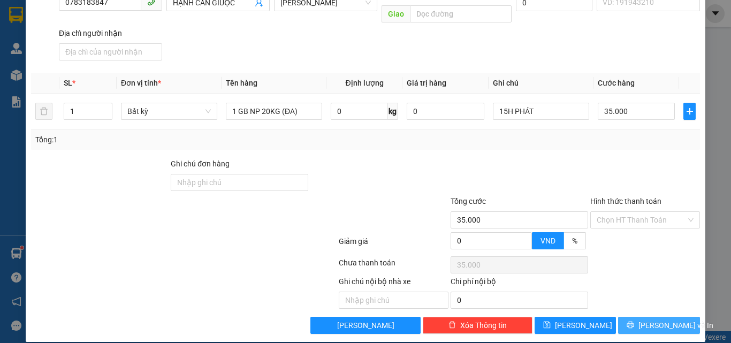
click at [651, 320] on span "[PERSON_NAME] và In" at bounding box center [676, 326] width 75 height 12
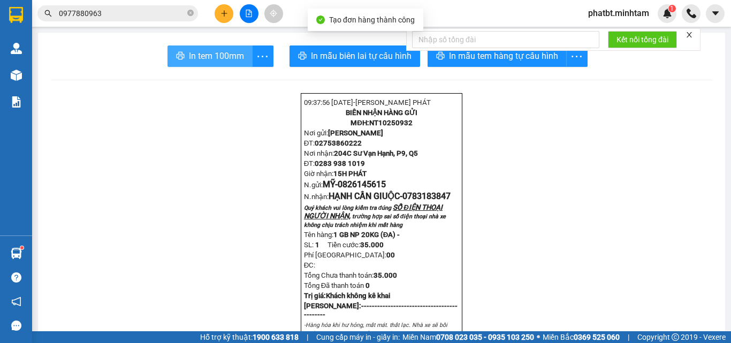
click at [218, 58] on span "In tem 100mm" at bounding box center [216, 55] width 55 height 13
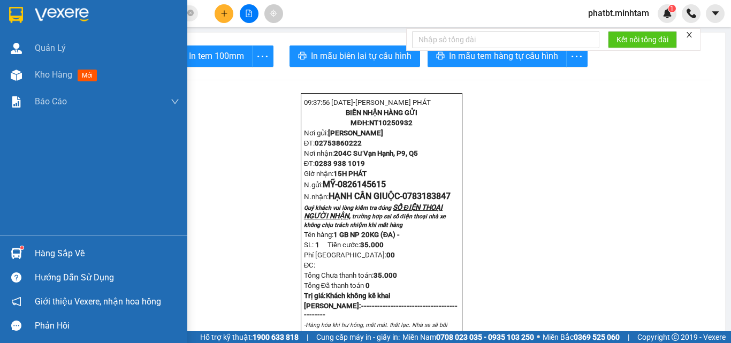
click at [65, 254] on div "Hàng sắp về" at bounding box center [107, 254] width 145 height 16
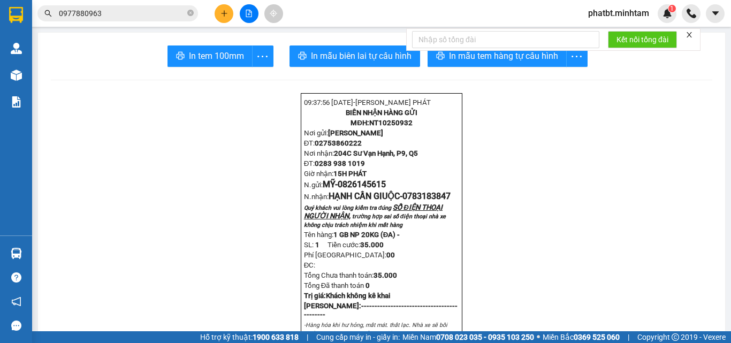
drag, startPoint x: 528, startPoint y: 166, endPoint x: 251, endPoint y: 75, distance: 292.3
click at [527, 165] on section "Kết quả tìm kiếm ( 66 ) Bộ lọc Mã ĐH Trạng thái Món hàng Tổng cước Chưa cước Nh…" at bounding box center [365, 171] width 731 height 343
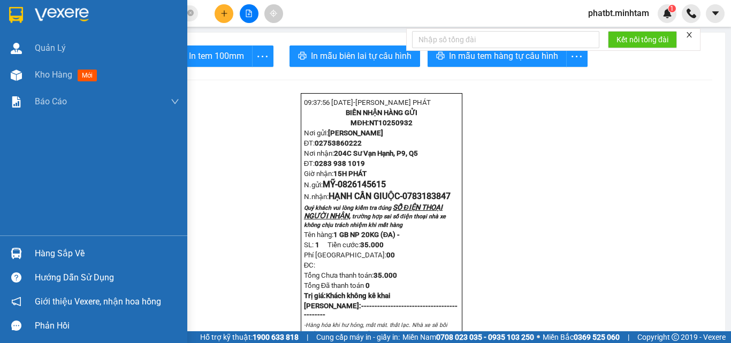
click at [52, 254] on div "Hàng sắp về" at bounding box center [107, 254] width 145 height 16
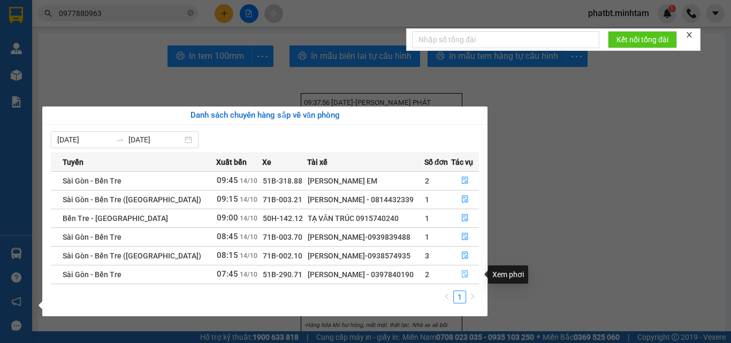
click at [466, 271] on icon "file-done" at bounding box center [465, 274] width 6 height 7
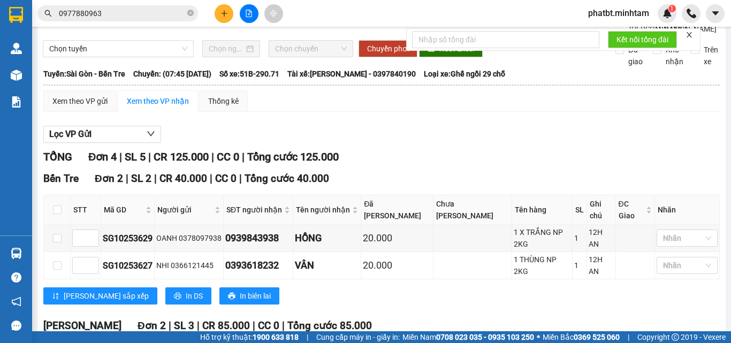
scroll to position [172, 0]
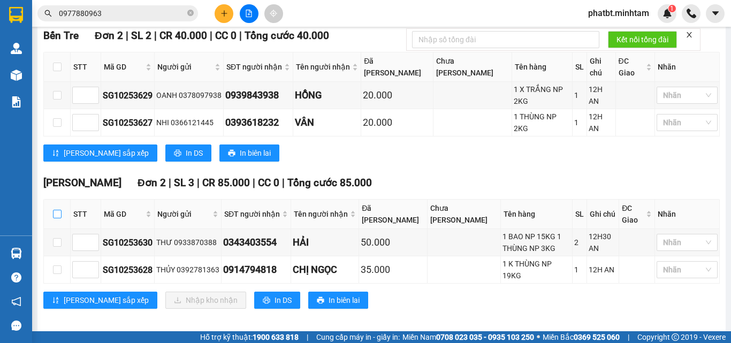
click at [58, 210] on input "checkbox" at bounding box center [57, 214] width 9 height 9
checkbox input "true"
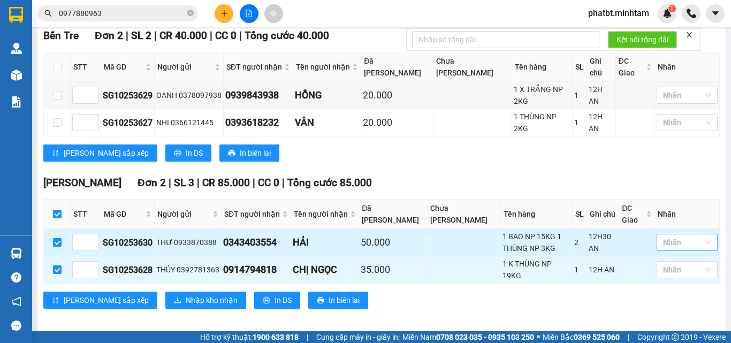
click at [686, 239] on div at bounding box center [681, 242] width 45 height 13
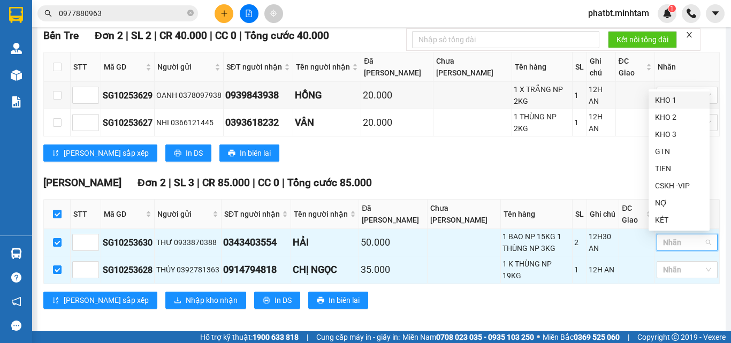
click at [665, 90] on body "Kết quả tìm kiếm ( 66 ) Bộ lọc Mã ĐH Trạng thái Món hàng Tổng cước Chưa cước Nh…" at bounding box center [365, 171] width 731 height 343
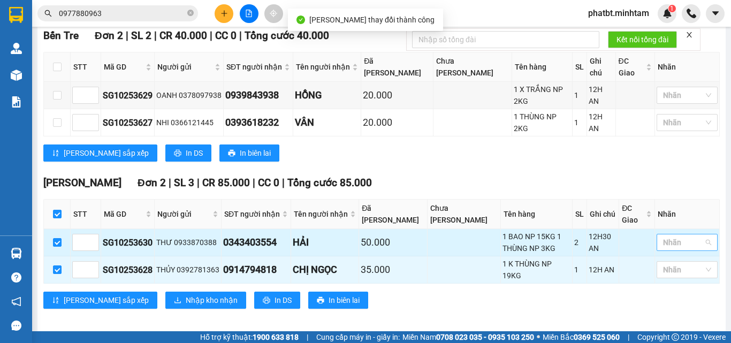
click at [673, 239] on div at bounding box center [681, 242] width 45 height 13
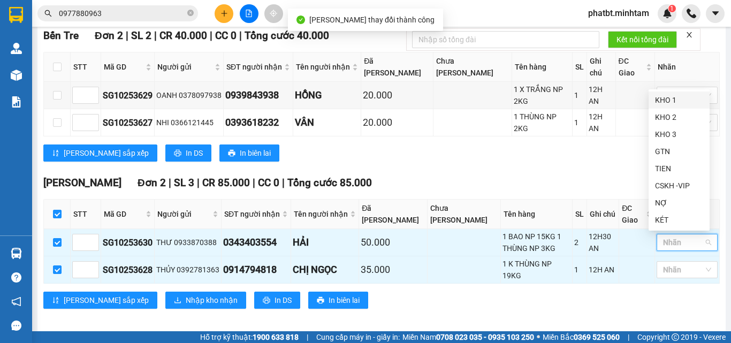
click at [680, 95] on div "KHO 1" at bounding box center [679, 100] width 48 height 12
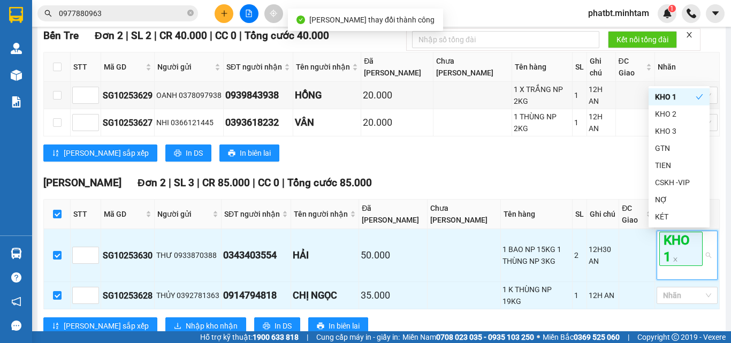
click at [584, 145] on div "Bến Tre Đơn 2 | SL 2 | CR 40.000 | CC 0 | Tổng cước 40.000 STT Mã GD Người gửi…" at bounding box center [381, 99] width 677 height 142
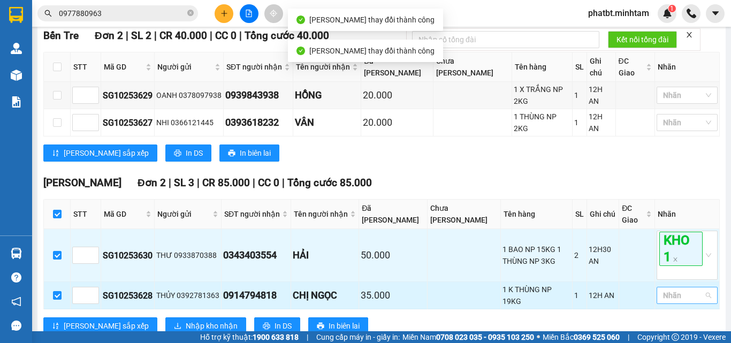
click at [674, 291] on div at bounding box center [681, 295] width 45 height 13
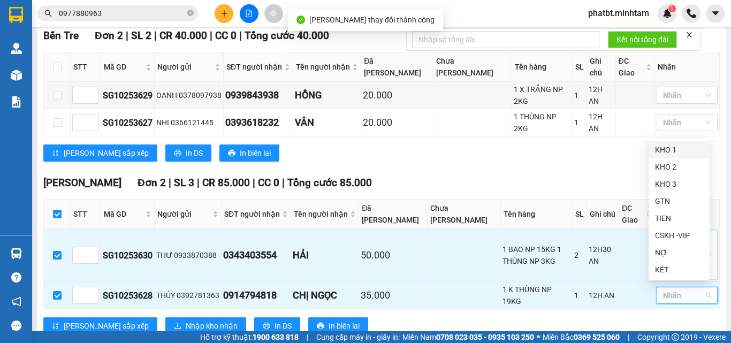
drag, startPoint x: 667, startPoint y: 151, endPoint x: 589, endPoint y: 151, distance: 78.7
click at [666, 150] on div "KHO 1" at bounding box center [679, 150] width 48 height 12
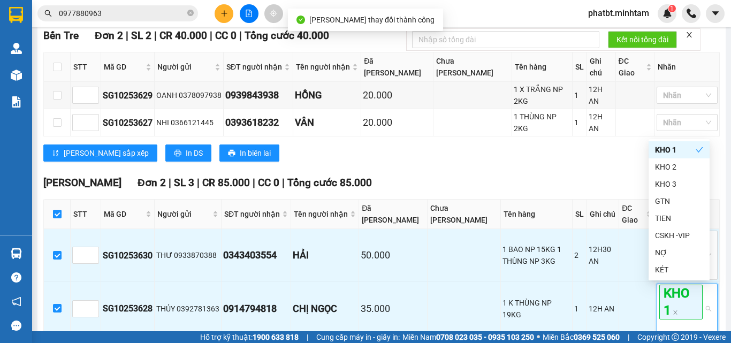
drag, startPoint x: 513, startPoint y: 149, endPoint x: 501, endPoint y: 146, distance: 12.1
click at [512, 149] on div "Lưu sắp xếp In DS In biên lai" at bounding box center [381, 153] width 677 height 17
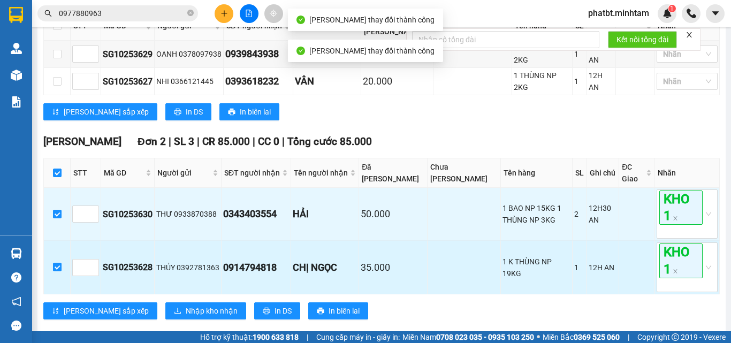
scroll to position [230, 0]
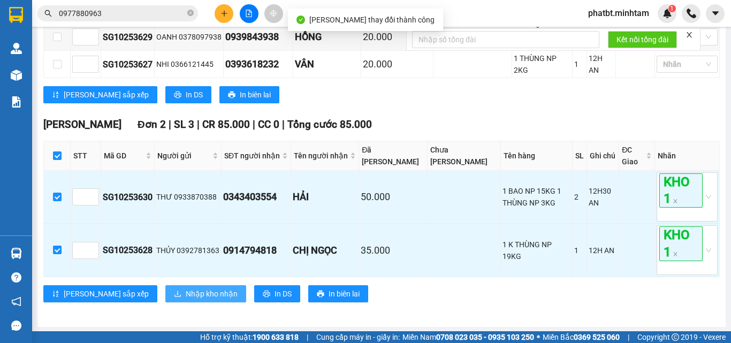
click at [186, 293] on span "Nhập kho nhận" at bounding box center [212, 294] width 52 height 12
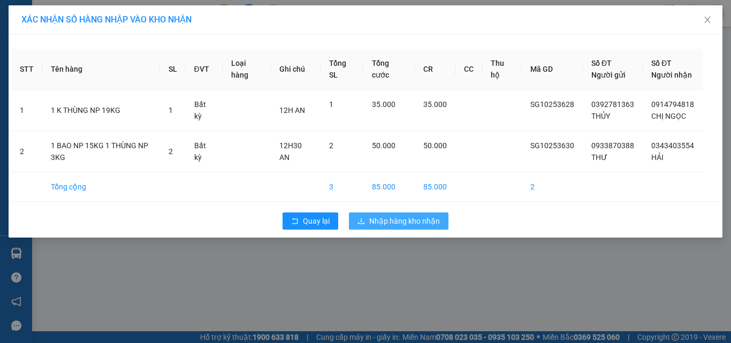
click at [376, 226] on button "Nhập hàng kho nhận" at bounding box center [399, 221] width 100 height 17
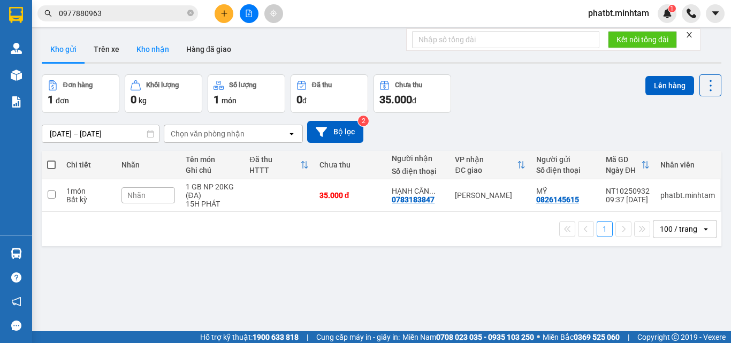
click at [161, 44] on button "Kho nhận" at bounding box center [153, 49] width 50 height 26
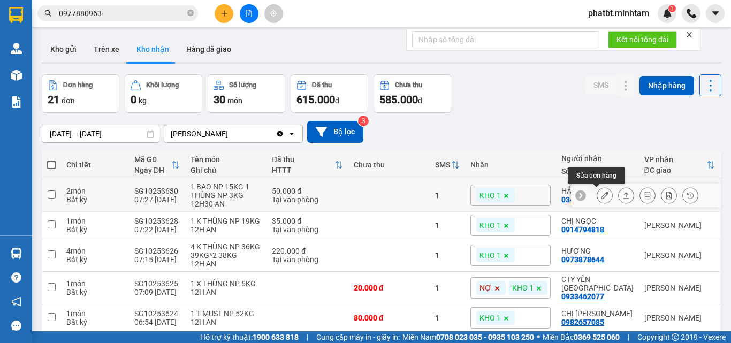
click at [602, 198] on button at bounding box center [604, 195] width 15 height 19
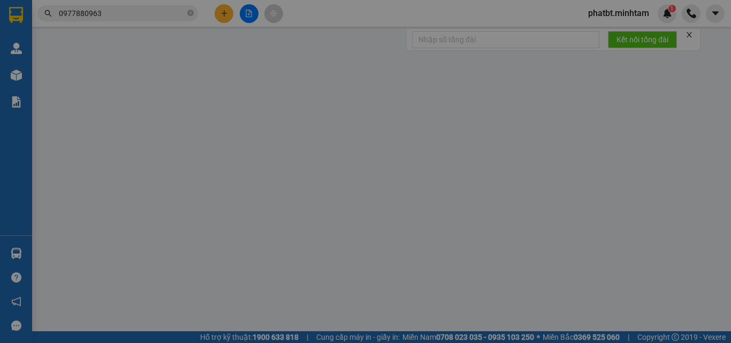
type input "0933870388"
type input "THƯ"
type input "0343403554"
type input "HẢI"
type input "50.000"
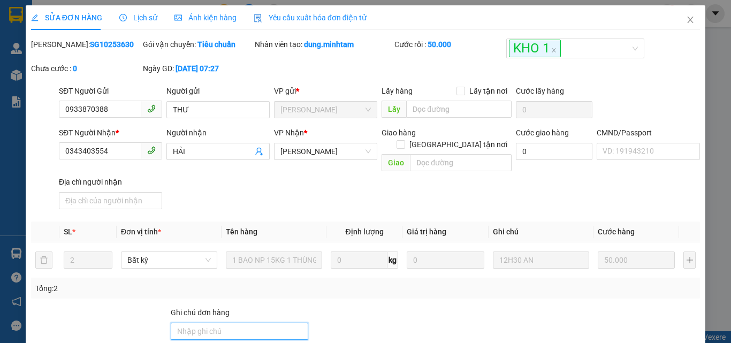
click at [210, 323] on input "Ghi chú đơn hàng" at bounding box center [240, 331] width 138 height 17
type input "KNM"
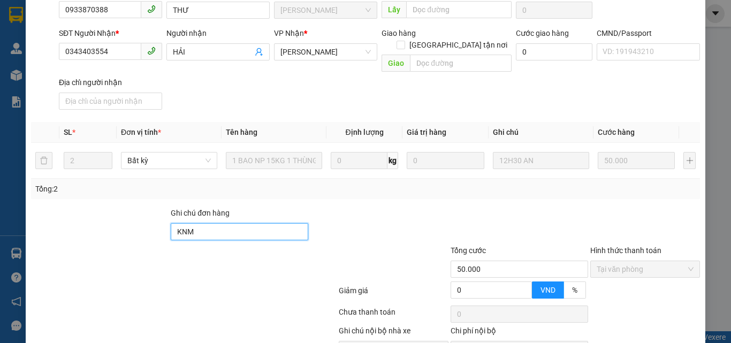
scroll to position [149, 0]
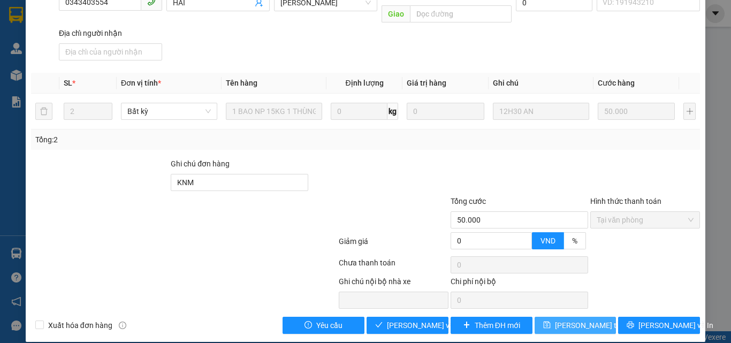
click at [588, 320] on span "[PERSON_NAME] thay đổi" at bounding box center [598, 326] width 86 height 12
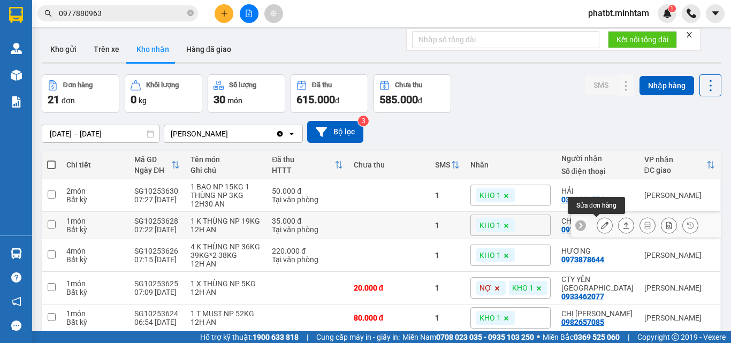
click at [601, 224] on icon at bounding box center [604, 225] width 7 height 7
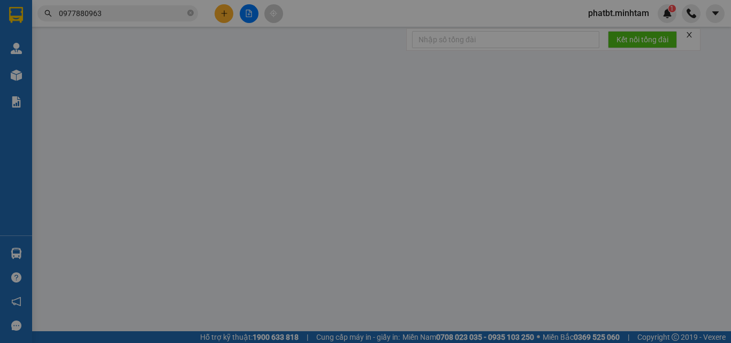
type input "0392781363"
type input "THỦY"
type input "0914794818"
type input "CHỊ NGỌC"
type input "35.000"
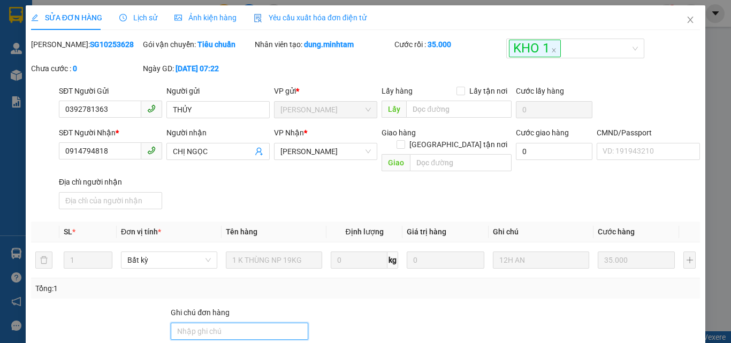
click at [225, 323] on input "Ghi chú đơn hàng" at bounding box center [240, 331] width 138 height 17
type input "ĐG"
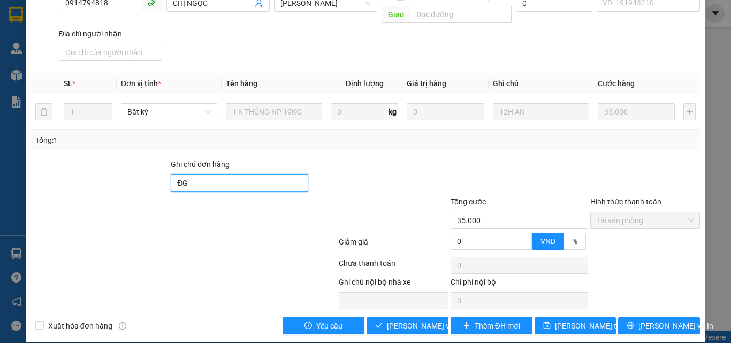
scroll to position [149, 0]
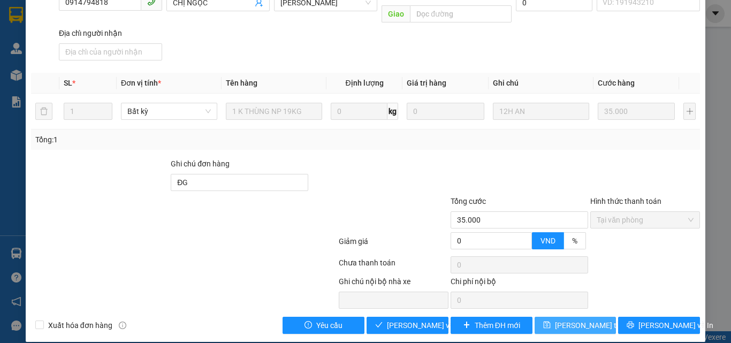
click at [584, 320] on span "[PERSON_NAME] thay đổi" at bounding box center [598, 326] width 86 height 12
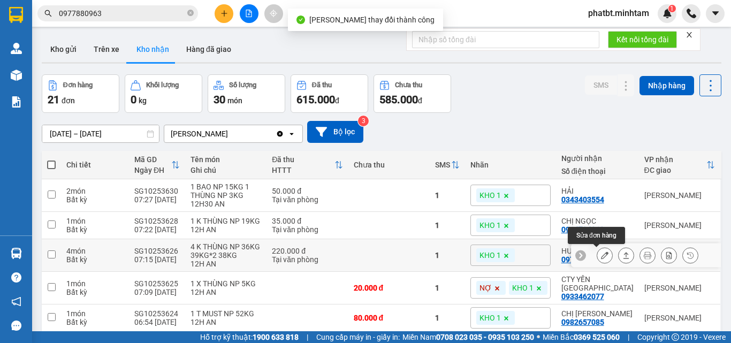
click at [601, 258] on icon at bounding box center [604, 255] width 7 height 7
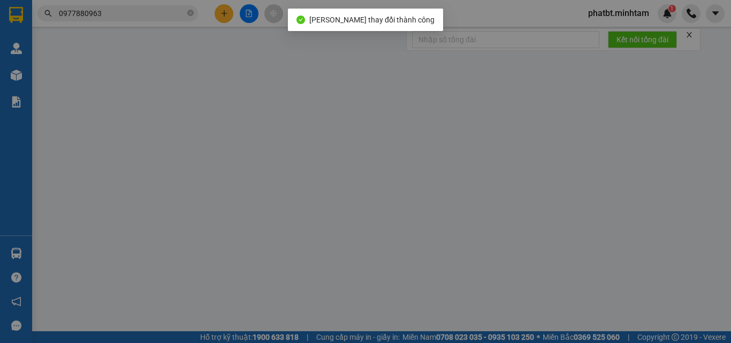
type input "0814366039"
type input "PHƯƠNG"
type input "0973878644"
type input "HƯƠNG"
type input "KNM"
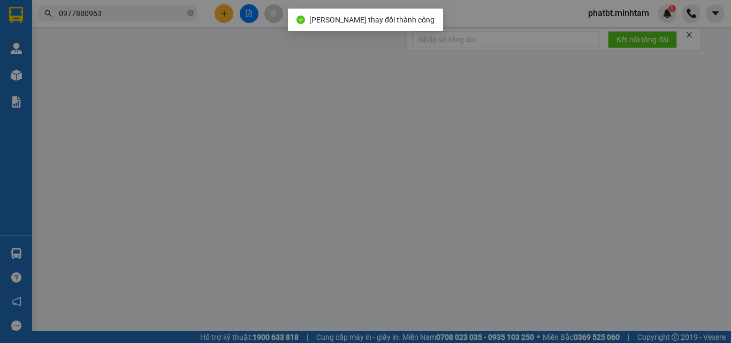
type input "220.000"
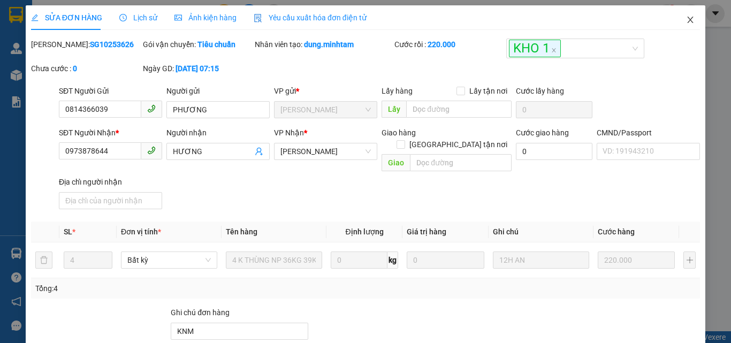
click at [686, 17] on icon "close" at bounding box center [690, 20] width 9 height 9
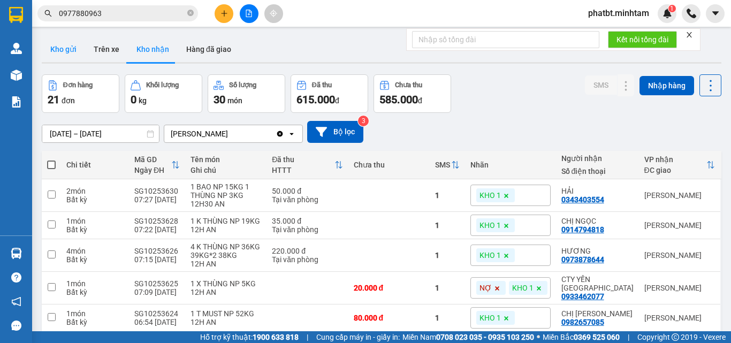
drag, startPoint x: 62, startPoint y: 44, endPoint x: 70, endPoint y: 37, distance: 11.0
click at [63, 44] on button "Kho gửi" at bounding box center [63, 49] width 43 height 26
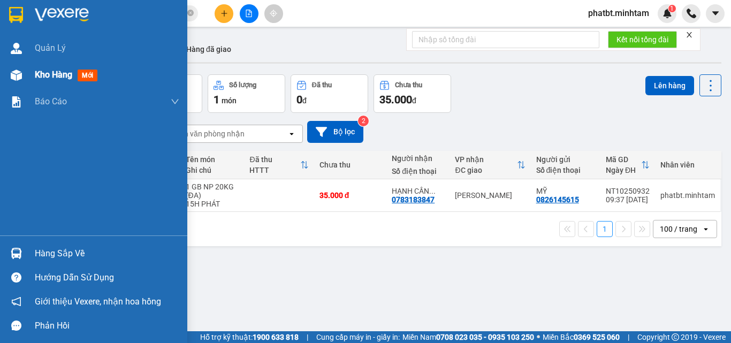
click at [36, 78] on span "Kho hàng" at bounding box center [53, 75] width 37 height 10
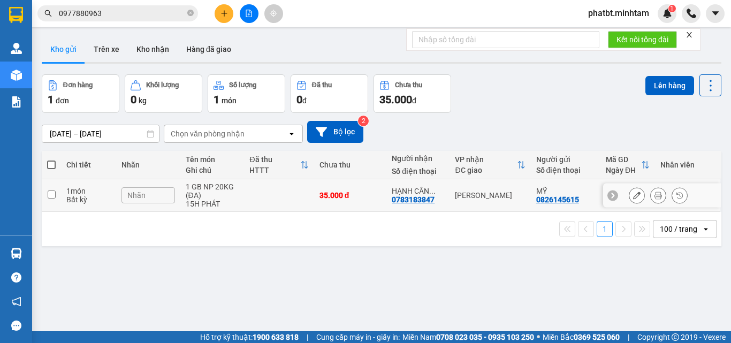
click at [257, 186] on td at bounding box center [279, 195] width 70 height 33
checkbox input "true"
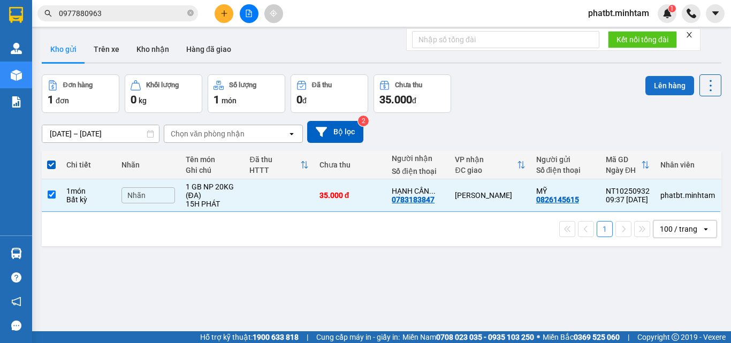
click at [650, 86] on button "Lên hàng" at bounding box center [670, 85] width 49 height 19
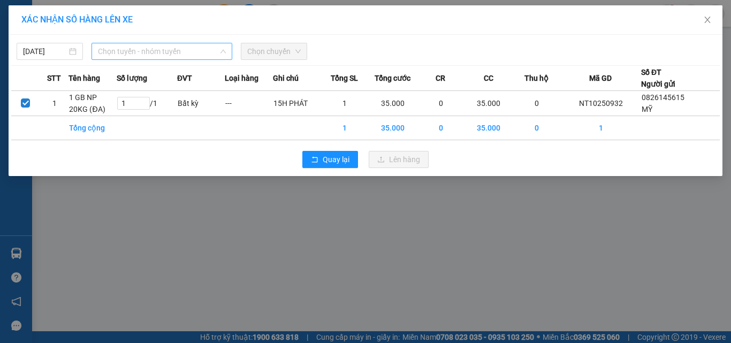
click at [182, 55] on span "Chọn tuyến - nhóm tuyến" at bounding box center [162, 51] width 128 height 16
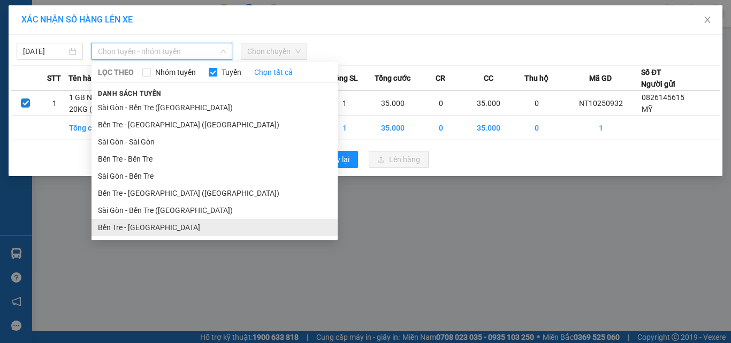
drag, startPoint x: 146, startPoint y: 226, endPoint x: 145, endPoint y: 221, distance: 5.5
click at [146, 224] on li "Bến Tre - [GEOGRAPHIC_DATA]" at bounding box center [215, 227] width 246 height 17
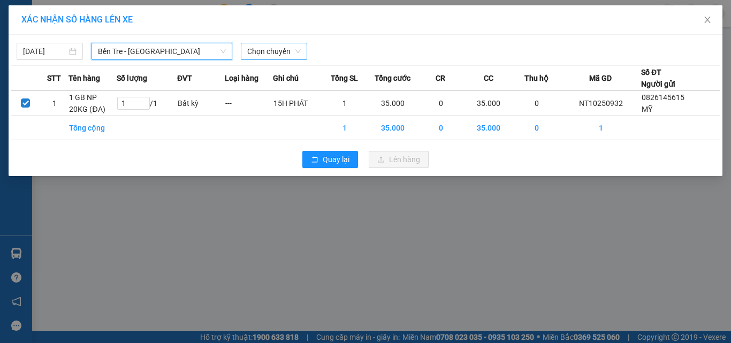
click at [300, 55] on span "Chọn chuyến" at bounding box center [274, 51] width 54 height 16
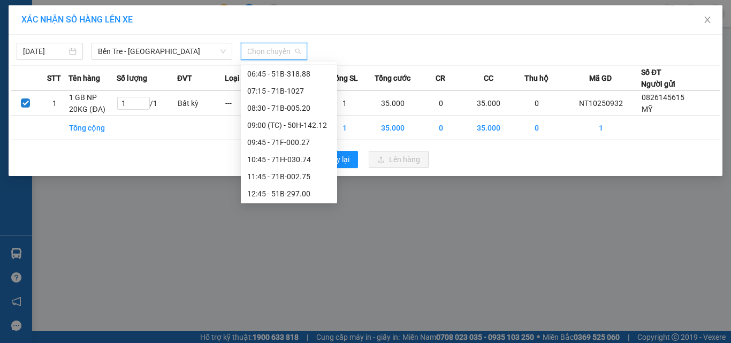
scroll to position [60, 0]
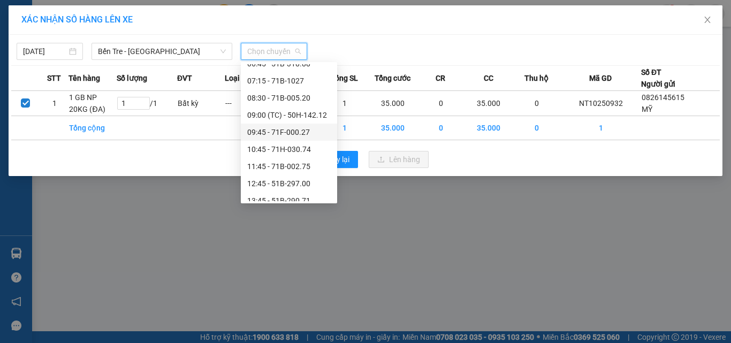
click at [315, 128] on div "09:45 - 71F-000.27" at bounding box center [289, 132] width 84 height 12
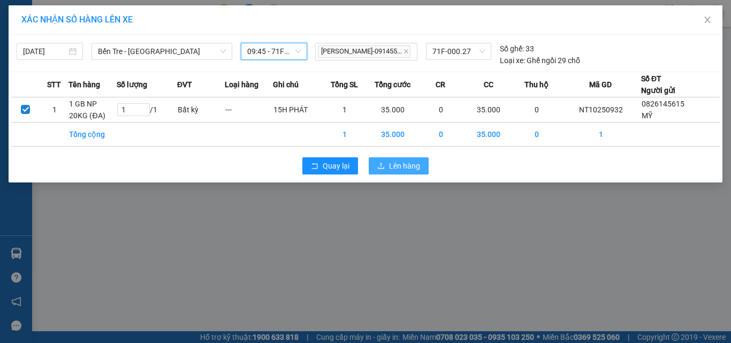
click at [393, 171] on span "Lên hàng" at bounding box center [404, 166] width 31 height 12
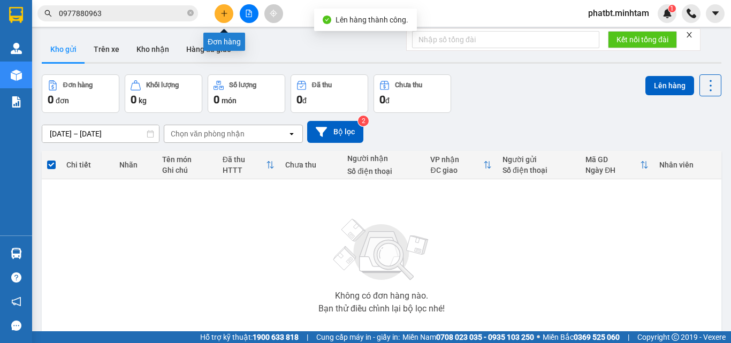
click at [240, 14] on button at bounding box center [249, 13] width 19 height 19
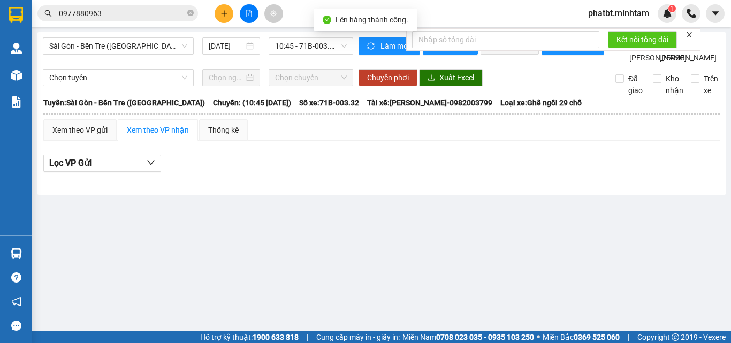
click at [247, 16] on icon "file-add" at bounding box center [248, 13] width 7 height 7
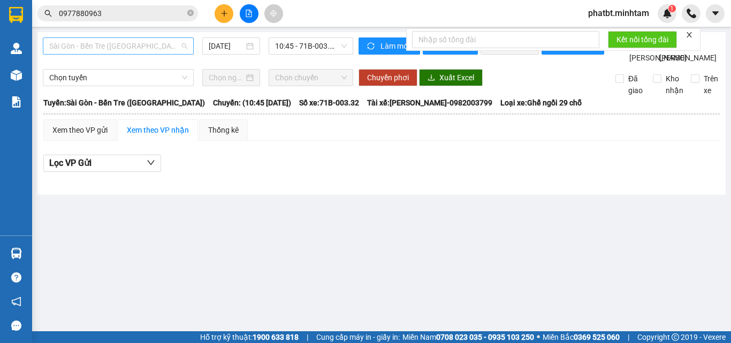
click at [132, 49] on span "Sài Gòn - Bến Tre ([GEOGRAPHIC_DATA])" at bounding box center [118, 46] width 138 height 16
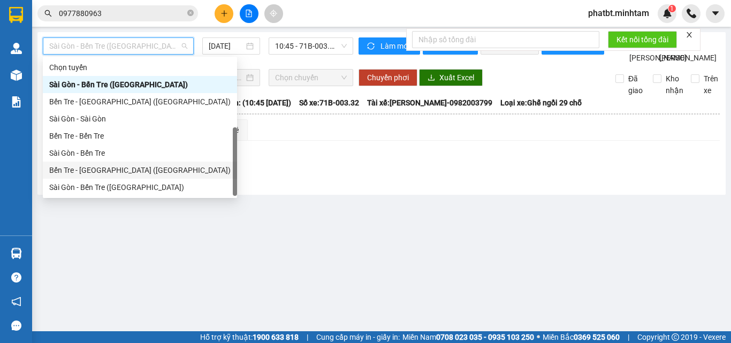
scroll to position [17, 0]
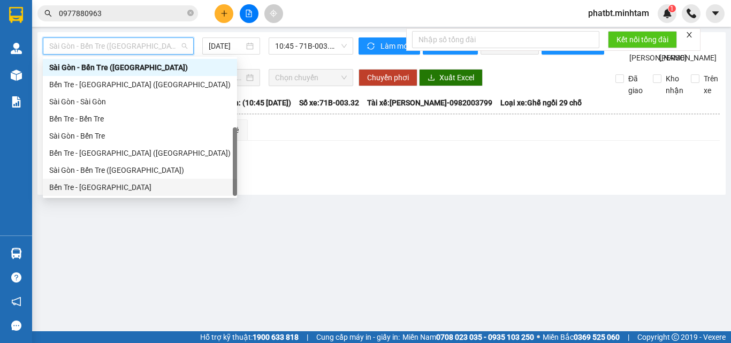
click at [103, 181] on div "Bến Tre - [GEOGRAPHIC_DATA]" at bounding box center [139, 187] width 181 height 12
type input "[DATE]"
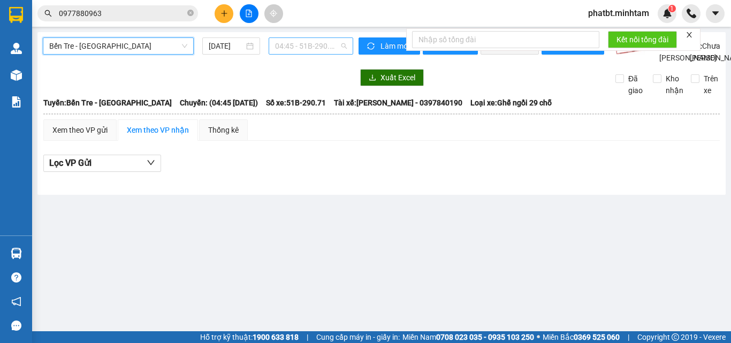
click at [306, 47] on span "04:45 - 51B-290.71" at bounding box center [311, 46] width 72 height 16
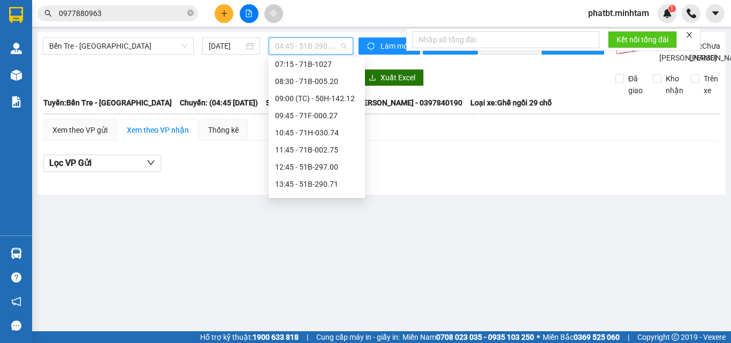
scroll to position [73, 0]
click at [345, 114] on div "09:45 - 71F-000.27" at bounding box center [317, 115] width 84 height 12
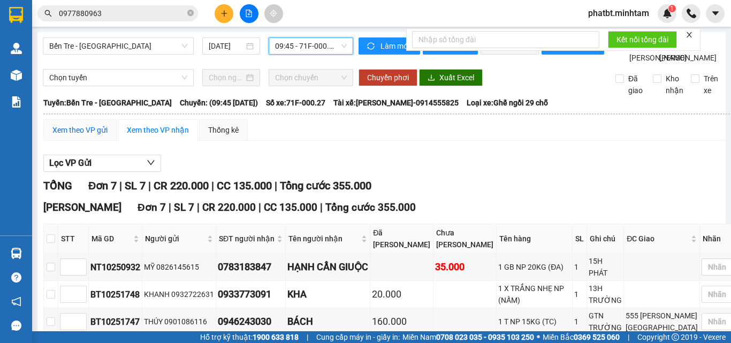
click at [99, 136] on div "Xem theo VP gửi" at bounding box center [79, 130] width 55 height 12
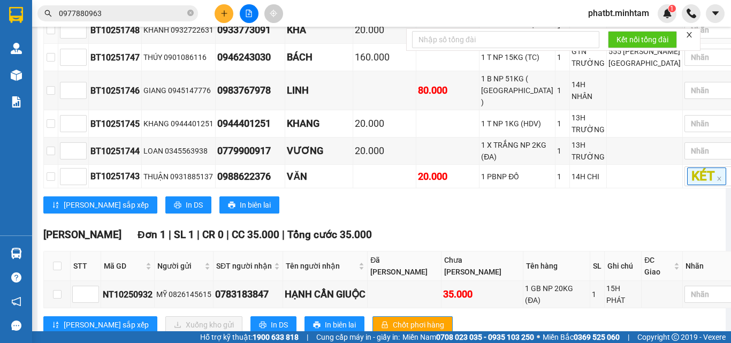
scroll to position [281, 0]
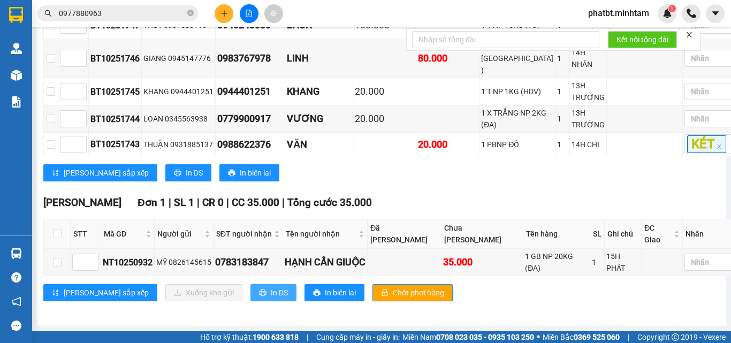
click at [251, 292] on button "In DS" at bounding box center [274, 292] width 46 height 17
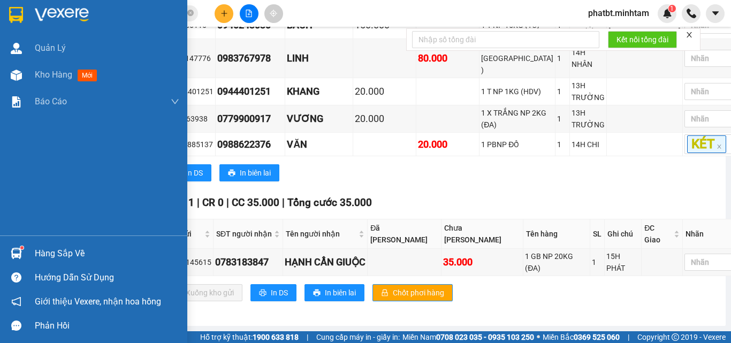
click at [43, 259] on div "Hàng sắp về" at bounding box center [107, 254] width 145 height 16
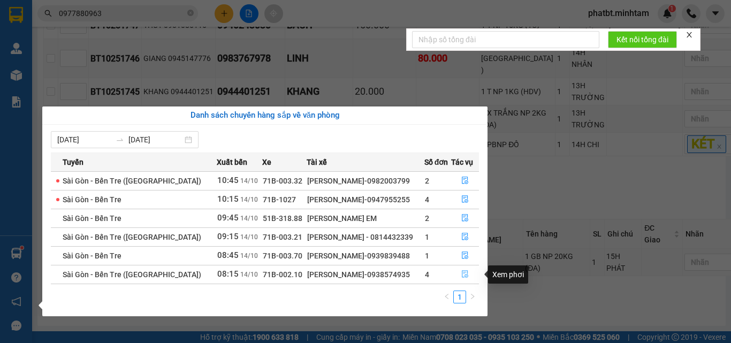
click at [465, 276] on icon "file-done" at bounding box center [464, 273] width 7 height 7
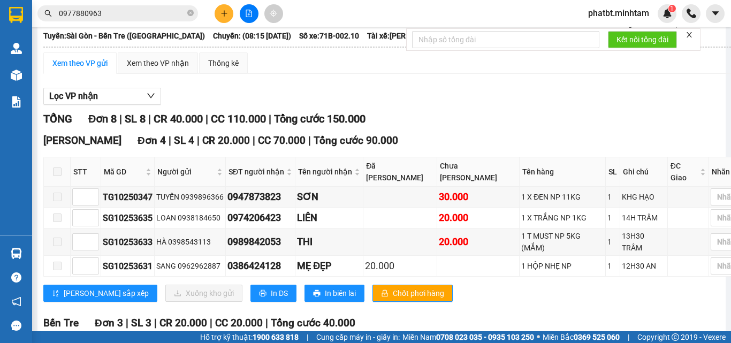
scroll to position [138, 0]
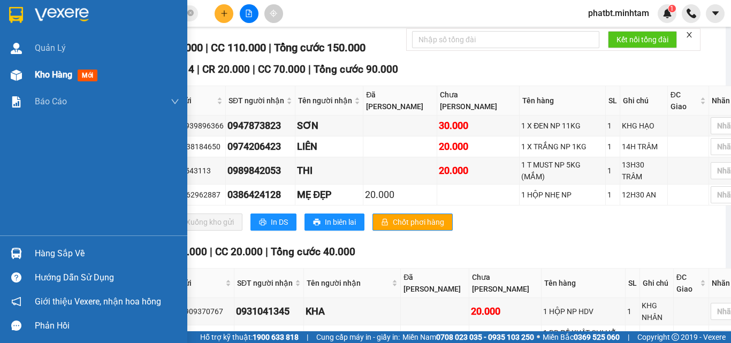
drag, startPoint x: 27, startPoint y: 72, endPoint x: 20, endPoint y: 66, distance: 9.1
click at [26, 72] on div "Kho hàng mới" at bounding box center [93, 75] width 187 height 27
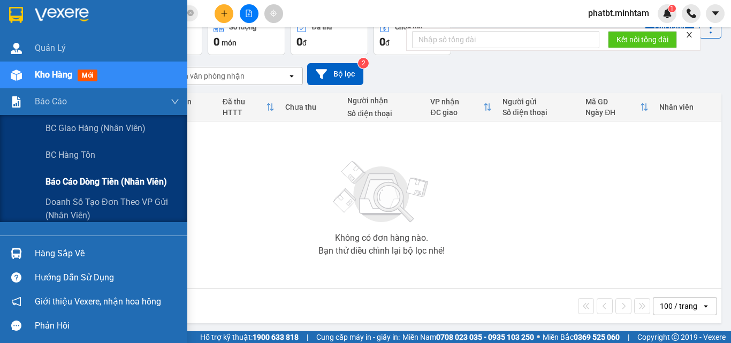
scroll to position [59, 0]
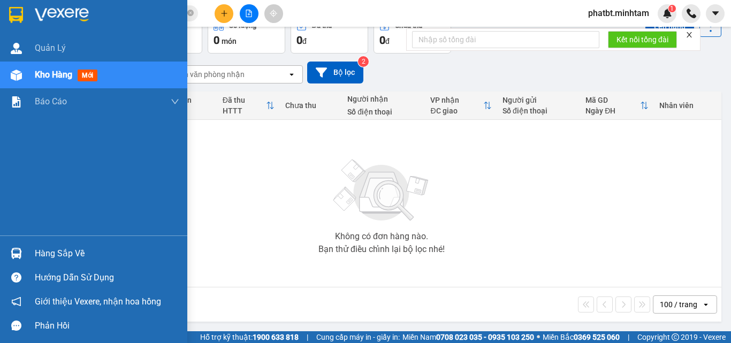
click at [49, 258] on div "Hàng sắp về" at bounding box center [107, 254] width 145 height 16
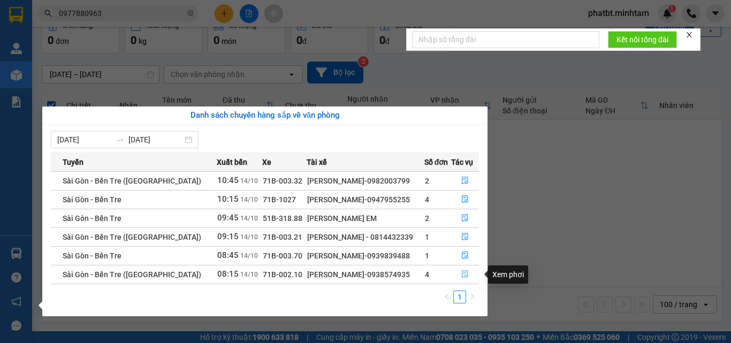
click at [468, 276] on button "button" at bounding box center [465, 274] width 27 height 17
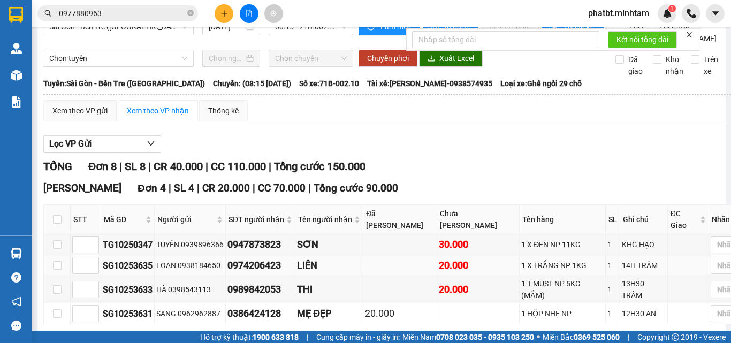
scroll to position [72, 0]
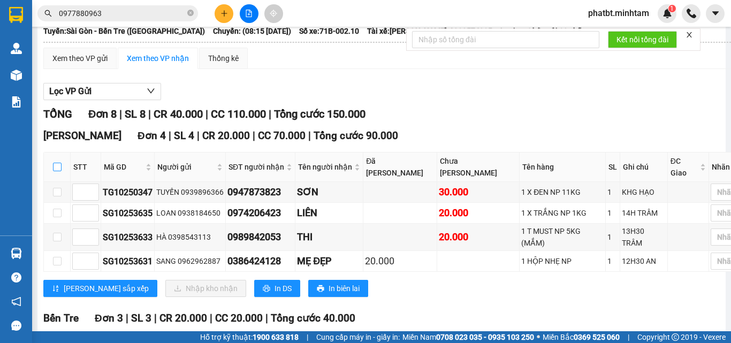
click at [58, 171] on input "checkbox" at bounding box center [57, 167] width 9 height 9
checkbox input "true"
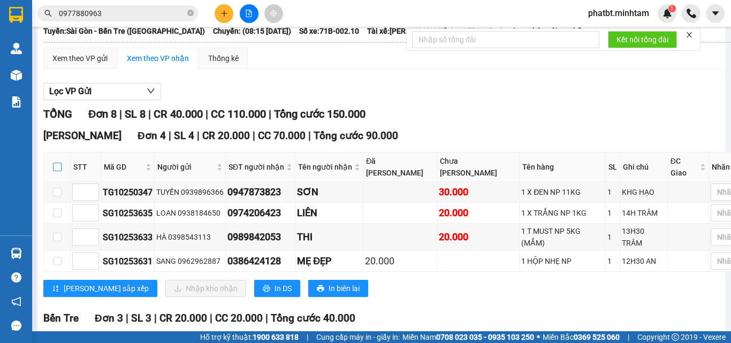
checkbox input "true"
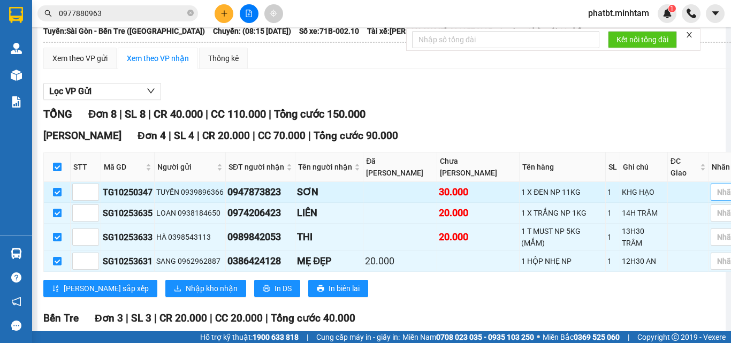
click at [714, 199] on div at bounding box center [736, 192] width 45 height 13
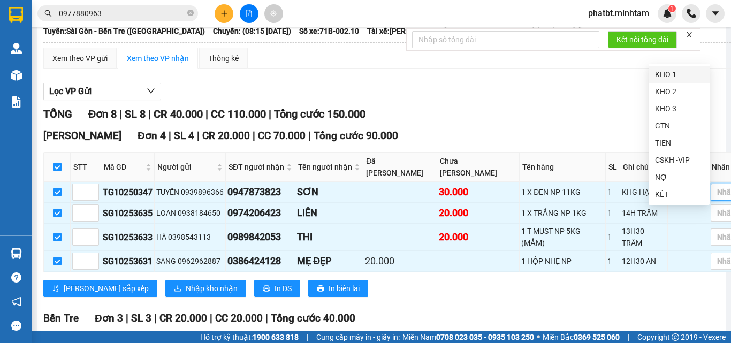
click at [661, 75] on div "KHO 1" at bounding box center [679, 75] width 48 height 12
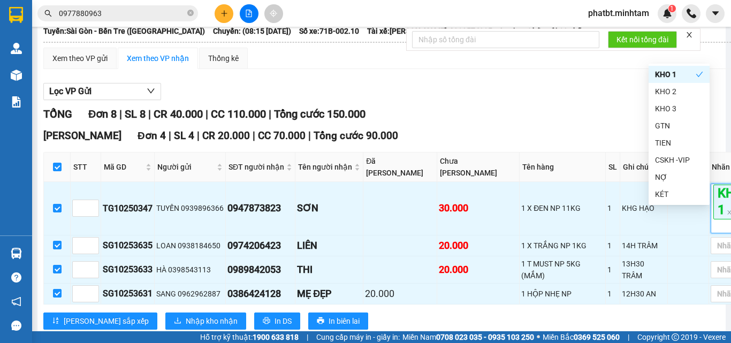
drag, startPoint x: 598, startPoint y: 133, endPoint x: 594, endPoint y: 165, distance: 31.9
click at [598, 123] on div "TỔNG Đơn 8 | SL 8 | CR 40.000 | CC 110.000 | Tổng cước 150.000" at bounding box center [408, 114] width 731 height 17
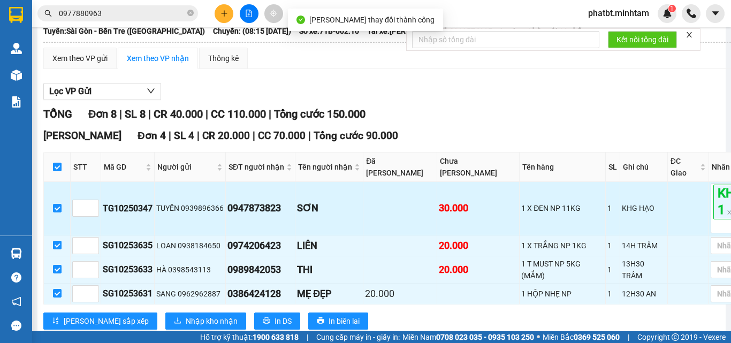
scroll to position [143, 0]
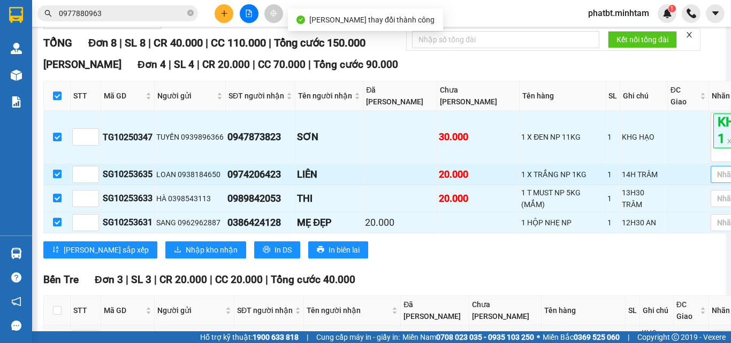
click at [714, 181] on div at bounding box center [736, 174] width 45 height 13
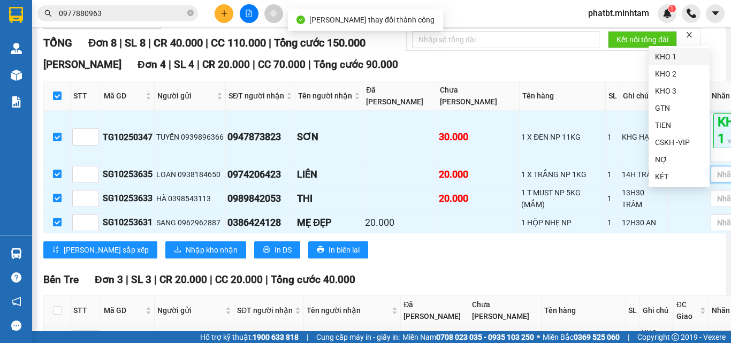
click at [656, 50] on div "KHO 1" at bounding box center [679, 56] width 61 height 17
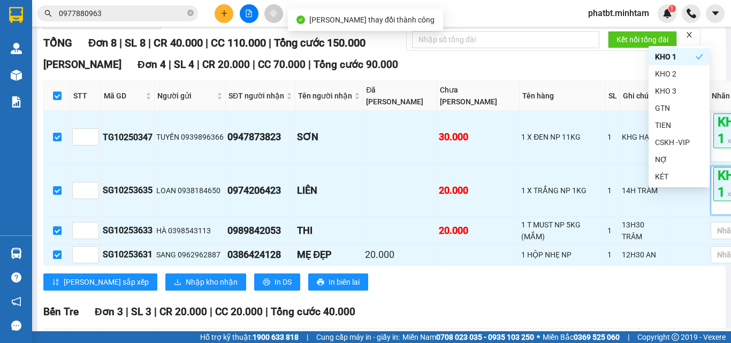
click at [605, 73] on div "Ngã Tư Huyện Đơn 4 | SL 4 | CR 20.000 | CC 70.000 | Tổng cước 90.000" at bounding box center [408, 65] width 731 height 16
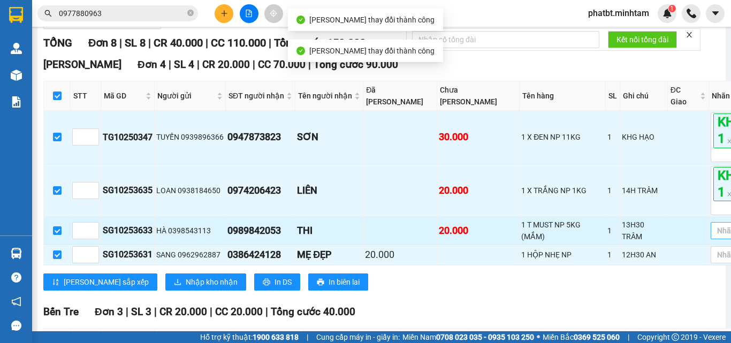
click at [714, 237] on div at bounding box center [736, 230] width 45 height 13
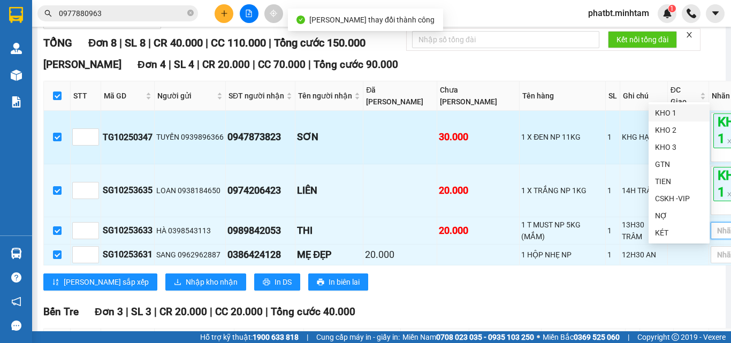
drag, startPoint x: 670, startPoint y: 113, endPoint x: 639, endPoint y: 136, distance: 38.6
click at [669, 113] on div "KHO 1" at bounding box center [679, 113] width 48 height 12
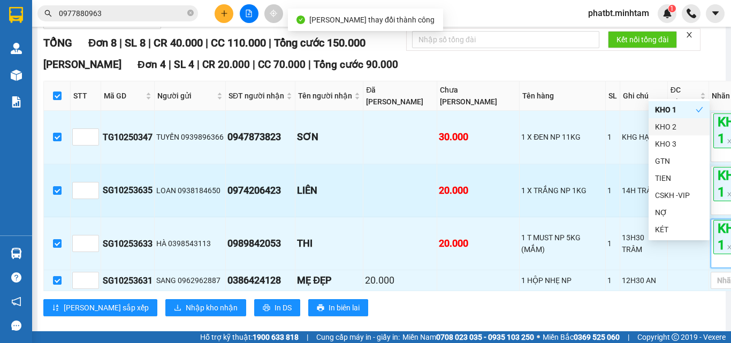
click at [522, 202] on td "1 X TRẮNG NP 1KG" at bounding box center [563, 190] width 86 height 53
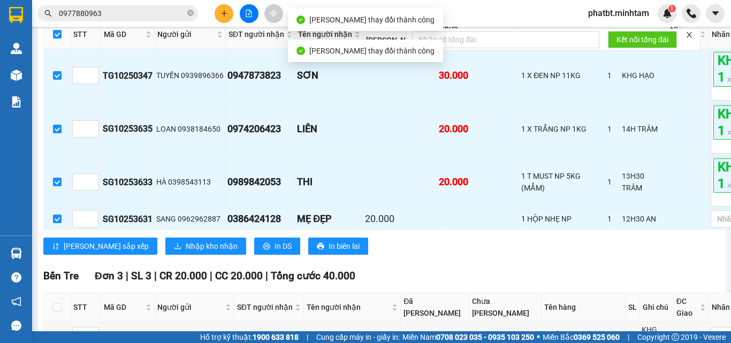
scroll to position [286, 0]
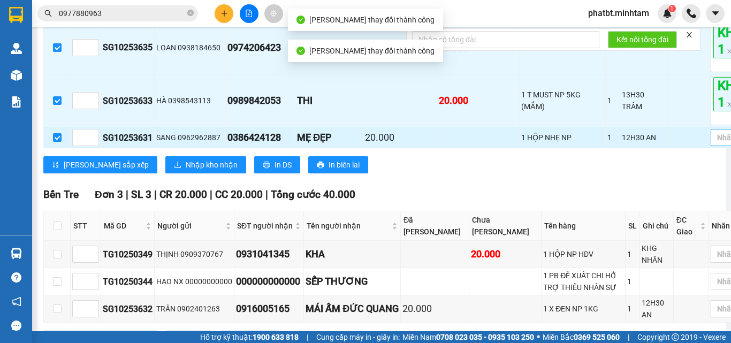
click at [714, 144] on div at bounding box center [736, 137] width 45 height 13
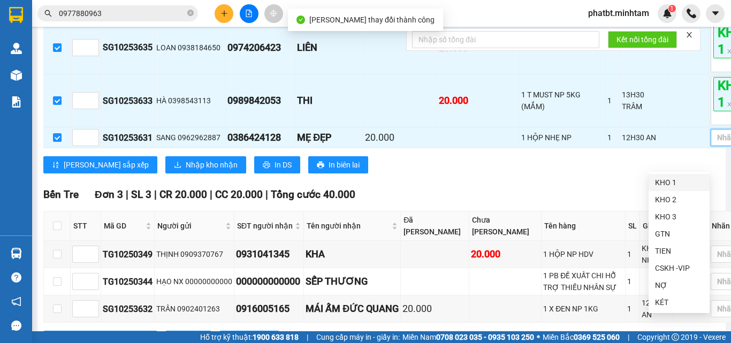
click at [672, 183] on div "KHO 1" at bounding box center [679, 183] width 48 height 12
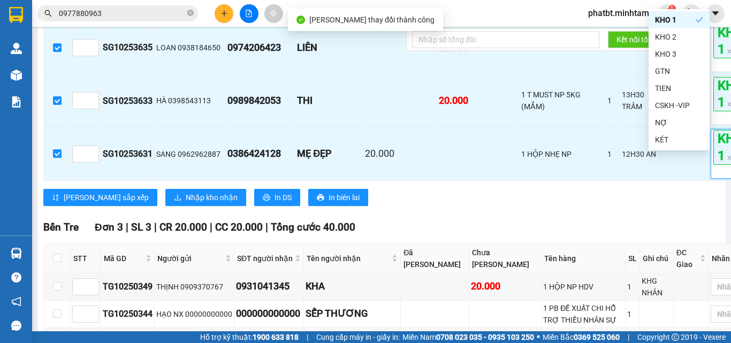
click at [535, 206] on div "Lưu sắp xếp Nhập kho nhận In DS In biên lai" at bounding box center [408, 197] width 731 height 17
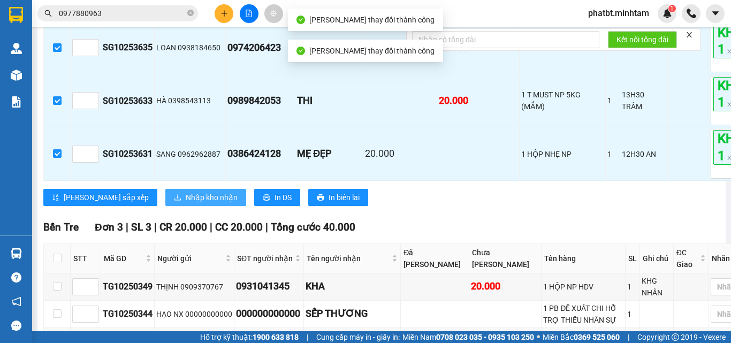
click at [186, 203] on span "Nhập kho nhận" at bounding box center [212, 198] width 52 height 12
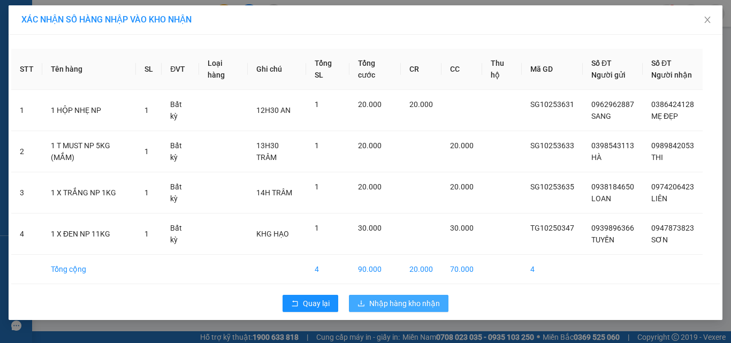
click at [397, 308] on span "Nhập hàng kho nhận" at bounding box center [404, 304] width 71 height 12
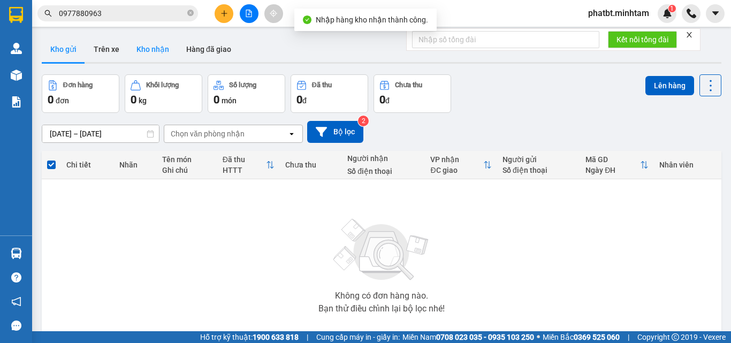
click at [155, 44] on button "Kho nhận" at bounding box center [153, 49] width 50 height 26
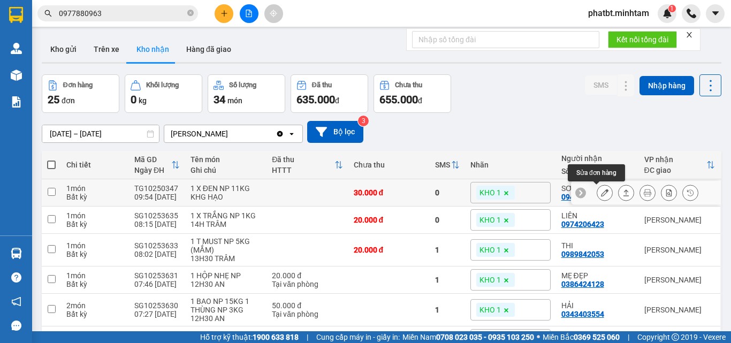
click at [601, 196] on icon at bounding box center [604, 192] width 7 height 7
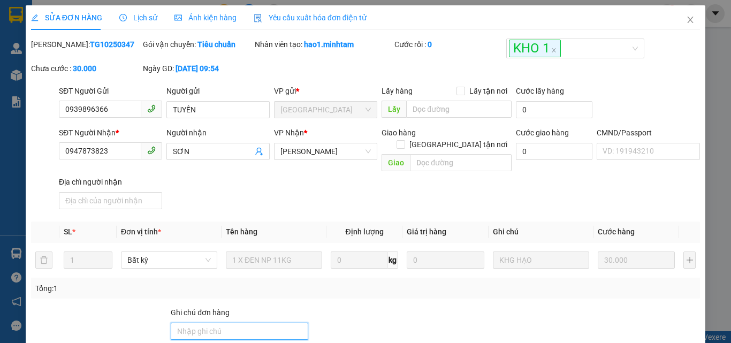
click at [221, 323] on input "Ghi chú đơn hàng" at bounding box center [240, 331] width 138 height 17
type input "ĐG"
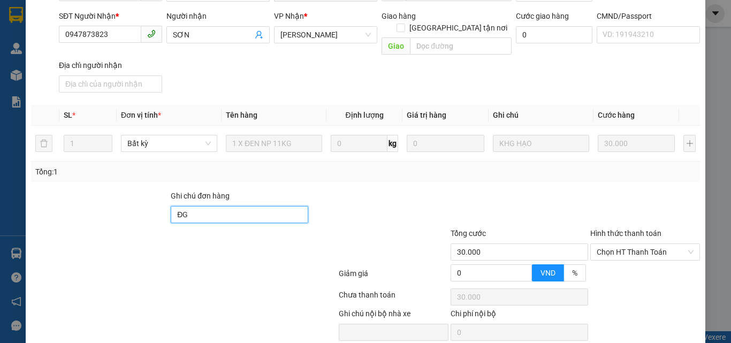
scroll to position [149, 0]
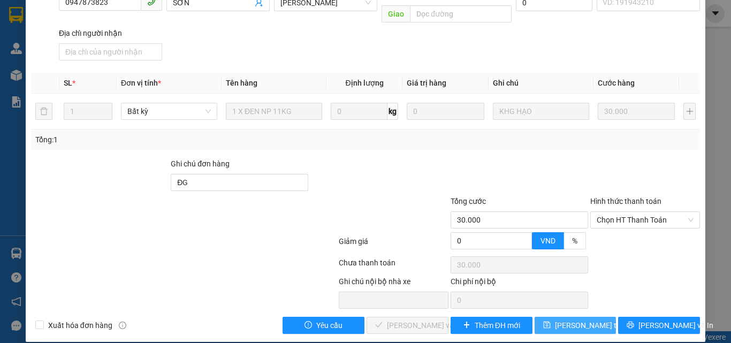
click at [596, 317] on button "[PERSON_NAME] thay đổi" at bounding box center [576, 325] width 82 height 17
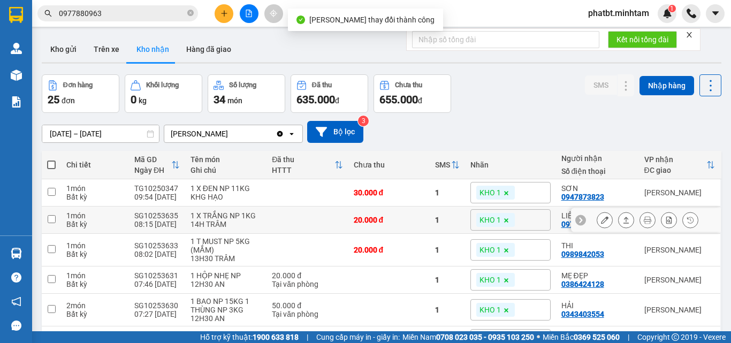
click at [601, 219] on icon at bounding box center [604, 219] width 7 height 7
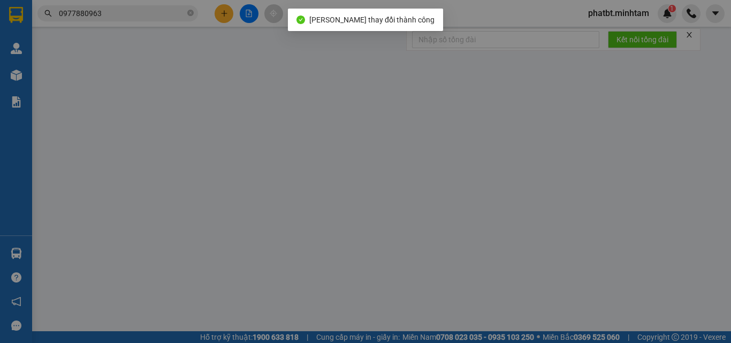
type input "0938184650"
type input "LOAN"
type input "0974206423"
type input "LIÊN"
type input "20.000"
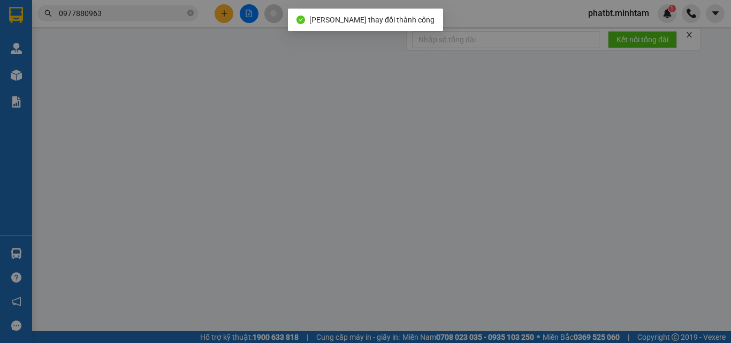
type input "20.000"
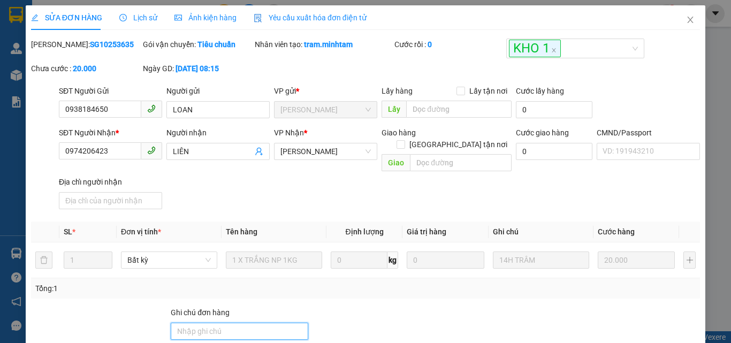
click at [227, 323] on input "Ghi chú đơn hàng" at bounding box center [240, 331] width 138 height 17
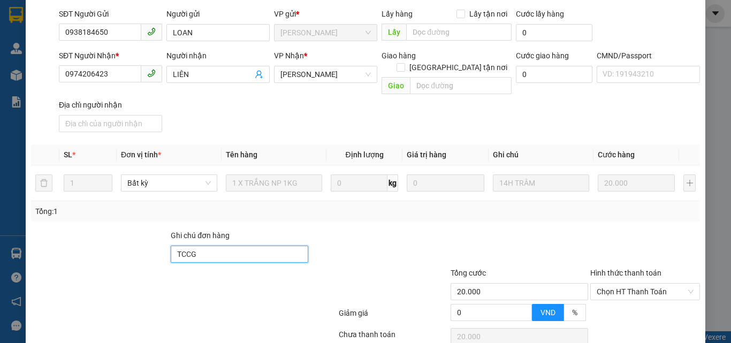
scroll to position [149, 0]
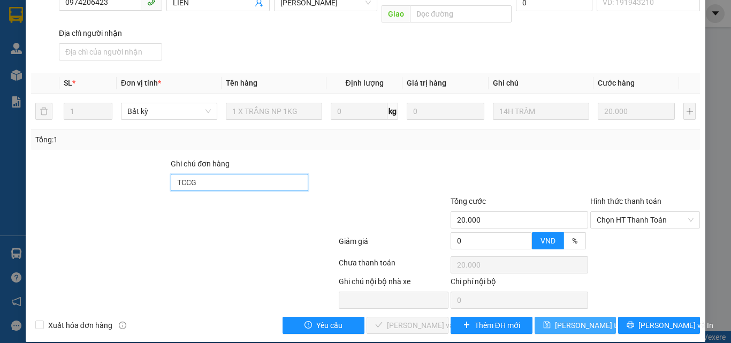
type input "TCCG"
click at [562, 320] on span "[PERSON_NAME] thay đổi" at bounding box center [598, 326] width 86 height 12
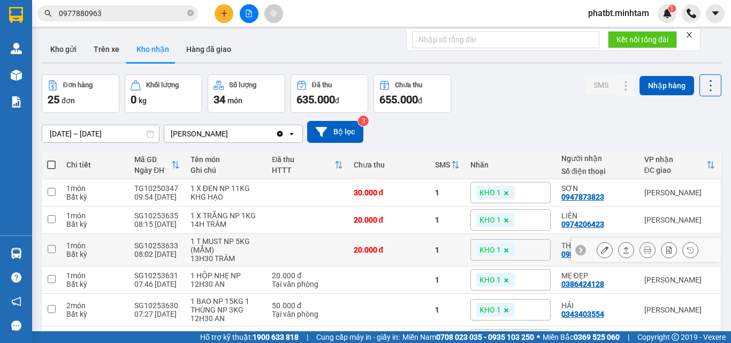
click at [601, 252] on icon at bounding box center [604, 249] width 7 height 7
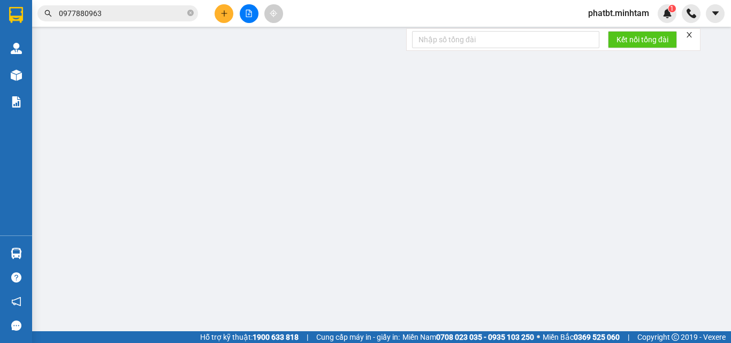
type input "0398543113"
type input "HÀ"
type input "0989842053"
type input "THI"
type input "20.000"
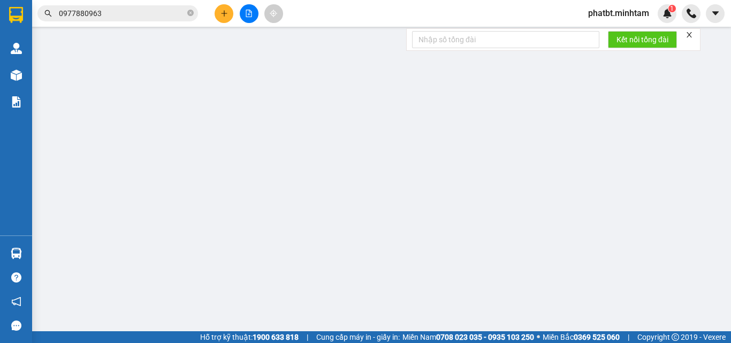
type input "20.000"
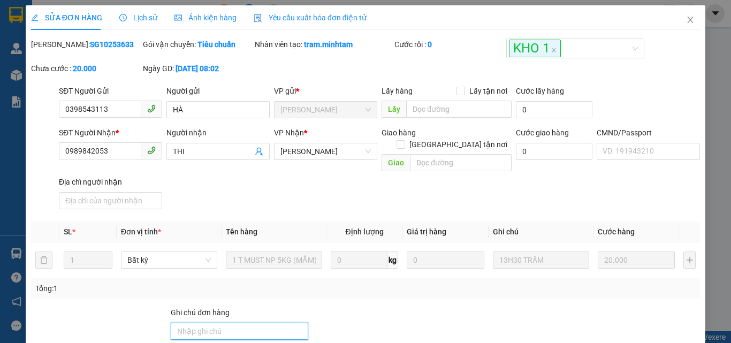
click at [209, 323] on input "Ghi chú đơn hàng" at bounding box center [240, 331] width 138 height 17
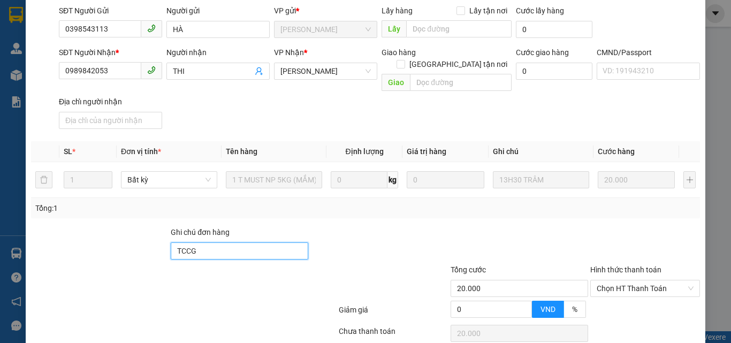
scroll to position [149, 0]
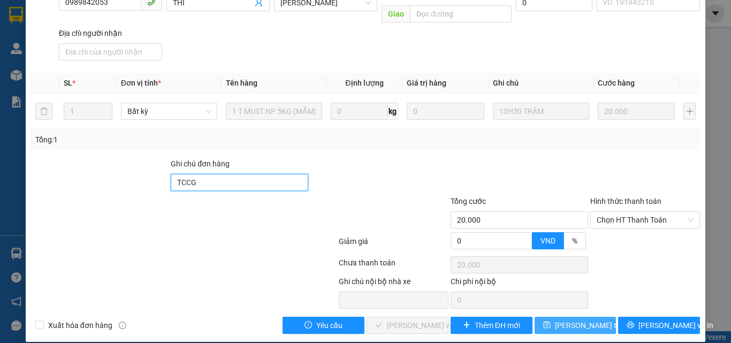
type input "TCCG"
click at [574, 320] on span "[PERSON_NAME] thay đổi" at bounding box center [598, 326] width 86 height 12
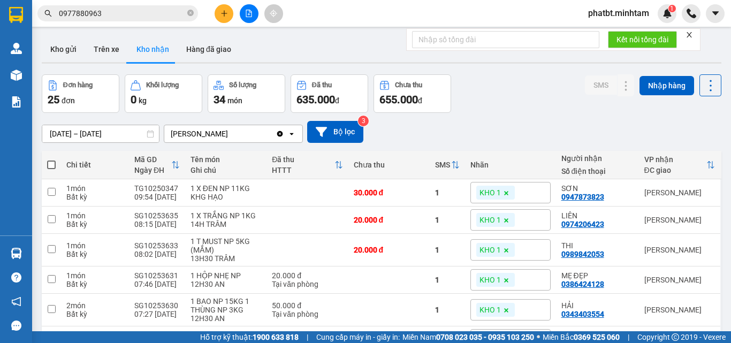
click at [225, 10] on icon "plus" at bounding box center [224, 13] width 7 height 7
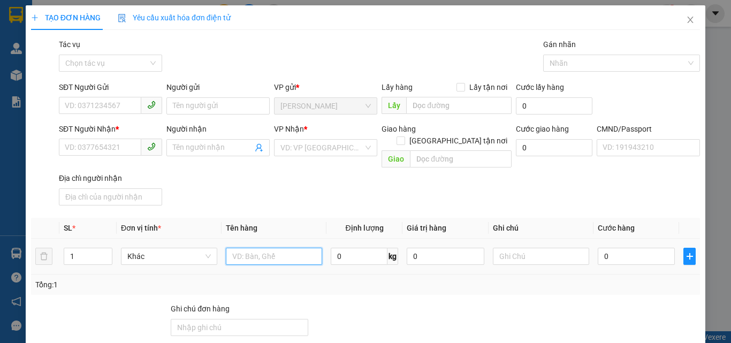
click at [276, 248] on input "text" at bounding box center [274, 256] width 96 height 17
type input "1 T NP 38KG (TC)"
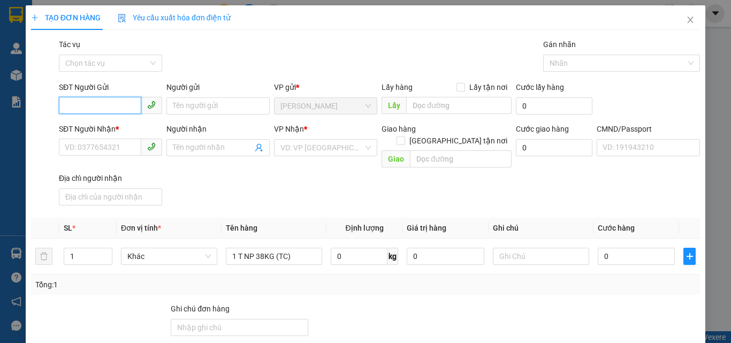
click at [109, 110] on input "SĐT Người Gửi" at bounding box center [100, 105] width 82 height 17
click at [116, 128] on div "0375499016 - PHONG" at bounding box center [109, 128] width 89 height 12
type input "0375499016"
type input "PHONG"
type input "0938246788"
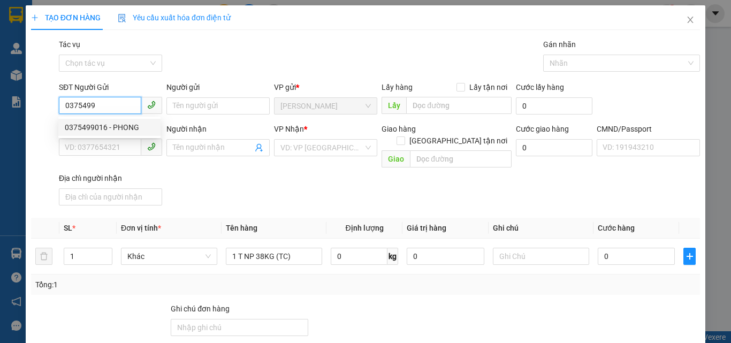
type input "TÚ TÙNG"
checkbox input "true"
type input "111/1 [PERSON_NAME], PHƯỜNG [GEOGRAPHIC_DATA],[GEOGRAPHIC_DATA]"
type input "100.000"
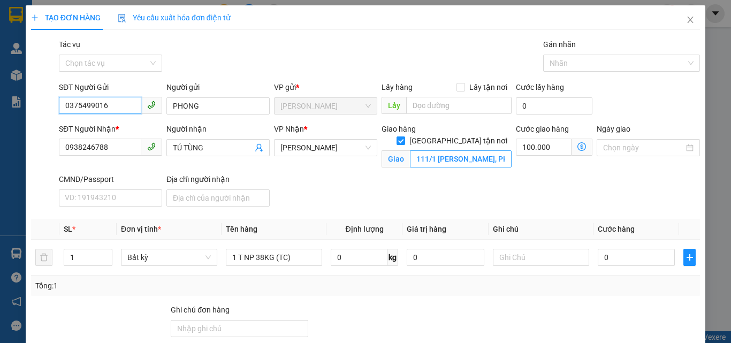
type input "0375499016"
click at [422, 150] on input "111/1 [PERSON_NAME], PHƯỜNG [GEOGRAPHIC_DATA],[GEOGRAPHIC_DATA]" at bounding box center [461, 158] width 102 height 17
click at [426, 150] on input "111/1 [PERSON_NAME], PHƯỜNG [GEOGRAPHIC_DATA],[GEOGRAPHIC_DATA]" at bounding box center [461, 158] width 102 height 17
click at [524, 153] on input "100.000" at bounding box center [544, 147] width 56 height 17
type input "0"
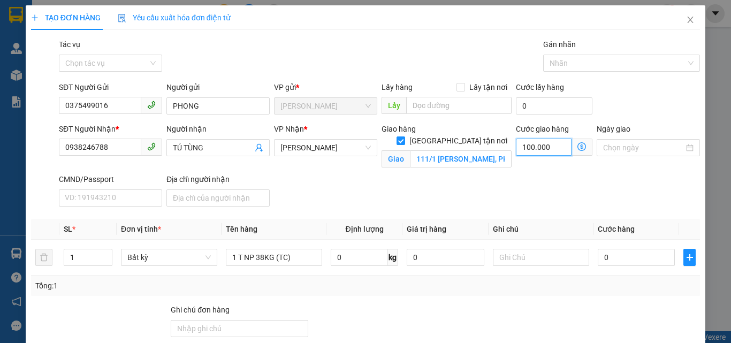
type input "0"
type input "1"
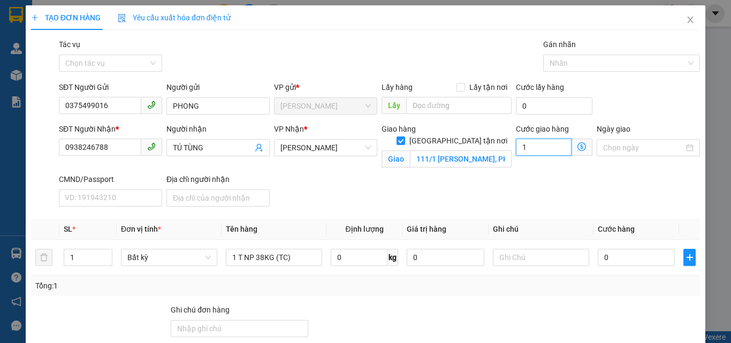
type input "15"
type input "150"
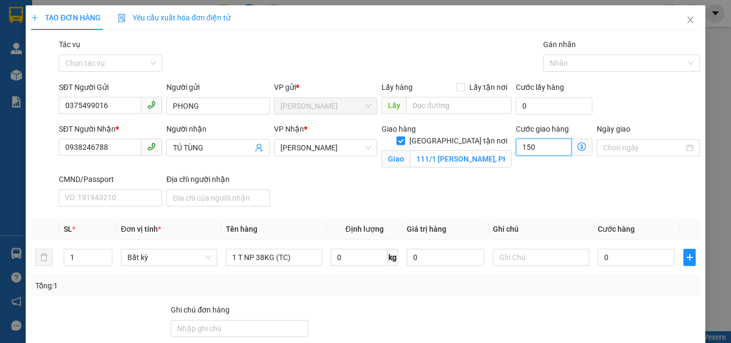
type input "150.000"
click at [437, 200] on div "SĐT Người Nhận * 0938246788 Người nhận TÚ TÙNG VP Nhận * Hồ Chí Minh Giao hàng …" at bounding box center [380, 167] width 646 height 88
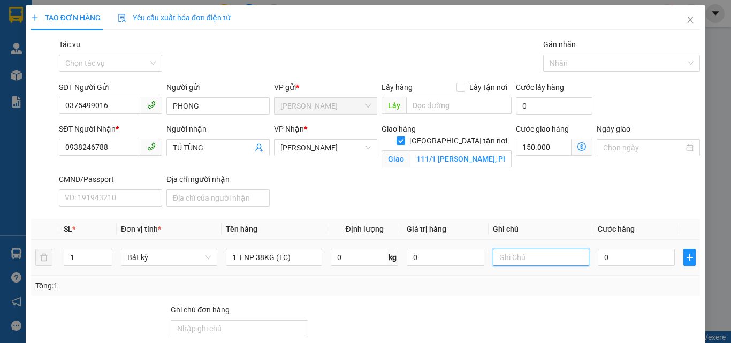
click at [510, 261] on input "text" at bounding box center [541, 257] width 96 height 17
type input "GTN PHÁT A ĐEN XO"
click at [623, 255] on input "0" at bounding box center [636, 257] width 77 height 17
click at [616, 240] on td "0" at bounding box center [637, 258] width 86 height 36
click at [616, 252] on input "0" at bounding box center [636, 257] width 77 height 17
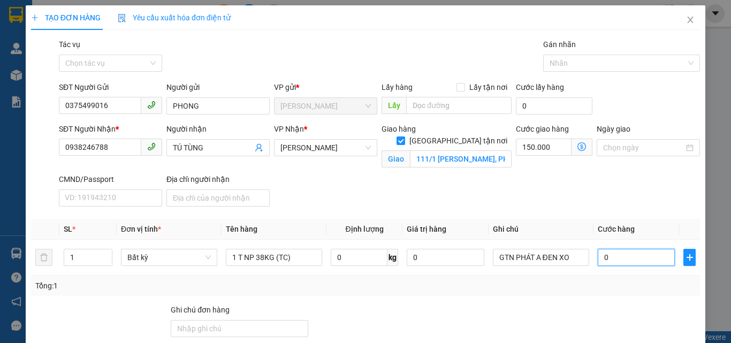
type input "5"
type input "150.005"
type input "55"
type input "150.055"
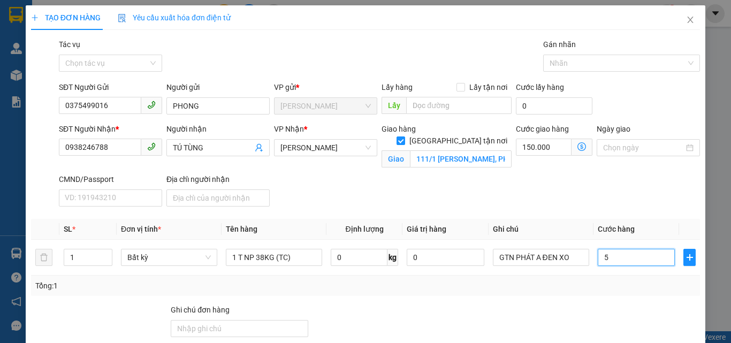
type input "150.055"
type input "55.000"
type input "205.000"
click at [416, 179] on div "SĐT Người Nhận * 0938246788 Người nhận TÚ TÙNG VP Nhận * Hồ Chí Minh Giao hàng …" at bounding box center [380, 167] width 646 height 88
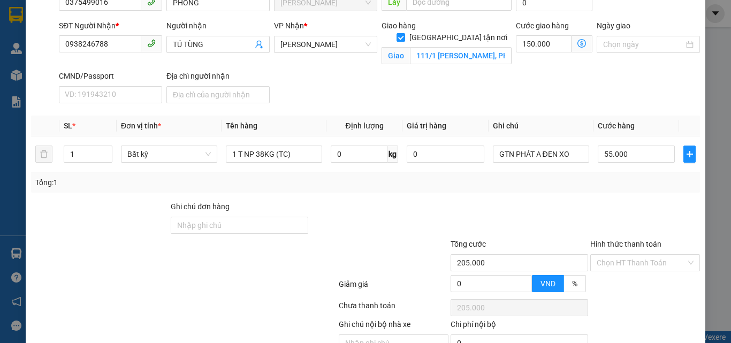
scroll to position [158, 0]
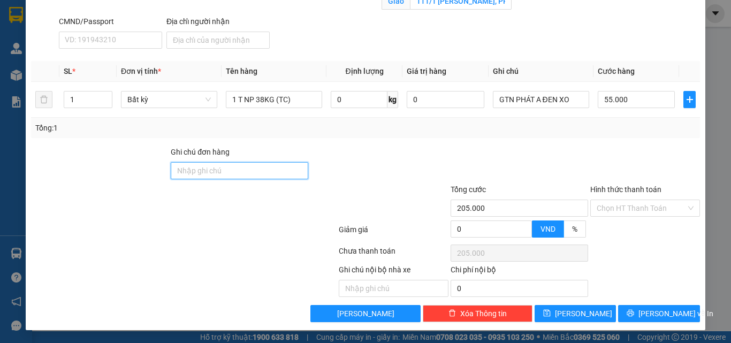
click at [235, 169] on input "Ghi chú đơn hàng" at bounding box center [240, 170] width 138 height 17
type input "PHÍ GTN ĐÃ THU 150K"
drag, startPoint x: 366, startPoint y: 148, endPoint x: 369, endPoint y: 143, distance: 5.7
click at [369, 148] on div at bounding box center [379, 164] width 140 height 37
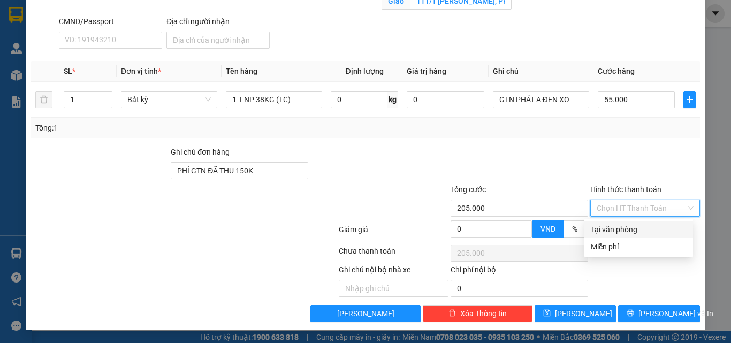
click at [603, 204] on input "Hình thức thanh toán" at bounding box center [641, 208] width 89 height 16
click at [609, 226] on div "Tại văn phòng" at bounding box center [639, 230] width 96 height 12
type input "0"
click at [596, 163] on div at bounding box center [645, 164] width 112 height 37
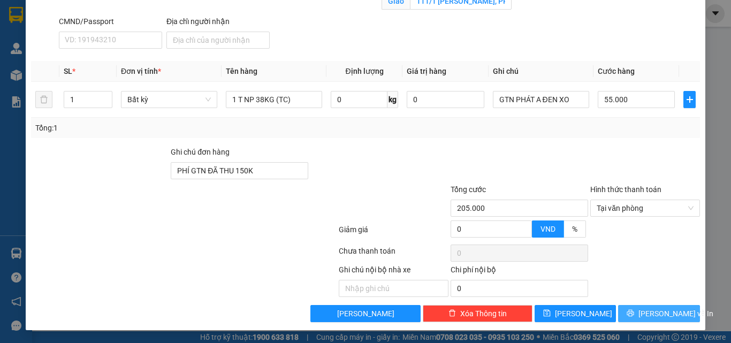
click at [634, 318] on span "printer" at bounding box center [630, 313] width 7 height 9
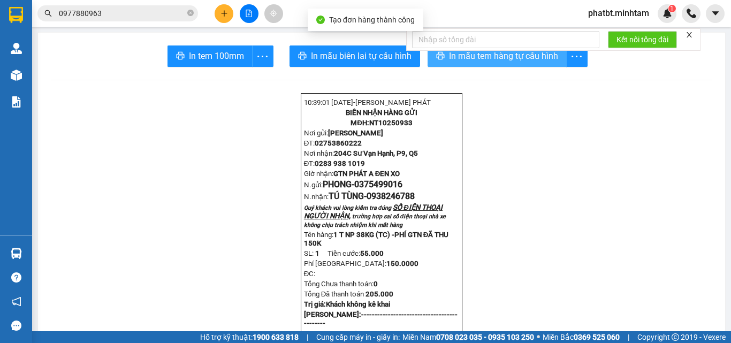
click at [471, 60] on span "In mẫu tem hàng tự cấu hình" at bounding box center [503, 55] width 109 height 13
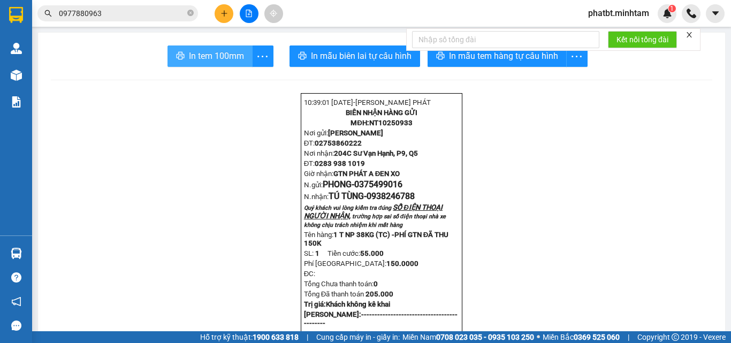
drag, startPoint x: 223, startPoint y: 53, endPoint x: 231, endPoint y: 52, distance: 7.5
click at [224, 54] on span "In tem 100mm" at bounding box center [216, 55] width 55 height 13
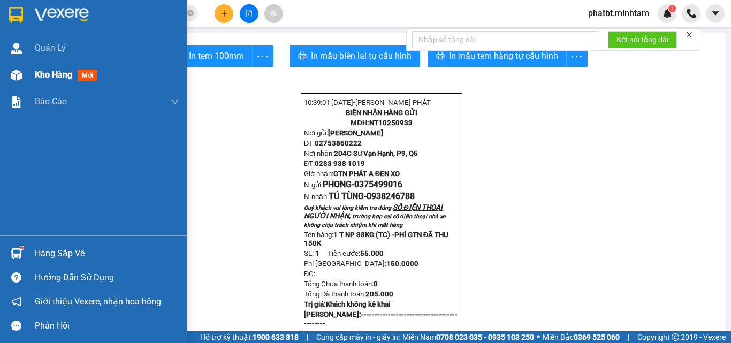
click at [43, 70] on span "Kho hàng" at bounding box center [53, 75] width 37 height 10
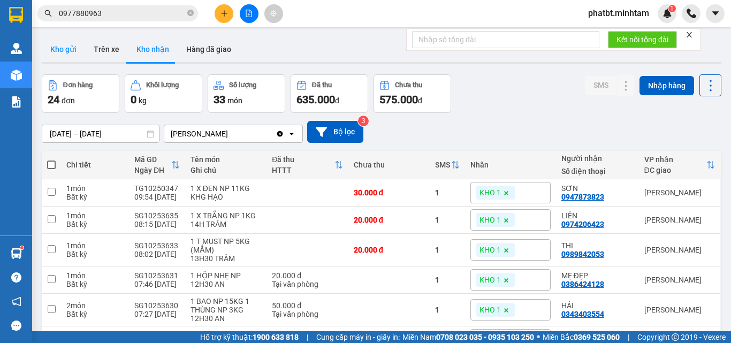
click at [64, 55] on button "Kho gửi" at bounding box center [63, 49] width 43 height 26
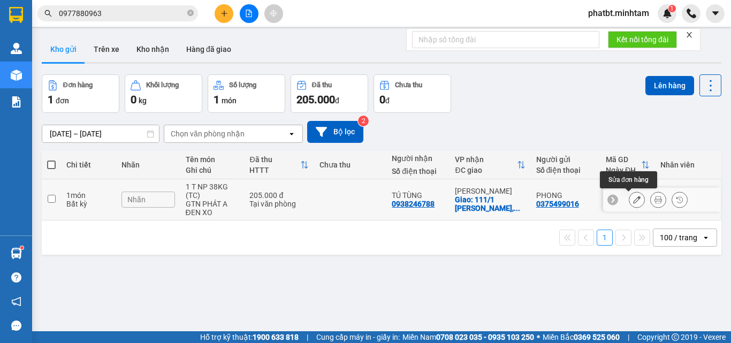
click at [633, 200] on icon at bounding box center [636, 199] width 7 height 7
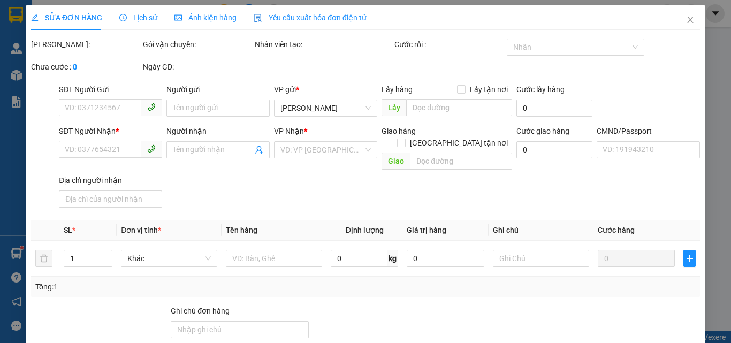
type input "0375499016"
type input "PHONG"
type input "0938246788"
type input "TÚ TÙNG"
checkbox input "true"
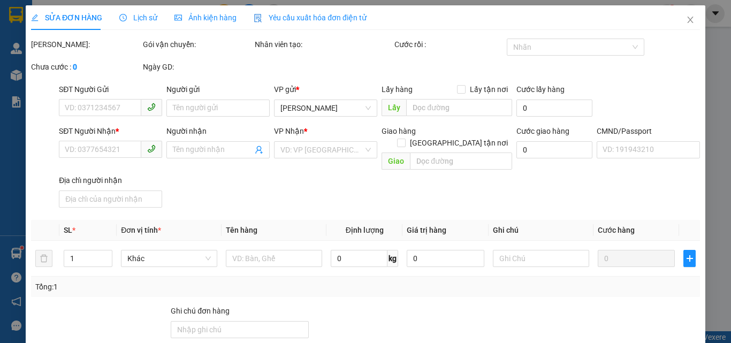
type input "111/1 [PERSON_NAME], PHƯỜNG [GEOGRAPHIC_DATA],[GEOGRAPHIC_DATA]"
type input "PHÍ GTN ĐÃ THU 150K"
type input "205.000"
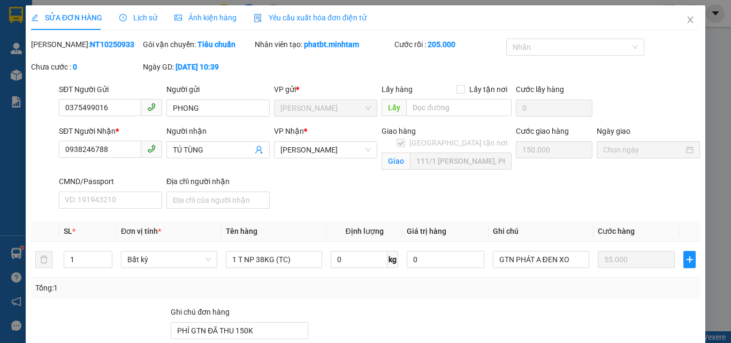
drag, startPoint x: 111, startPoint y: 41, endPoint x: 59, endPoint y: 44, distance: 52.0
click at [59, 44] on div "Mã ĐH: NT10250933" at bounding box center [86, 45] width 110 height 12
copy b "NT10250933"
click at [686, 19] on icon "close" at bounding box center [690, 20] width 9 height 9
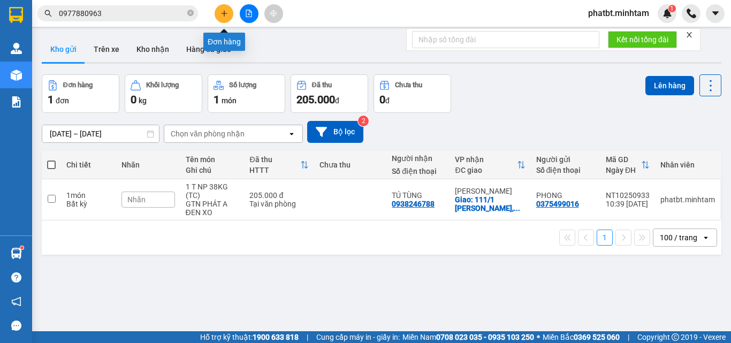
click at [224, 11] on icon "plus" at bounding box center [224, 13] width 1 height 6
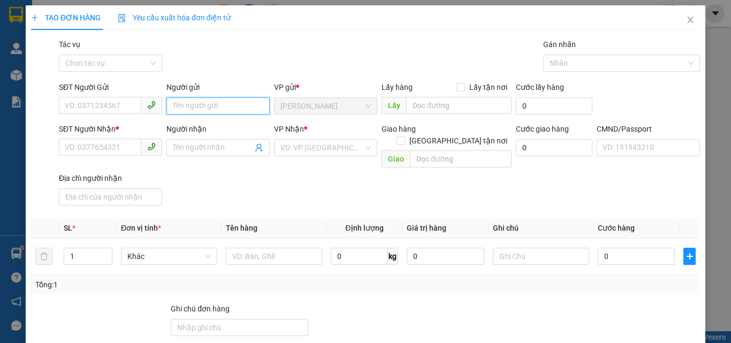
click at [192, 109] on input "Người gửi" at bounding box center [217, 105] width 103 height 17
type input "PHÁT 4H"
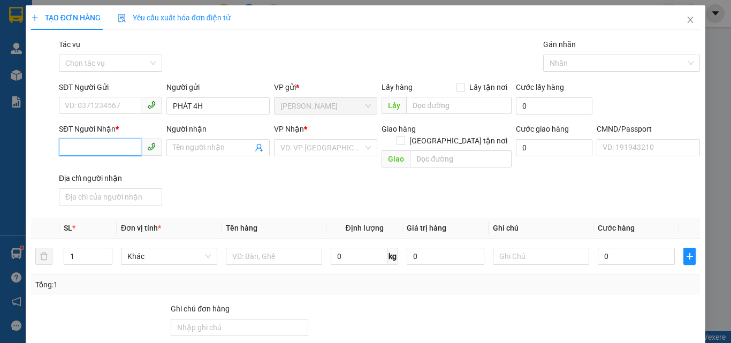
click at [93, 140] on input "SĐT Người Nhận *" at bounding box center [100, 147] width 82 height 17
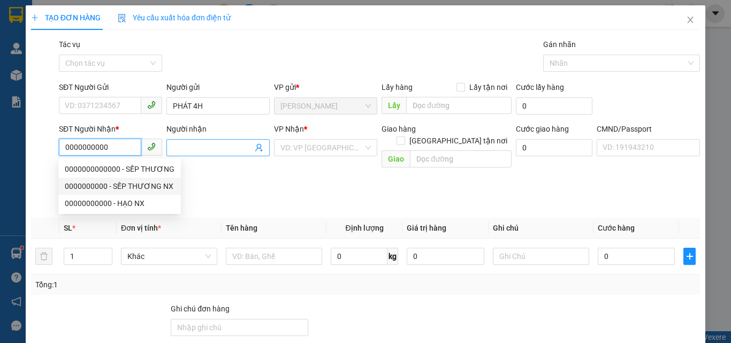
type input "0000000000"
click at [187, 145] on input "Người nhận" at bounding box center [213, 148] width 80 height 12
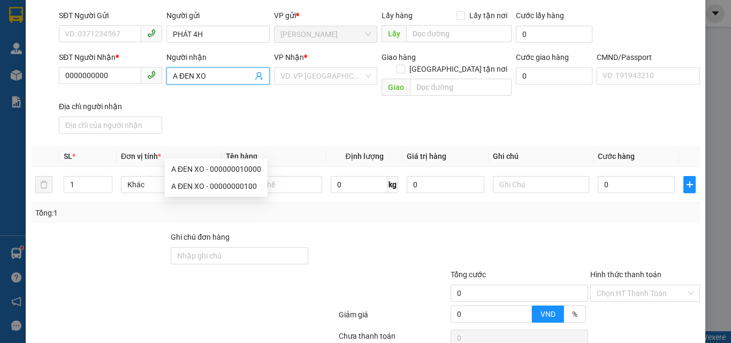
scroll to position [145, 0]
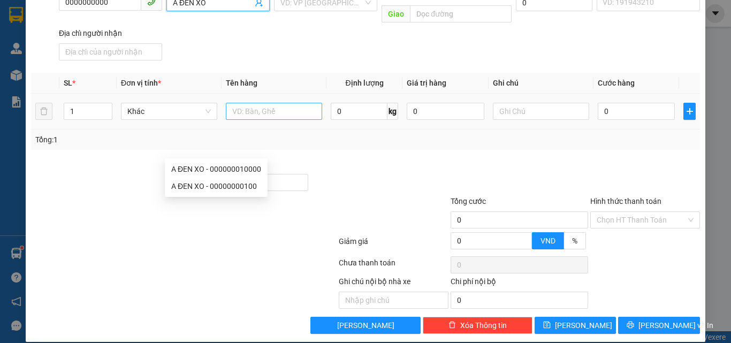
type input "A ĐEN XO"
click at [276, 103] on input "text" at bounding box center [274, 111] width 96 height 17
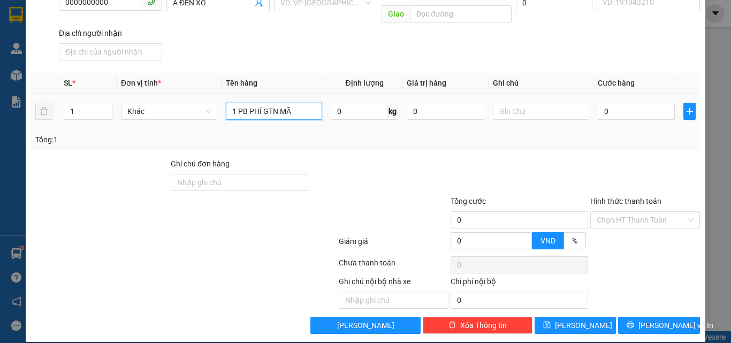
paste input "NT10250933"
type input "1 PB PHÍ GTN MÃ NT10250933"
click at [419, 103] on input "0" at bounding box center [445, 111] width 77 height 17
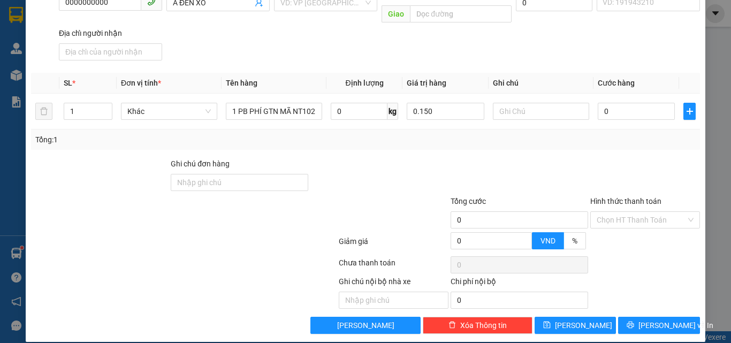
type input "150.000"
click at [441, 49] on div "SĐT Người Nhận * 0000000000 Người nhận A ĐEN XO VP Nhận * VD: VP Sài Gòn Giao h…" at bounding box center [380, 21] width 646 height 87
click at [614, 212] on input "Hình thức thanh toán" at bounding box center [641, 220] width 89 height 16
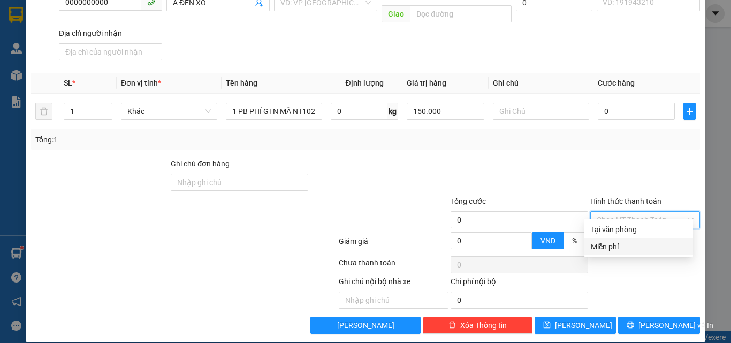
drag, startPoint x: 609, startPoint y: 250, endPoint x: 606, endPoint y: 225, distance: 24.8
click at [610, 249] on div "Miễn phí" at bounding box center [639, 247] width 96 height 12
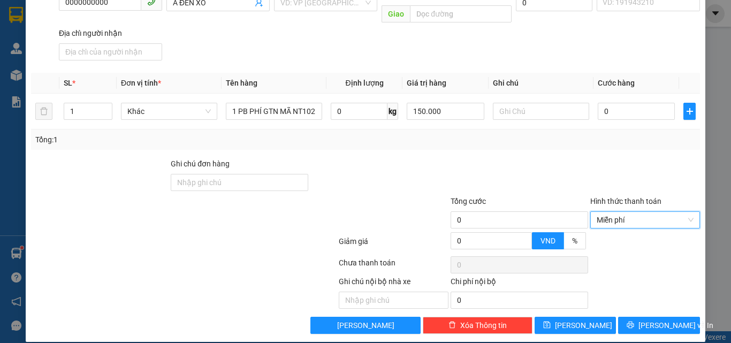
drag, startPoint x: 570, startPoint y: 141, endPoint x: 613, endPoint y: 234, distance: 103.0
click at [572, 145] on div "Transit Pickup Surcharge Ids Transit Deliver Surcharge Ids Transit Deliver Surc…" at bounding box center [365, 113] width 669 height 441
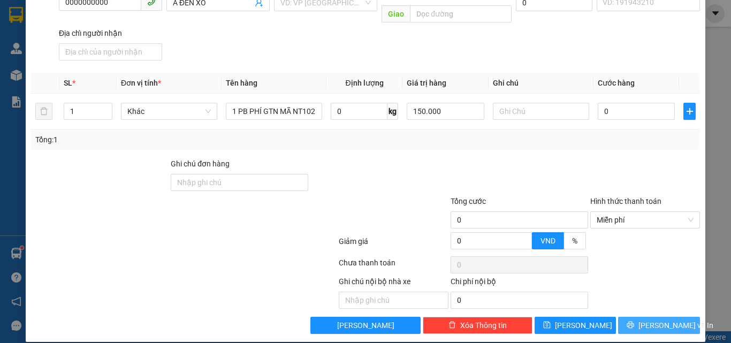
click at [654, 320] on span "[PERSON_NAME] và In" at bounding box center [676, 326] width 75 height 12
click at [323, 8] on input "search" at bounding box center [321, 3] width 83 height 16
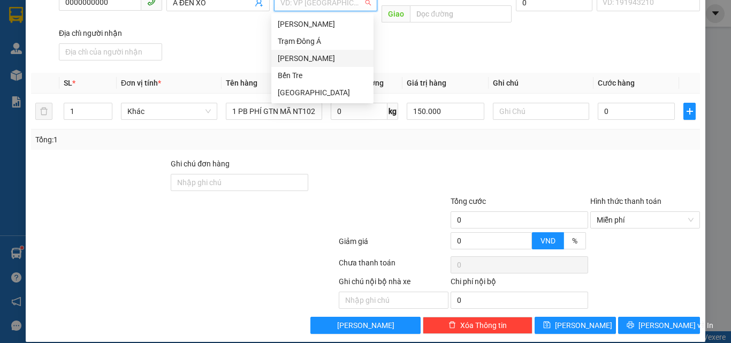
click at [300, 55] on div "[PERSON_NAME]" at bounding box center [322, 58] width 89 height 12
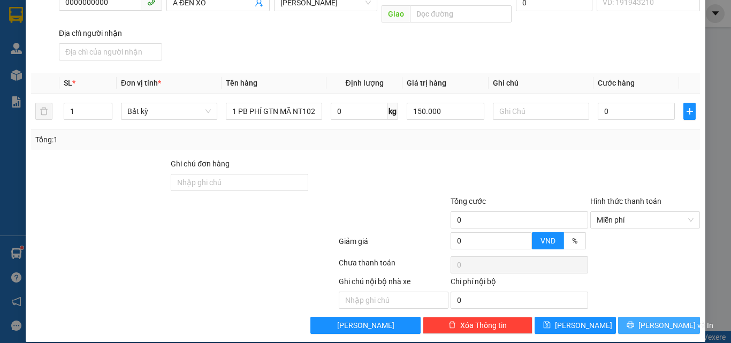
click at [651, 320] on span "Lưu và In" at bounding box center [676, 326] width 75 height 12
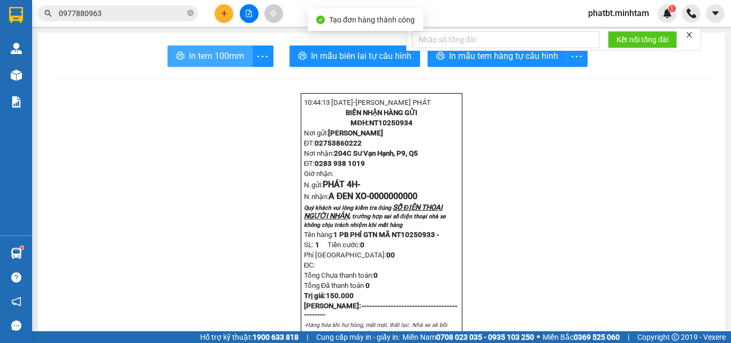
click at [206, 50] on span "In tem 100mm" at bounding box center [216, 55] width 55 height 13
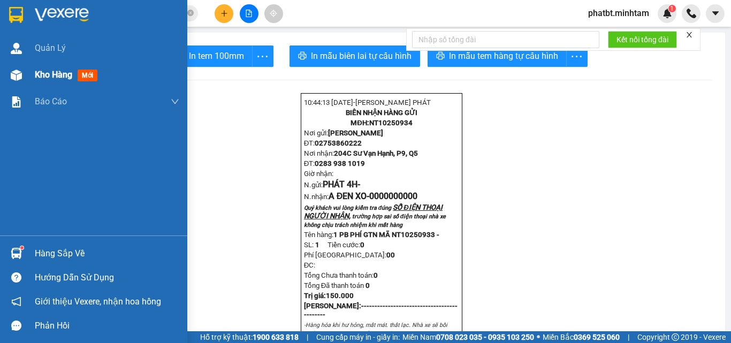
click at [21, 73] on img at bounding box center [16, 75] width 11 height 11
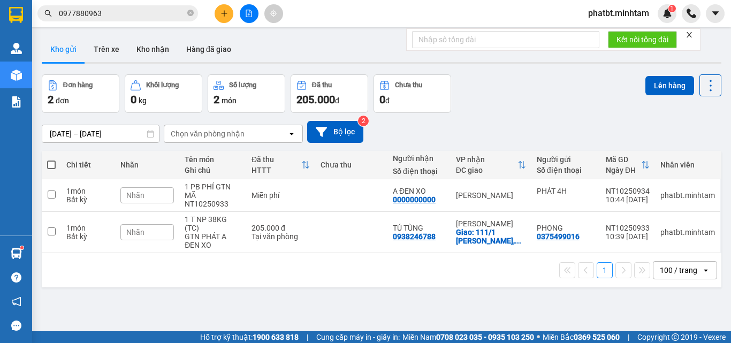
click at [148, 193] on div "Nhãn" at bounding box center [147, 195] width 54 height 16
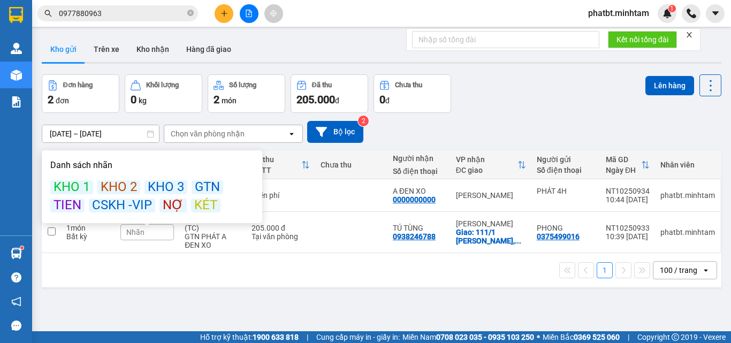
drag, startPoint x: 195, startPoint y: 200, endPoint x: 325, endPoint y: 170, distance: 134.0
click at [195, 200] on div "KÉT" at bounding box center [205, 206] width 29 height 14
click at [498, 114] on div "12/10/2025 – 14/10/2025 Press the down arrow key to interact with the calendar …" at bounding box center [382, 132] width 680 height 38
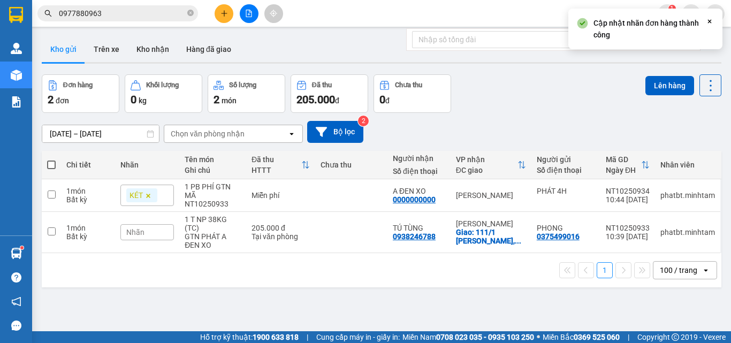
click at [153, 231] on div "Nhãn" at bounding box center [147, 232] width 54 height 16
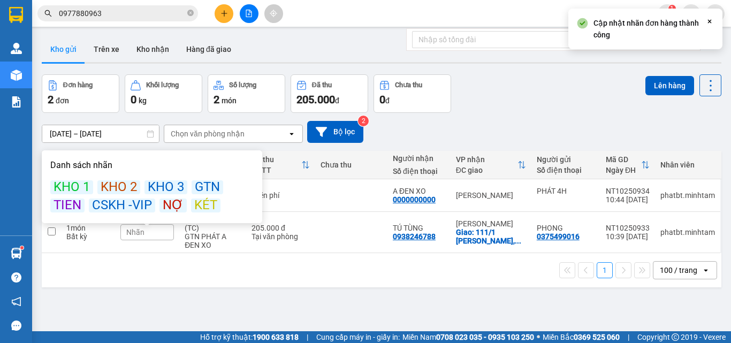
click at [207, 188] on div "GTN" at bounding box center [208, 187] width 32 height 14
click at [489, 94] on div "Đơn hàng 2 đơn Khối lượng 0 kg Số lượng 2 món Đã thu 205.000 đ Chưa thu 0 đ Lên…" at bounding box center [382, 93] width 680 height 39
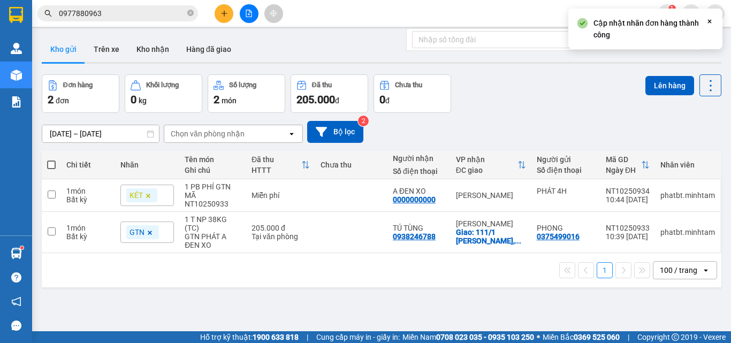
click at [52, 165] on span at bounding box center [51, 165] width 9 height 9
click at [51, 160] on input "checkbox" at bounding box center [51, 160] width 0 height 0
checkbox input "true"
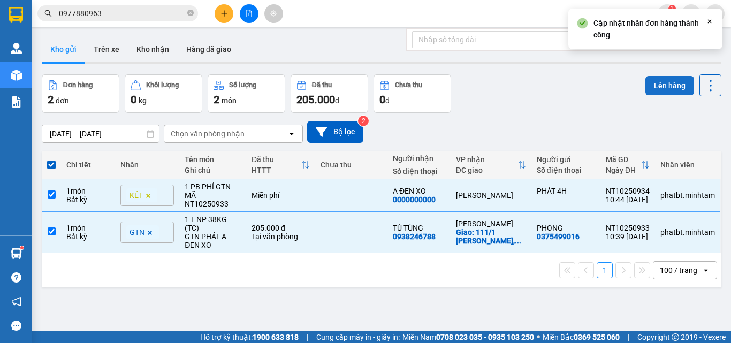
click at [653, 82] on button "Lên hàng" at bounding box center [670, 85] width 49 height 19
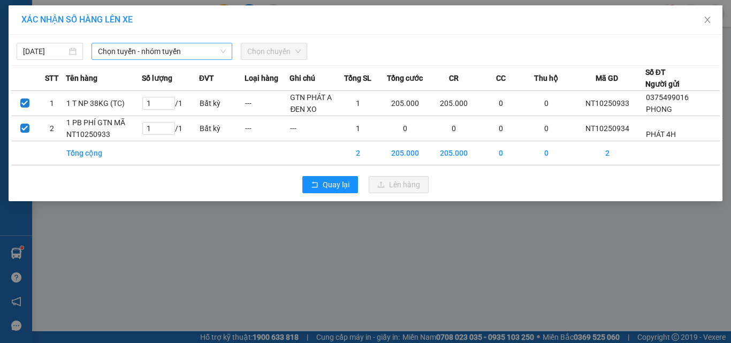
click at [170, 51] on span "Chọn tuyến - nhóm tuyến" at bounding box center [162, 51] width 128 height 16
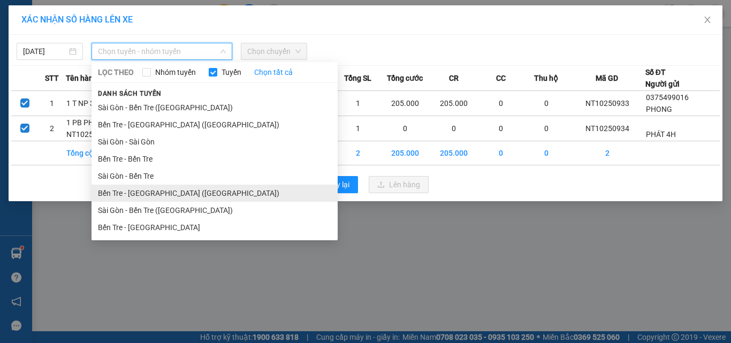
click at [164, 193] on li "Bến Tre - Sài Gòn (CT)" at bounding box center [215, 193] width 246 height 17
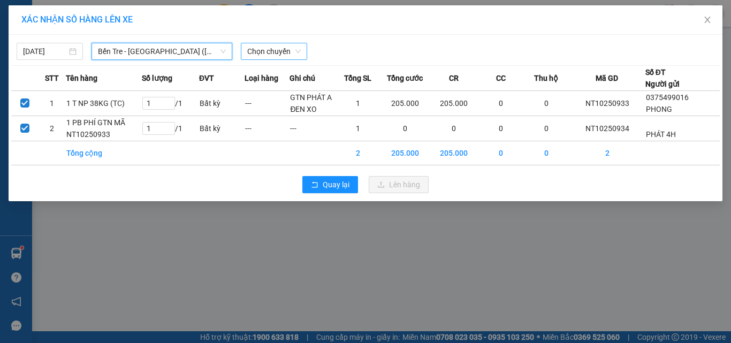
click at [254, 47] on span "Chọn chuyến" at bounding box center [274, 51] width 54 height 16
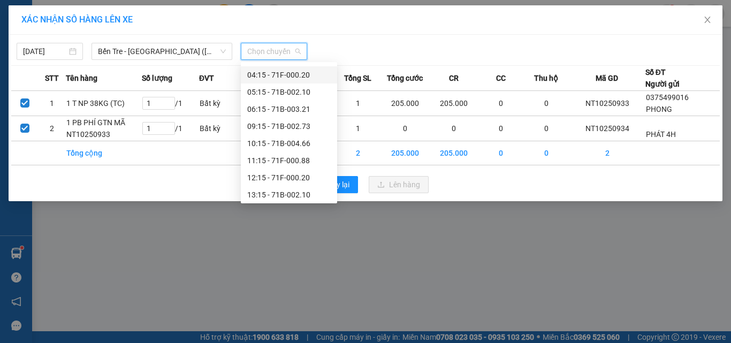
scroll to position [50, 0]
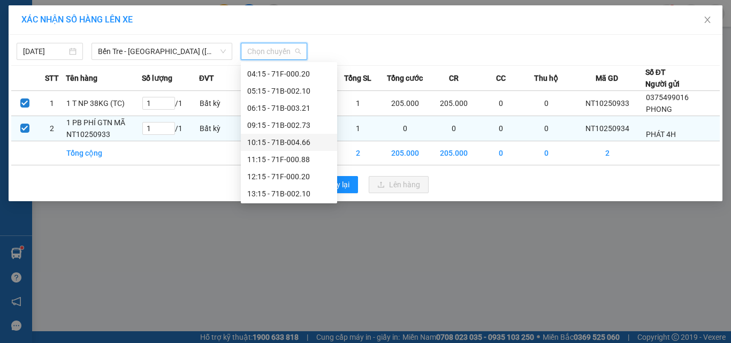
click at [308, 145] on div "10:15 - 71B-004.66" at bounding box center [289, 142] width 84 height 12
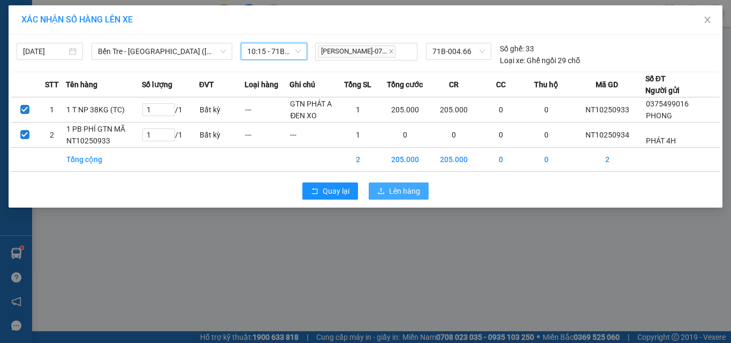
click at [396, 197] on span "Lên hàng" at bounding box center [404, 191] width 31 height 12
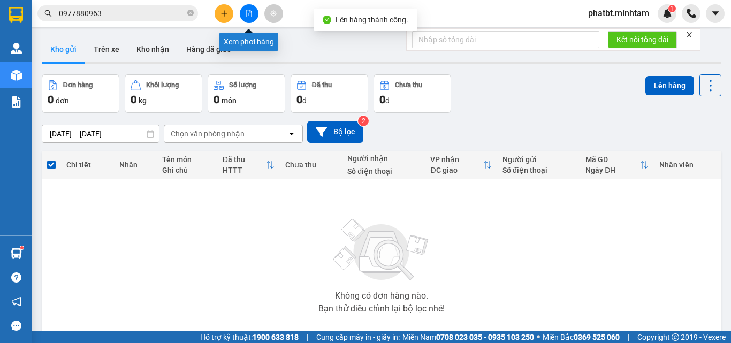
click at [245, 10] on icon "file-add" at bounding box center [248, 13] width 7 height 7
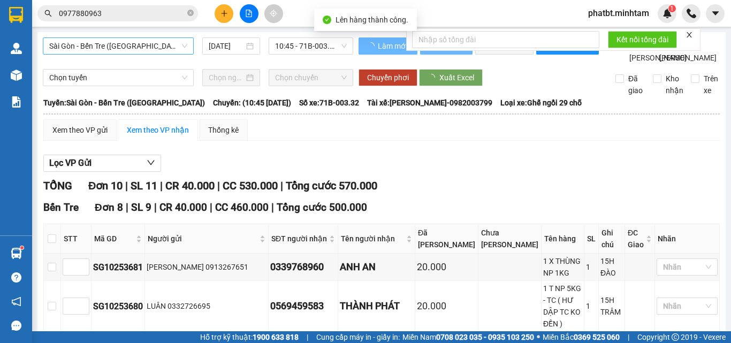
click at [126, 41] on span "Sài Gòn - Bến Tre ([GEOGRAPHIC_DATA])" at bounding box center [118, 46] width 138 height 16
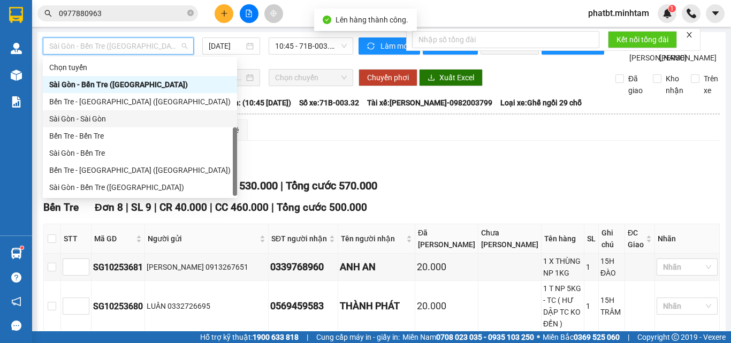
scroll to position [17, 0]
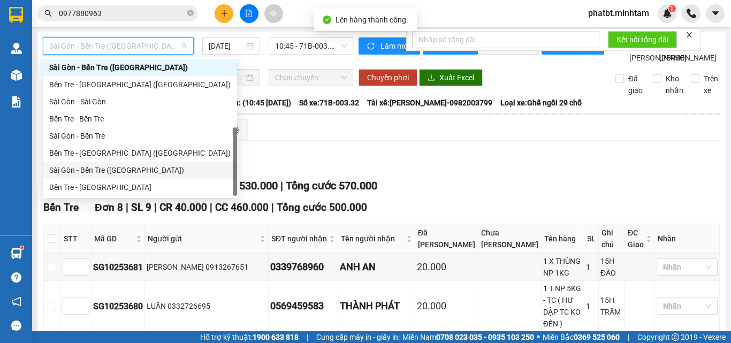
click at [96, 163] on div "Sài Gòn - Bến Tre ([GEOGRAPHIC_DATA])" at bounding box center [140, 170] width 194 height 17
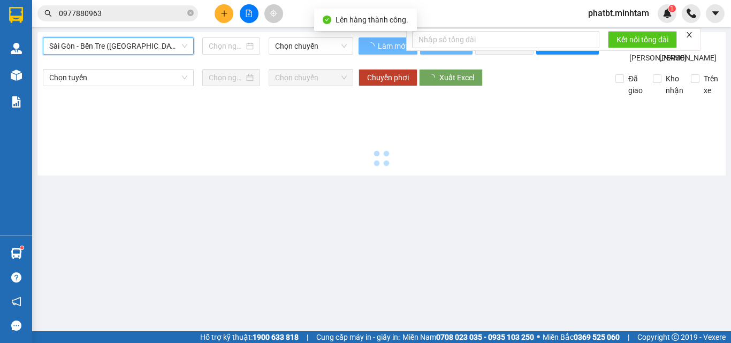
type input "[DATE]"
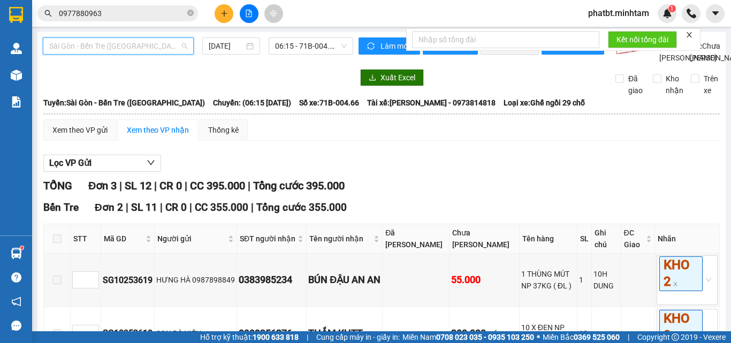
click at [103, 51] on span "Sài Gòn - Bến Tre ([GEOGRAPHIC_DATA])" at bounding box center [118, 46] width 138 height 16
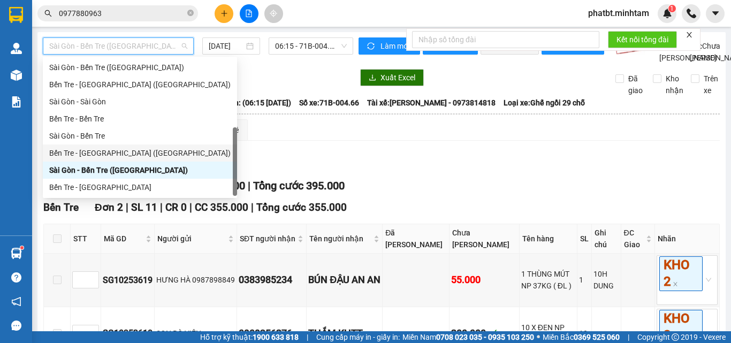
click at [101, 153] on div "Bến Tre - Sài Gòn (CT)" at bounding box center [139, 153] width 181 height 12
type input "[DATE]"
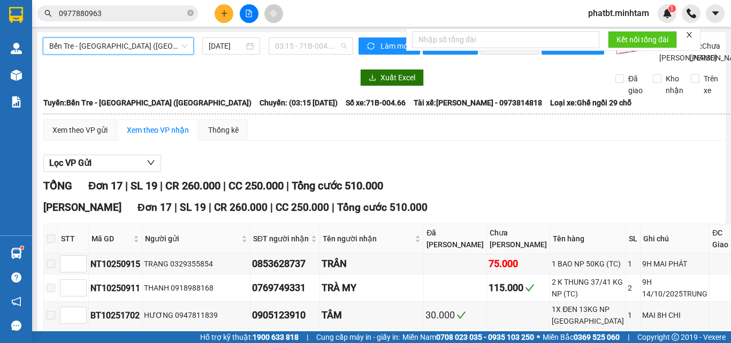
drag, startPoint x: 291, startPoint y: 44, endPoint x: 333, endPoint y: 100, distance: 69.6
click at [292, 46] on span "03:15 - 71B-004.66" at bounding box center [311, 46] width 72 height 16
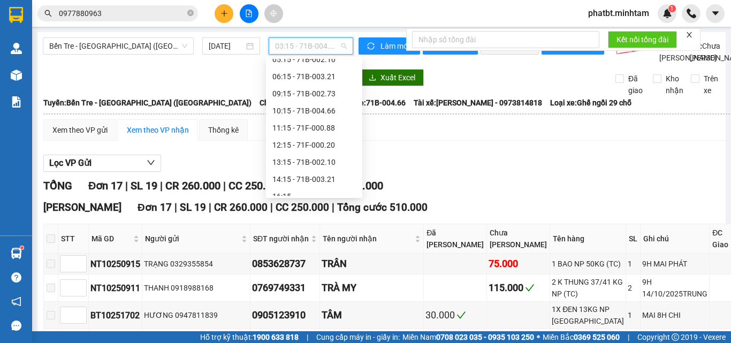
scroll to position [86, 0]
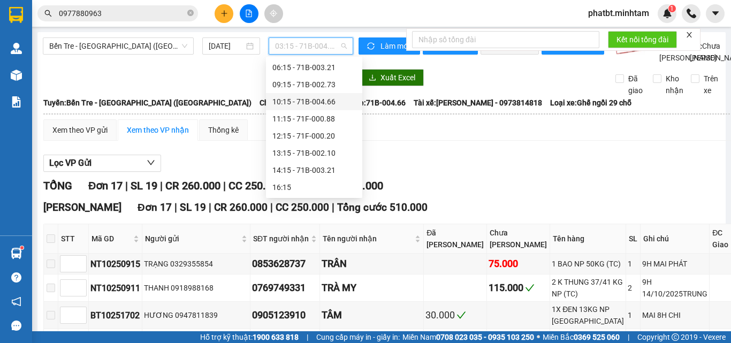
click at [325, 101] on div "10:15 - 71B-004.66" at bounding box center [314, 102] width 84 height 12
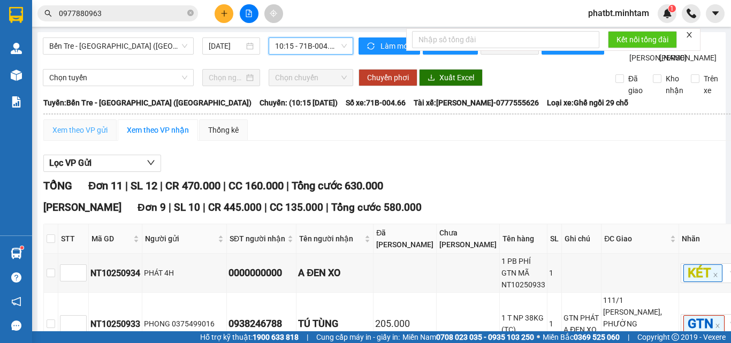
click at [87, 141] on div "Xem theo VP gửi" at bounding box center [79, 129] width 73 height 21
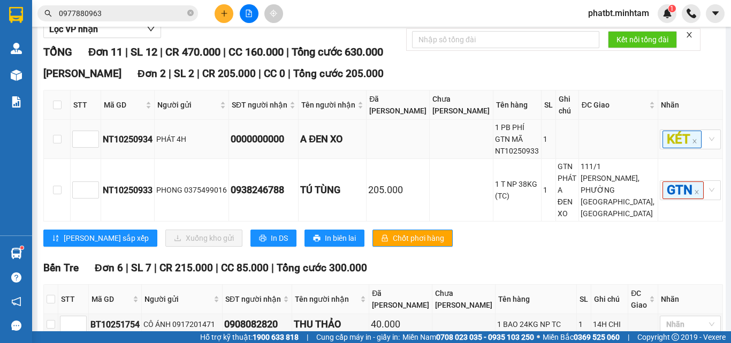
scroll to position [214, 0]
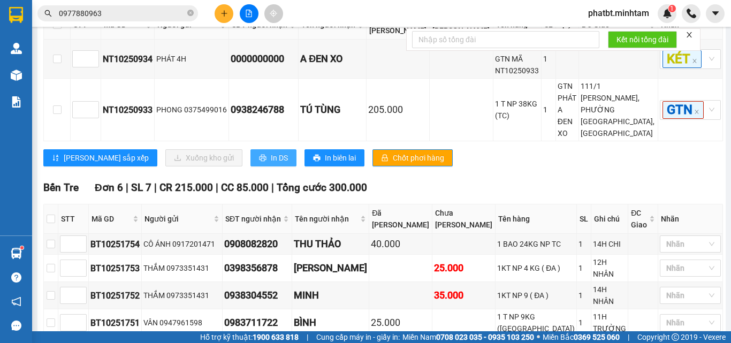
click at [251, 149] on button "In DS" at bounding box center [274, 157] width 46 height 17
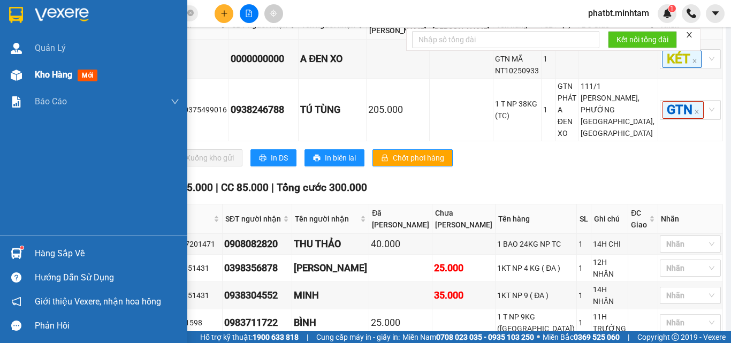
click at [40, 64] on div "Kho hàng mới" at bounding box center [107, 75] width 145 height 27
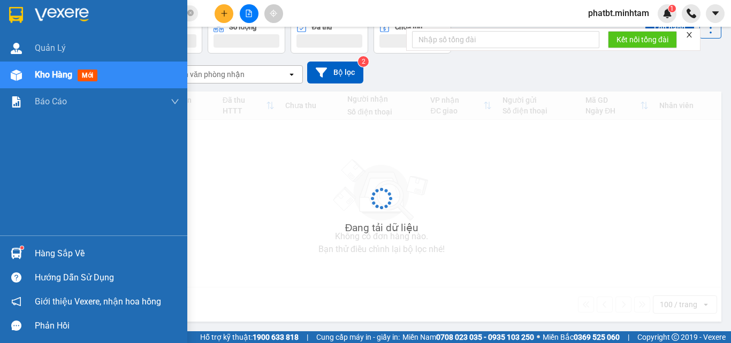
scroll to position [59, 0]
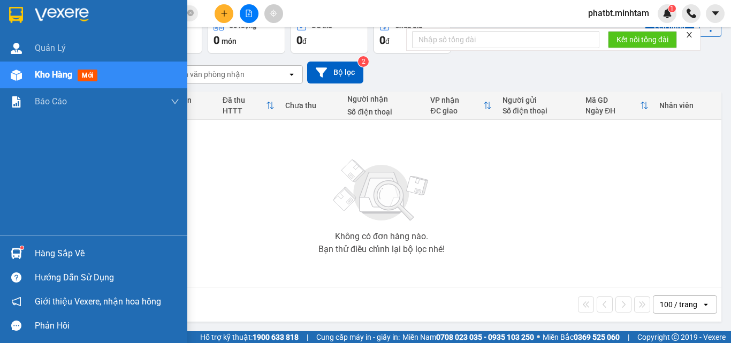
click at [54, 256] on div "Hàng sắp về" at bounding box center [107, 254] width 145 height 16
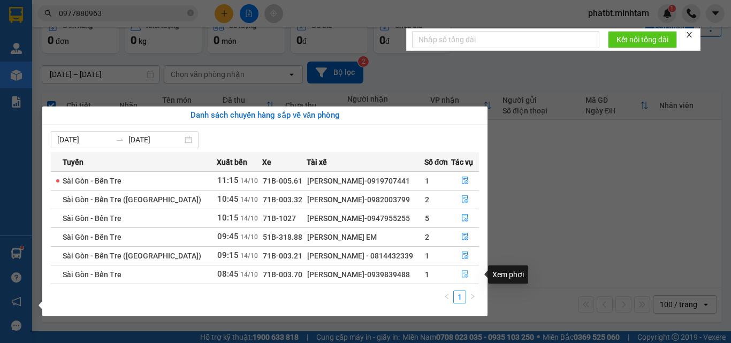
click at [467, 275] on icon "file-done" at bounding box center [464, 273] width 7 height 7
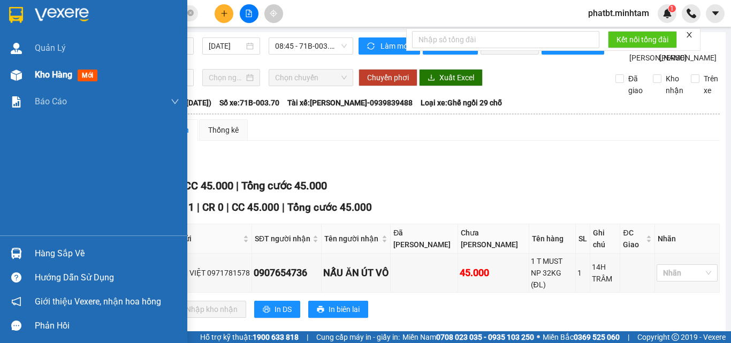
click at [41, 79] on span "Kho hàng" at bounding box center [53, 75] width 37 height 10
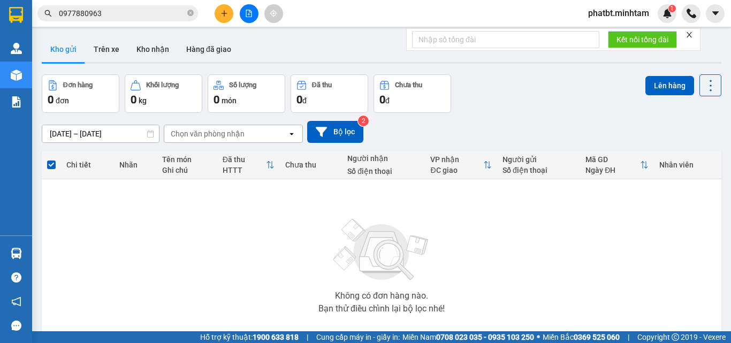
click at [65, 61] on button "Kho gửi" at bounding box center [63, 49] width 43 height 26
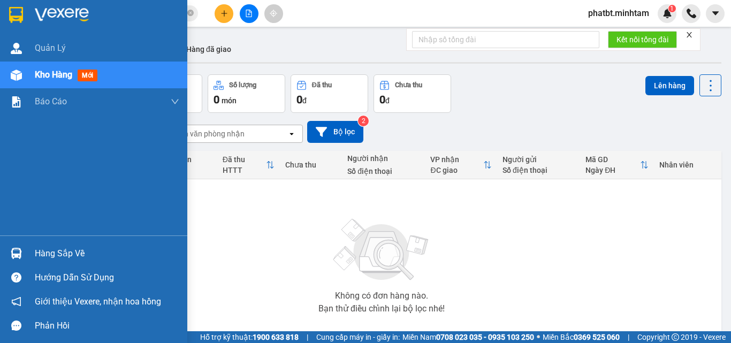
click at [59, 247] on div "Hàng sắp về" at bounding box center [107, 254] width 145 height 16
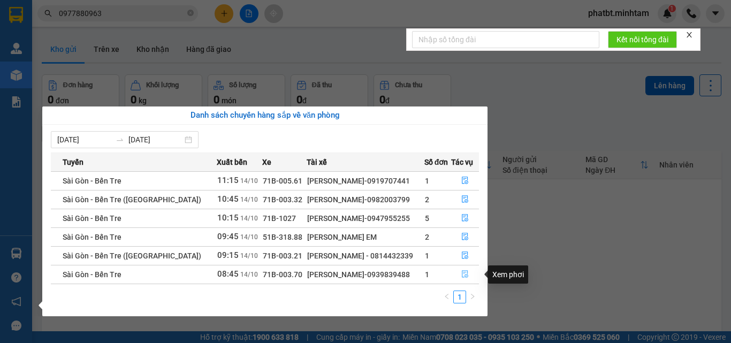
click at [458, 272] on button "button" at bounding box center [465, 274] width 27 height 17
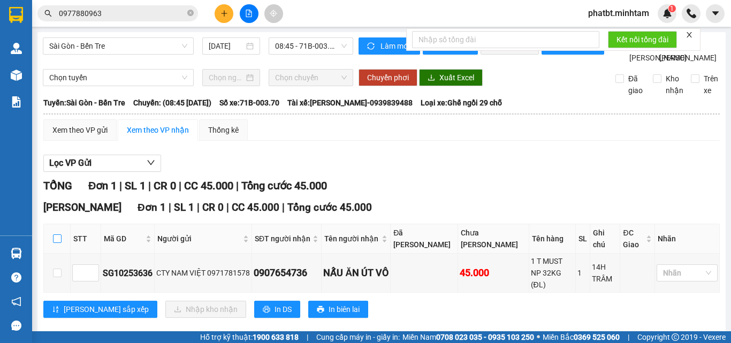
click at [54, 243] on input "checkbox" at bounding box center [57, 238] width 9 height 9
checkbox input "true"
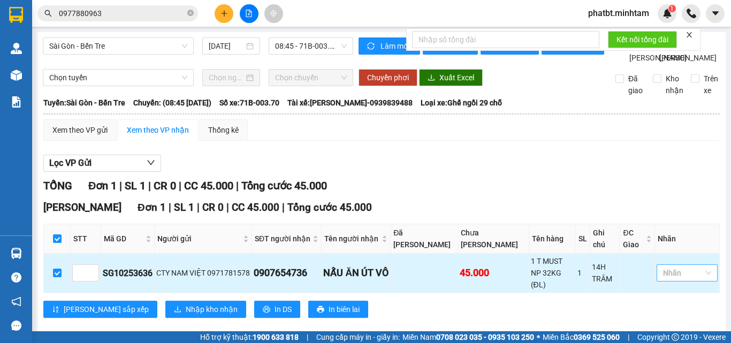
click at [668, 279] on div at bounding box center [681, 273] width 45 height 13
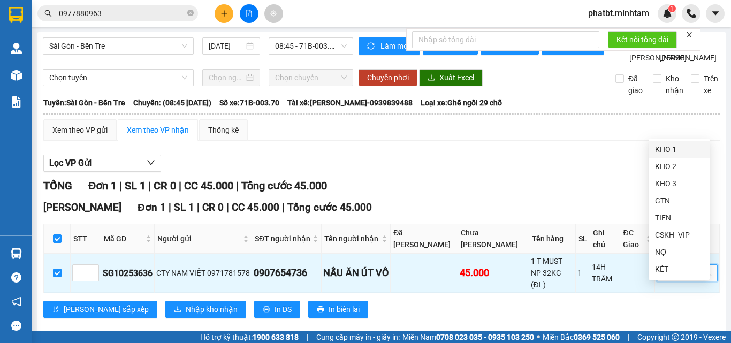
click at [664, 149] on div "KHO 1" at bounding box center [679, 149] width 48 height 12
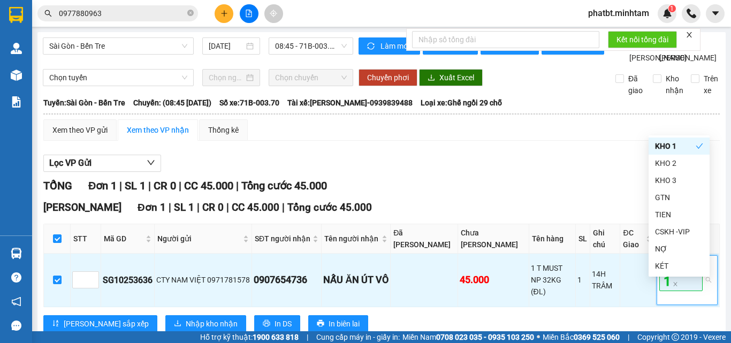
drag, startPoint x: 358, startPoint y: 189, endPoint x: 339, endPoint y: 184, distance: 19.3
click at [358, 172] on div "Lọc VP Gửi" at bounding box center [381, 164] width 677 height 18
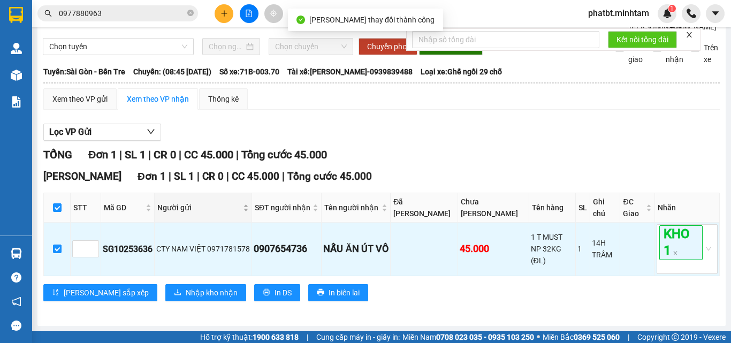
scroll to position [55, 0]
click at [186, 294] on span "Nhập kho nhận" at bounding box center [212, 293] width 52 height 12
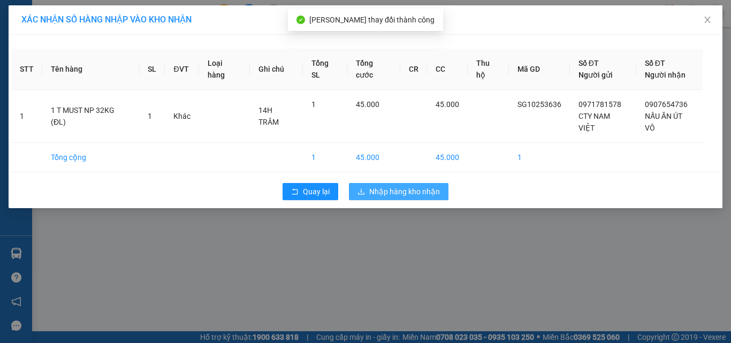
click at [384, 186] on span "Nhập hàng kho nhận" at bounding box center [404, 192] width 71 height 12
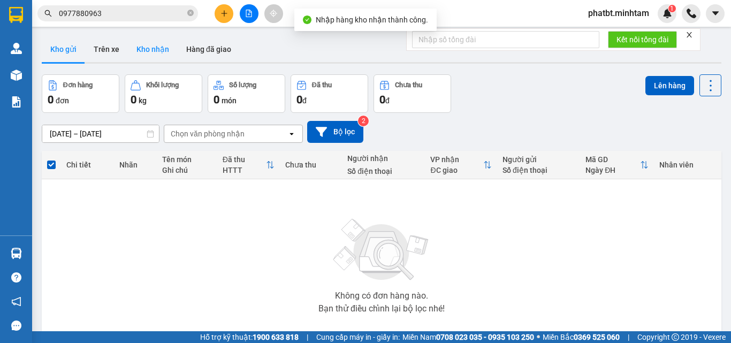
drag, startPoint x: 158, startPoint y: 56, endPoint x: 153, endPoint y: 52, distance: 6.2
click at [157, 56] on button "Kho nhận" at bounding box center [153, 49] width 50 height 26
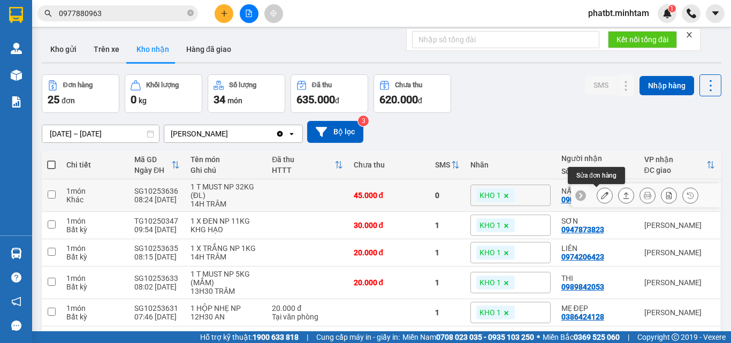
click at [601, 196] on icon at bounding box center [604, 195] width 7 height 7
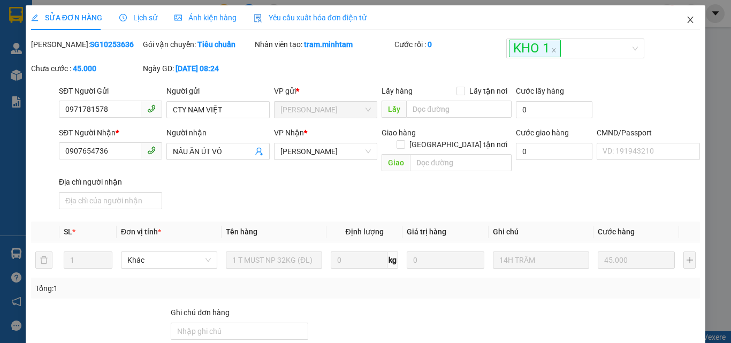
click at [686, 19] on icon "close" at bounding box center [690, 20] width 9 height 9
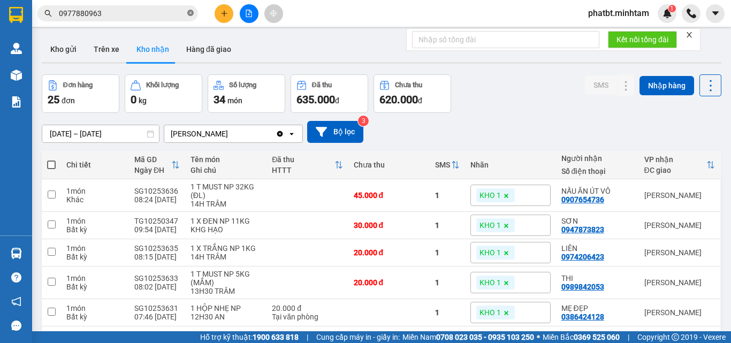
drag, startPoint x: 191, startPoint y: 13, endPoint x: 179, endPoint y: 13, distance: 12.3
click at [191, 13] on icon "close-circle" at bounding box center [190, 13] width 6 height 6
click at [169, 14] on input "text" at bounding box center [122, 13] width 126 height 12
click at [223, 12] on icon "plus" at bounding box center [224, 13] width 7 height 7
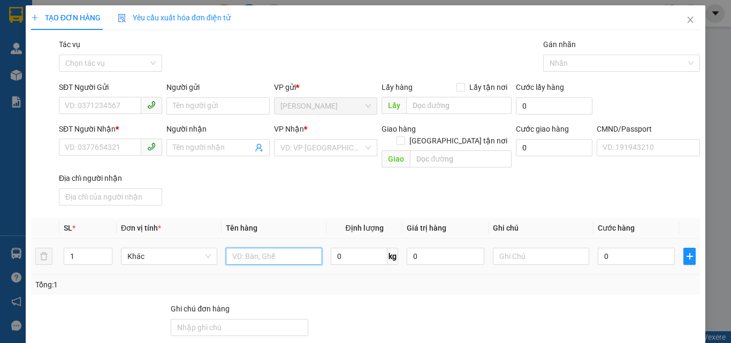
click at [240, 248] on input "text" at bounding box center [274, 256] width 96 height 17
type input "1 GB NP 13"
type input "1 GB NP 13KG (ĐA)"
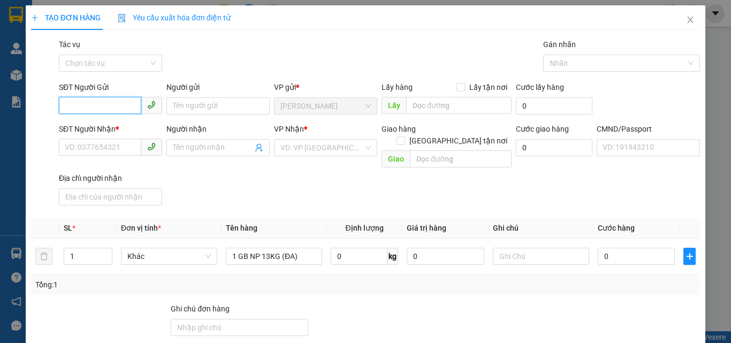
drag, startPoint x: 79, startPoint y: 100, endPoint x: 83, endPoint y: 112, distance: 12.9
click at [83, 112] on input "SĐT Người Gửi" at bounding box center [100, 105] width 82 height 17
type input "0855582187"
click at [104, 127] on div "0855582187 - THUẬN" at bounding box center [109, 128] width 89 height 12
type input "THUẬN"
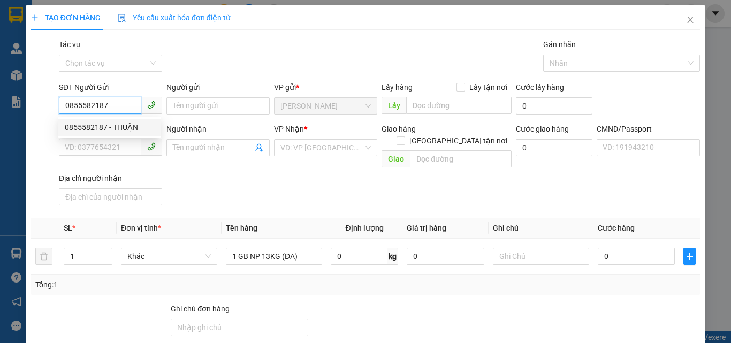
type input "0387785558"
type input "NHI"
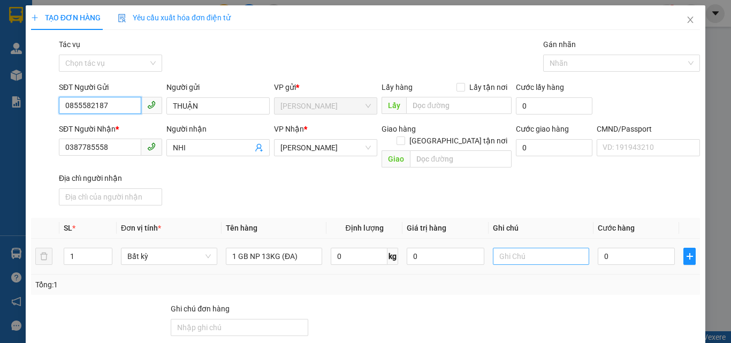
type input "0855582187"
click at [532, 248] on input "text" at bounding box center [541, 256] width 96 height 17
type input "16H PHÁT"
click at [629, 256] on td "0" at bounding box center [637, 257] width 86 height 36
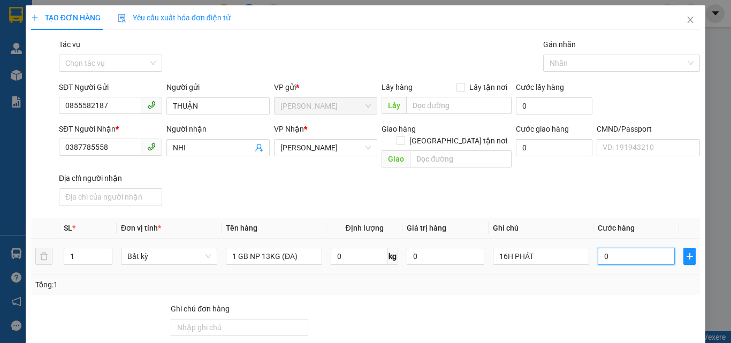
click at [629, 251] on input "0" at bounding box center [636, 256] width 77 height 17
type input "3"
type input "30"
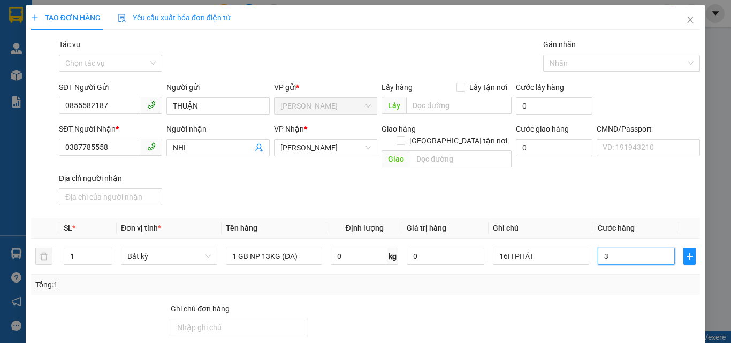
type input "30"
type input "30.000"
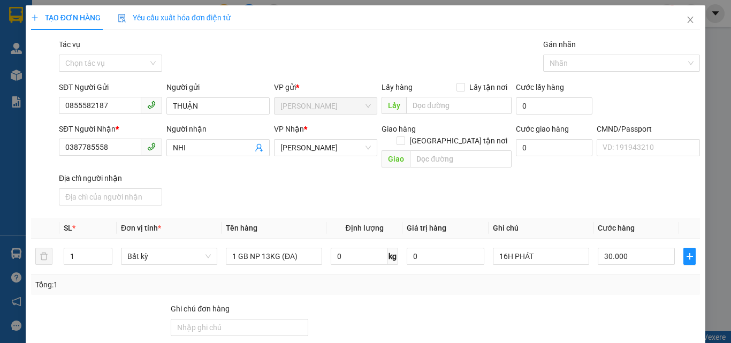
click at [566, 173] on div "SĐT Người Nhận * 0387785558 Người nhận NHI VP Nhận * [PERSON_NAME] hàng [GEOGRA…" at bounding box center [380, 166] width 646 height 87
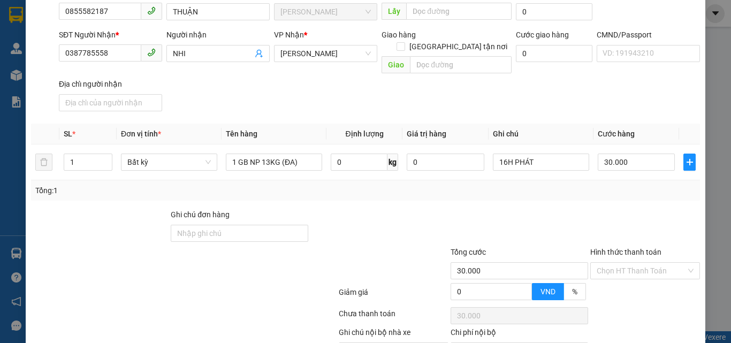
scroll to position [145, 0]
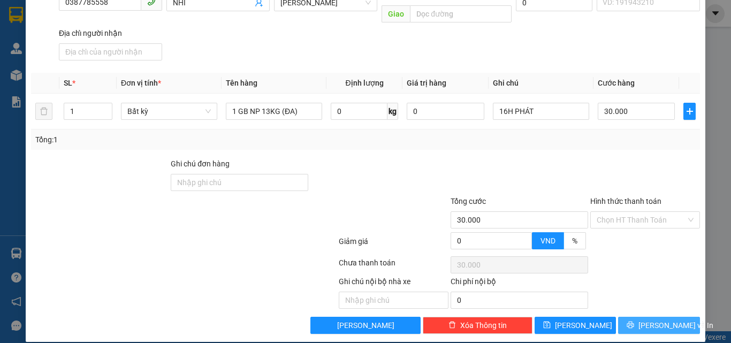
click at [636, 317] on button "[PERSON_NAME] và In" at bounding box center [659, 325] width 82 height 17
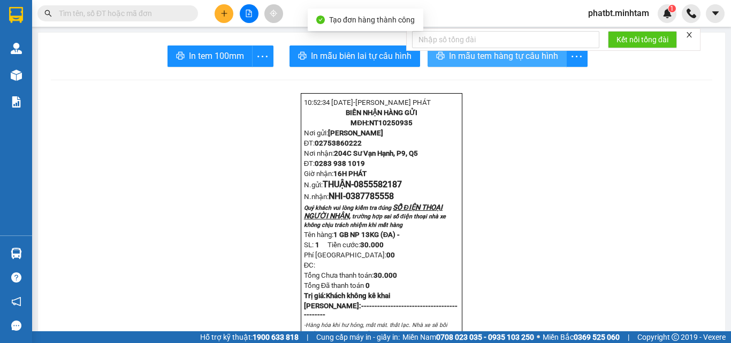
click at [480, 59] on span "In mẫu tem hàng tự cấu hình" at bounding box center [503, 55] width 109 height 13
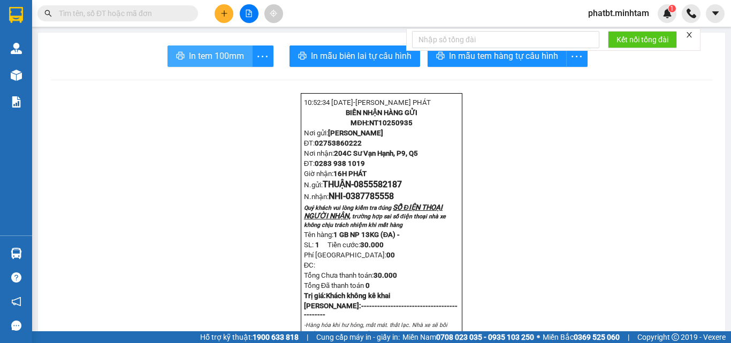
click at [232, 55] on span "In tem 100mm" at bounding box center [216, 55] width 55 height 13
click at [140, 11] on input "text" at bounding box center [122, 13] width 126 height 12
click at [220, 12] on button at bounding box center [224, 13] width 19 height 19
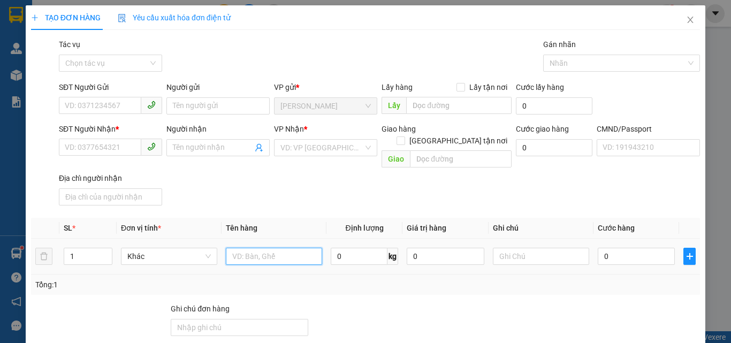
drag, startPoint x: 255, startPoint y: 245, endPoint x: 256, endPoint y: 252, distance: 6.6
click at [256, 249] on input "text" at bounding box center [274, 256] width 96 height 17
type input "1 T NP 17KG ([GEOGRAPHIC_DATA])"
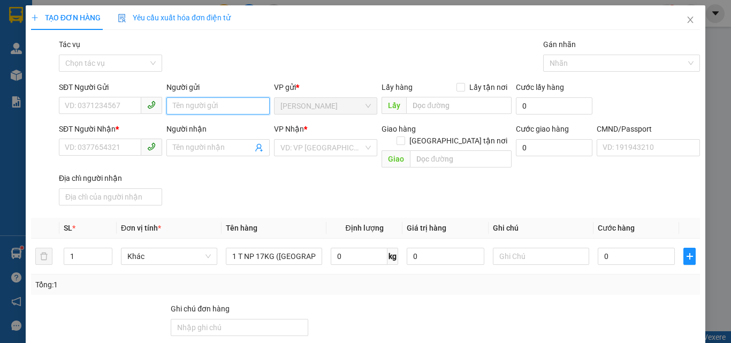
click at [186, 103] on input "Người gửi" at bounding box center [217, 105] width 103 height 17
type input "CƯỜNG"
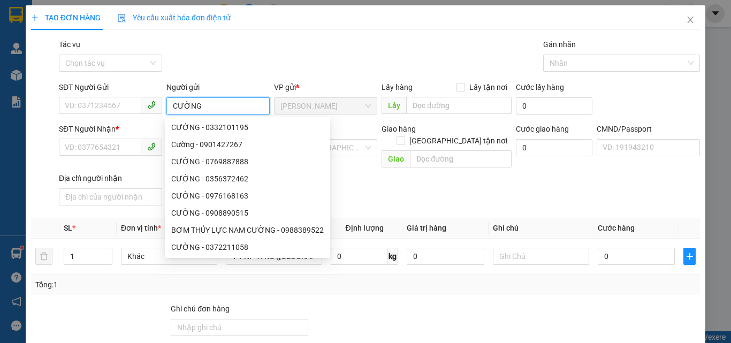
click at [202, 102] on input "CƯỜNG" at bounding box center [217, 105] width 103 height 17
click at [112, 104] on input "SĐT Người Gửi" at bounding box center [100, 105] width 82 height 17
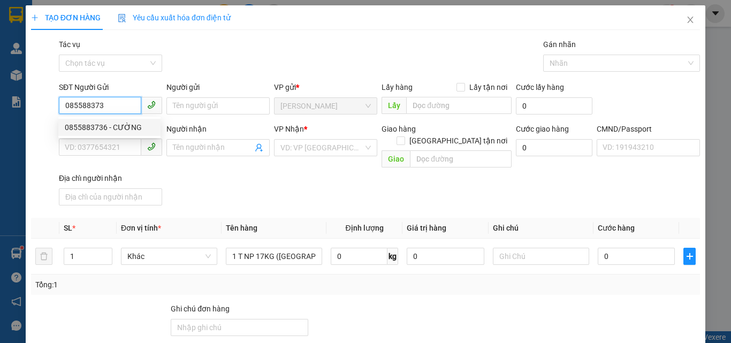
click at [120, 126] on div "0855883736 - CƯỜNG" at bounding box center [109, 128] width 89 height 12
type input "0855883736"
type input "CƯỜNG"
type input "0908163074"
type input "KIỀU"
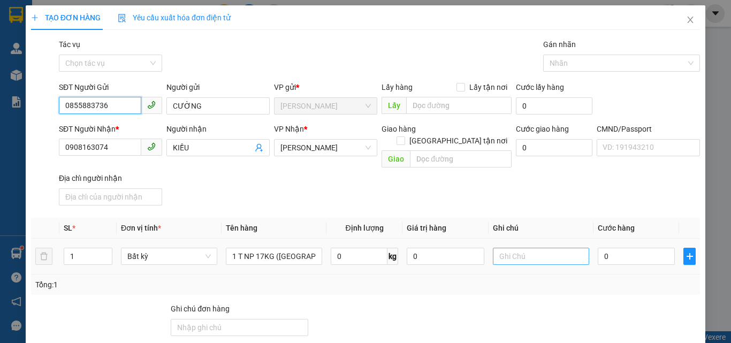
type input "0855883736"
click at [520, 248] on input "text" at bounding box center [541, 256] width 96 height 17
type input "16H PHÁT"
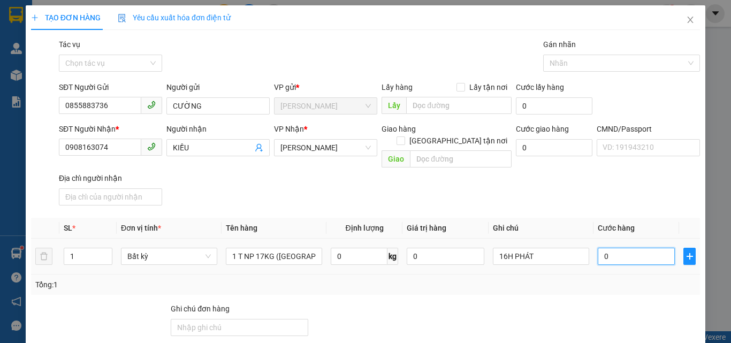
click at [624, 248] on input "0" at bounding box center [636, 256] width 77 height 17
type input "3"
type input "35"
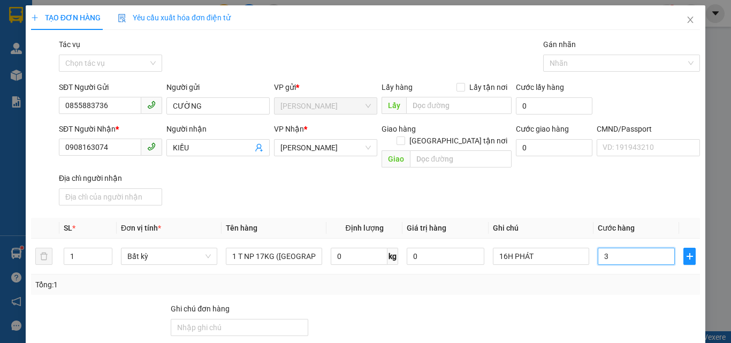
type input "35"
type input "35.000"
click at [580, 184] on div "SĐT Người Nhận * 0908163074 Người nhận KIỀU VP Nhận * [PERSON_NAME] hàng [GEOGR…" at bounding box center [380, 166] width 646 height 87
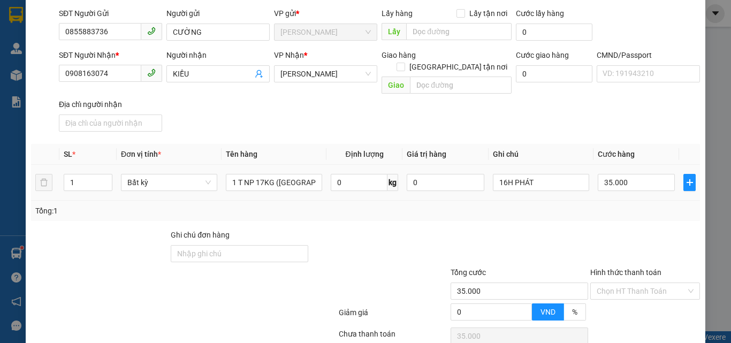
scroll to position [145, 0]
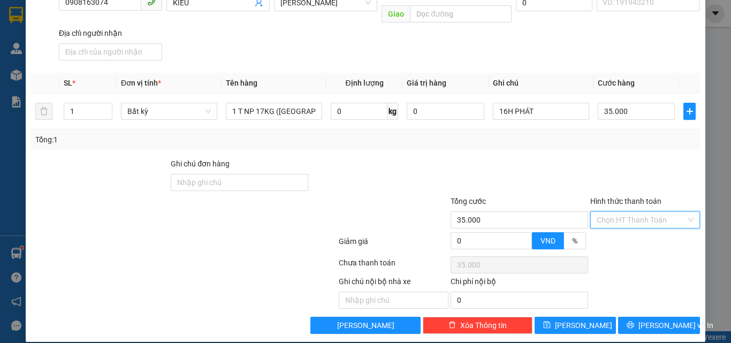
click at [611, 212] on input "Hình thức thanh toán" at bounding box center [641, 220] width 89 height 16
click at [610, 227] on div "Tại văn phòng" at bounding box center [639, 230] width 96 height 12
type input "0"
click at [593, 162] on div at bounding box center [645, 176] width 112 height 37
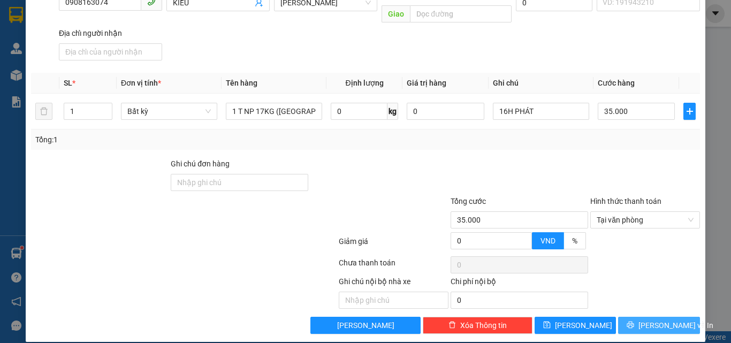
click at [647, 320] on span "[PERSON_NAME] và In" at bounding box center [676, 326] width 75 height 12
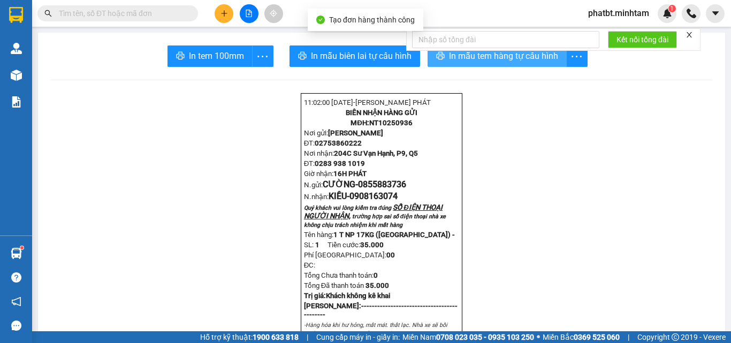
click at [509, 59] on span "In mẫu tem hàng tự cấu hình" at bounding box center [503, 55] width 109 height 13
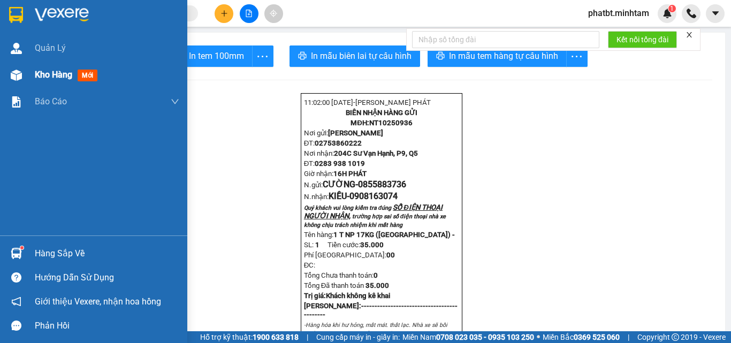
click at [27, 71] on div "Kho hàng mới" at bounding box center [93, 75] width 187 height 27
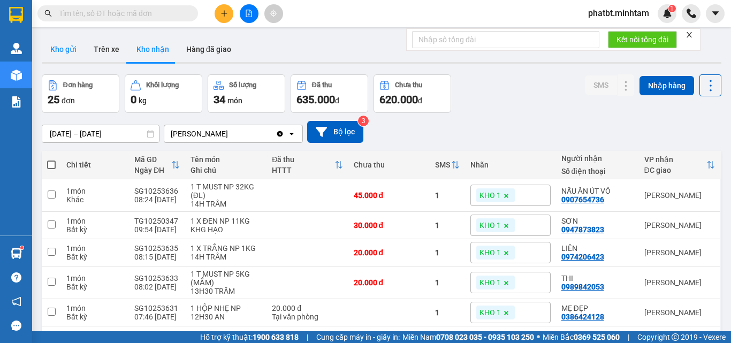
click at [71, 49] on button "Kho gửi" at bounding box center [63, 49] width 43 height 26
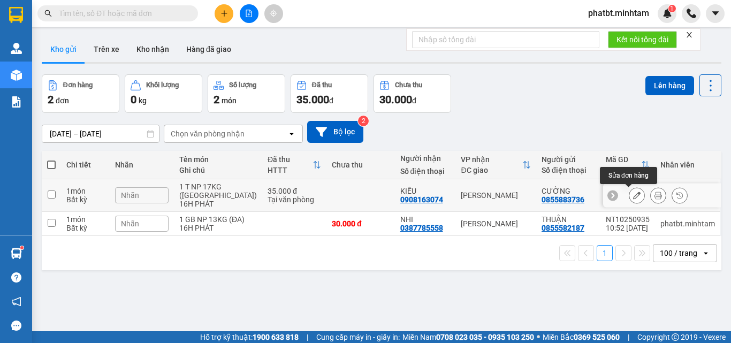
click at [655, 196] on icon at bounding box center [658, 195] width 7 height 7
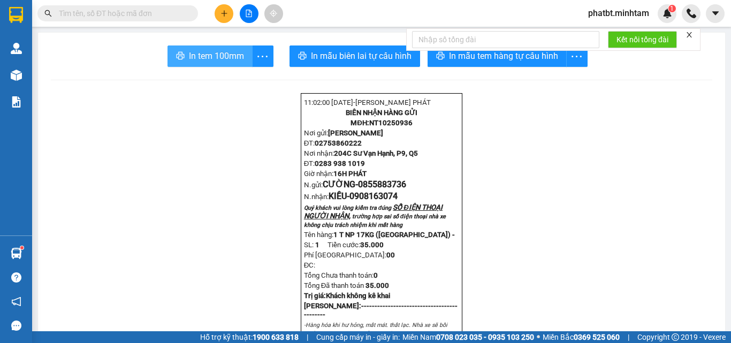
click at [238, 59] on span "In tem 100mm" at bounding box center [216, 55] width 55 height 13
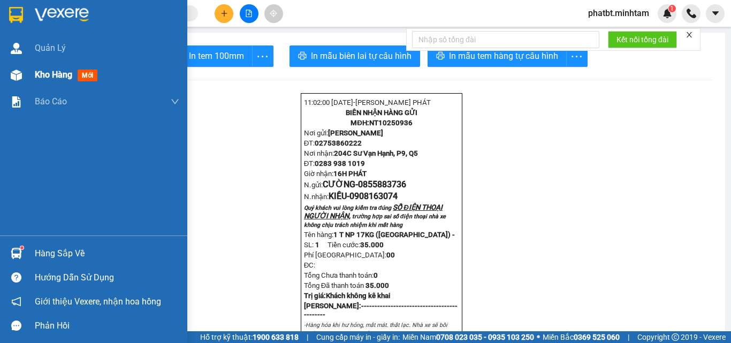
click at [25, 74] on div at bounding box center [16, 75] width 19 height 19
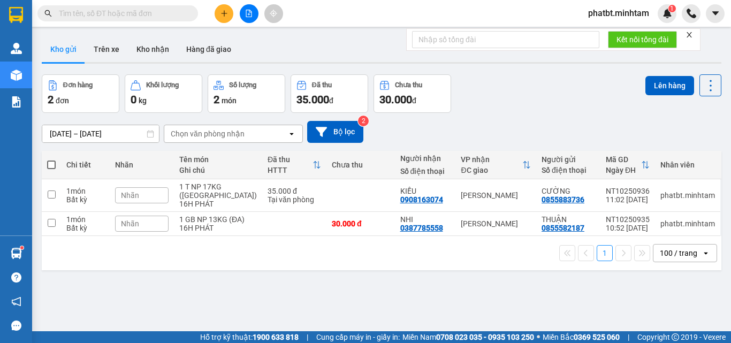
click at [52, 163] on span at bounding box center [51, 165] width 9 height 9
click at [51, 160] on input "checkbox" at bounding box center [51, 160] width 0 height 0
checkbox input "true"
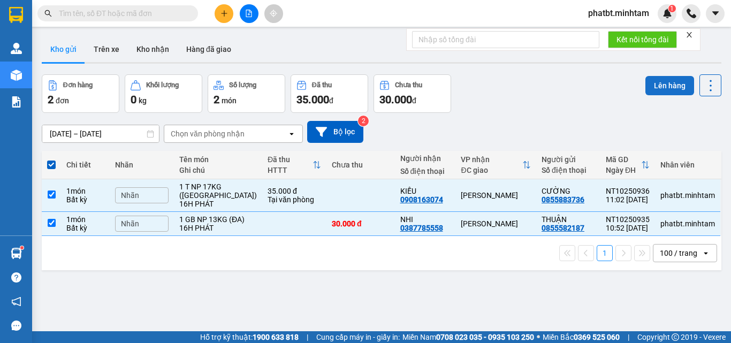
click at [655, 86] on button "Lên hàng" at bounding box center [670, 85] width 49 height 19
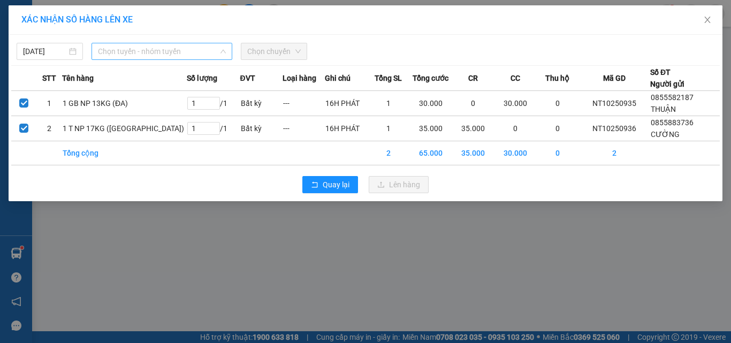
click at [148, 51] on span "Chọn tuyến - nhóm tuyến" at bounding box center [162, 51] width 128 height 16
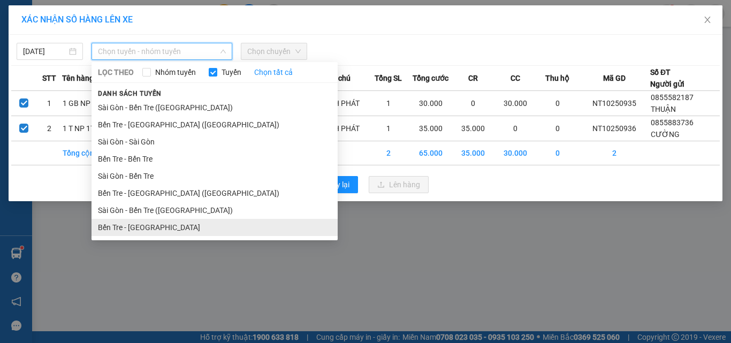
click at [157, 223] on li "Bến Tre - [GEOGRAPHIC_DATA]" at bounding box center [215, 227] width 246 height 17
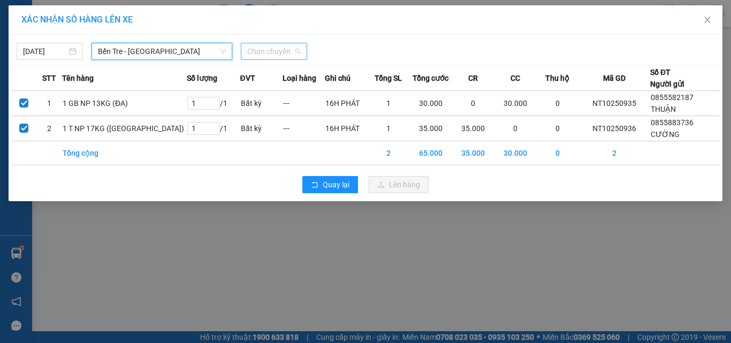
click at [282, 48] on span "Chọn chuyến" at bounding box center [274, 51] width 54 height 16
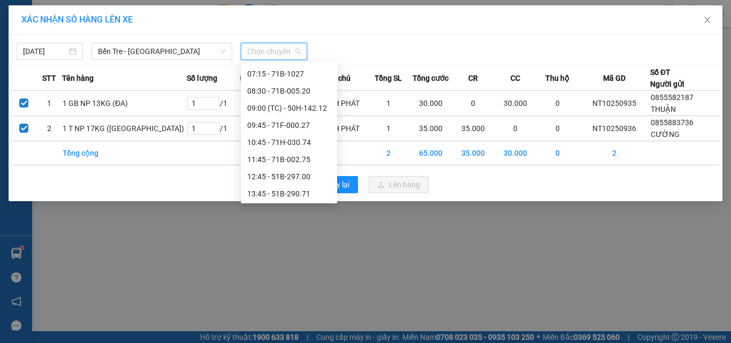
scroll to position [72, 0]
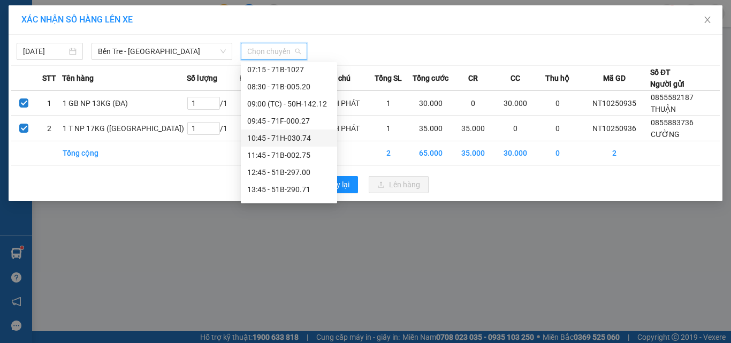
click at [308, 133] on div "10:45 - 71H-030.74" at bounding box center [289, 138] width 84 height 12
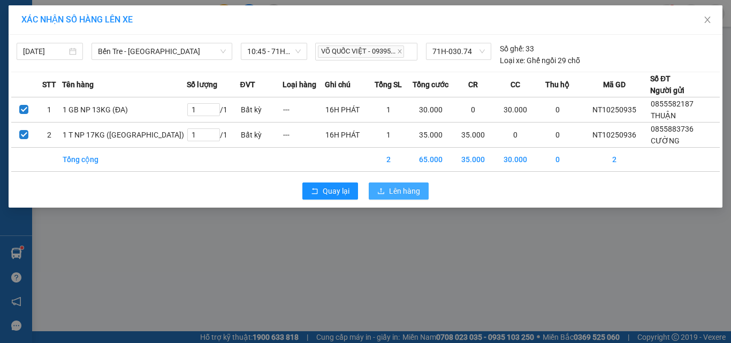
click at [404, 189] on span "Lên hàng" at bounding box center [404, 191] width 31 height 12
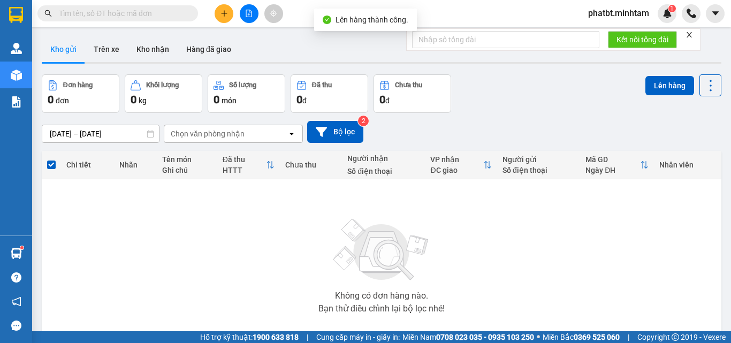
click at [249, 16] on icon "file-add" at bounding box center [248, 13] width 7 height 7
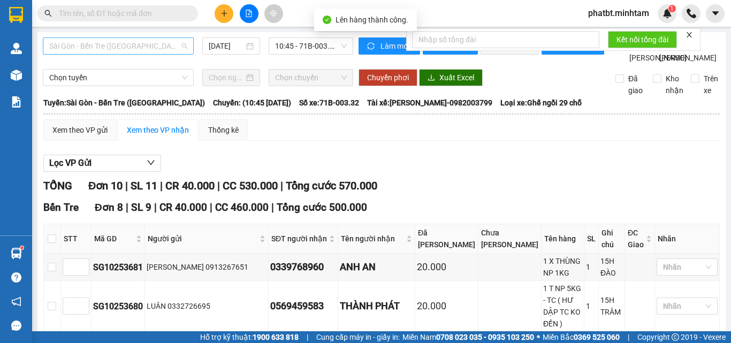
click at [116, 53] on span "Sài Gòn - Bến Tre ([GEOGRAPHIC_DATA])" at bounding box center [118, 46] width 138 height 16
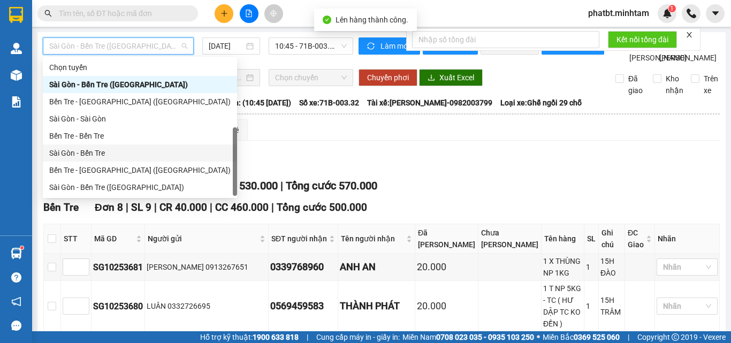
scroll to position [17, 0]
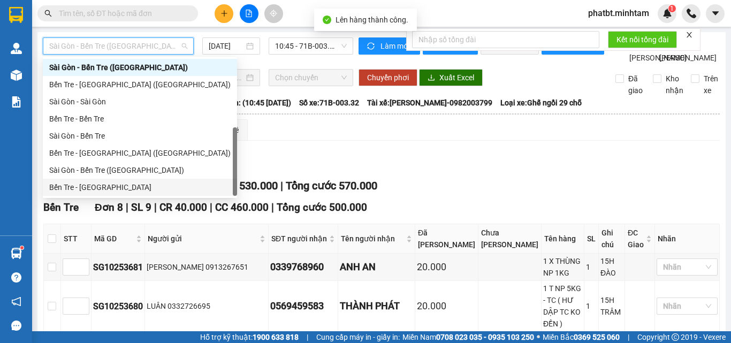
click at [93, 188] on div "Bến Tre - [GEOGRAPHIC_DATA]" at bounding box center [139, 187] width 181 height 12
type input "[DATE]"
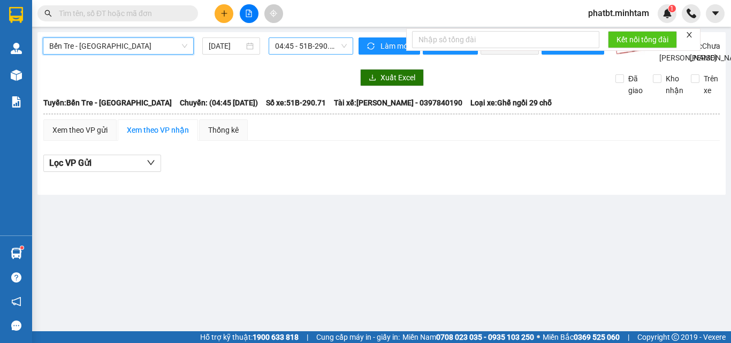
click at [285, 47] on span "04:45 - 51B-290.71" at bounding box center [311, 46] width 72 height 16
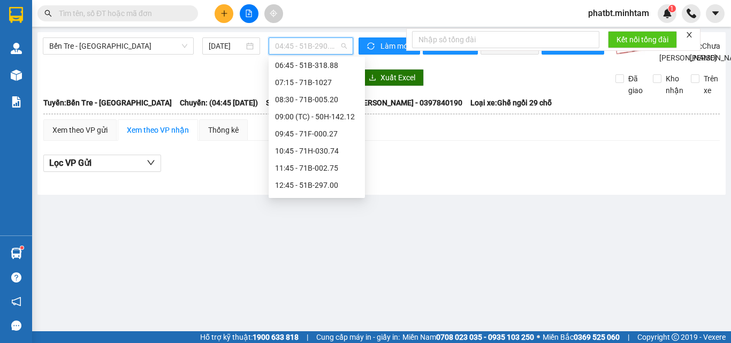
scroll to position [56, 0]
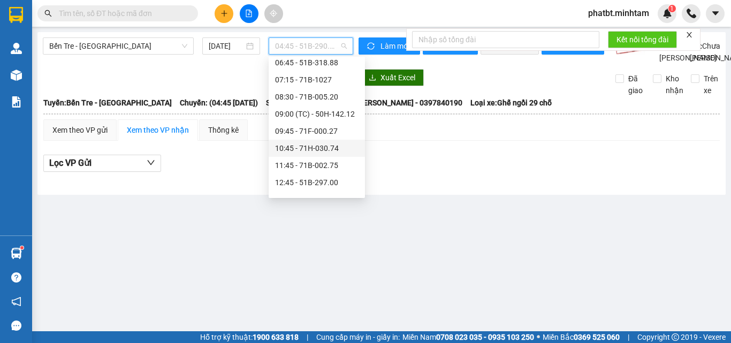
click at [321, 145] on div "10:45 - 71H-030.74" at bounding box center [317, 148] width 84 height 12
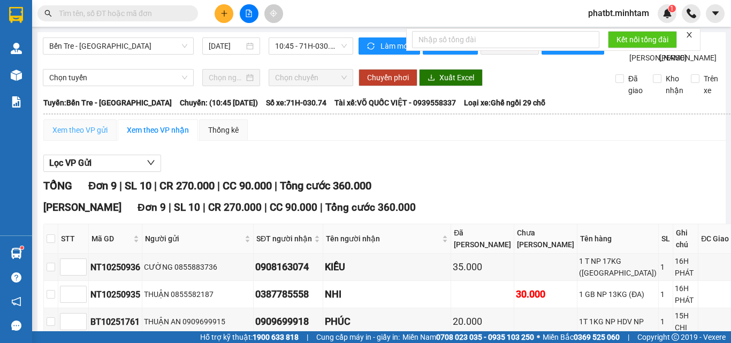
click at [89, 141] on div "Xem theo VP gửi" at bounding box center [79, 129] width 73 height 21
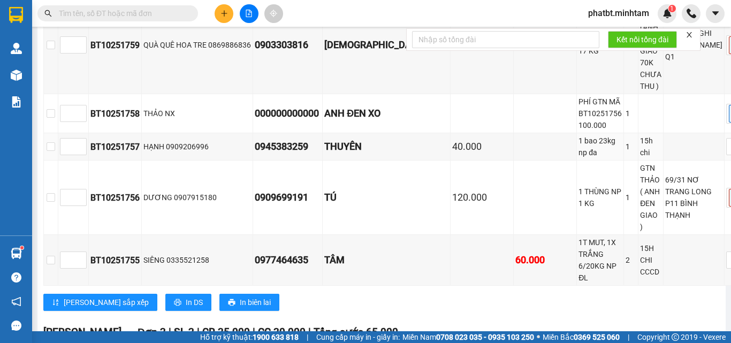
scroll to position [393, 0]
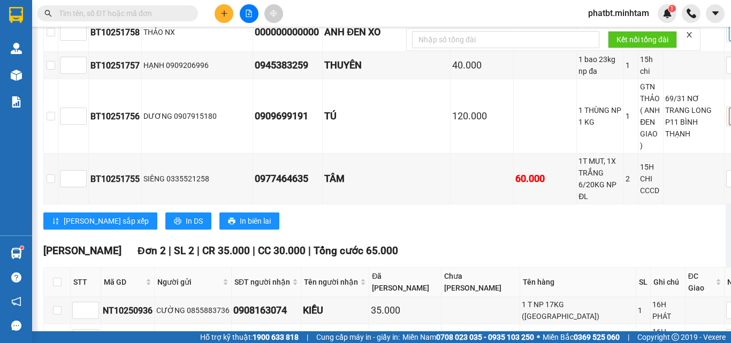
drag, startPoint x: 216, startPoint y: 286, endPoint x: 211, endPoint y: 279, distance: 8.0
click at [216, 284] on div "[PERSON_NAME] Đơn 2 | SL 2 | CR 35.000 | CC 30.000 | Tổng cước 65.000 STT Mã GD…" at bounding box center [416, 314] width 746 height 142
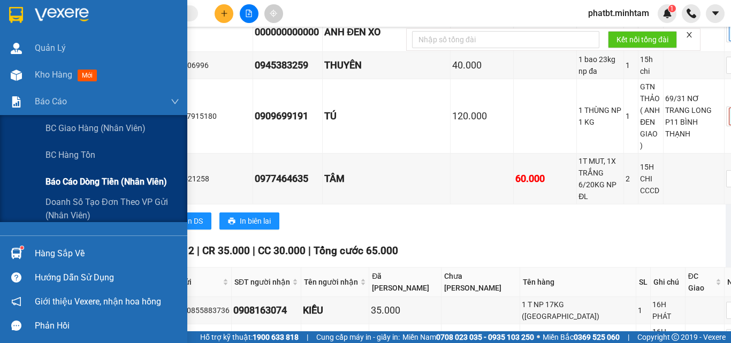
drag, startPoint x: 85, startPoint y: 176, endPoint x: 86, endPoint y: 171, distance: 5.5
click at [86, 176] on span "Báo cáo dòng tiền (nhân viên)" at bounding box center [106, 181] width 122 height 13
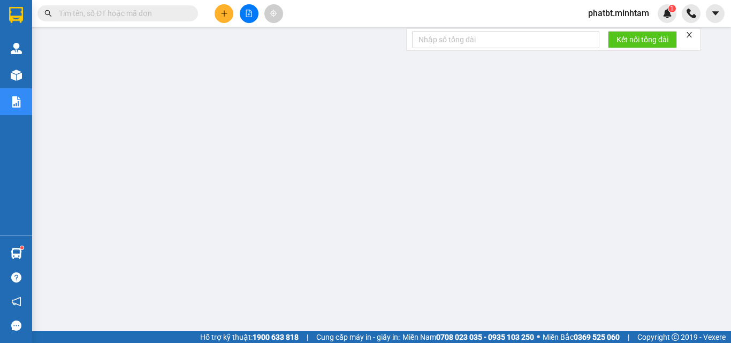
click at [131, 14] on input "text" at bounding box center [122, 13] width 126 height 12
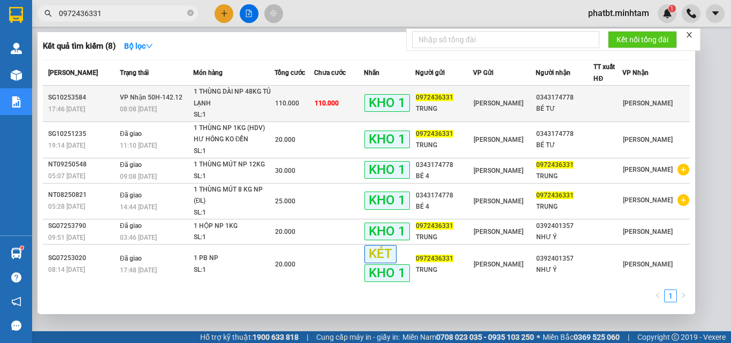
type input "0972436331"
click at [210, 101] on div "1 THÙNG DÀI NP 48KG TỦ LẠNH" at bounding box center [234, 97] width 80 height 23
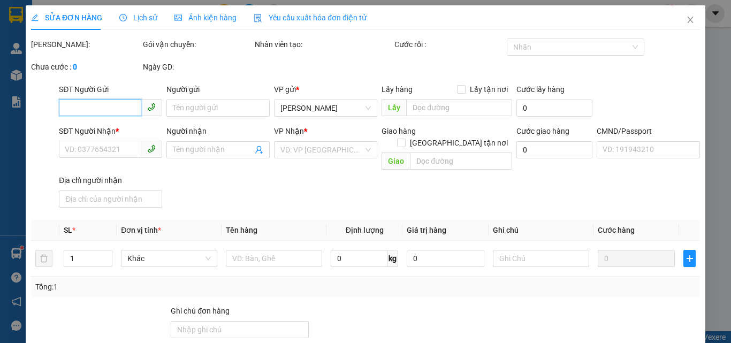
type input "0972436331"
type input "TRUNG"
type input "0343174778"
type input "BÉ TƯ"
type input "083098010962"
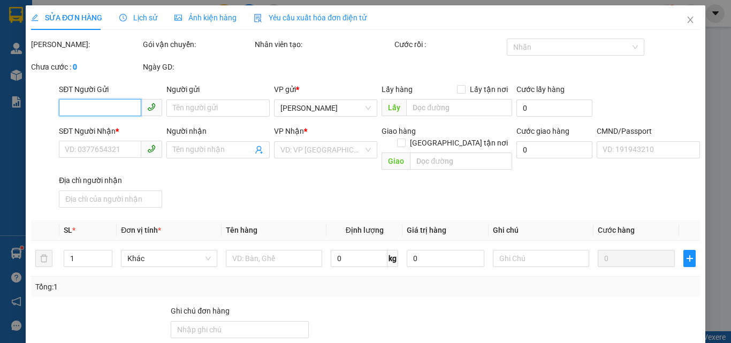
type input "KBM"
type input "110.000"
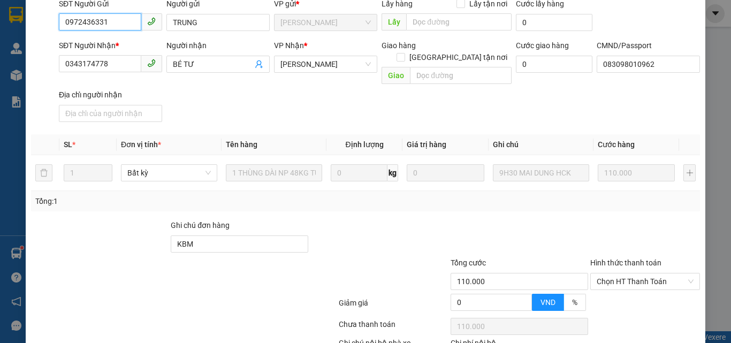
scroll to position [149, 0]
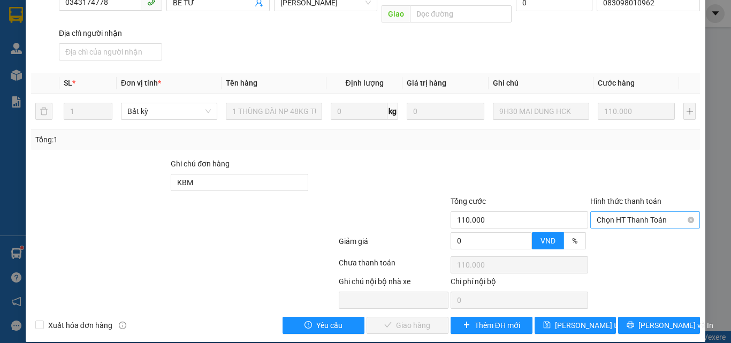
click at [606, 212] on span "Chọn HT Thanh Toán" at bounding box center [645, 220] width 97 height 16
click at [602, 223] on div "Tại văn phòng" at bounding box center [639, 229] width 109 height 17
type input "0"
click at [418, 320] on span "[PERSON_NAME] và Giao hàng" at bounding box center [438, 326] width 103 height 12
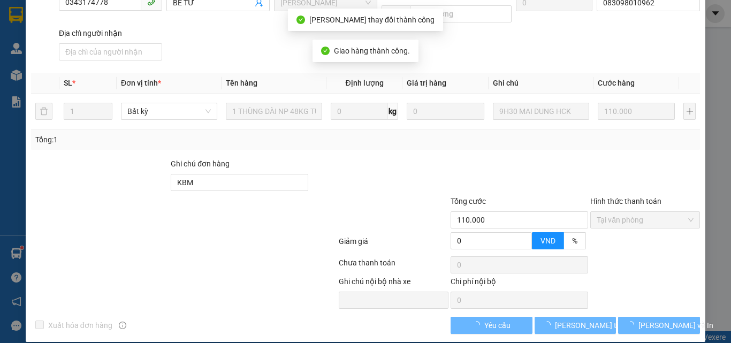
scroll to position [159, 0]
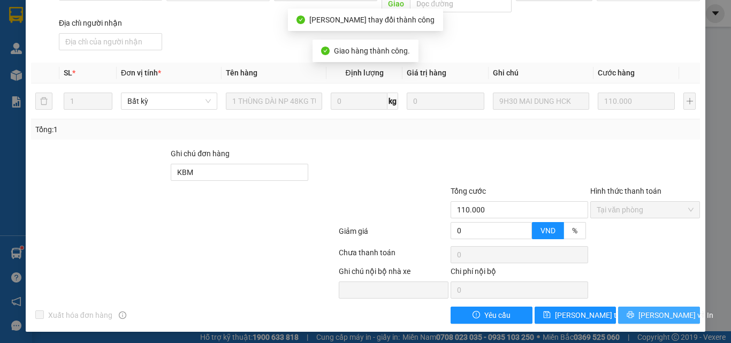
click at [643, 309] on span "[PERSON_NAME] và In" at bounding box center [676, 315] width 75 height 12
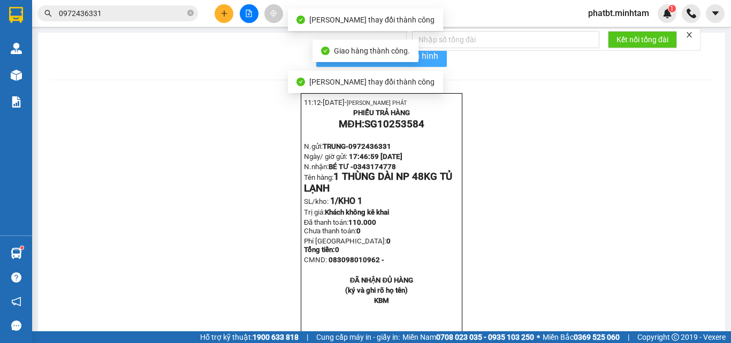
click at [429, 56] on span "In mẫu biên lai tự cấu hình" at bounding box center [388, 55] width 101 height 13
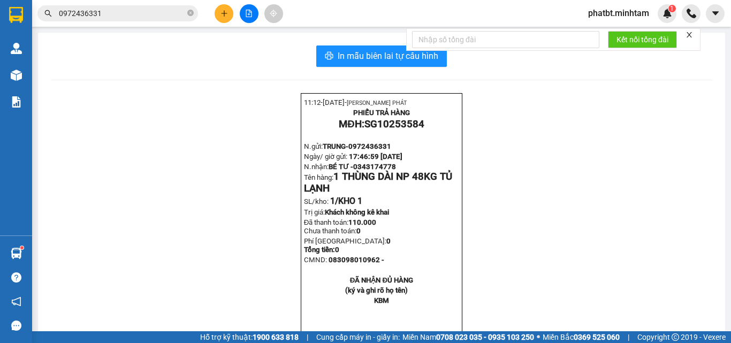
click at [141, 11] on input "0972436331" at bounding box center [122, 13] width 126 height 12
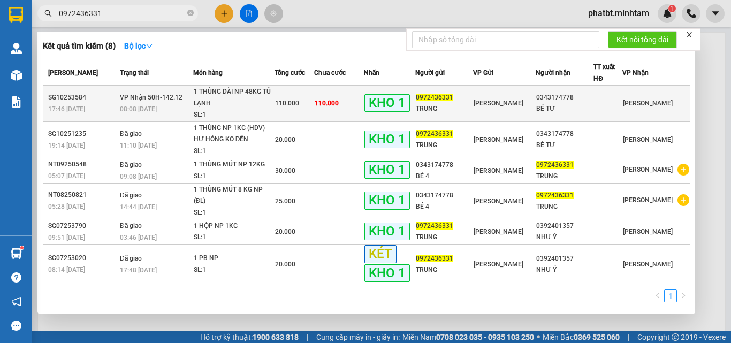
click at [245, 94] on div "1 THÙNG DÀI NP 48KG TỦ LẠNH" at bounding box center [234, 97] width 80 height 23
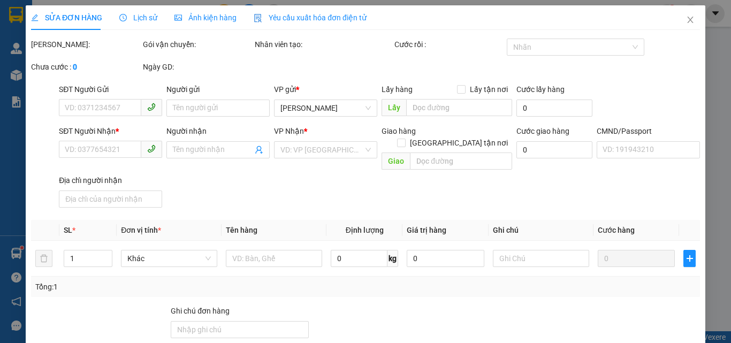
type input "0972436331"
type input "TRUNG"
type input "0343174778"
type input "BÉ TƯ"
type input "083098010962"
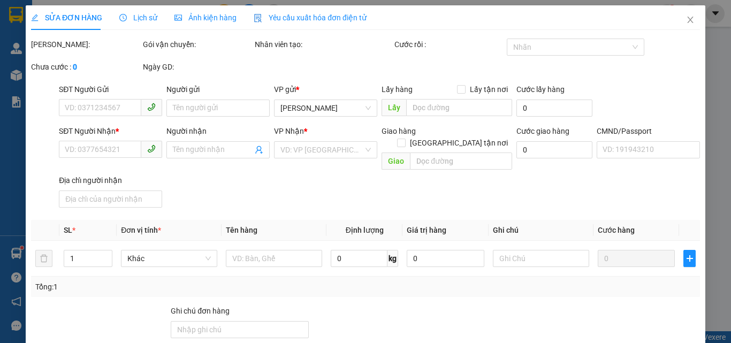
type input "KBM"
type input "110.000"
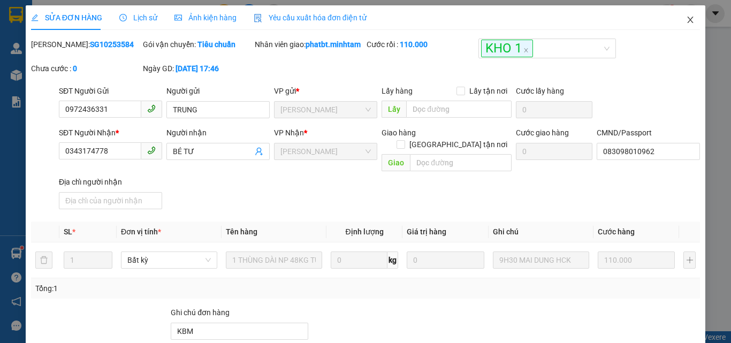
click at [691, 17] on span "Close" at bounding box center [691, 20] width 30 height 30
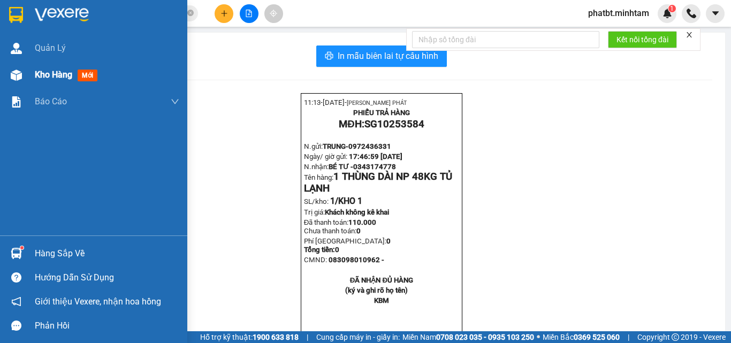
click at [48, 81] on div "Kho hàng mới" at bounding box center [68, 74] width 67 height 13
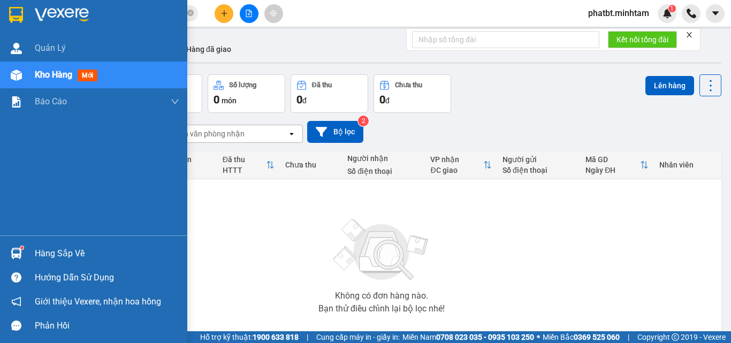
click at [42, 83] on div "Kho hàng mới" at bounding box center [107, 75] width 145 height 27
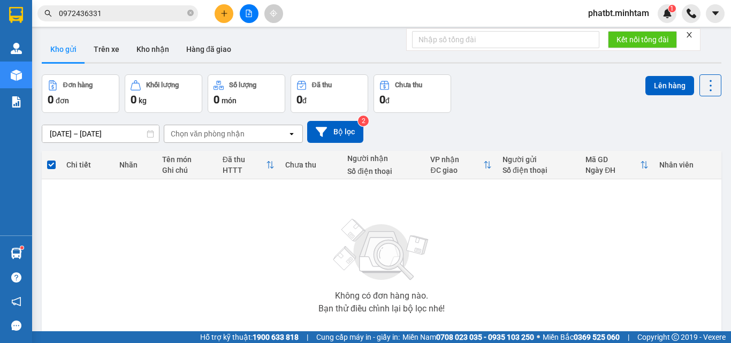
click at [194, 15] on span "0972436331" at bounding box center [117, 13] width 161 height 16
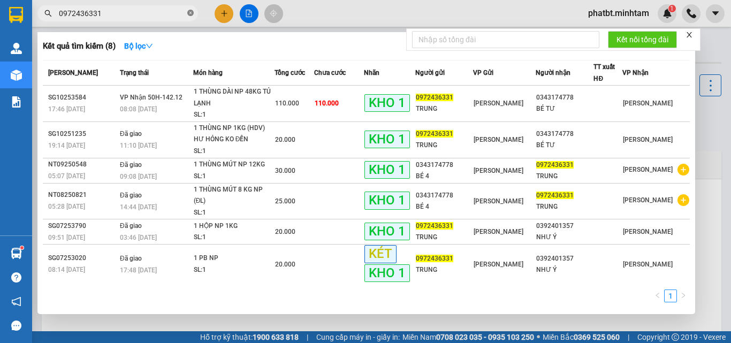
click at [190, 14] on icon "close-circle" at bounding box center [190, 13] width 6 height 6
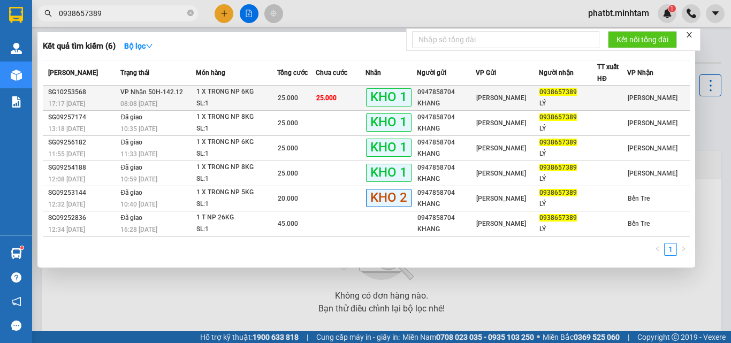
type input "0938657389"
click at [194, 103] on div "08:08 [DATE]" at bounding box center [157, 104] width 75 height 12
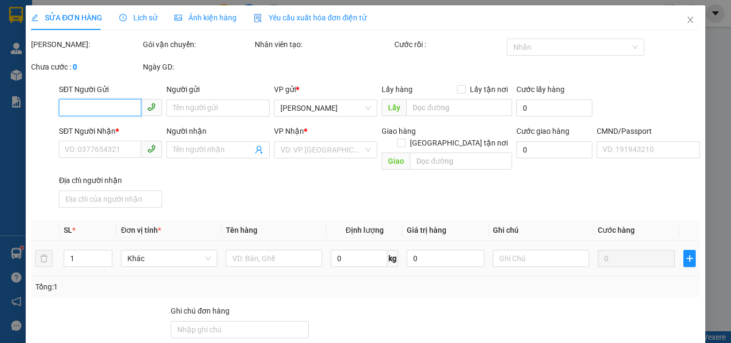
type input "0947858704"
type input "KHANG"
type input "0938657389"
type input "LÝ"
type input "BM"
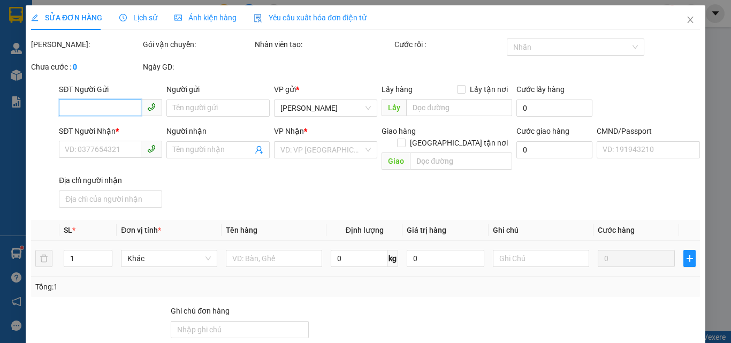
type input "25.000"
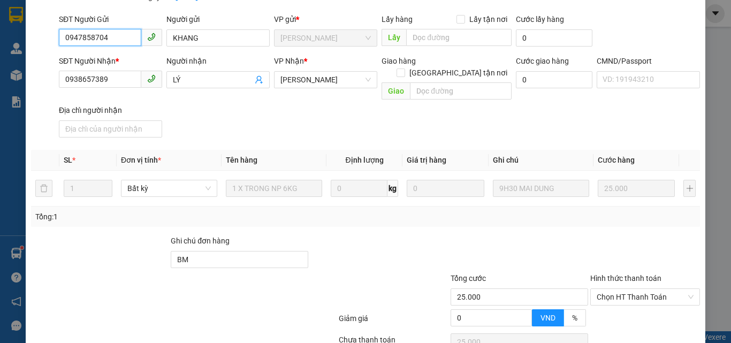
scroll to position [149, 0]
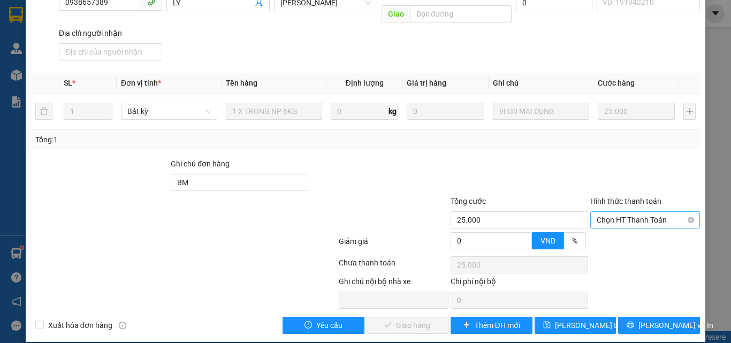
click at [608, 212] on span "Chọn HT Thanh Toán" at bounding box center [645, 220] width 97 height 16
click at [607, 230] on div "Tại văn phòng" at bounding box center [639, 230] width 96 height 12
type input "0"
click at [391, 320] on span "[PERSON_NAME] và Giao hàng" at bounding box center [438, 326] width 103 height 12
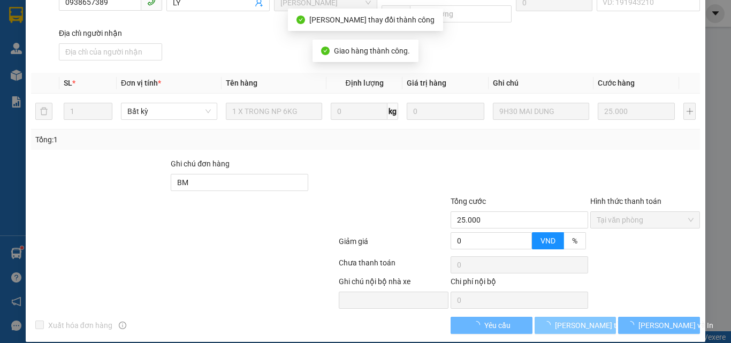
scroll to position [159, 0]
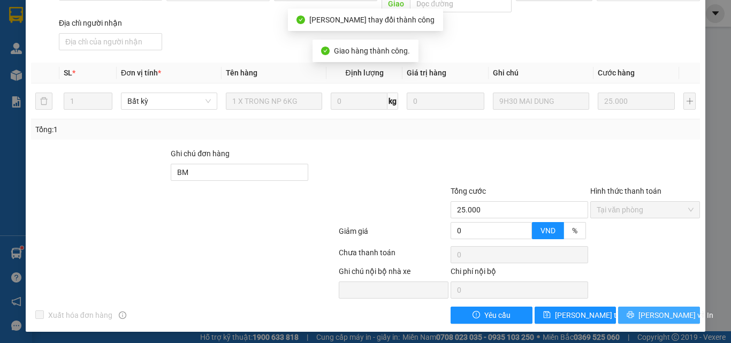
click at [640, 310] on button "[PERSON_NAME] và In" at bounding box center [659, 315] width 82 height 17
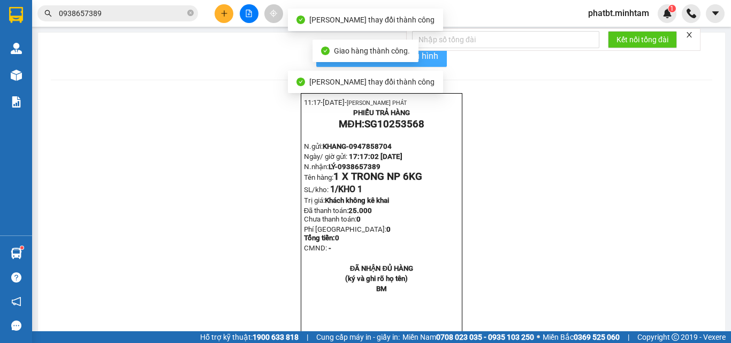
click at [434, 60] on span "In mẫu biên lai tự cấu hình" at bounding box center [388, 55] width 101 height 13
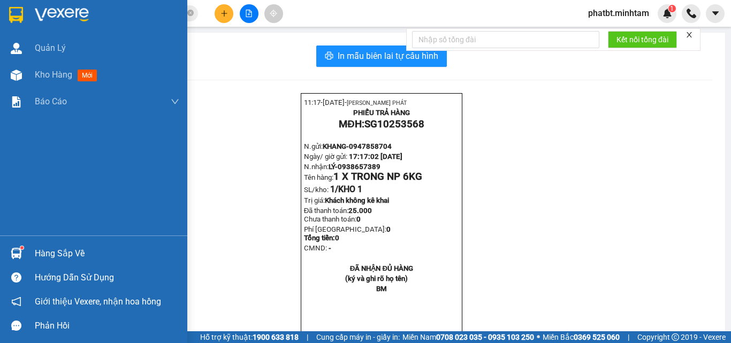
click at [78, 244] on div "Hàng sắp về" at bounding box center [93, 253] width 187 height 24
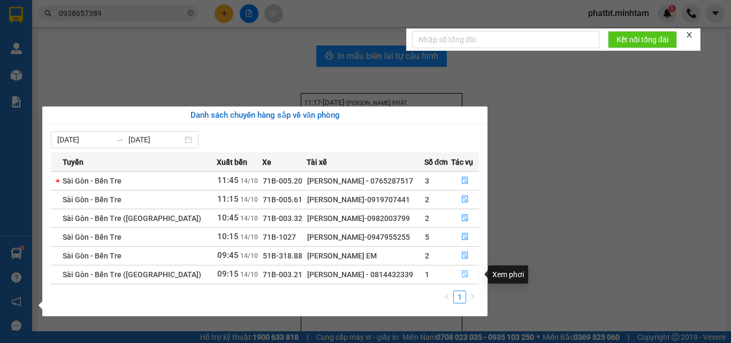
click at [462, 272] on icon "file-done" at bounding box center [464, 273] width 7 height 7
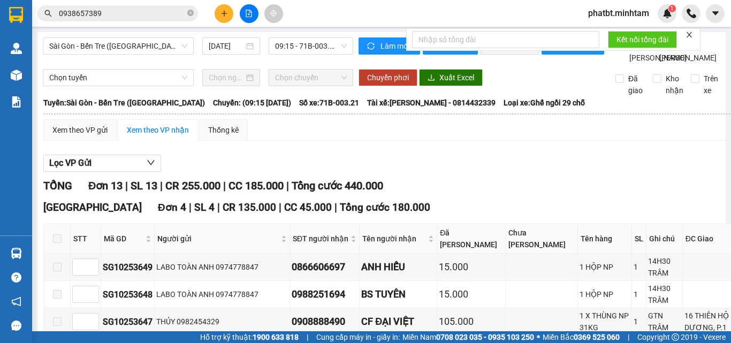
checkbox input "true"
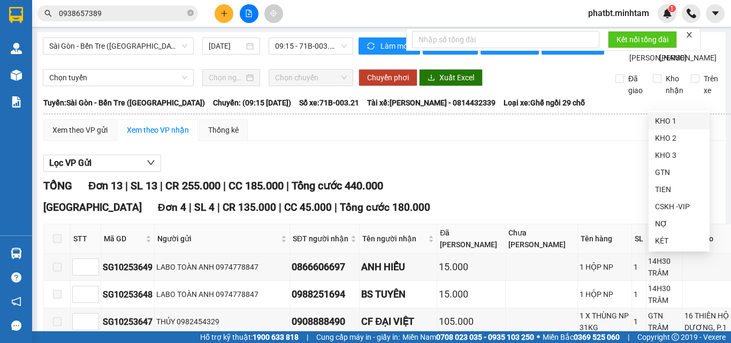
drag, startPoint x: 676, startPoint y: 122, endPoint x: 663, endPoint y: 125, distance: 12.7
click at [674, 122] on div "KHO 1" at bounding box center [679, 121] width 48 height 12
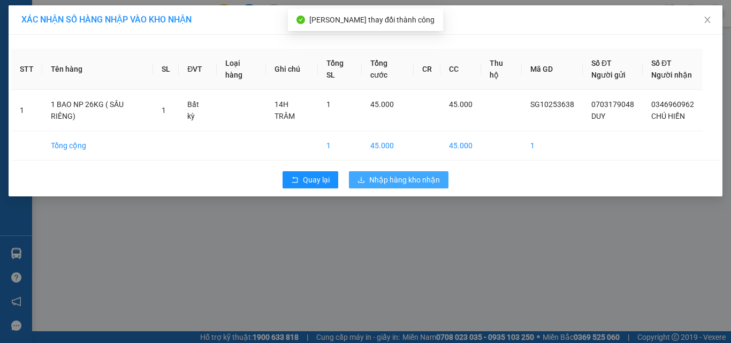
click at [401, 185] on span "Nhập hàng kho nhận" at bounding box center [404, 180] width 71 height 12
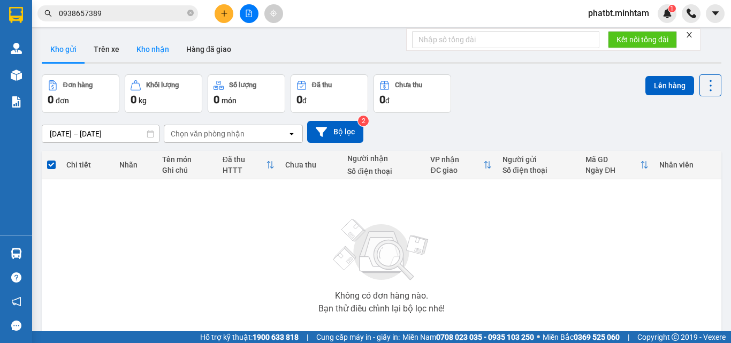
click at [145, 47] on button "Kho nhận" at bounding box center [153, 49] width 50 height 26
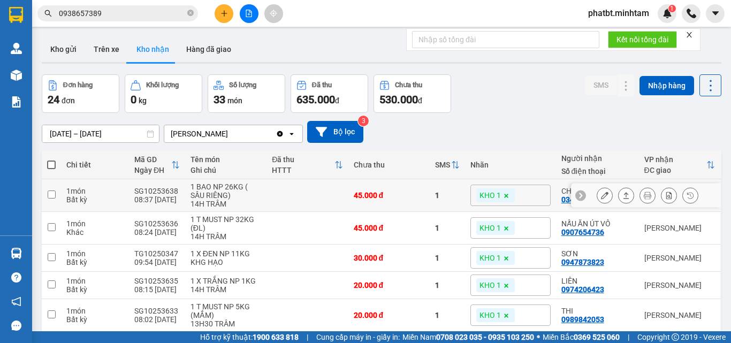
click at [601, 198] on icon at bounding box center [604, 195] width 7 height 7
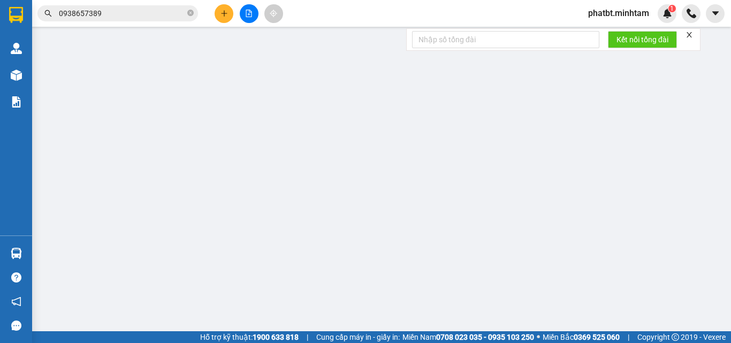
type input "0703179048"
type input "DUY"
type input "0346960962"
type input "CHÚ HIỀN"
type input "45.000"
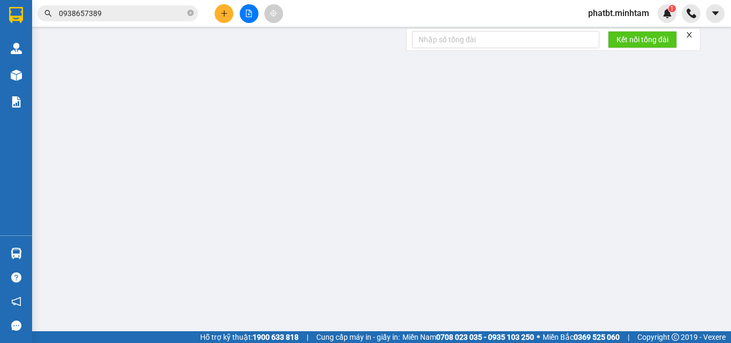
type input "45.000"
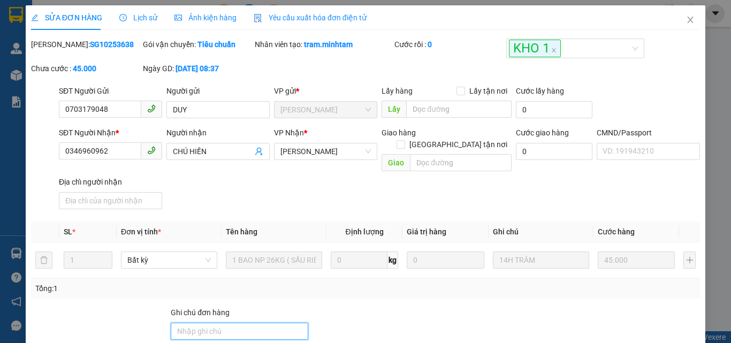
click at [234, 323] on input "Ghi chú đơn hàng" at bounding box center [240, 331] width 138 height 17
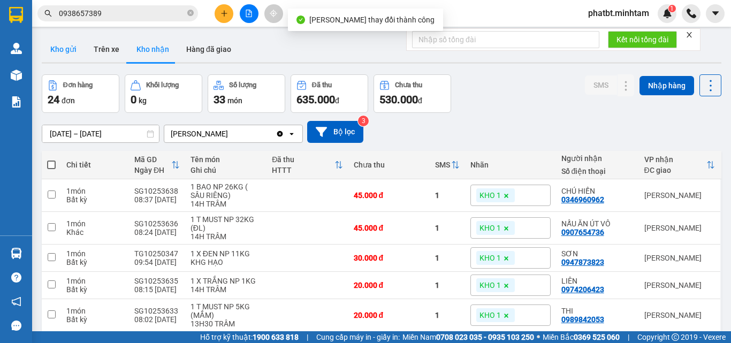
click at [65, 48] on button "Kho gửi" at bounding box center [63, 49] width 43 height 26
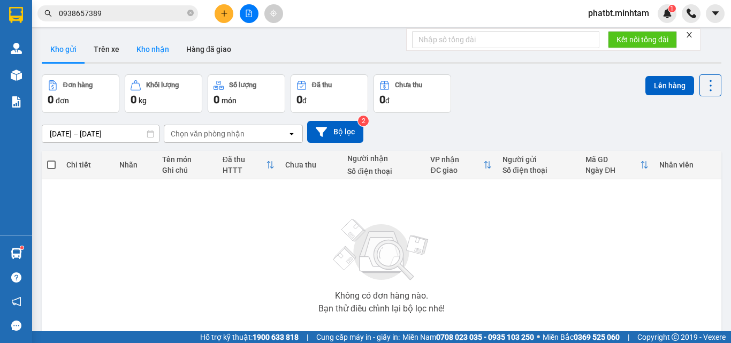
click at [152, 48] on button "Kho nhận" at bounding box center [153, 49] width 50 height 26
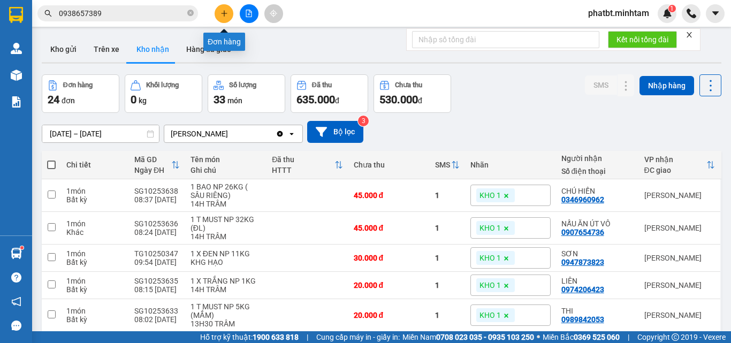
click at [223, 9] on button at bounding box center [224, 13] width 19 height 19
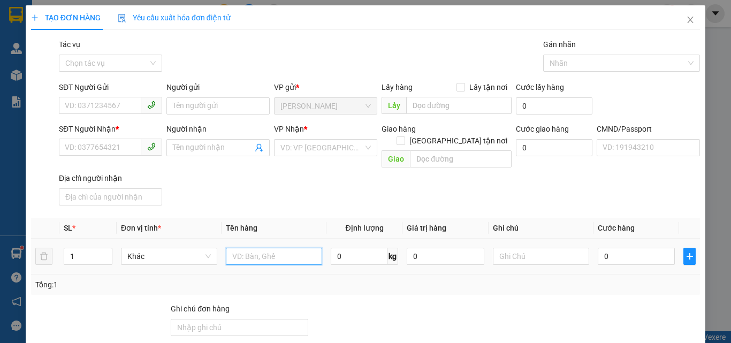
drag, startPoint x: 265, startPoint y: 246, endPoint x: 277, endPoint y: 118, distance: 128.0
click at [265, 248] on input "text" at bounding box center [274, 256] width 96 height 17
type input "1 T NP 11KG (ĐA)"
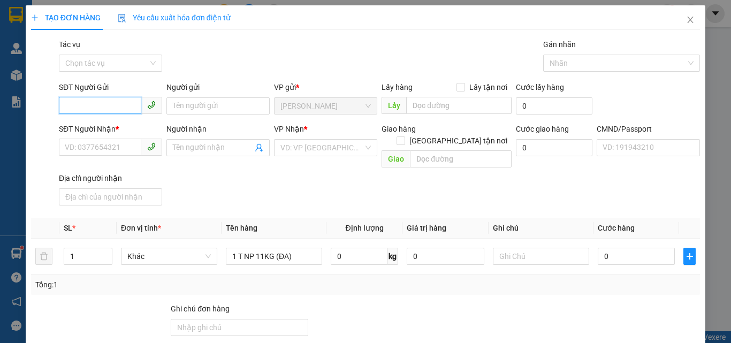
drag, startPoint x: 80, startPoint y: 99, endPoint x: 95, endPoint y: 40, distance: 60.6
click at [81, 99] on input "SĐT Người Gửi" at bounding box center [100, 105] width 82 height 17
type input "0984332527"
click at [107, 128] on div "0984332527 - [GEOGRAPHIC_DATA]" at bounding box center [125, 128] width 120 height 12
type input "ĐỨC"
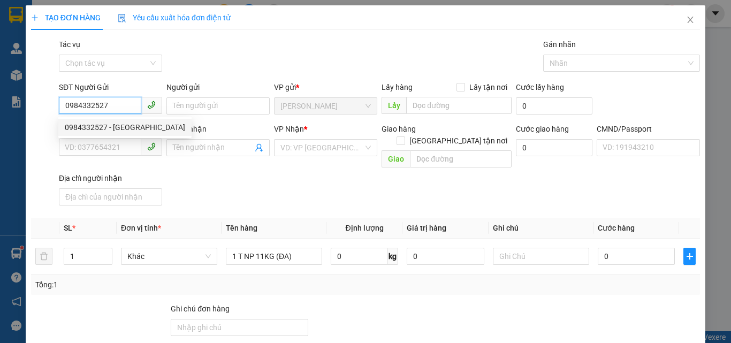
type input "0984332527"
type input "ĐỨC"
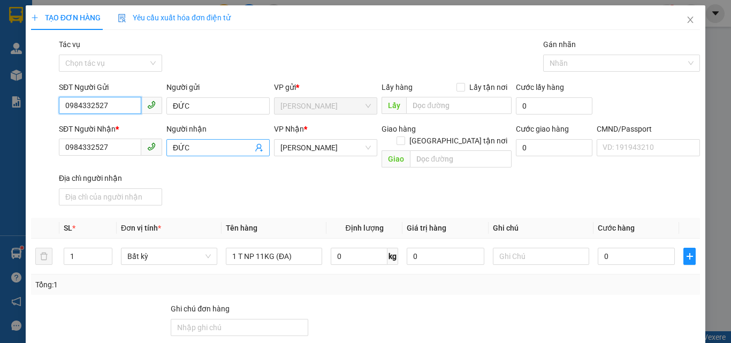
type input "0984332527"
click at [256, 143] on icon "user-add" at bounding box center [259, 147] width 9 height 9
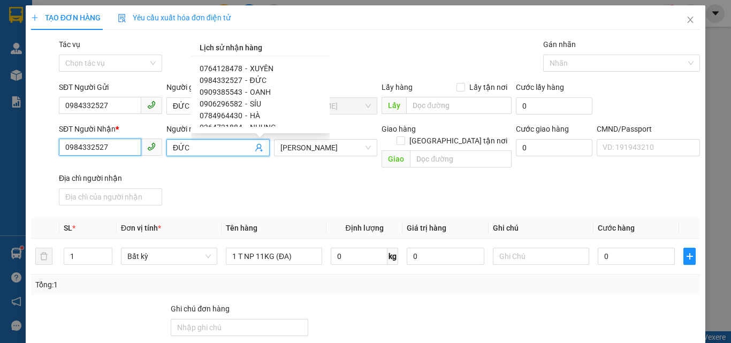
click at [117, 150] on input "0984332527" at bounding box center [100, 147] width 82 height 17
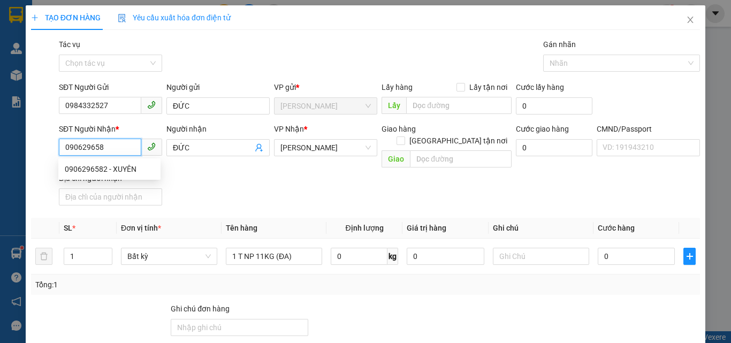
type input "0906296582"
click at [131, 169] on div "0906296582 - XUYÊN" at bounding box center [109, 169] width 89 height 12
type input "XUYÊN"
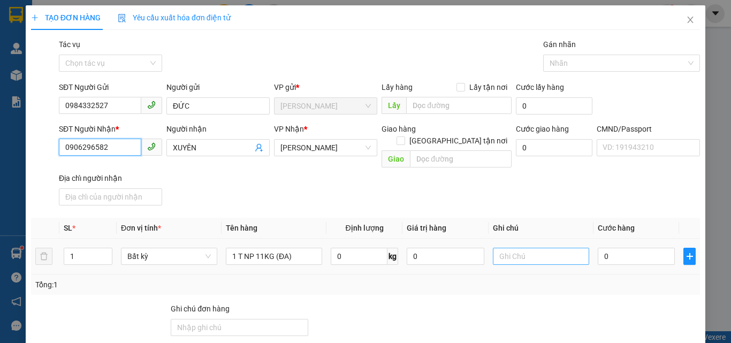
type input "0906296582"
click at [538, 249] on input "text" at bounding box center [541, 256] width 96 height 17
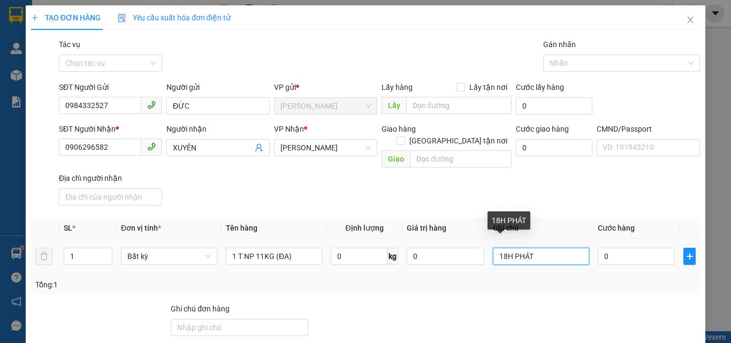
click at [503, 248] on input "18H PHÁT" at bounding box center [541, 256] width 96 height 17
type input "17H PHÁT"
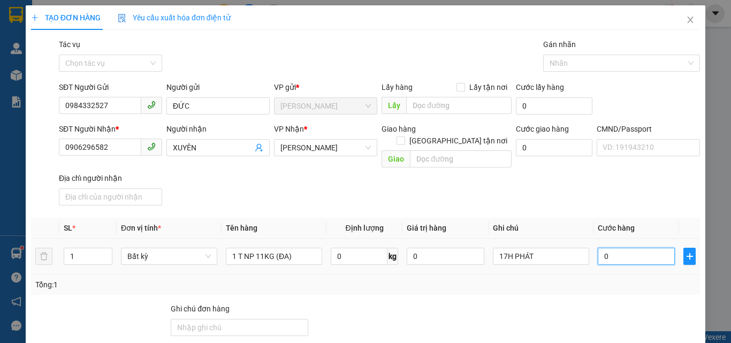
click at [642, 250] on input "0" at bounding box center [636, 256] width 77 height 17
type input "3"
type input "30"
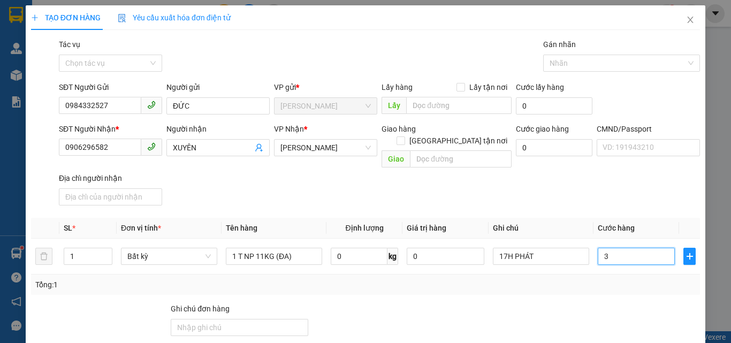
type input "30"
type input "30.000"
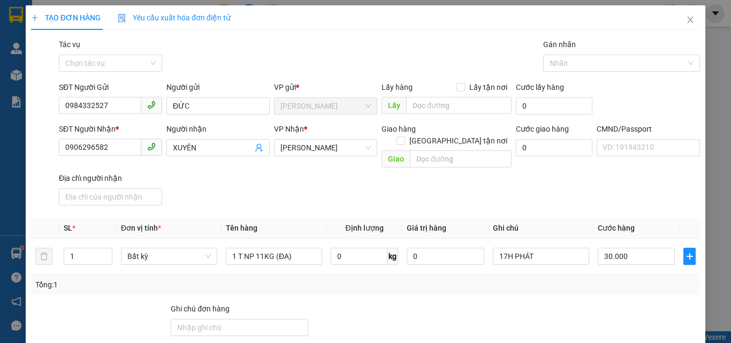
click at [526, 177] on div "SĐT Người Nhận * 0906296582 Người nhận XUYÊN VP Nhận * [GEOGRAPHIC_DATA] hàng […" at bounding box center [380, 166] width 646 height 87
drag, startPoint x: 629, startPoint y: 315, endPoint x: 619, endPoint y: 289, distance: 27.6
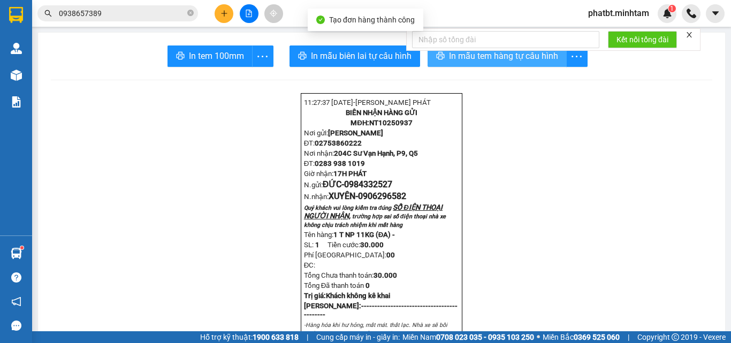
click at [449, 56] on span "In mẫu tem hàng tự cấu hình" at bounding box center [503, 55] width 109 height 13
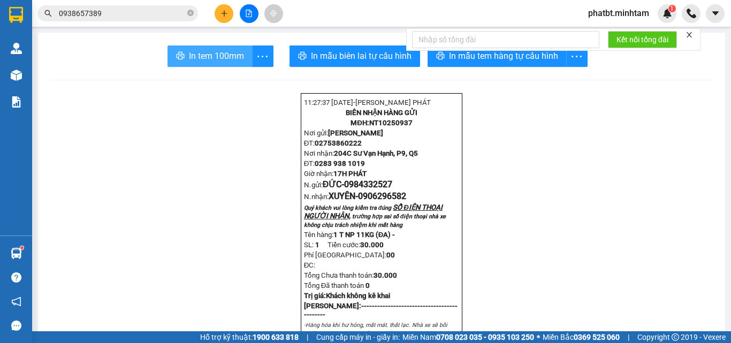
click at [201, 60] on span "In tem 100mm" at bounding box center [216, 55] width 55 height 13
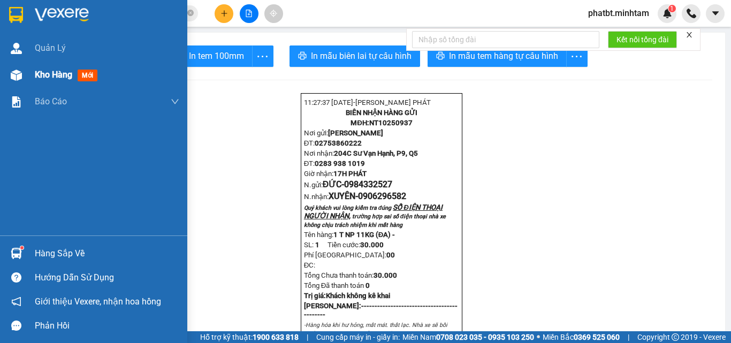
click at [27, 66] on div "Kho hàng mới" at bounding box center [93, 75] width 187 height 27
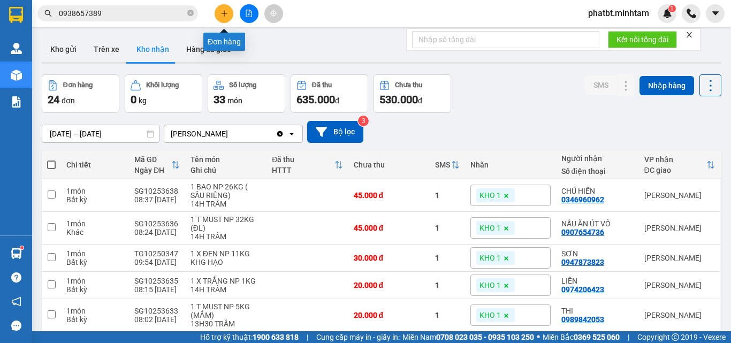
click at [224, 10] on icon "plus" at bounding box center [224, 13] width 7 height 7
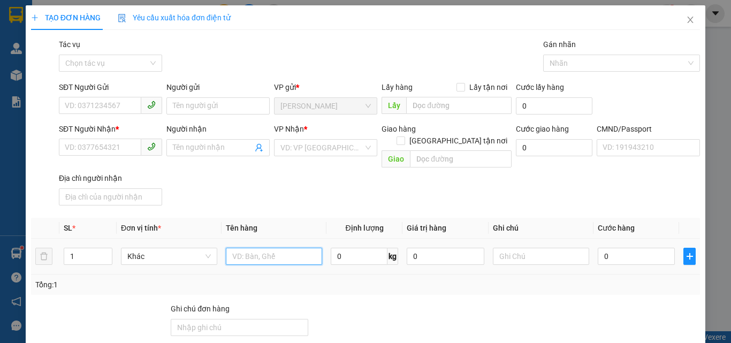
click at [252, 248] on input "text" at bounding box center [274, 256] width 96 height 17
type input "1 T NP 6KG (ĐA)"
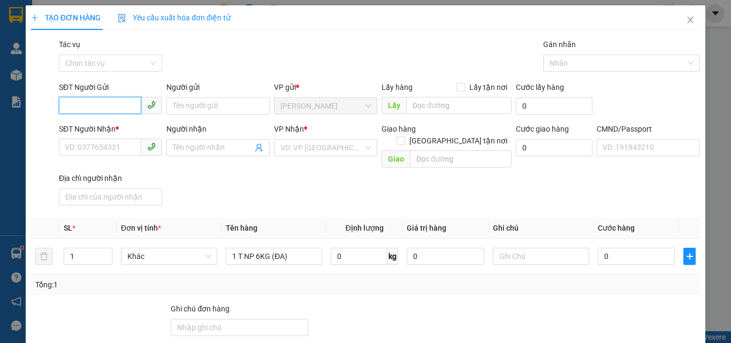
click at [111, 111] on input "SĐT Người Gửi" at bounding box center [100, 105] width 82 height 17
type input "0"
type input "0763549815"
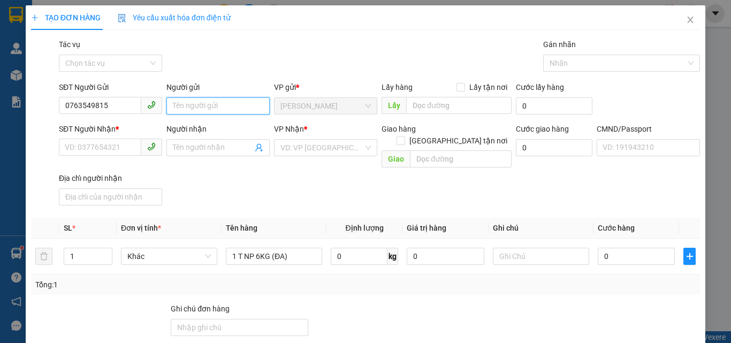
click at [211, 112] on input "Người gửi" at bounding box center [217, 105] width 103 height 17
type input "PHƯỢNG"
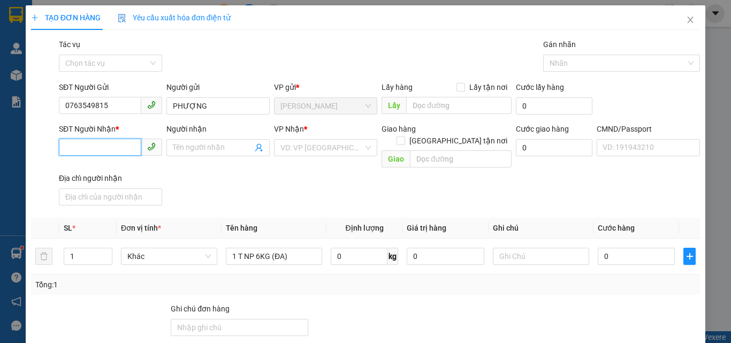
click at [72, 146] on input "SĐT Người Nhận *" at bounding box center [100, 147] width 82 height 17
type input "0937223315"
click at [183, 147] on input "Người nhận" at bounding box center [213, 148] width 80 height 12
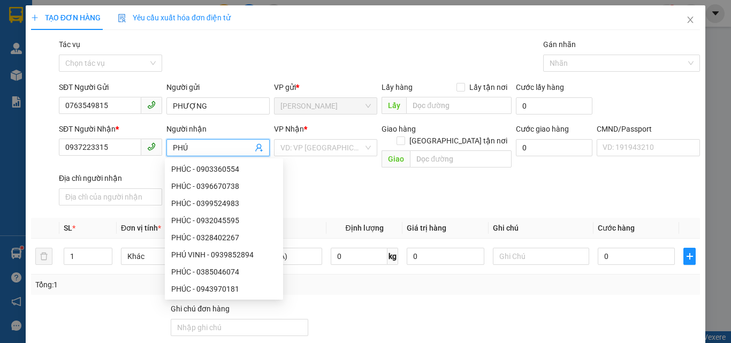
type input "PHÚ"
drag, startPoint x: 348, startPoint y: 185, endPoint x: 331, endPoint y: 164, distance: 27.3
click at [348, 185] on div "SĐT Người Nhận * 0937223315 Người nhận PHÚ VP Nhận * VD: VP [GEOGRAPHIC_DATA] G…" at bounding box center [380, 166] width 646 height 87
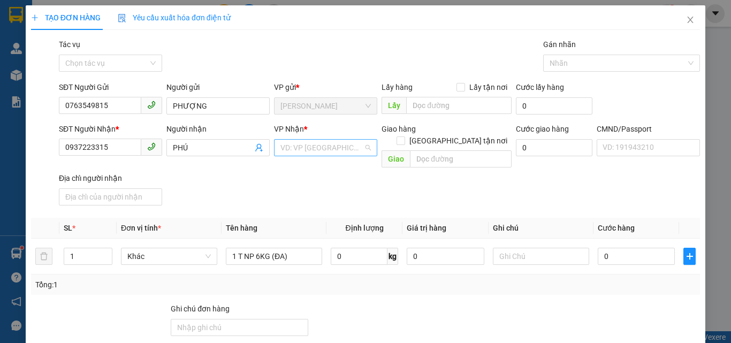
drag, startPoint x: 322, startPoint y: 145, endPoint x: 316, endPoint y: 164, distance: 20.7
click at [321, 145] on input "search" at bounding box center [321, 148] width 83 height 16
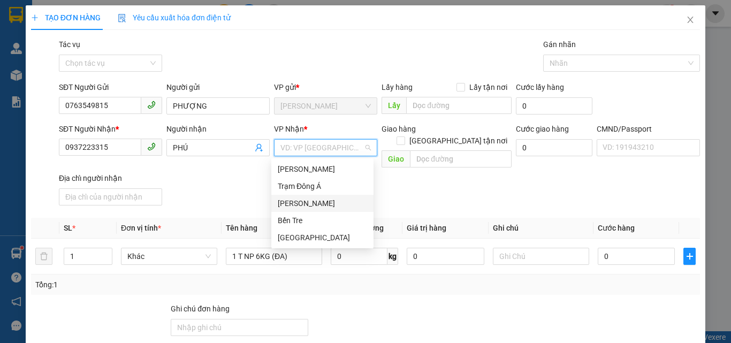
click at [312, 201] on div "[PERSON_NAME]" at bounding box center [322, 204] width 89 height 12
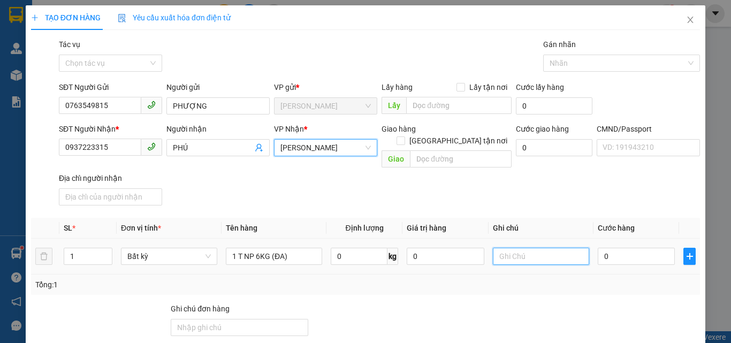
click at [543, 248] on input "text" at bounding box center [541, 256] width 96 height 17
click at [503, 248] on input "15H PHÁT" at bounding box center [541, 256] width 96 height 17
type input "17H PHÁT"
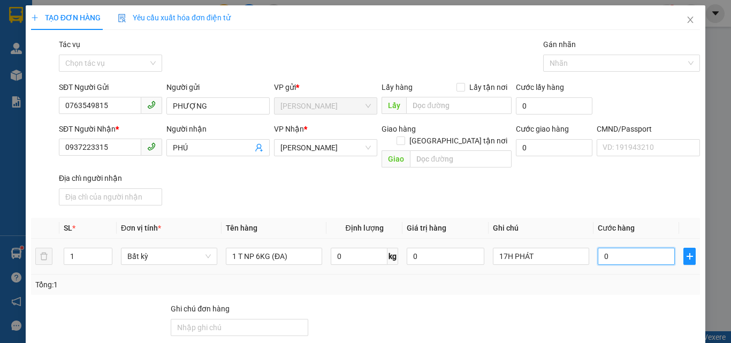
click at [616, 248] on input "0" at bounding box center [636, 256] width 77 height 17
type input "2"
type input "25"
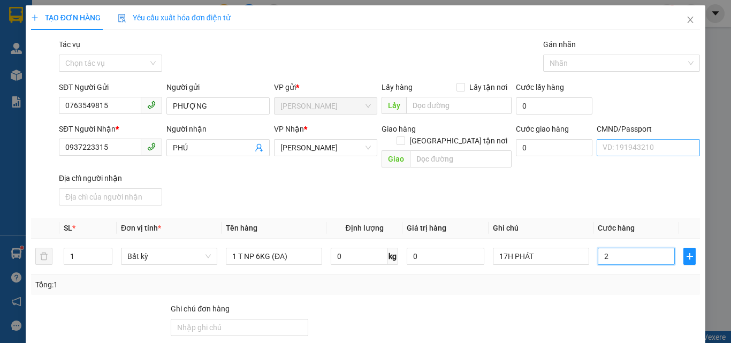
type input "25"
type input "25.000"
click at [552, 166] on div "SĐT Người Nhận * 0937223315 Người nhận PHÚ VP Nhận * [GEOGRAPHIC_DATA] hàng [GE…" at bounding box center [380, 166] width 646 height 87
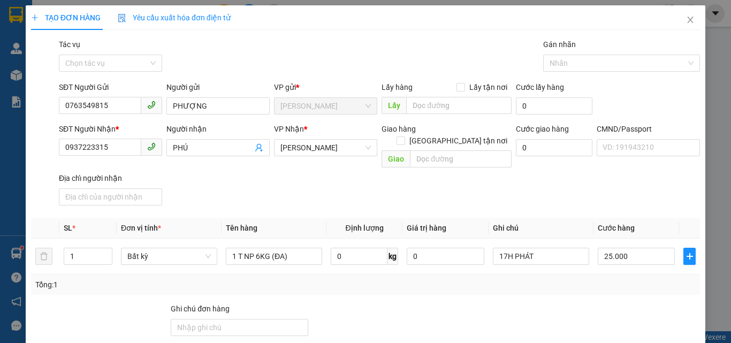
type input "0"
click at [602, 303] on div at bounding box center [645, 321] width 112 height 37
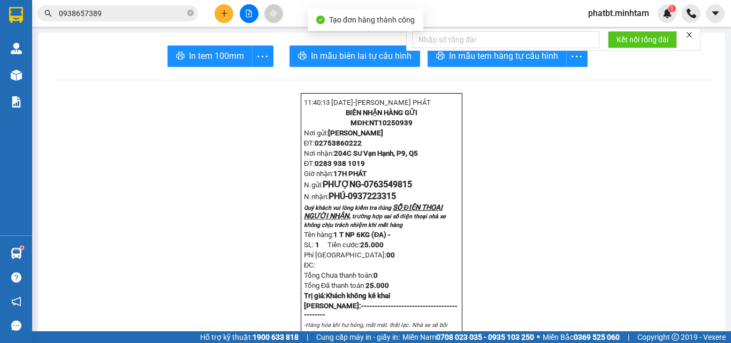
click at [452, 51] on div "Kết nối tổng đài" at bounding box center [553, 39] width 294 height 22
click at [454, 57] on span "In mẫu tem hàng tự cấu hình" at bounding box center [503, 55] width 109 height 13
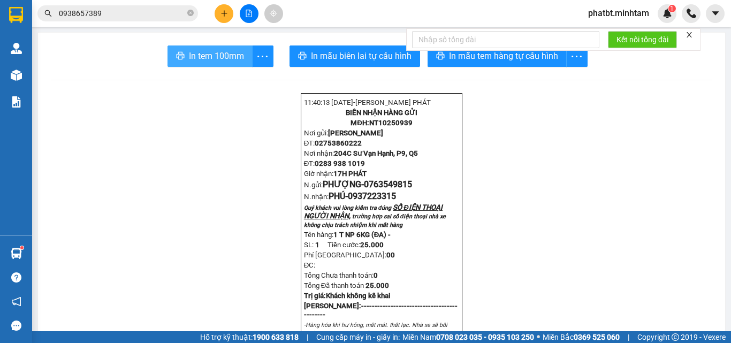
click at [178, 62] on span "printer" at bounding box center [180, 56] width 9 height 10
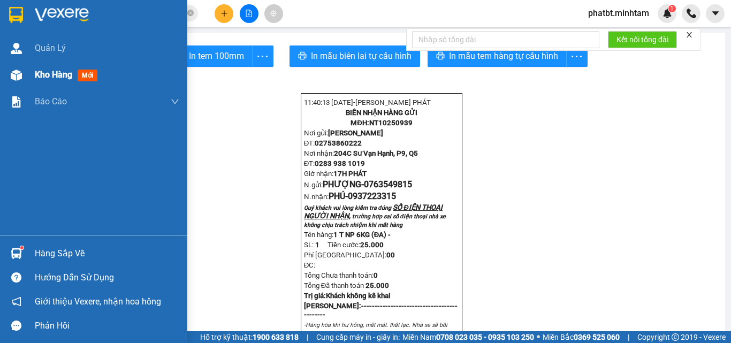
click at [31, 69] on div "Kho hàng mới" at bounding box center [93, 75] width 187 height 27
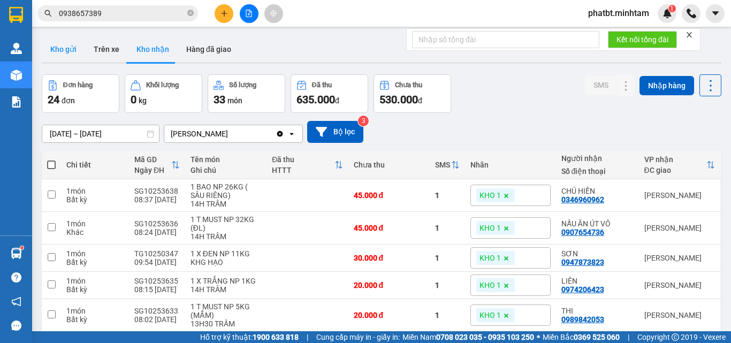
click at [63, 52] on button "Kho gửi" at bounding box center [63, 49] width 43 height 26
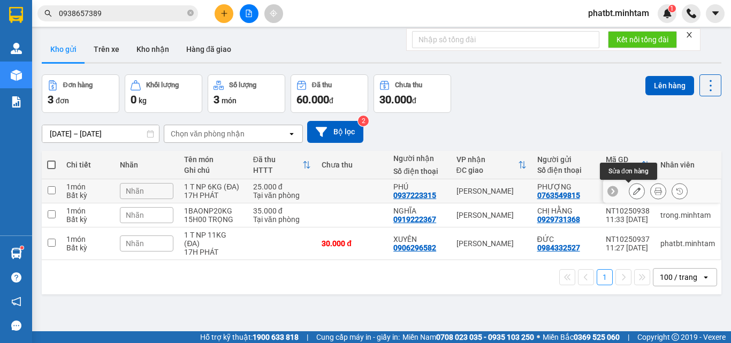
click at [633, 192] on icon at bounding box center [636, 190] width 7 height 7
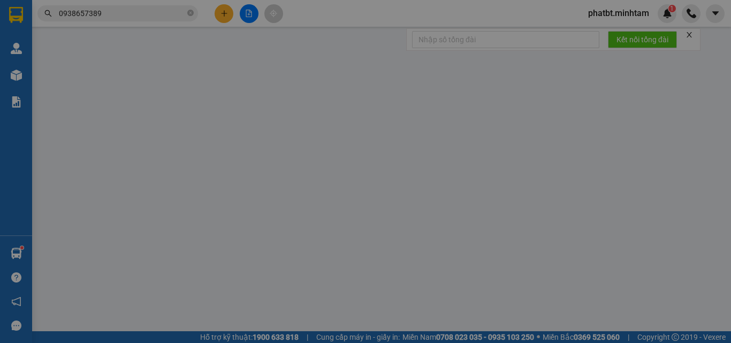
type input "0763549815"
type input "PHƯỢNG"
type input "0937223315"
type input "PHÚ"
type input "25.000"
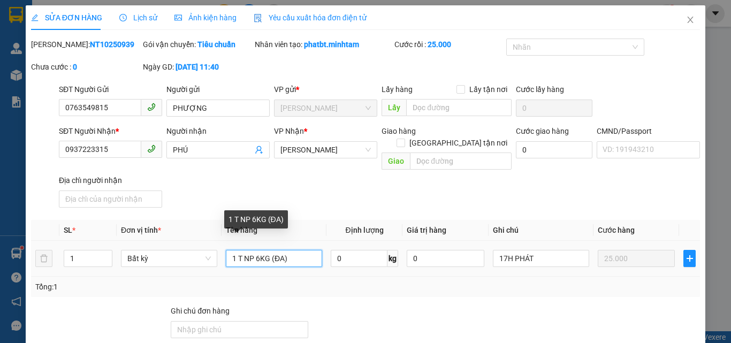
click at [241, 250] on input "1 T NP 6KG (ĐA)" at bounding box center [274, 258] width 96 height 17
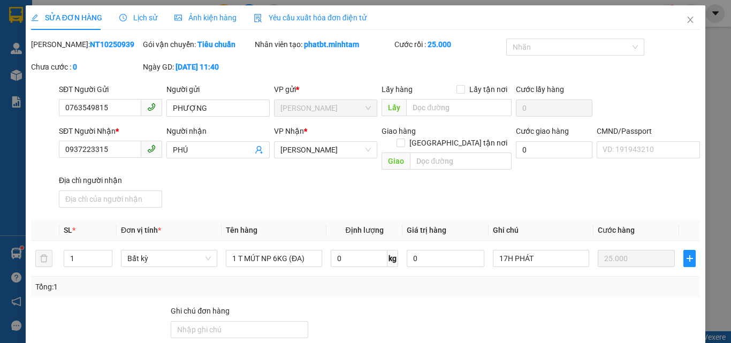
drag, startPoint x: 640, startPoint y: 316, endPoint x: 637, endPoint y: 284, distance: 31.7
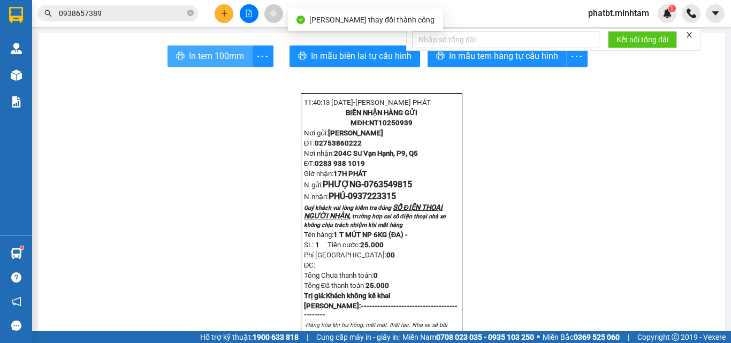
click at [213, 50] on span "In tem 100mm" at bounding box center [216, 55] width 55 height 13
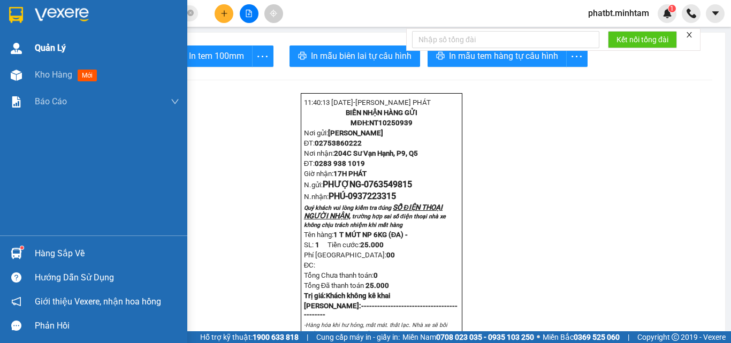
drag, startPoint x: 33, startPoint y: 67, endPoint x: 49, endPoint y: 40, distance: 31.7
click at [35, 66] on div "Kho hàng mới" at bounding box center [93, 75] width 187 height 27
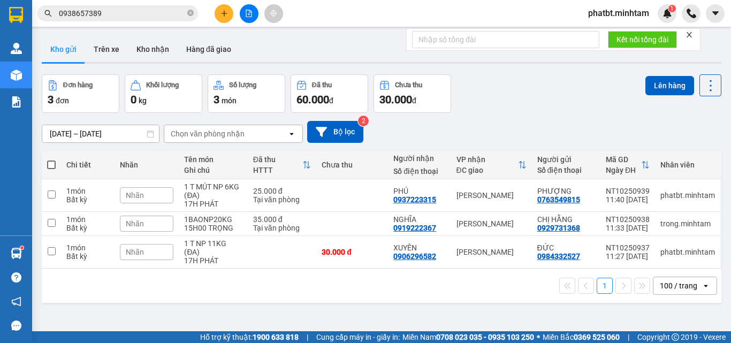
click at [52, 162] on span at bounding box center [51, 165] width 9 height 9
click at [51, 160] on input "checkbox" at bounding box center [51, 160] width 0 height 0
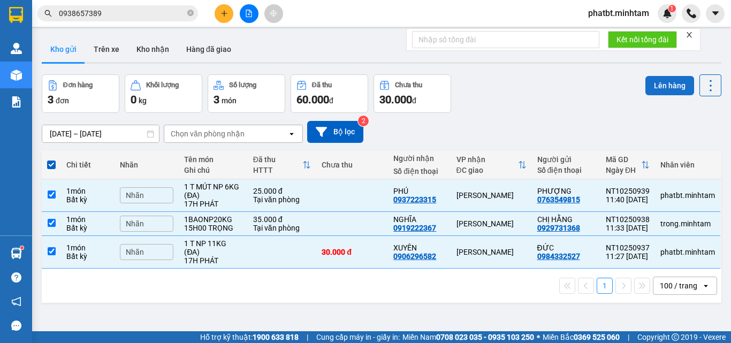
click at [650, 86] on button "Lên hàng" at bounding box center [670, 85] width 49 height 19
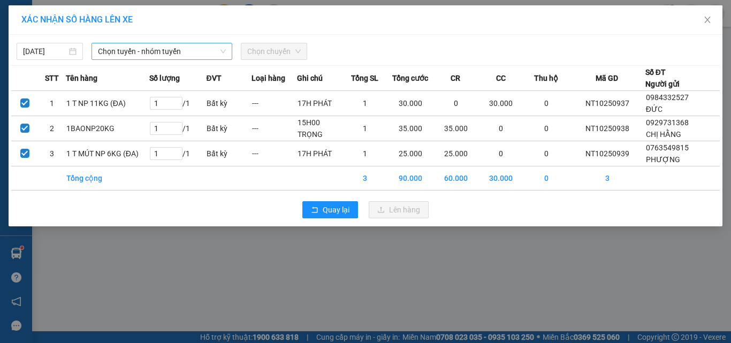
click at [194, 54] on span "Chọn tuyến - nhóm tuyến" at bounding box center [162, 51] width 128 height 16
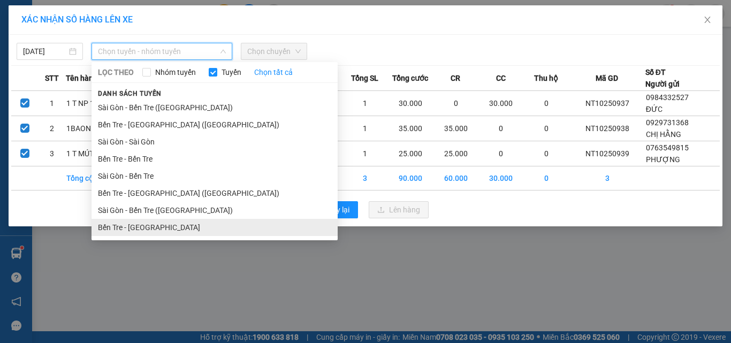
click at [153, 224] on li "Bến Tre - [GEOGRAPHIC_DATA]" at bounding box center [215, 227] width 246 height 17
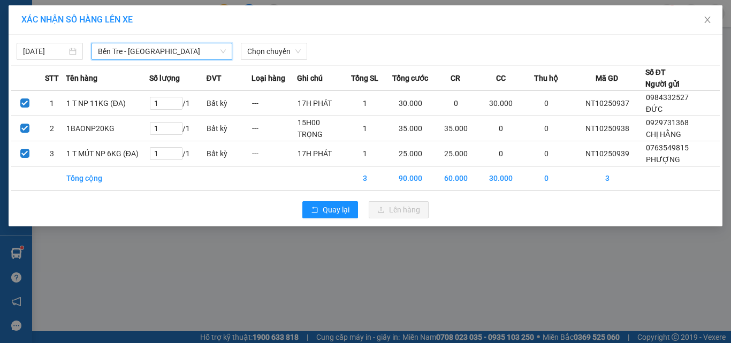
click at [191, 57] on span "Bến Tre - [GEOGRAPHIC_DATA]" at bounding box center [162, 51] width 128 height 16
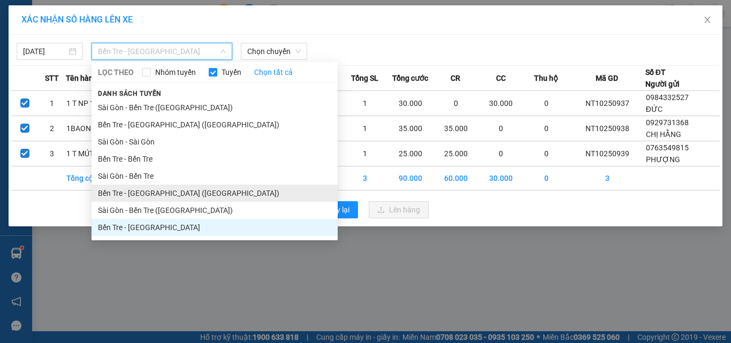
click at [163, 195] on li "Bến Tre - [GEOGRAPHIC_DATA] ([GEOGRAPHIC_DATA])" at bounding box center [215, 193] width 246 height 17
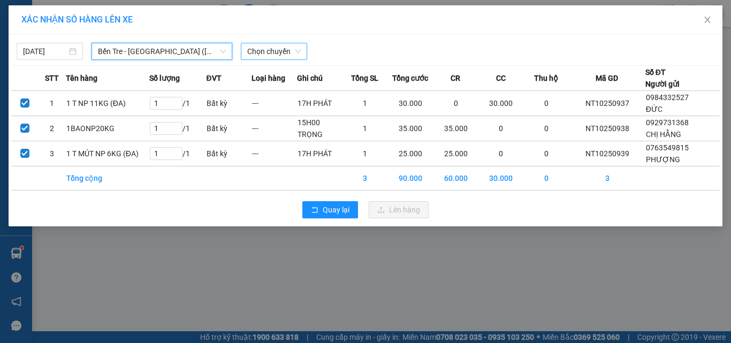
click at [266, 48] on span "Chọn chuyến" at bounding box center [274, 51] width 54 height 16
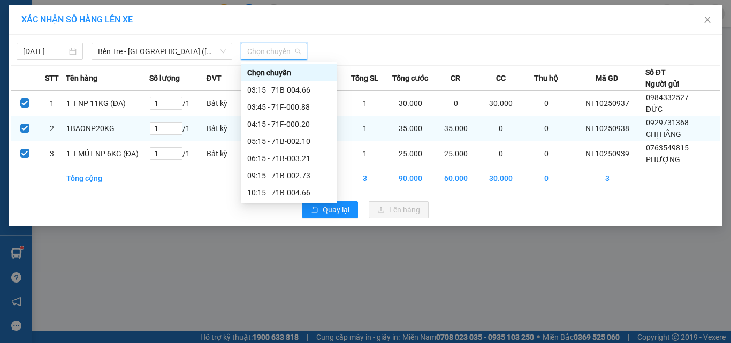
drag, startPoint x: 305, startPoint y: 117, endPoint x: 309, endPoint y: 135, distance: 18.8
click at [305, 201] on div "11:15 - 71F-000.88" at bounding box center [289, 209] width 96 height 17
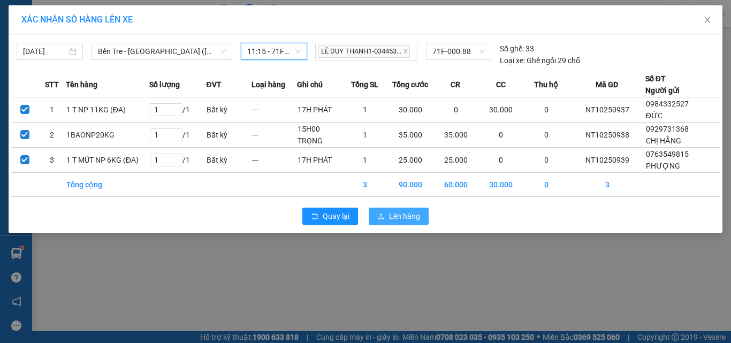
click at [402, 214] on span "Lên hàng" at bounding box center [404, 216] width 31 height 12
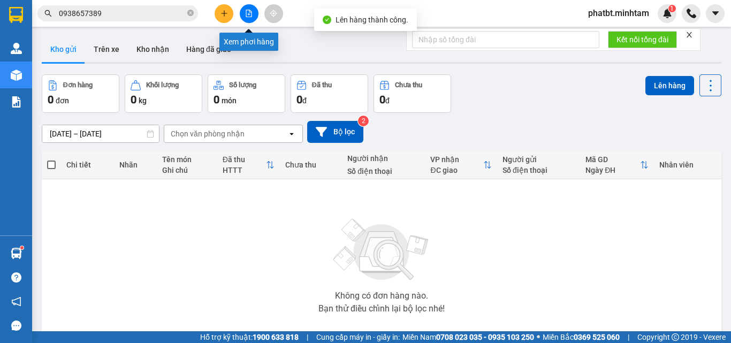
click at [248, 13] on icon "file-add" at bounding box center [248, 13] width 7 height 7
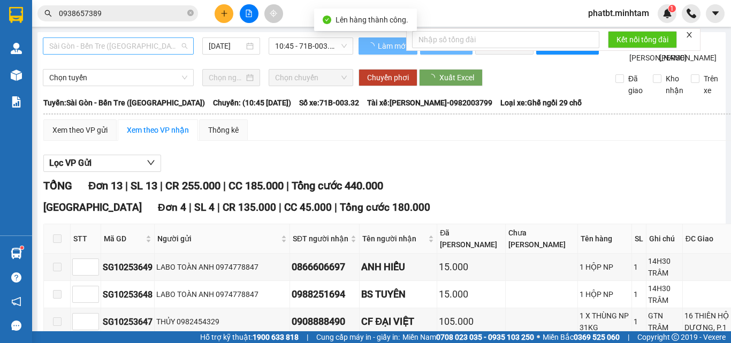
click at [121, 41] on span "Sài Gòn - Bến Tre ([GEOGRAPHIC_DATA])" at bounding box center [118, 46] width 138 height 16
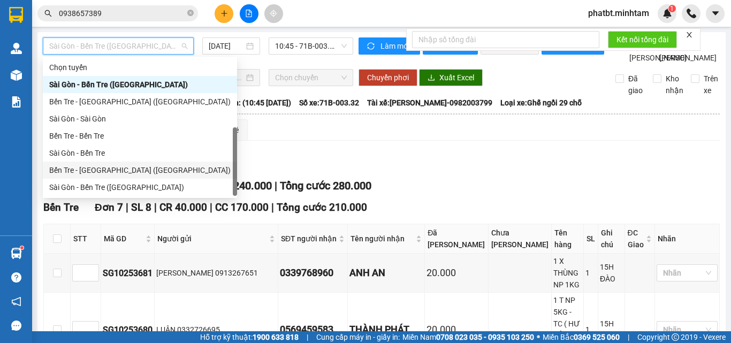
click at [119, 164] on div "Bến Tre - Sài Gòn (CT)" at bounding box center [139, 170] width 181 height 12
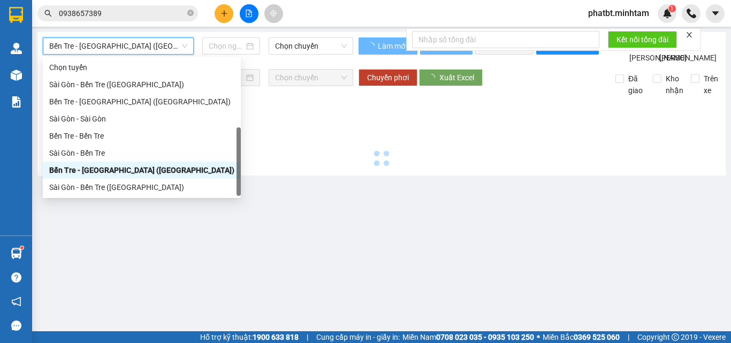
type input "[DATE]"
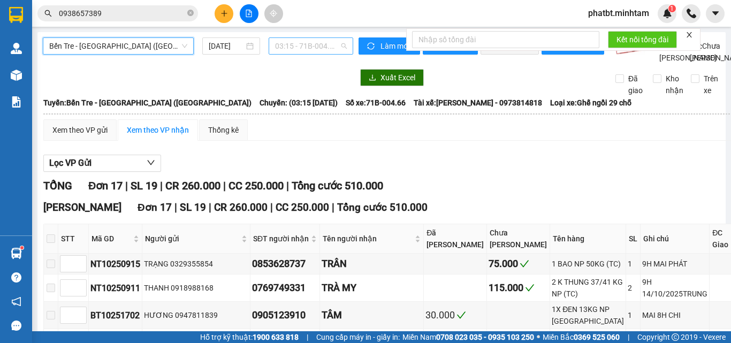
click at [297, 46] on span "03:15 - 71B-004.66" at bounding box center [311, 46] width 72 height 16
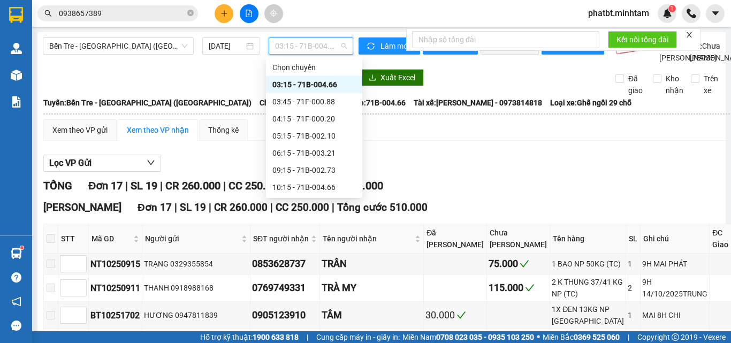
drag, startPoint x: 324, startPoint y: 118, endPoint x: 305, endPoint y: 119, distance: 19.3
click at [323, 199] on div "11:15 - 71F-000.88" at bounding box center [314, 205] width 84 height 12
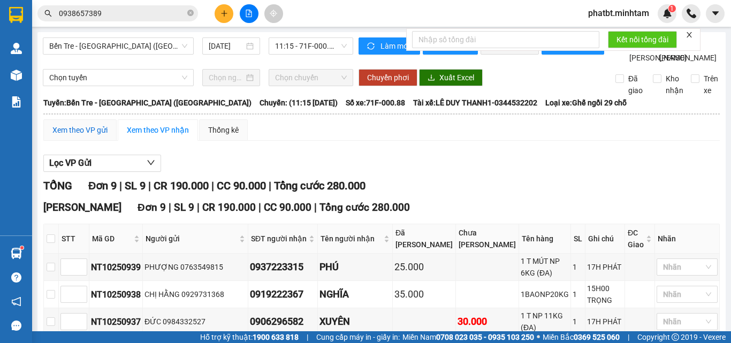
click at [84, 136] on div "Xem theo VP gửi" at bounding box center [79, 130] width 55 height 12
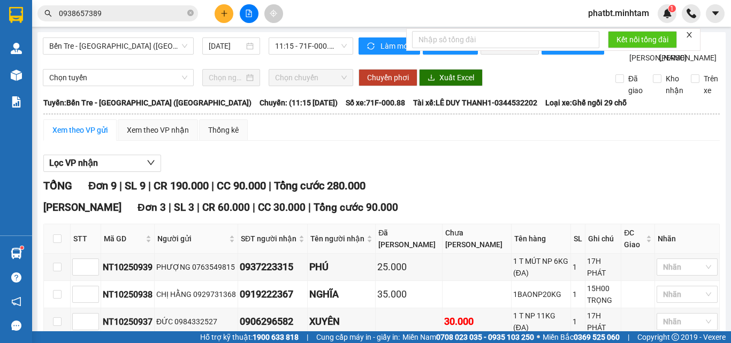
click at [365, 13] on div "Kết quả tìm kiếm ( 6 ) Bộ lọc Mã ĐH Trạng thái Món hàng Tổng cước Chưa cước Nhã…" at bounding box center [365, 13] width 731 height 27
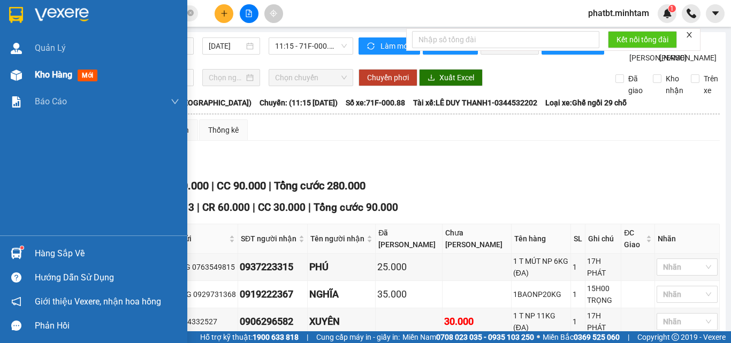
click at [36, 83] on div "Kho hàng mới" at bounding box center [107, 75] width 145 height 27
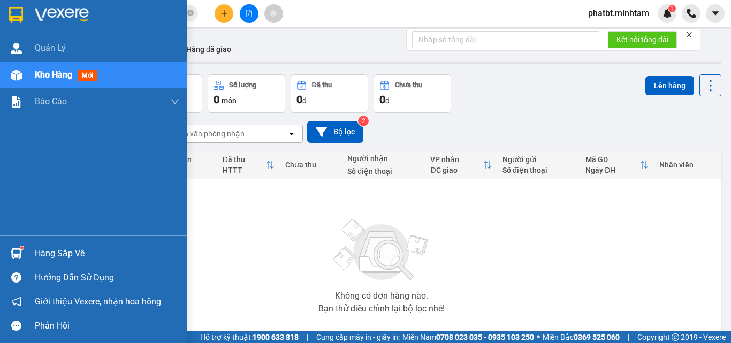
click at [49, 253] on div "Hàng sắp về" at bounding box center [107, 254] width 145 height 16
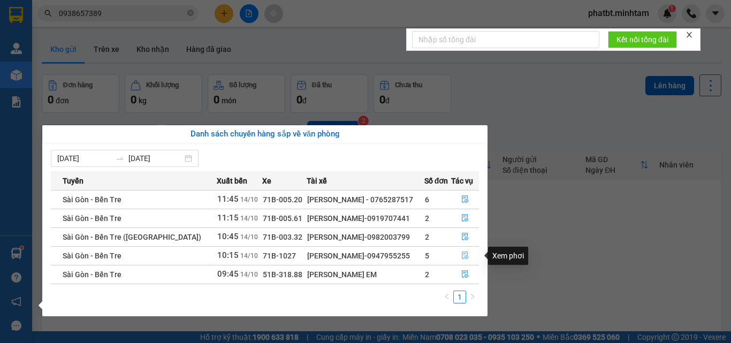
click at [461, 255] on icon "file-done" at bounding box center [464, 255] width 7 height 7
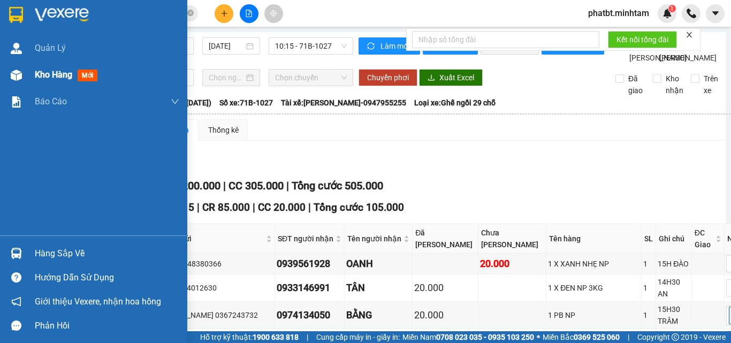
click at [11, 66] on div at bounding box center [16, 75] width 19 height 19
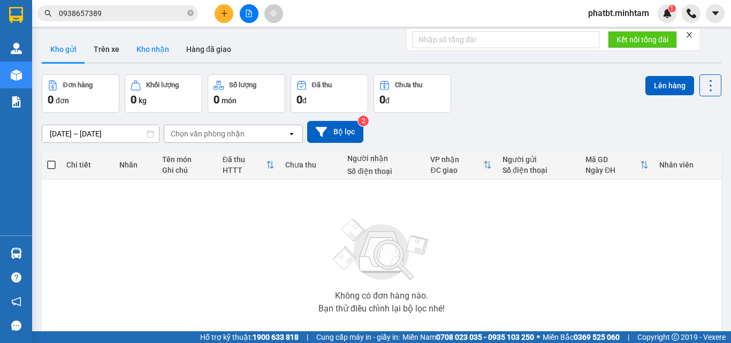
click at [156, 48] on button "Kho nhận" at bounding box center [153, 49] width 50 height 26
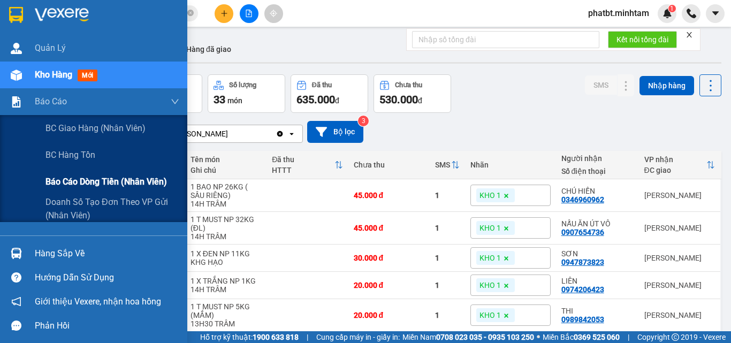
click at [78, 185] on span "Báo cáo dòng tiền (nhân viên)" at bounding box center [106, 181] width 122 height 13
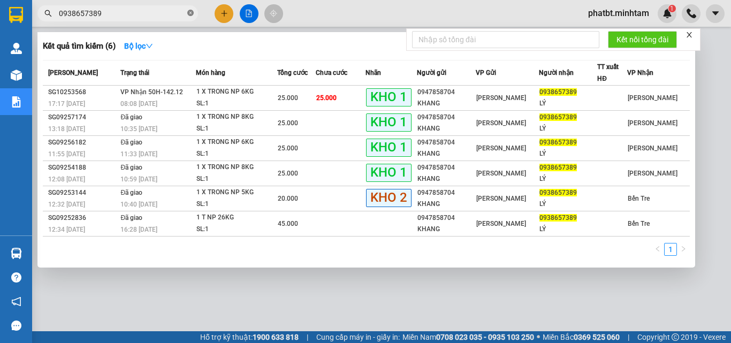
click at [188, 11] on icon "close-circle" at bounding box center [190, 13] width 6 height 6
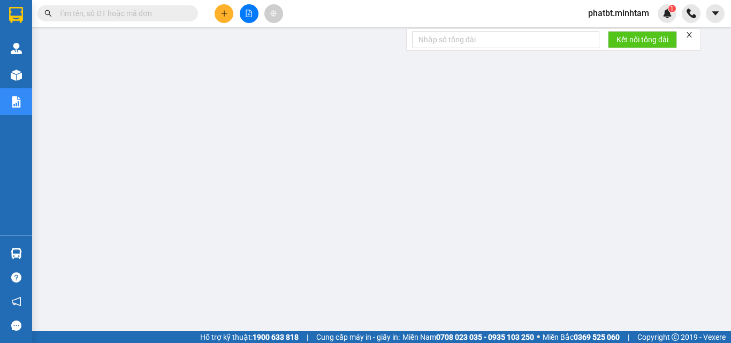
click at [169, 13] on input "text" at bounding box center [122, 13] width 126 height 12
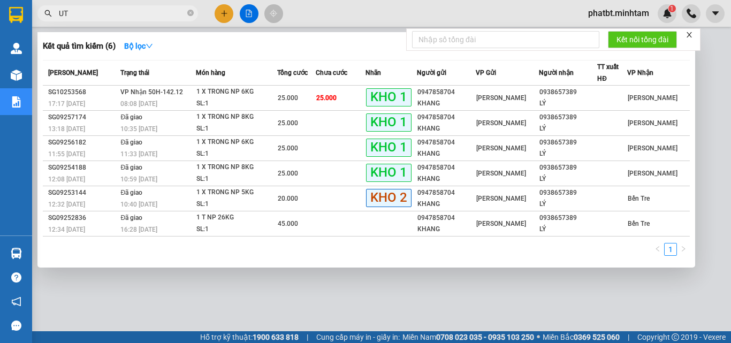
type input "U"
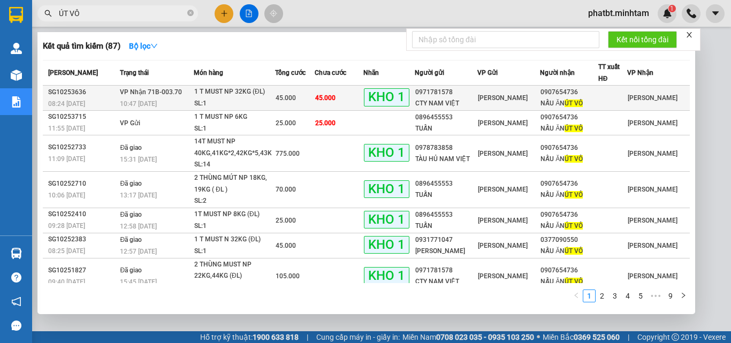
type input "ÚT VÔ"
click at [272, 101] on div "SL: 1" at bounding box center [234, 104] width 80 height 12
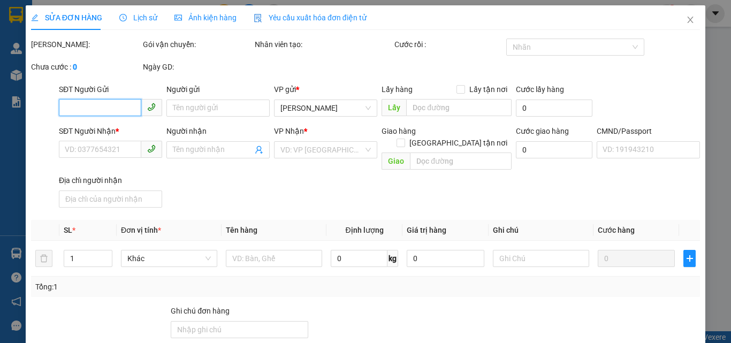
type input "0971781578"
type input "CTY NAM VIỆT"
type input "0907654736"
type input "NẤU ĂN ÚT VÔ"
type input "DG"
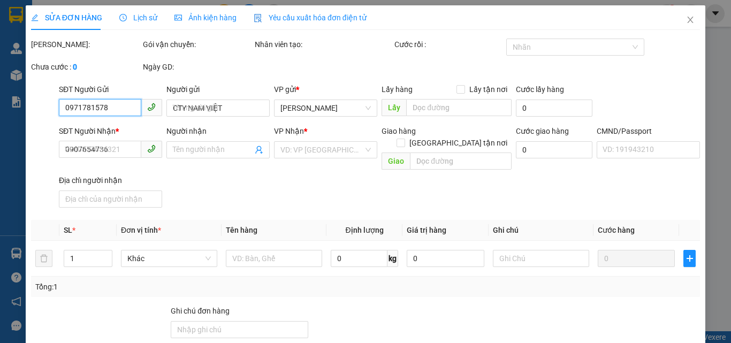
type input "45.000"
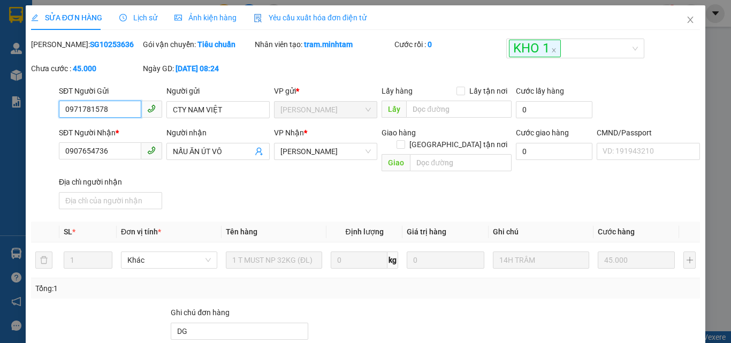
type input "0"
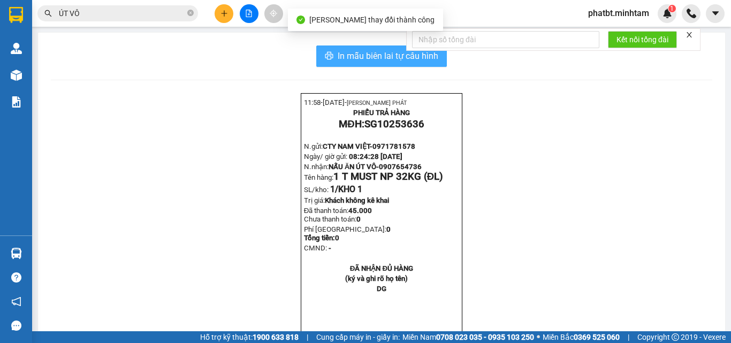
click at [443, 60] on button "In mẫu biên lai tự cấu hình" at bounding box center [381, 55] width 131 height 21
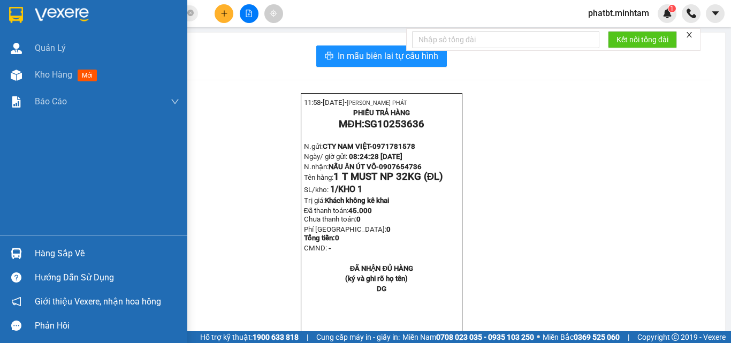
click at [55, 254] on div "Hàng sắp về" at bounding box center [107, 254] width 145 height 16
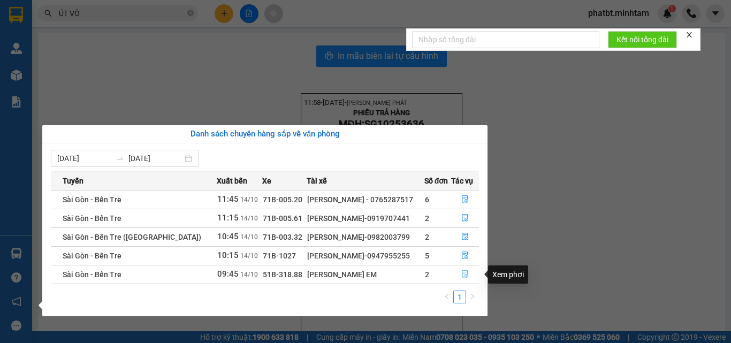
click at [459, 271] on button "button" at bounding box center [465, 274] width 27 height 17
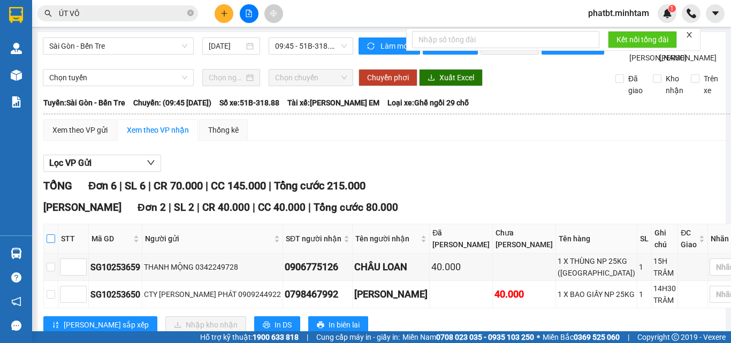
drag, startPoint x: 58, startPoint y: 123, endPoint x: 49, endPoint y: 121, distance: 9.8
click at [55, 233] on label at bounding box center [51, 239] width 9 height 12
click at [55, 234] on input "checkbox" at bounding box center [51, 238] width 9 height 9
checkbox input "true"
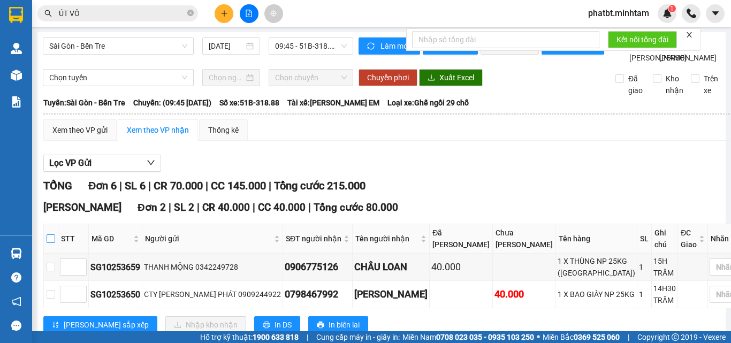
checkbox input "true"
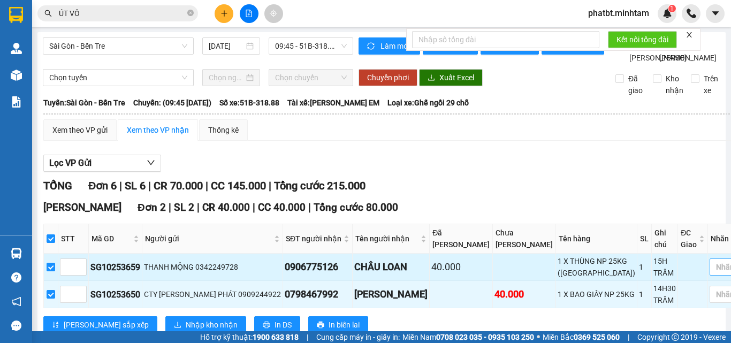
click at [712, 261] on div at bounding box center [734, 267] width 45 height 13
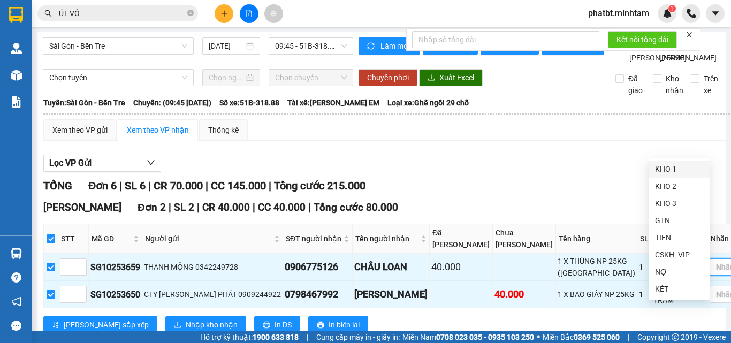
click at [670, 165] on div "KHO 1" at bounding box center [679, 169] width 48 height 12
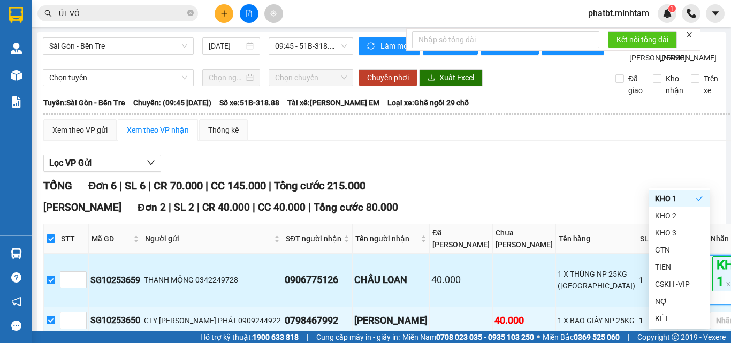
click at [652, 254] on td "15H TRÂM" at bounding box center [665, 280] width 26 height 53
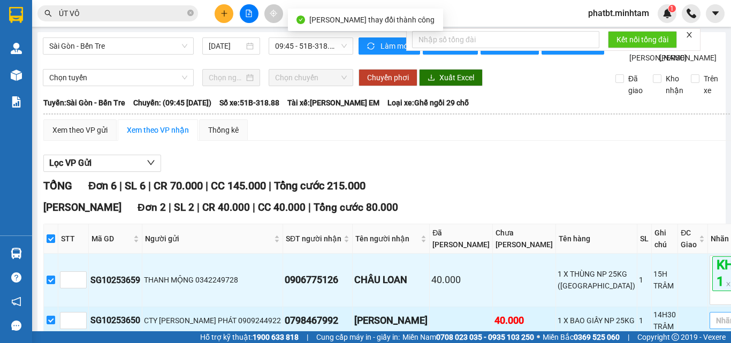
click at [712, 314] on div at bounding box center [734, 320] width 45 height 13
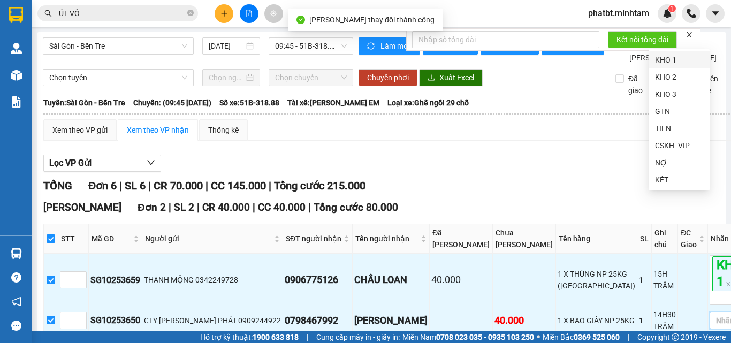
click at [663, 58] on div "KHO 1" at bounding box center [679, 60] width 48 height 12
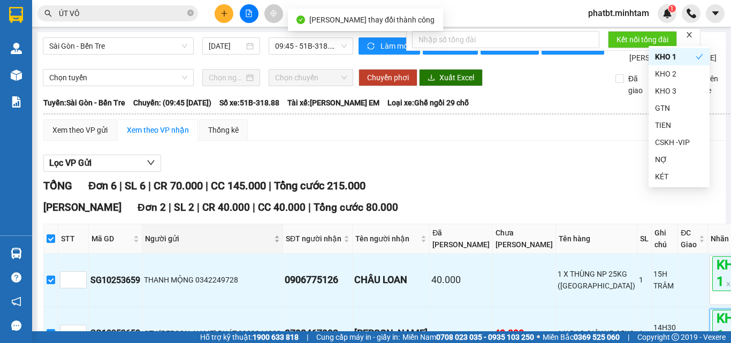
drag, startPoint x: 355, startPoint y: 94, endPoint x: 180, endPoint y: 116, distance: 176.4
click at [337, 201] on span "Tổng cước 80.000" at bounding box center [356, 207] width 85 height 12
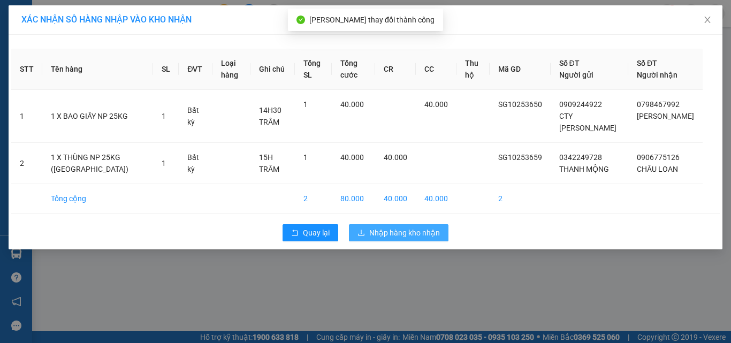
click at [370, 239] on span "Nhập hàng kho nhận" at bounding box center [404, 233] width 71 height 12
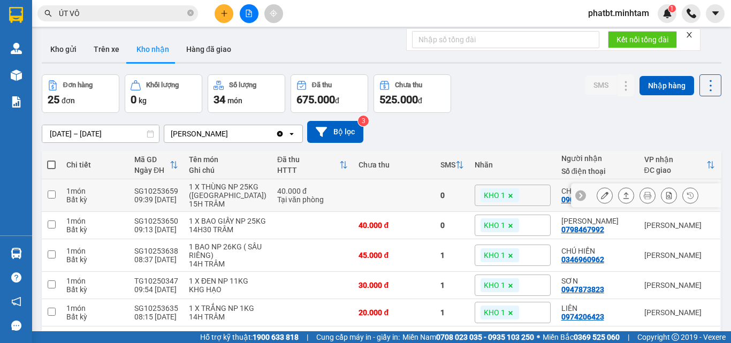
click at [601, 197] on icon at bounding box center [604, 195] width 7 height 7
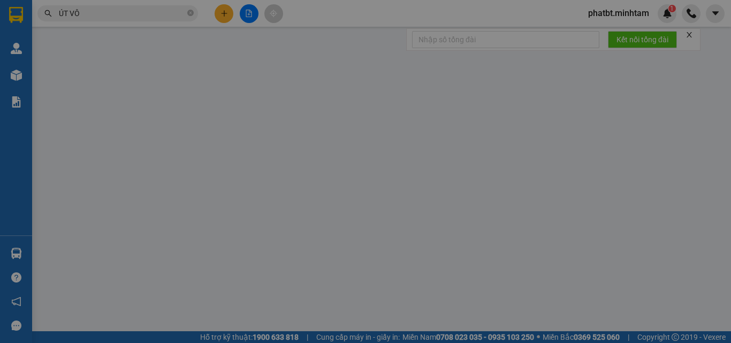
type input "0342249728"
type input "THANH MỘNG"
type input "0906775126"
type input "CHÂU LOAN"
type input "40.000"
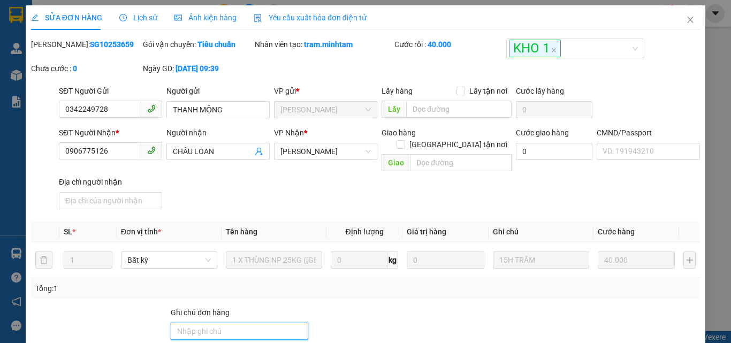
click at [211, 323] on input "Ghi chú đơn hàng" at bounding box center [240, 331] width 138 height 17
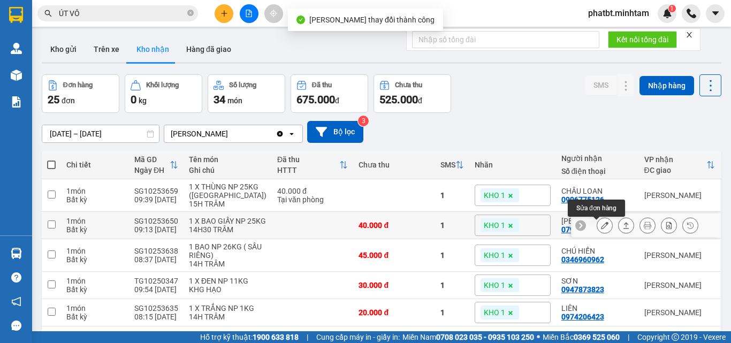
click at [601, 229] on icon at bounding box center [604, 225] width 7 height 7
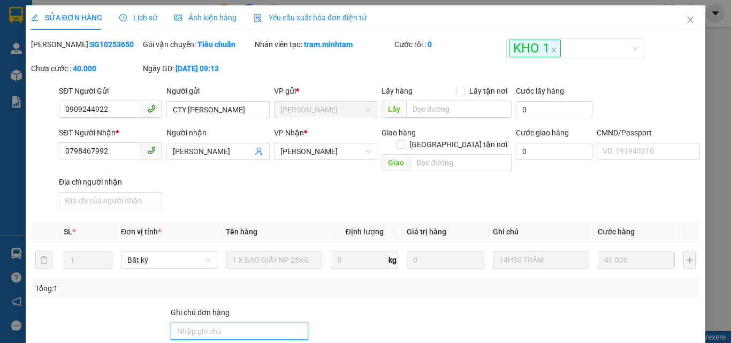
click at [224, 323] on input "Ghi chú đơn hàng" at bounding box center [240, 331] width 138 height 17
type input "THUÊ BAO"
